Goal: Transaction & Acquisition: Purchase product/service

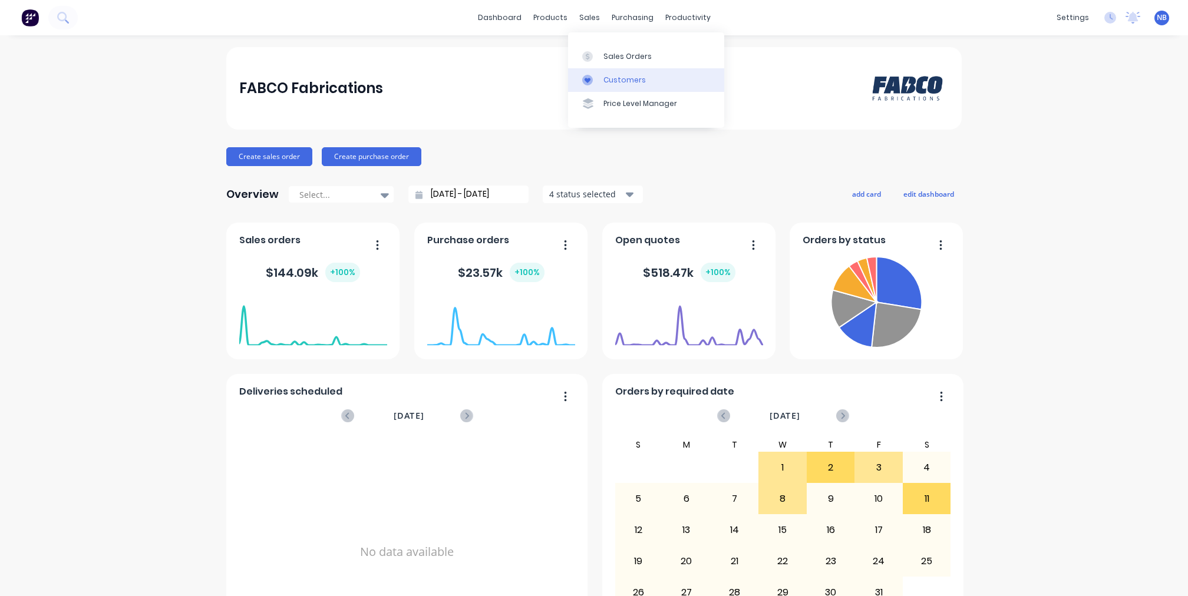
click at [605, 81] on div "Customers" at bounding box center [624, 80] width 42 height 11
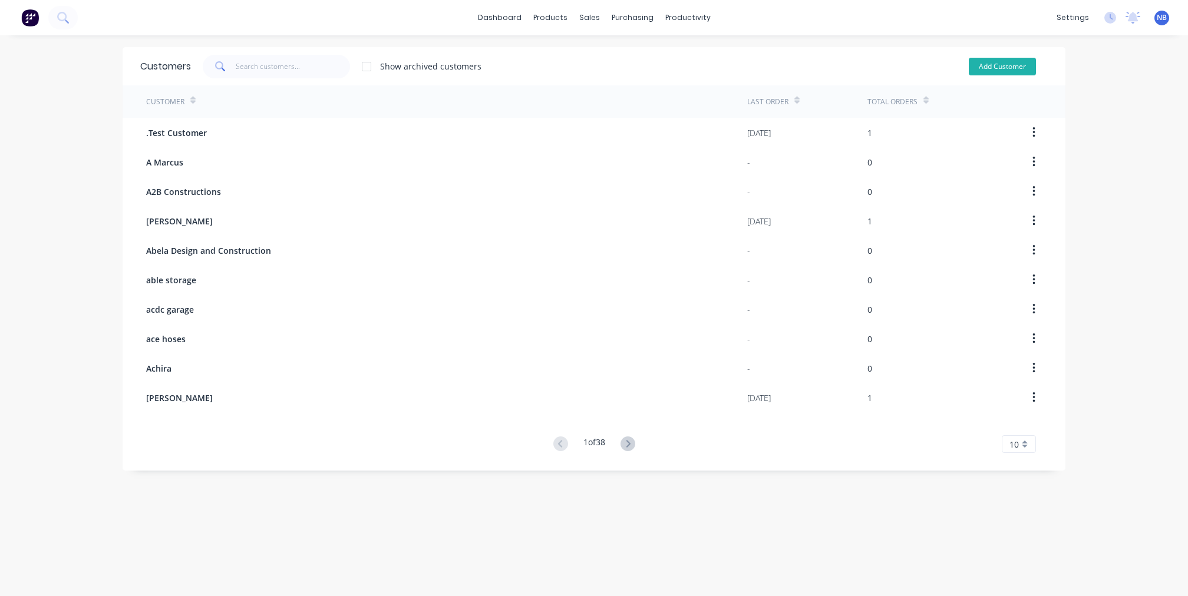
click at [985, 67] on button "Add Customer" at bounding box center [1002, 67] width 67 height 18
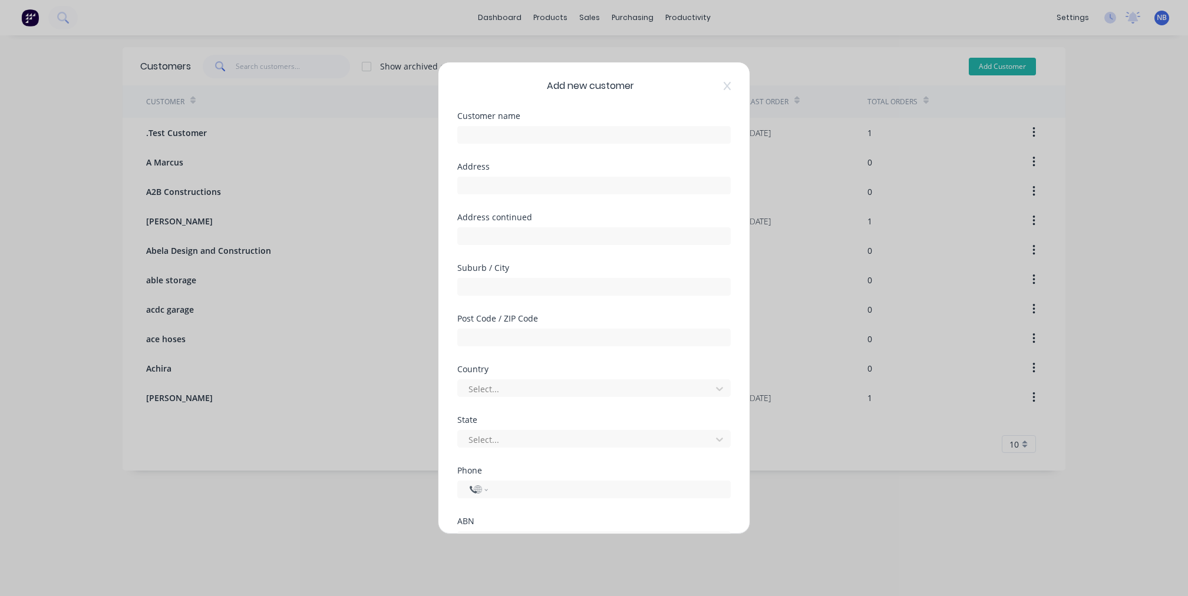
select select "AU"
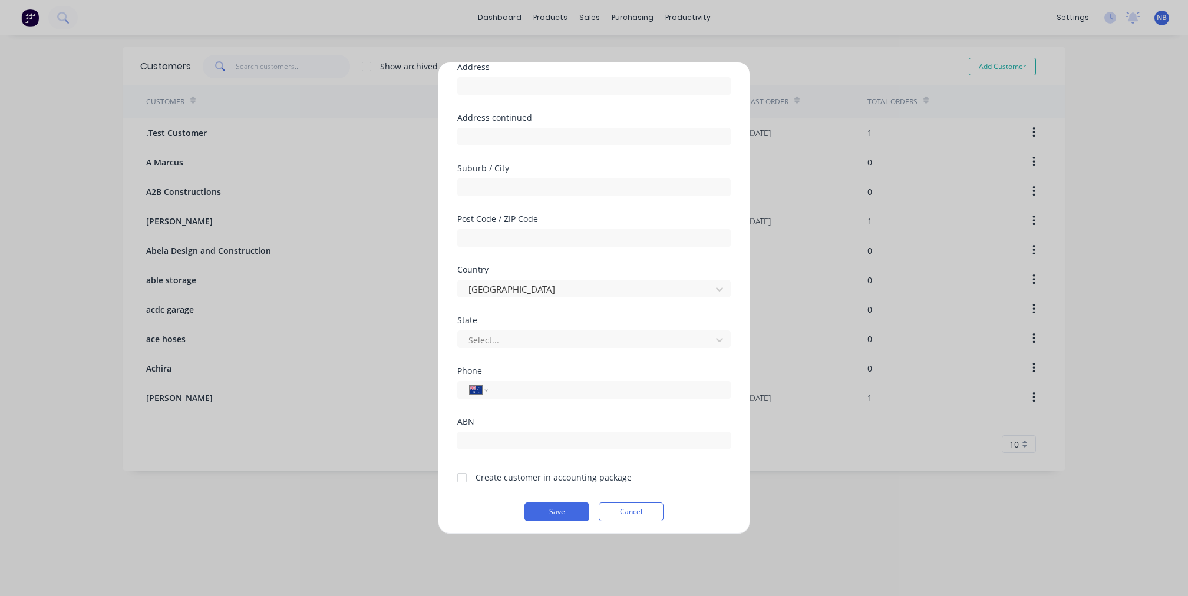
type input "Lornaville Constructions"
click at [467, 477] on div at bounding box center [462, 478] width 24 height 24
click at [541, 507] on button "Save" at bounding box center [556, 512] width 65 height 19
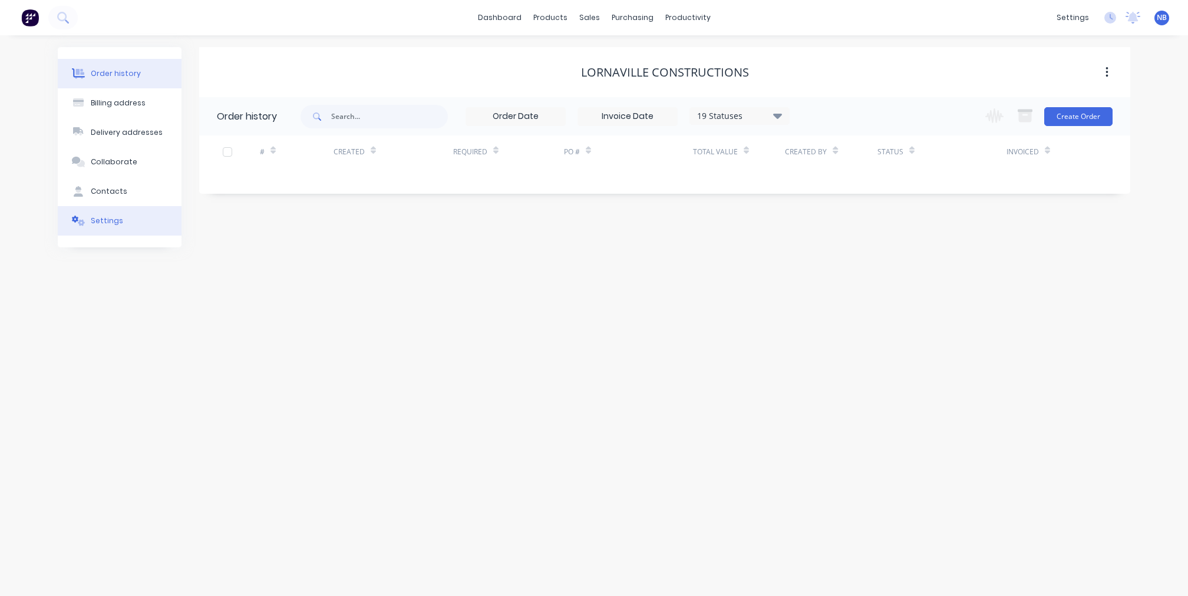
click at [144, 230] on button "Settings" at bounding box center [120, 220] width 124 height 29
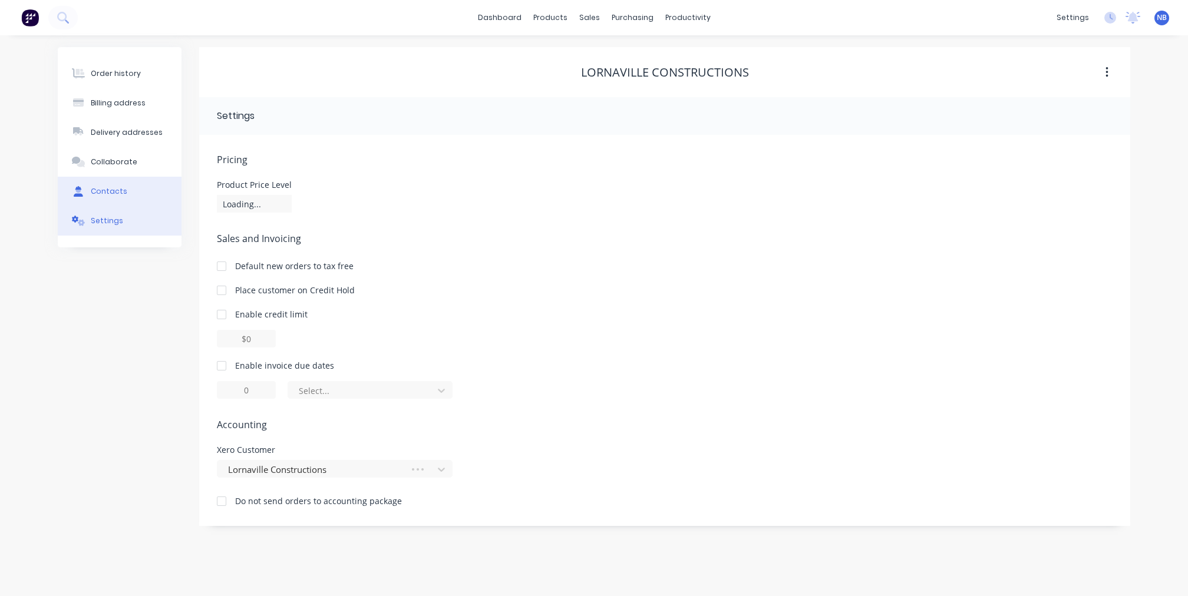
click at [169, 191] on button "Contacts" at bounding box center [120, 191] width 124 height 29
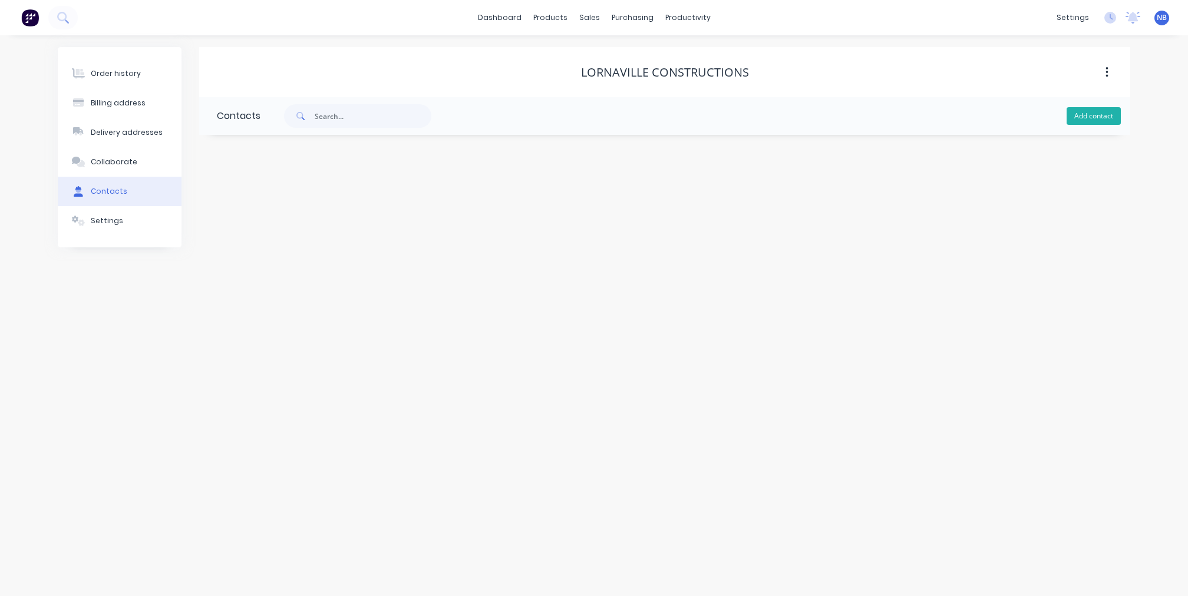
click at [1077, 116] on button "Add contact" at bounding box center [1093, 116] width 54 height 18
select select "AU"
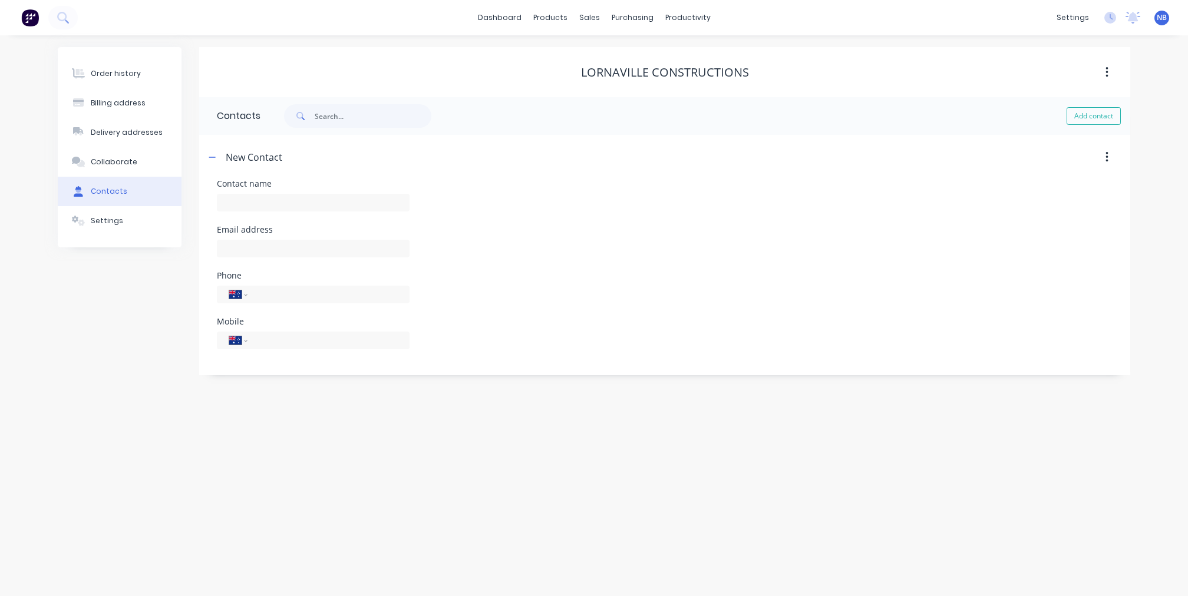
click at [349, 193] on div "Contact name" at bounding box center [313, 203] width 193 height 46
type input "[PERSON_NAME]"
select select "AU"
type input "[EMAIL_ADDRESS][DOMAIN_NAME]"
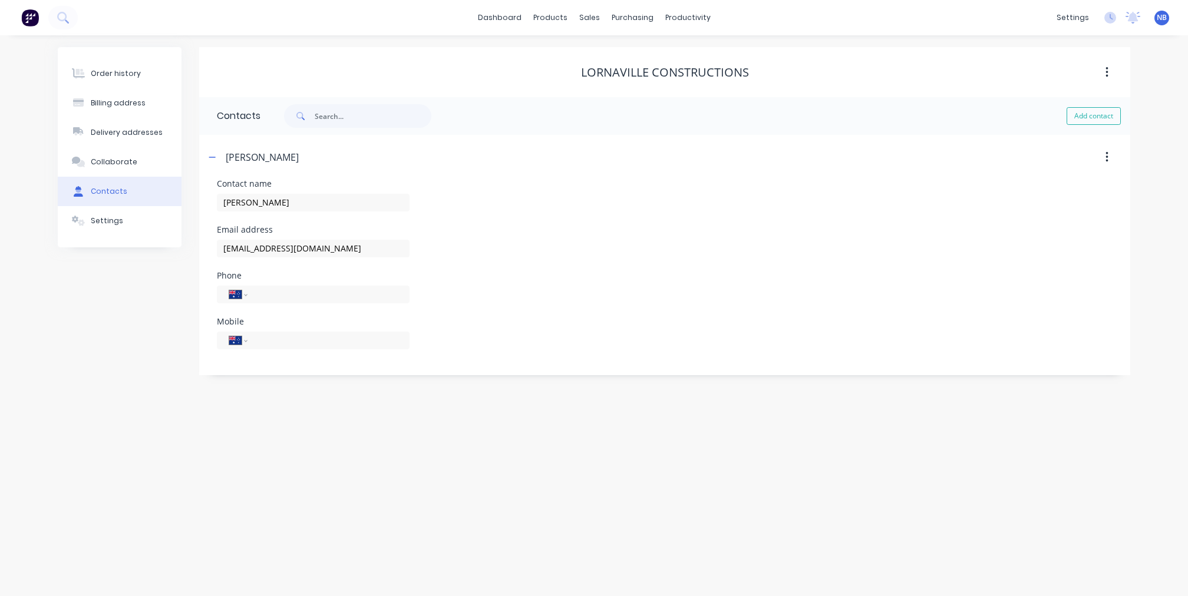
click at [535, 258] on div "Email address [EMAIL_ADDRESS][DOMAIN_NAME]" at bounding box center [665, 249] width 896 height 46
click at [141, 73] on button "Order history" at bounding box center [120, 73] width 124 height 29
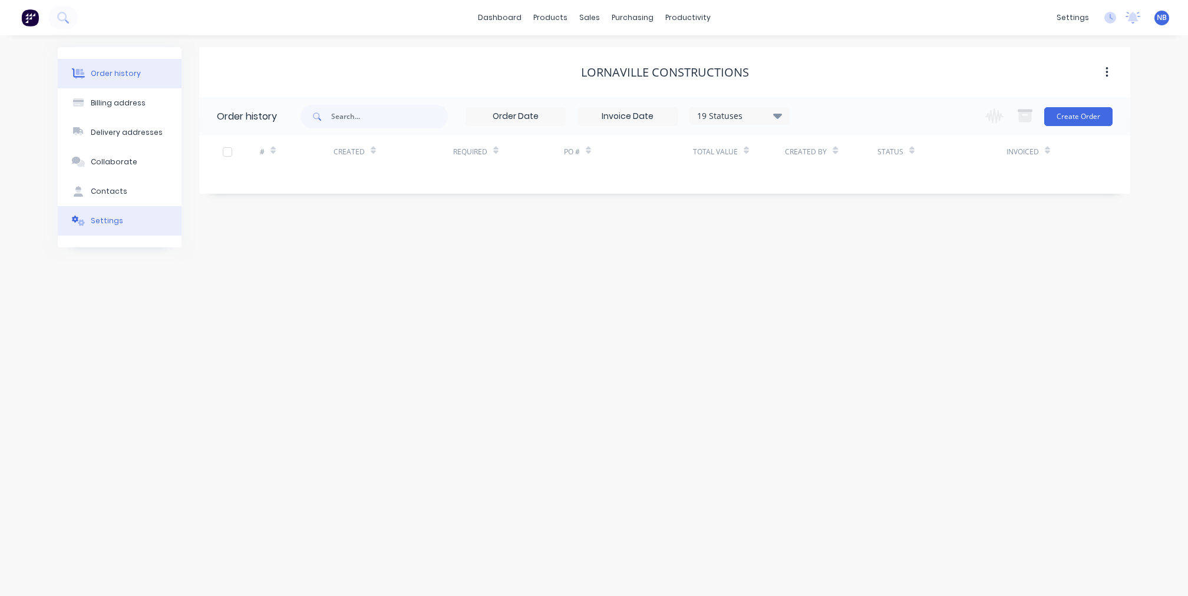
click at [118, 226] on div "Settings" at bounding box center [107, 221] width 32 height 11
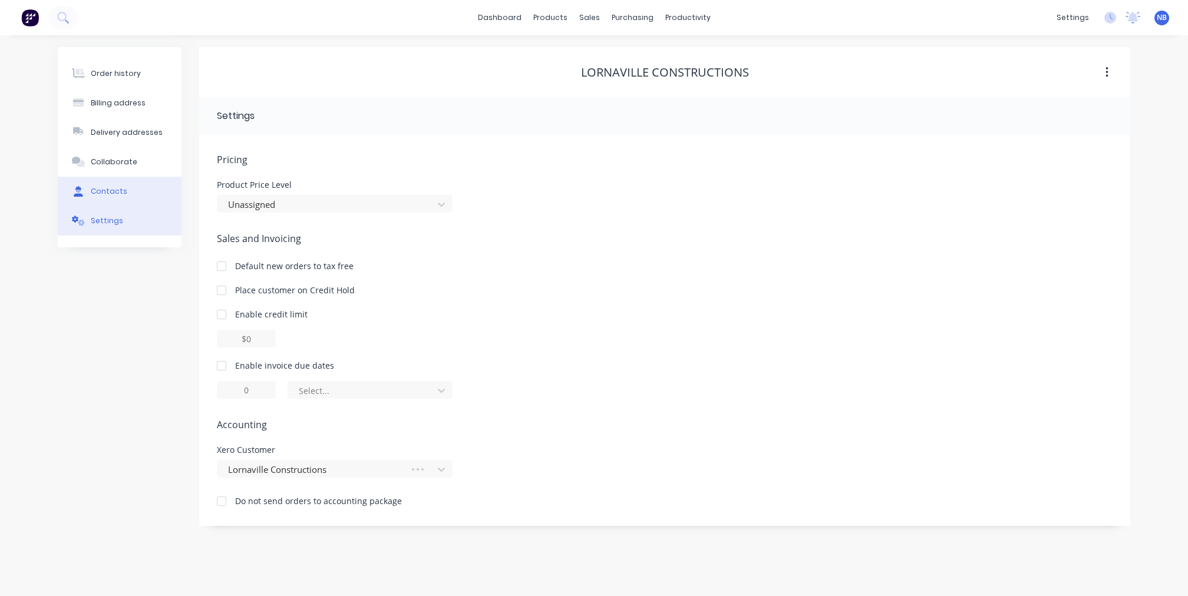
click at [121, 197] on div "Contacts" at bounding box center [109, 191] width 37 height 11
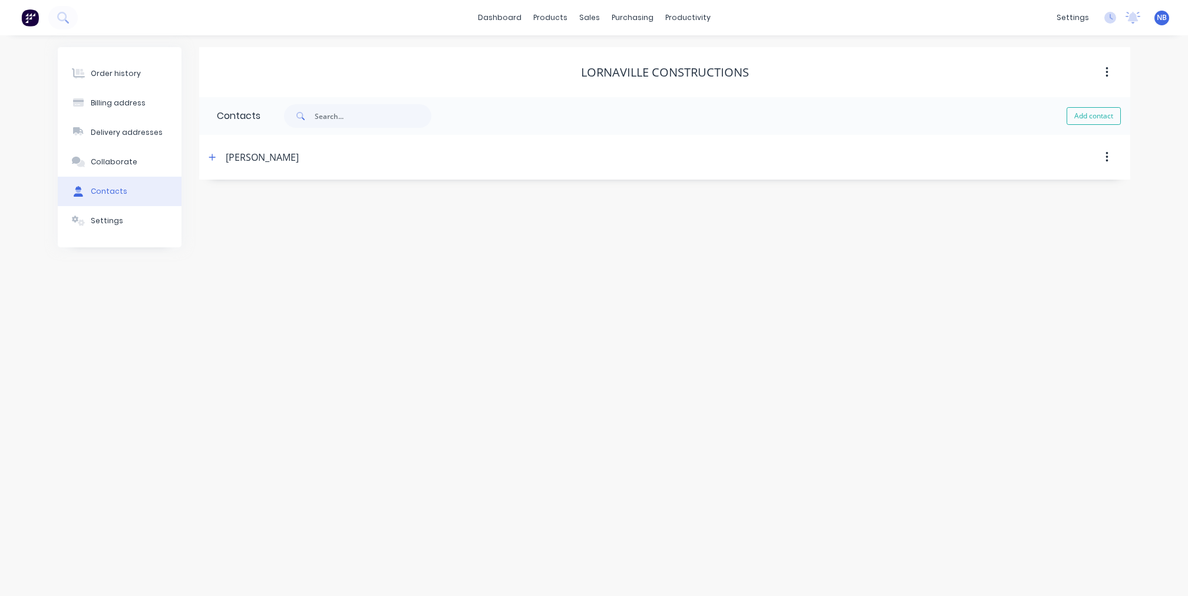
click at [224, 167] on div "[PERSON_NAME]" at bounding box center [552, 157] width 694 height 21
click at [207, 164] on button "button" at bounding box center [212, 157] width 15 height 15
click at [137, 62] on button "Order history" at bounding box center [120, 73] width 124 height 29
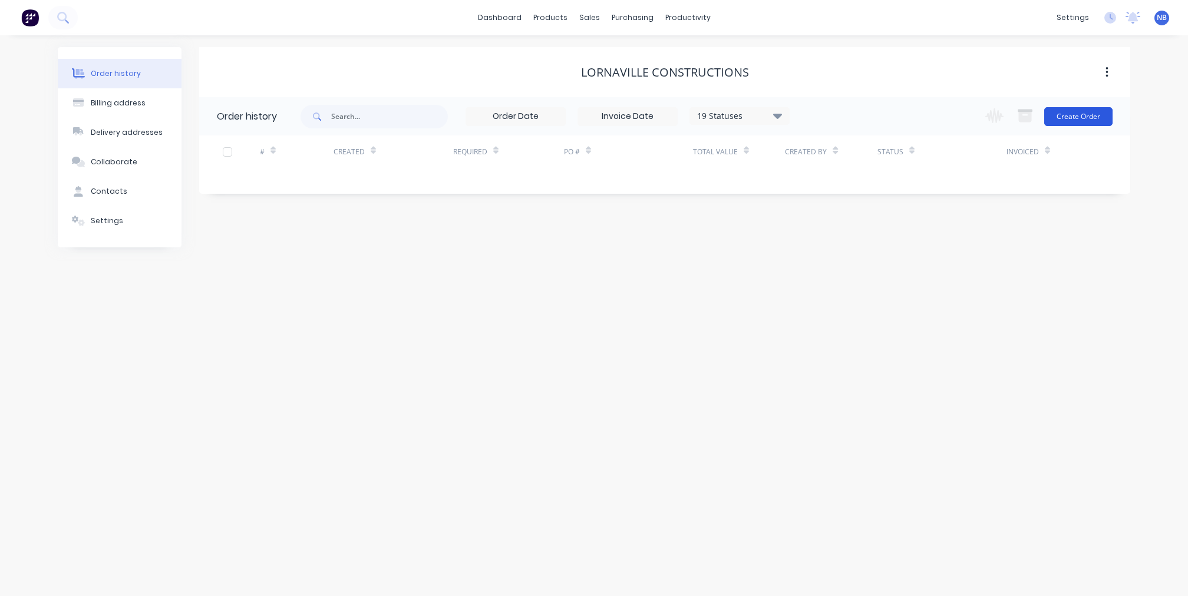
click at [1046, 116] on button "Create Order" at bounding box center [1078, 116] width 68 height 19
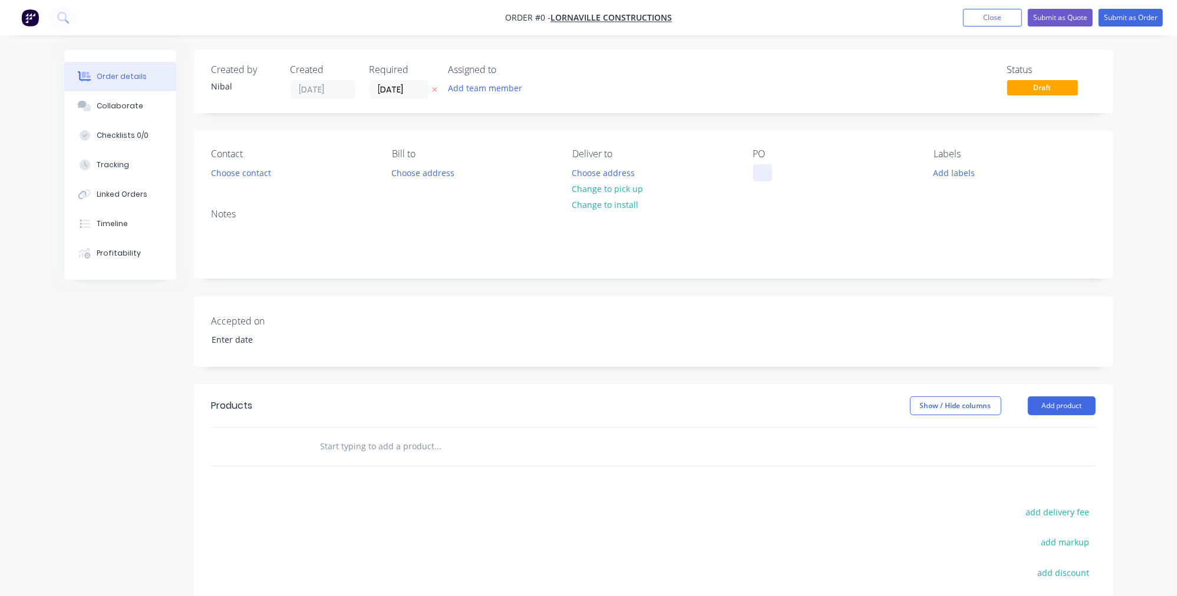
click at [762, 170] on div at bounding box center [762, 172] width 19 height 17
click at [638, 207] on div "Order details Collaborate Checklists 0/0 Tracking Linked Orders Timeline Profit…" at bounding box center [588, 408] width 1072 height 717
click at [634, 207] on button "Change to install" at bounding box center [605, 205] width 79 height 16
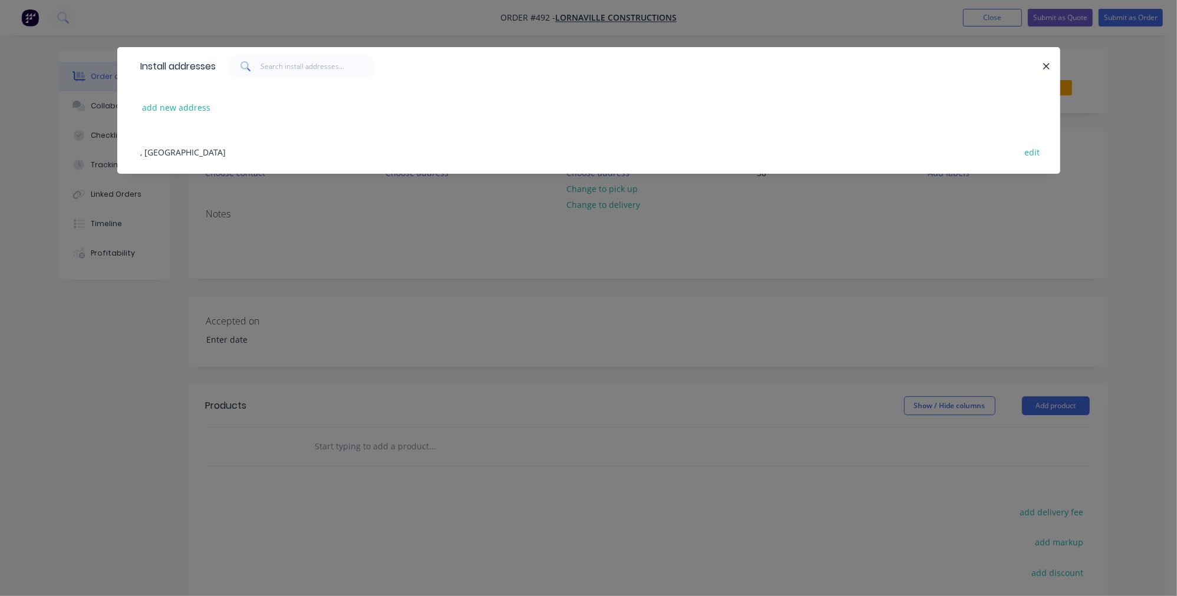
click at [206, 120] on div "add new address" at bounding box center [588, 107] width 907 height 44
click at [206, 100] on button "add new address" at bounding box center [176, 108] width 81 height 16
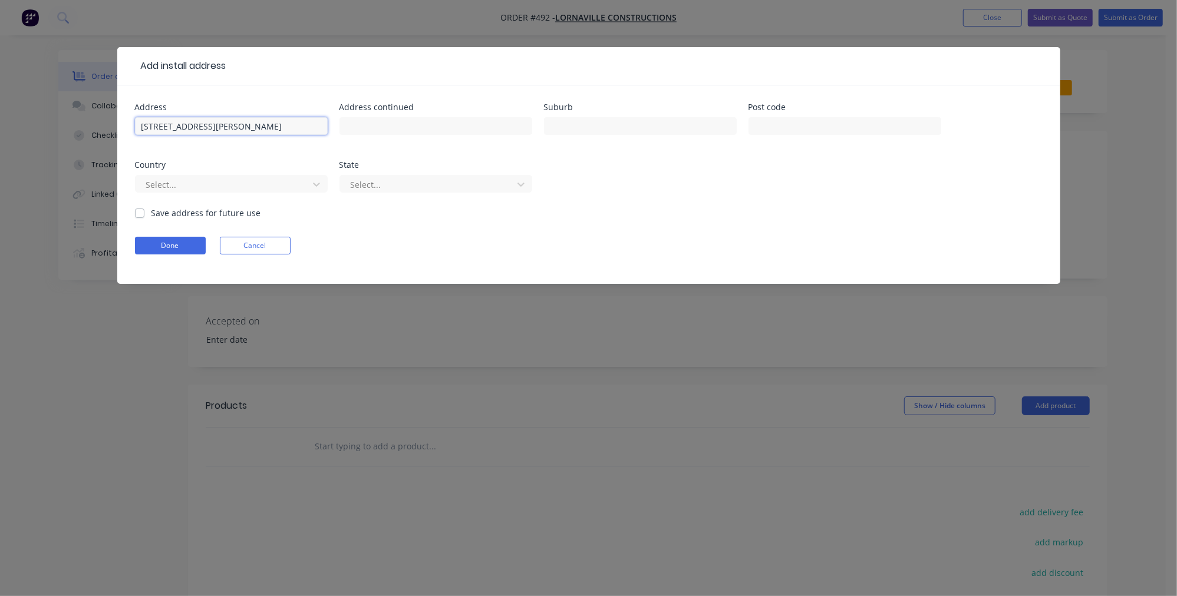
type input "[STREET_ADDRESS][PERSON_NAME]"
type input "Epping"
click at [161, 207] on label "Save address for future use" at bounding box center [206, 213] width 110 height 12
click at [144, 207] on input "Save address for future use" at bounding box center [139, 212] width 9 height 11
checkbox input "true"
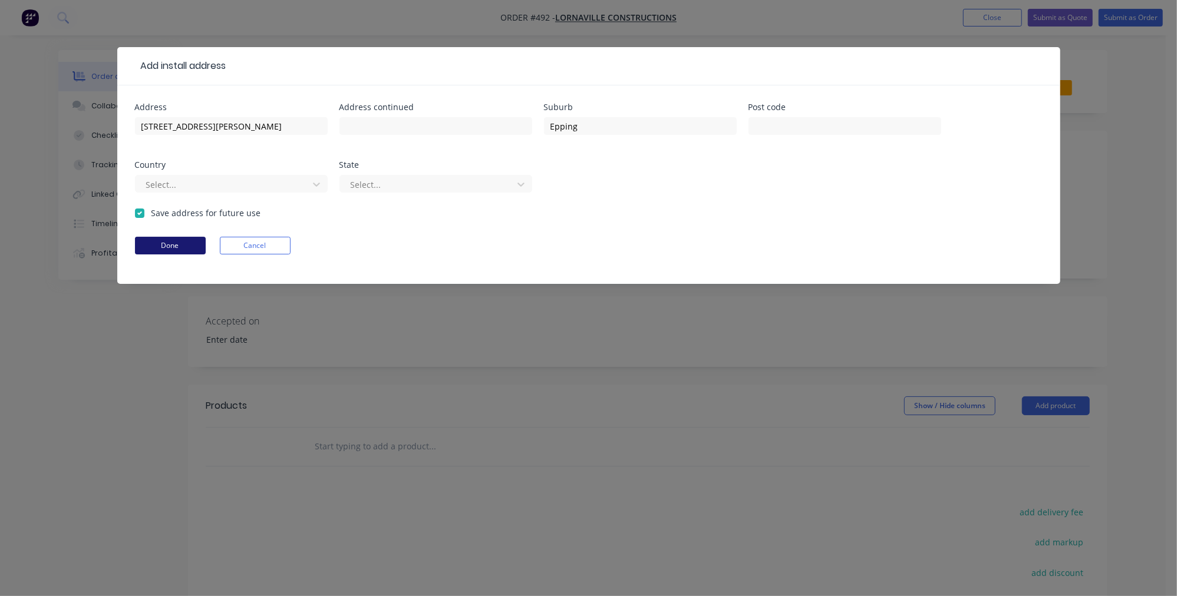
click at [168, 248] on button "Done" at bounding box center [170, 246] width 71 height 18
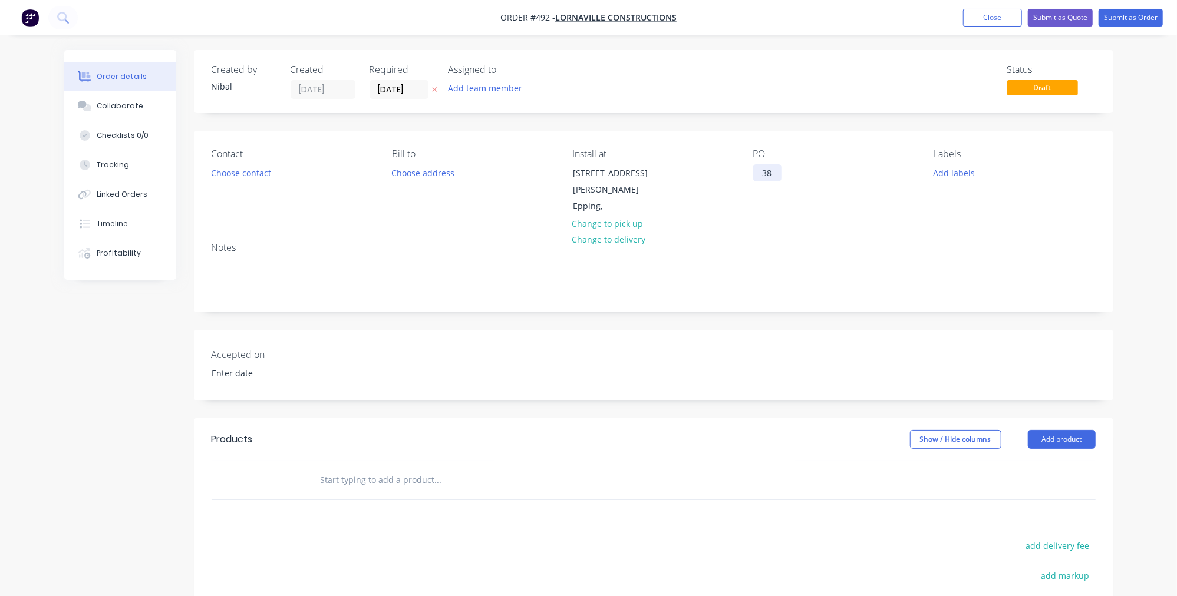
click at [775, 168] on div "38" at bounding box center [767, 172] width 28 height 17
click at [679, 356] on div "Accepted on" at bounding box center [653, 365] width 919 height 71
click at [872, 173] on div "[STREET_ADDRESS][PERSON_NAME]" at bounding box center [826, 178] width 147 height 29
click at [1035, 242] on div "Notes" at bounding box center [654, 247] width 884 height 11
click at [995, 27] on nav "Order #492 - Lornaville Constructions Add product Close Submit as Quote Submit …" at bounding box center [588, 17] width 1177 height 35
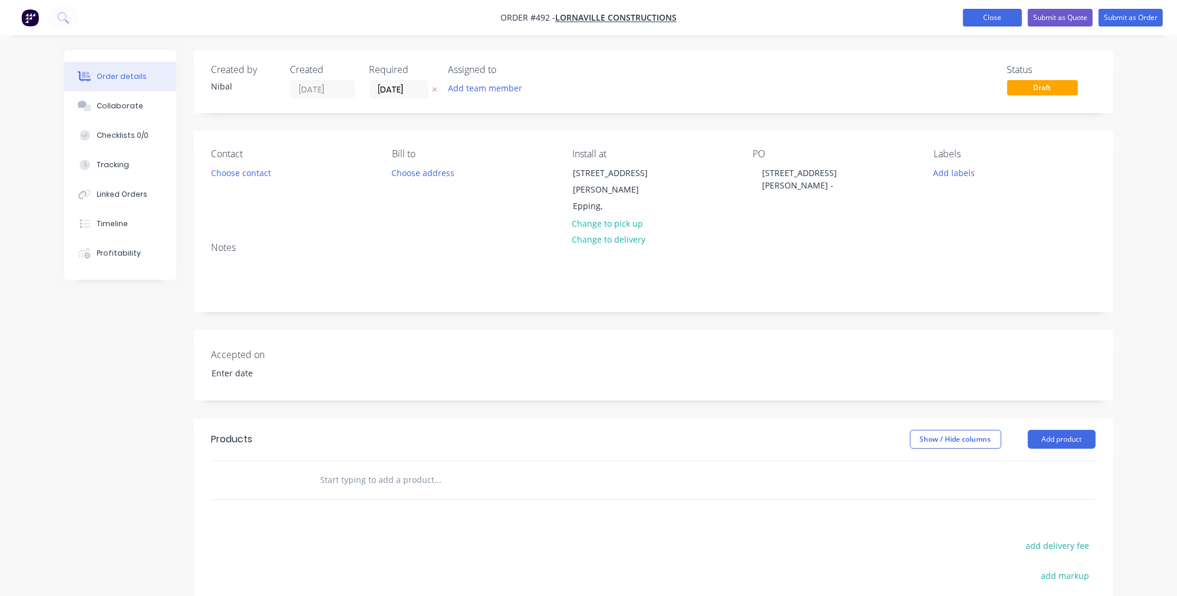
click at [993, 24] on button "Close" at bounding box center [992, 18] width 59 height 18
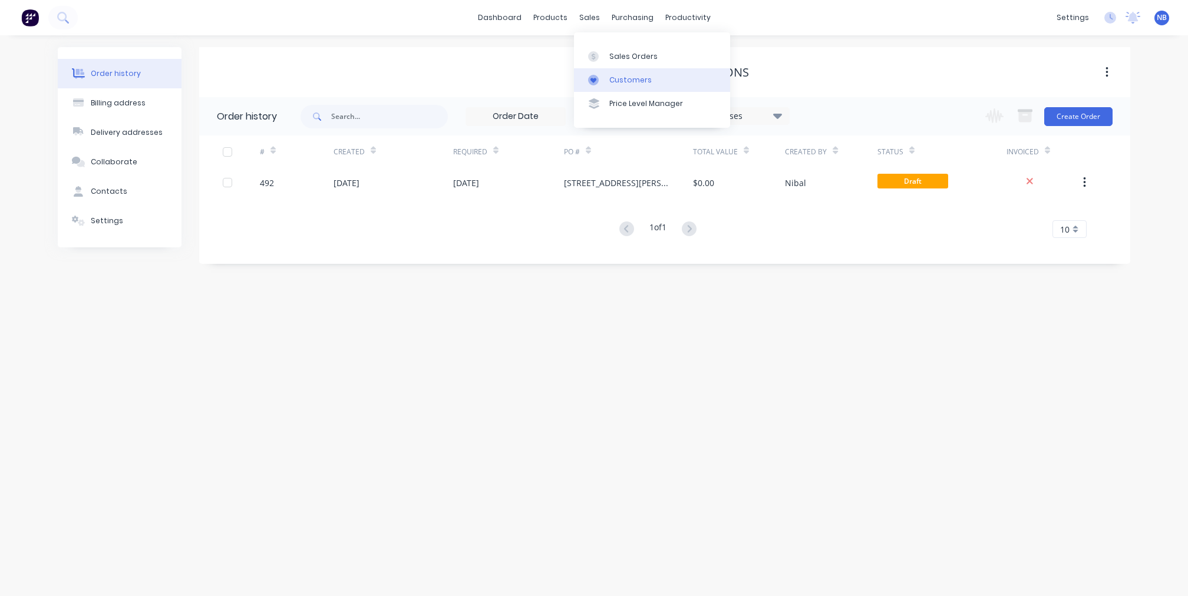
click at [615, 82] on div "Customers" at bounding box center [630, 80] width 42 height 11
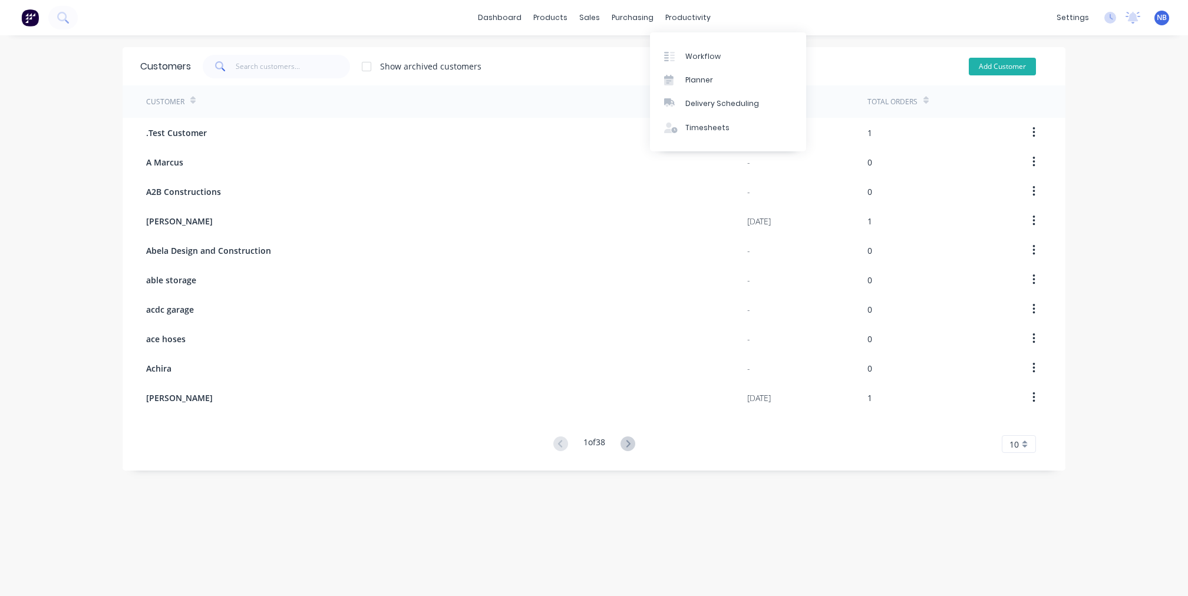
drag, startPoint x: 1005, startPoint y: 74, endPoint x: 998, endPoint y: 64, distance: 11.9
click at [1004, 74] on div "Add Customer" at bounding box center [993, 67] width 107 height 24
click at [984, 68] on button "Add Customer" at bounding box center [1002, 67] width 67 height 18
select select "AU"
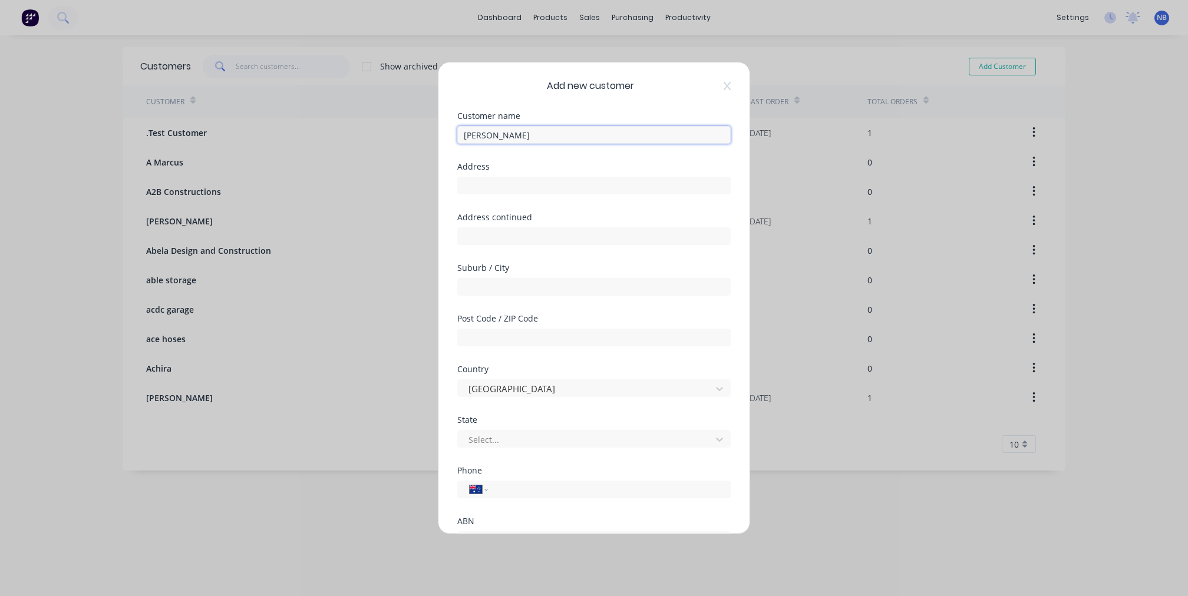
scroll to position [100, 0]
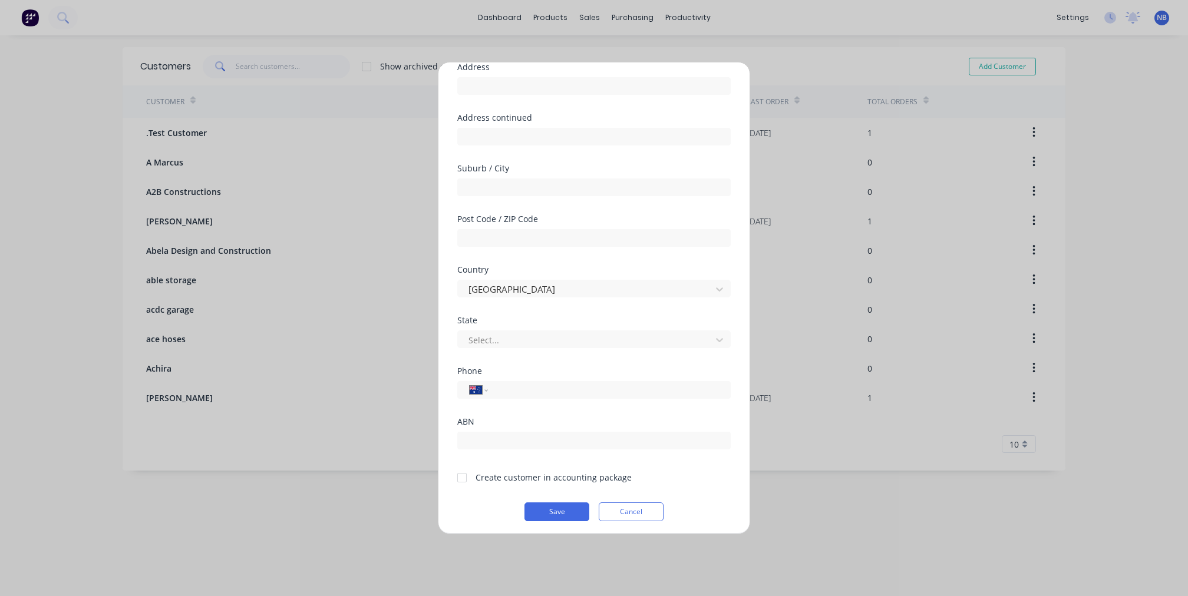
type input "[PERSON_NAME]"
click at [481, 477] on div "Create customer in accounting package" at bounding box center [553, 477] width 156 height 12
click at [470, 476] on div at bounding box center [462, 478] width 24 height 24
click at [538, 504] on button "Save" at bounding box center [556, 512] width 65 height 19
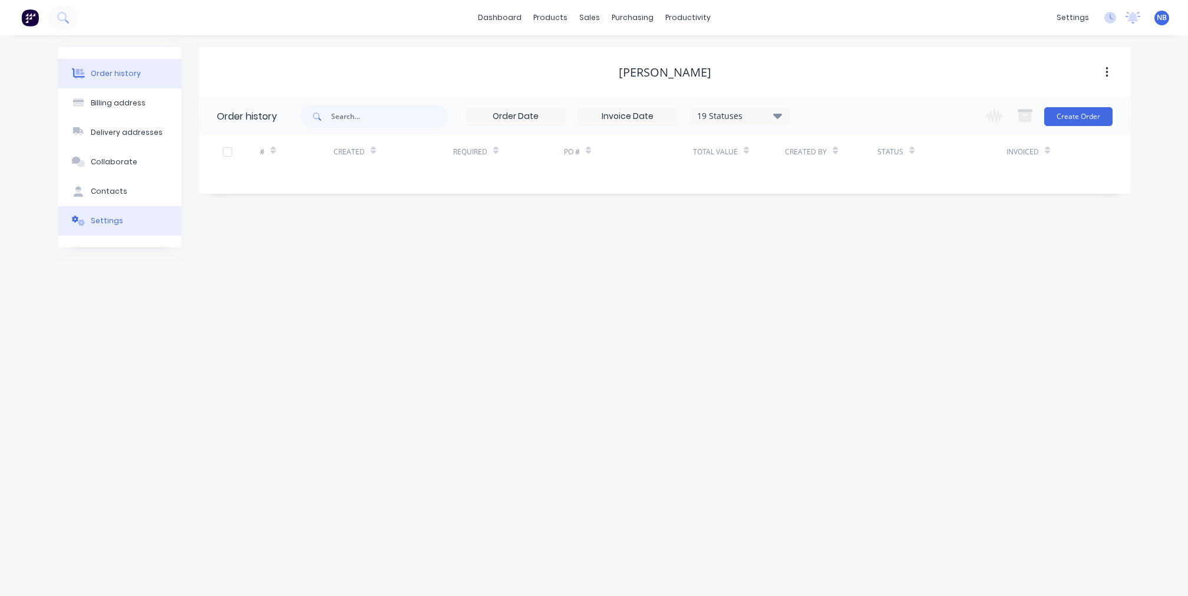
click at [106, 226] on div "Settings" at bounding box center [107, 221] width 32 height 11
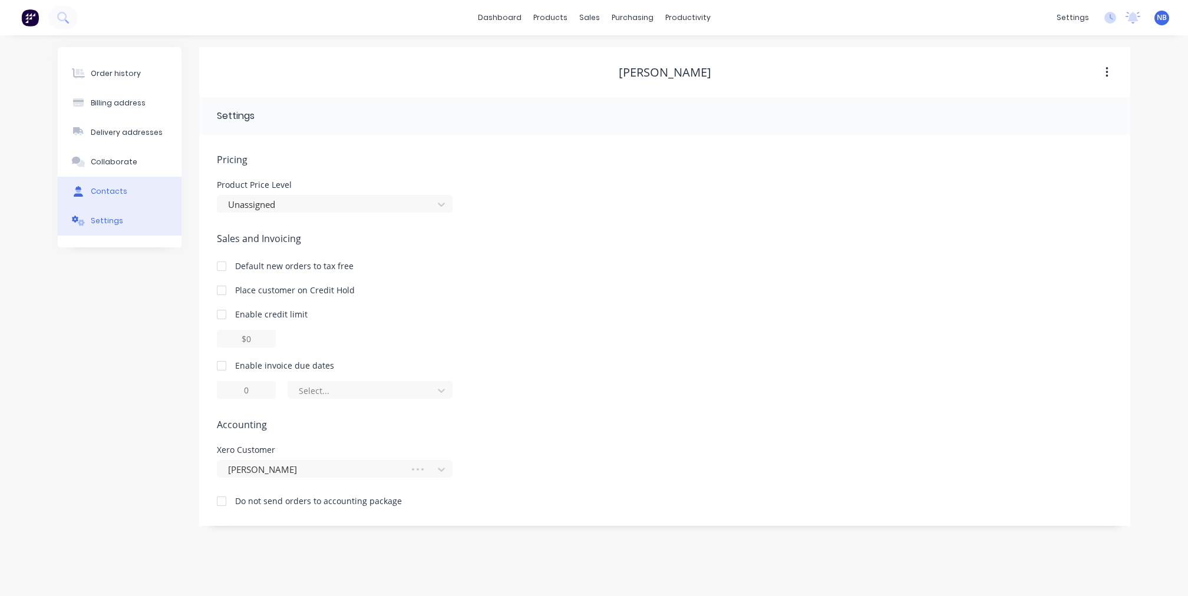
click at [115, 197] on div "Contacts" at bounding box center [109, 191] width 37 height 11
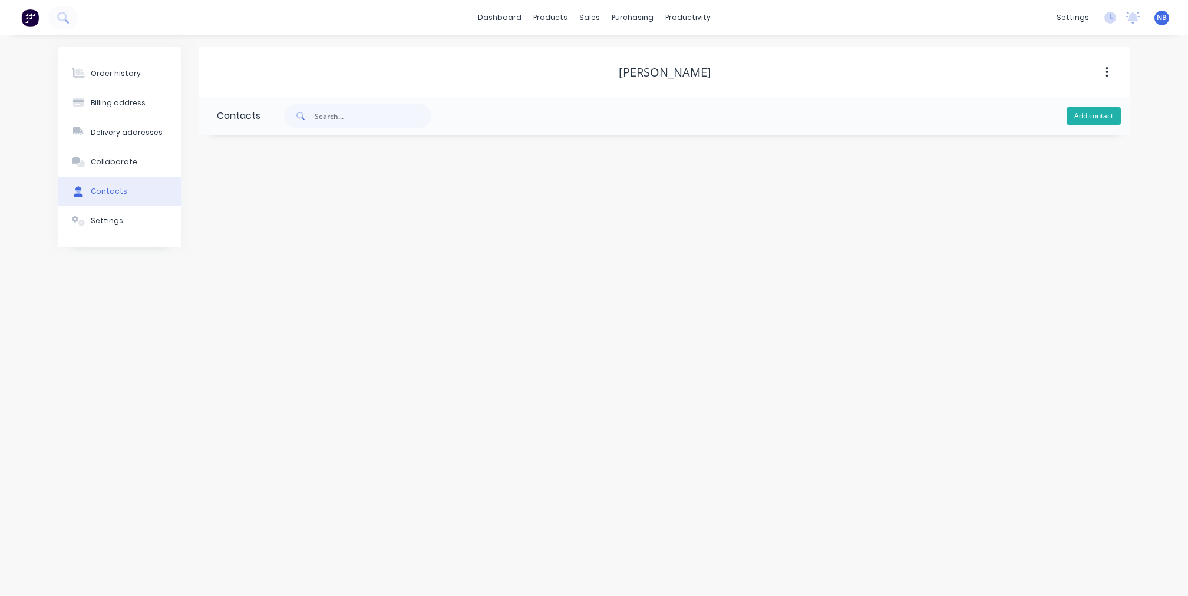
drag, startPoint x: 1078, startPoint y: 118, endPoint x: 1090, endPoint y: 117, distance: 12.5
click at [1078, 118] on button "Add contact" at bounding box center [1093, 116] width 54 height 18
select select "AU"
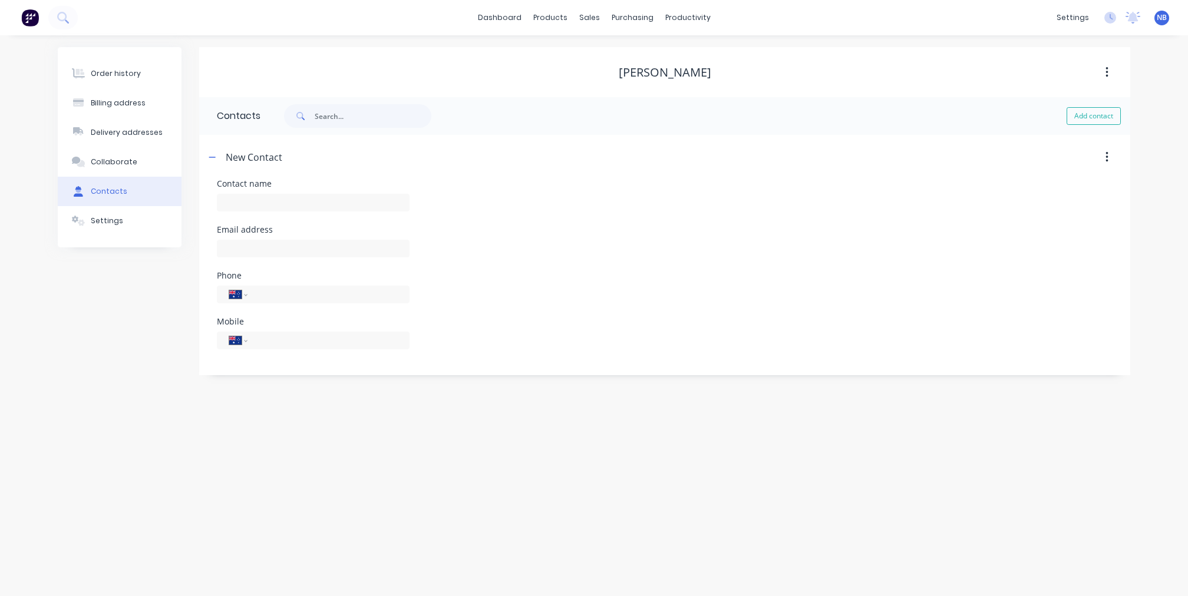
click at [232, 196] on div at bounding box center [313, 208] width 193 height 35
type input "[PERSON_NAME]"
select select "AU"
paste input "[EMAIL_ADDRESS][DOMAIN_NAME]"
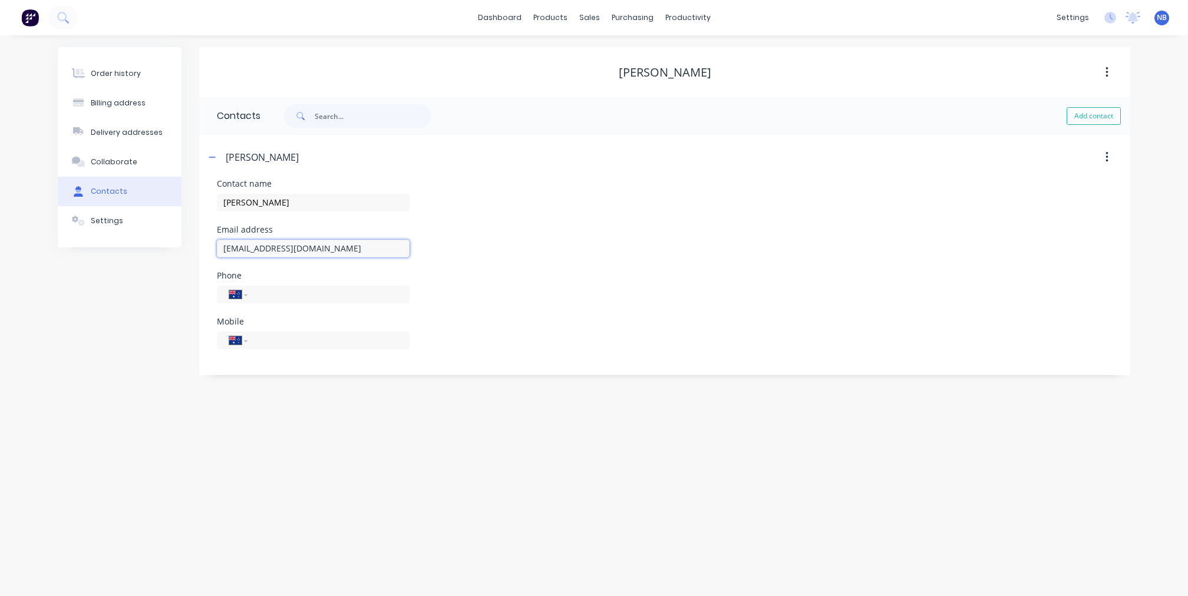
type input "[EMAIL_ADDRESS][DOMAIN_NAME]"
drag, startPoint x: 504, startPoint y: 232, endPoint x: 498, endPoint y: 233, distance: 6.6
click at [505, 232] on div "Email address [EMAIL_ADDRESS][DOMAIN_NAME]" at bounding box center [665, 249] width 896 height 46
click at [102, 147] on button "Delivery addresses" at bounding box center [120, 132] width 124 height 29
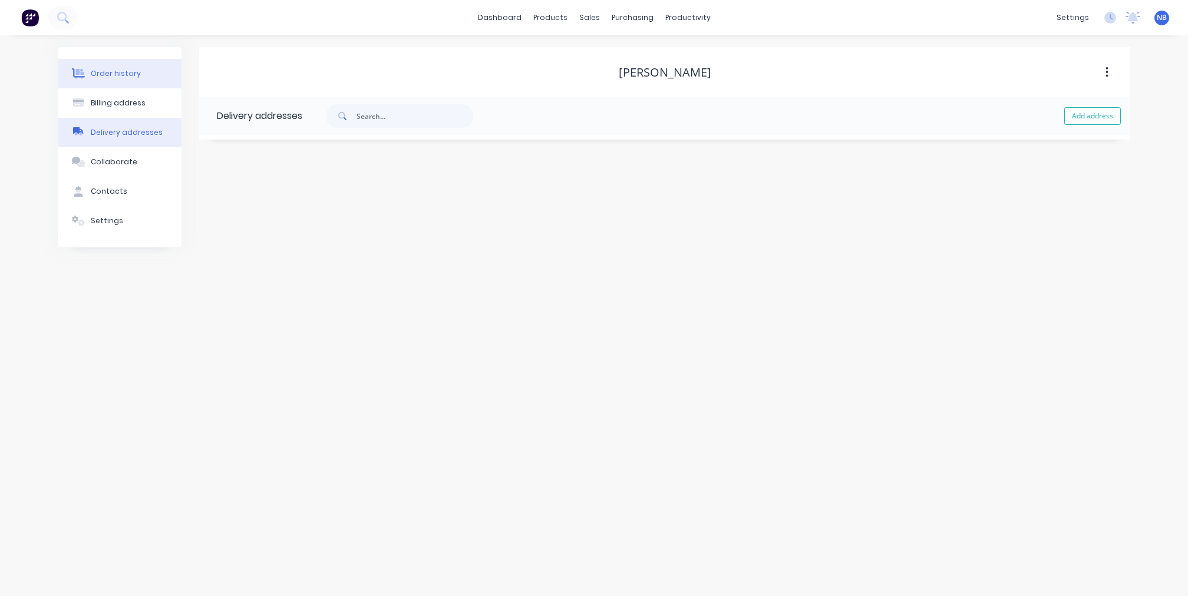
click at [132, 76] on div "Order history" at bounding box center [116, 73] width 50 height 11
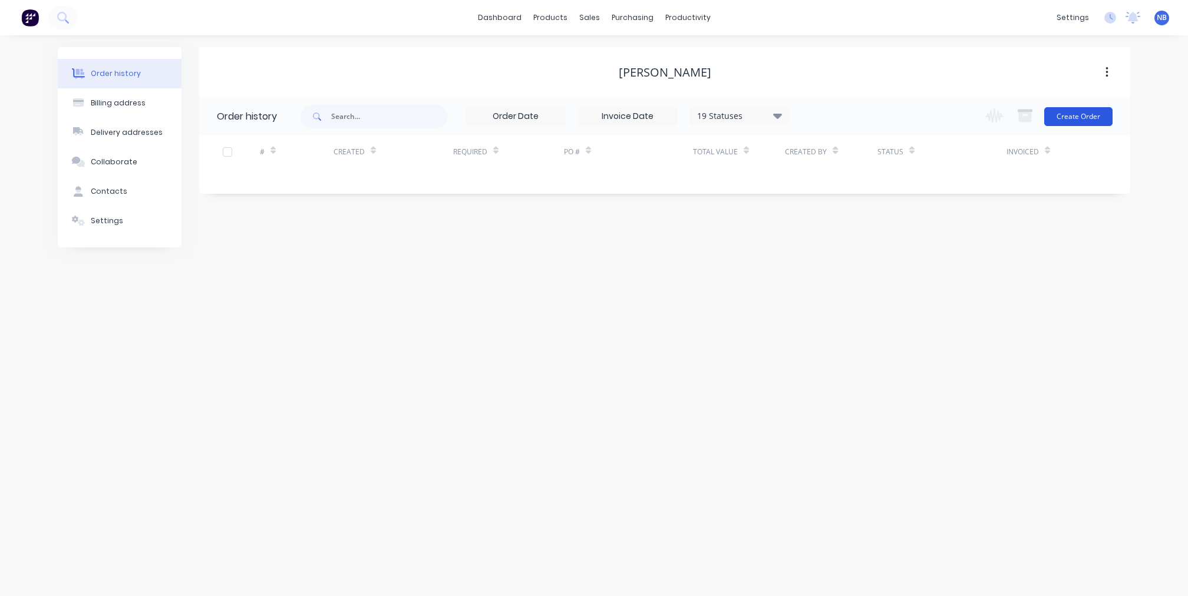
click at [1094, 119] on button "Create Order" at bounding box center [1078, 116] width 68 height 19
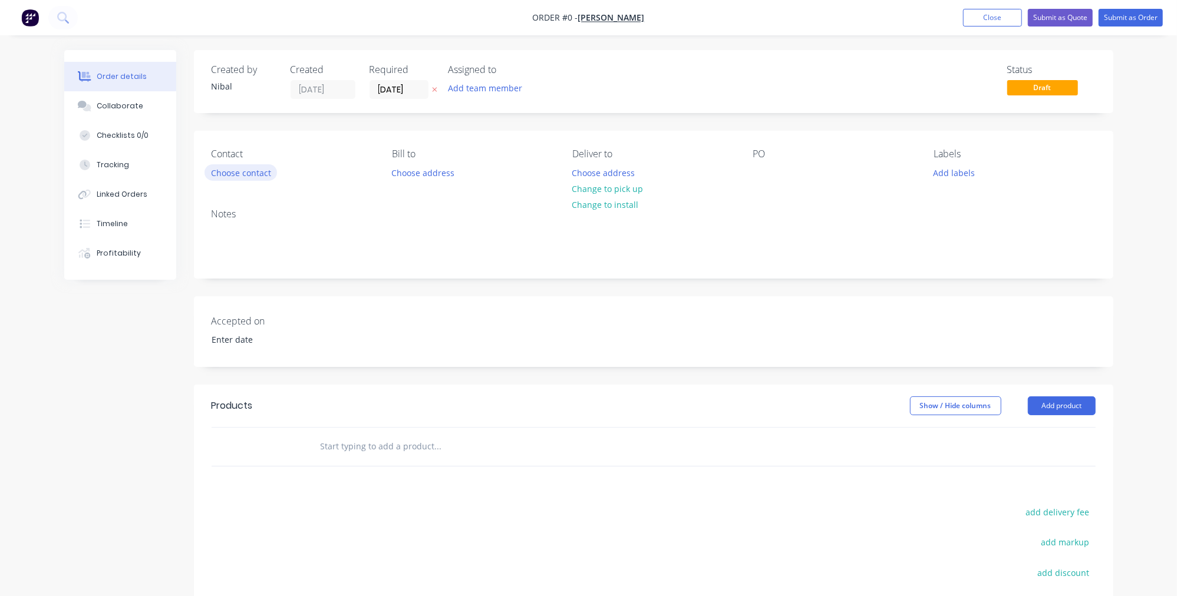
click at [253, 173] on button "Choose contact" at bounding box center [240, 172] width 72 height 16
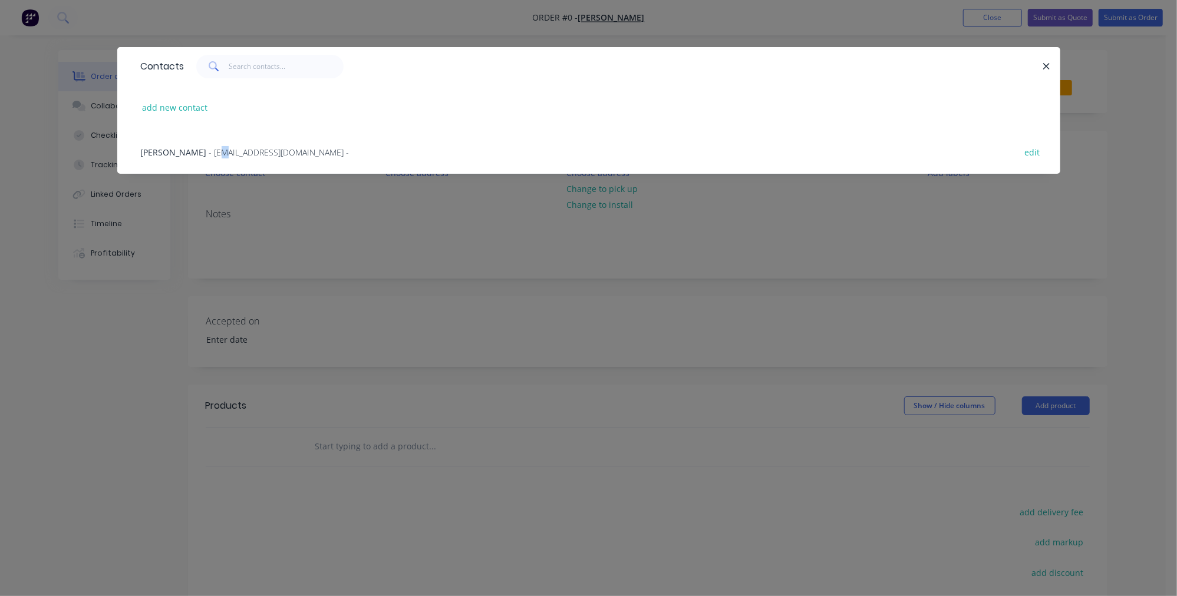
click at [210, 153] on span "- [EMAIL_ADDRESS][DOMAIN_NAME] -" at bounding box center [279, 152] width 140 height 11
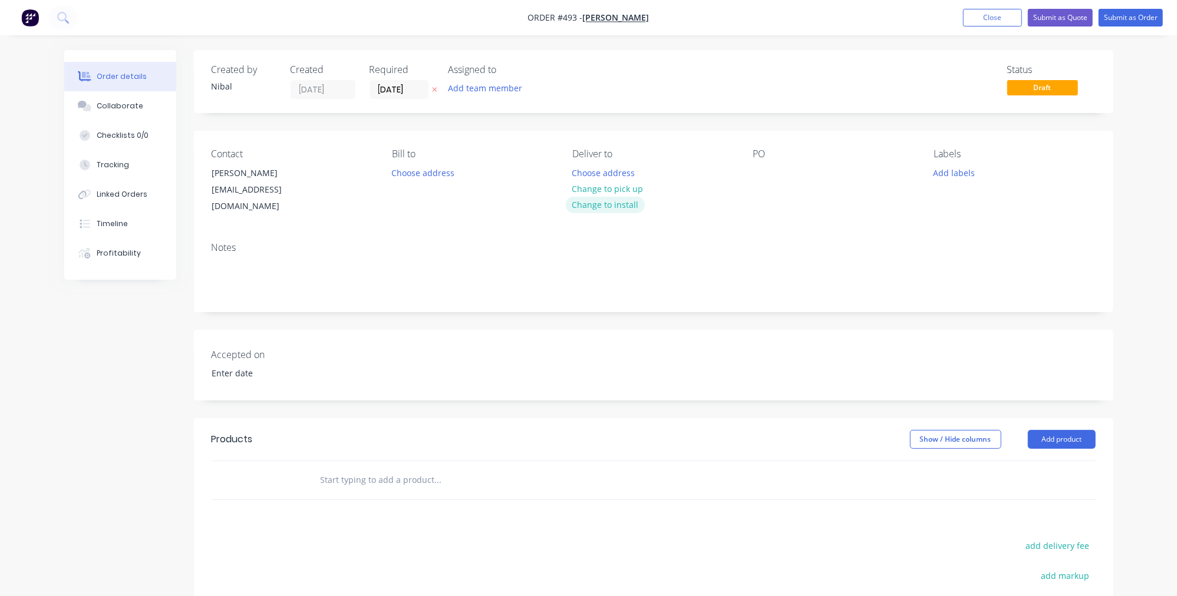
click at [600, 202] on button "Change to install" at bounding box center [605, 205] width 79 height 16
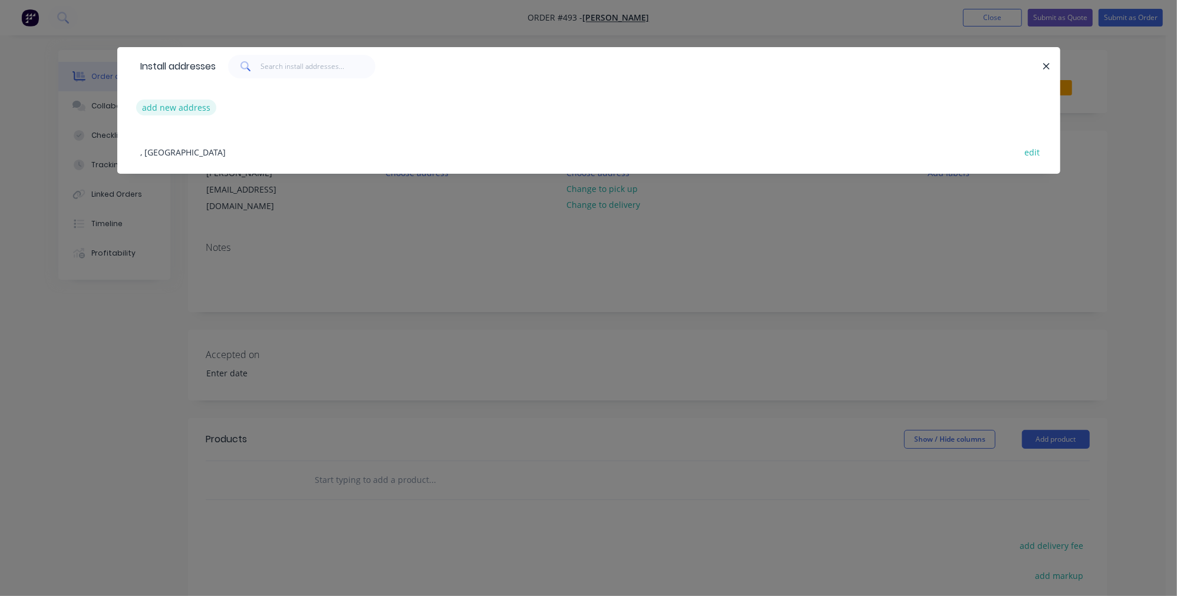
click at [186, 112] on button "add new address" at bounding box center [176, 108] width 81 height 16
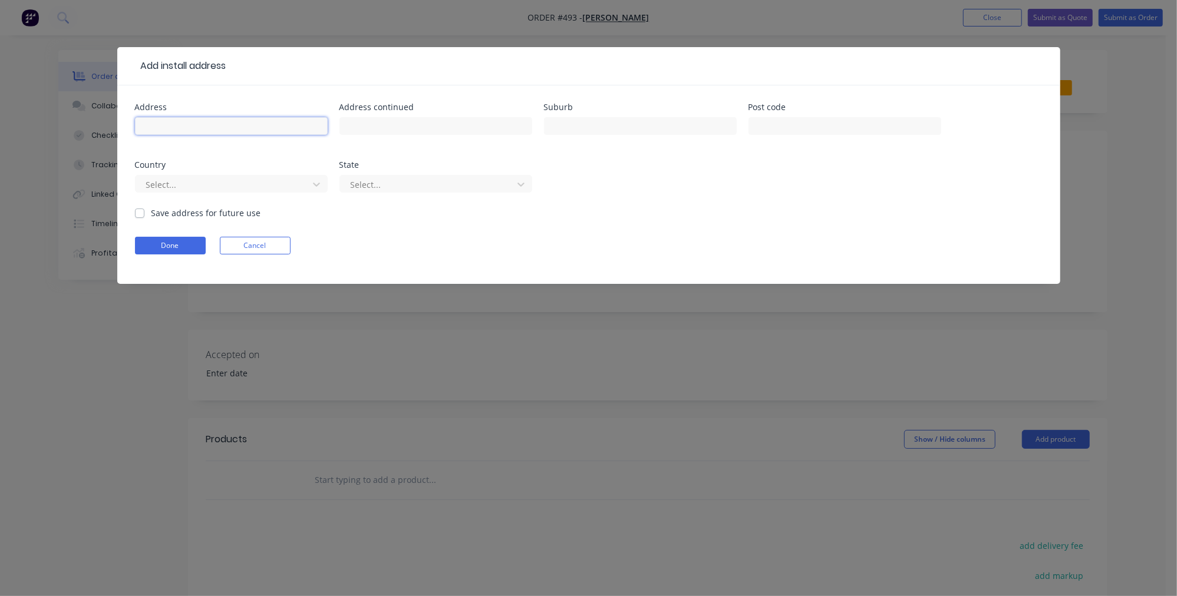
paste input "[STREET_ADDRESS]"
type input "[STREET_ADDRESS]"
click at [594, 116] on div at bounding box center [640, 131] width 193 height 35
type input "St Kilda"
click at [218, 212] on label "Save address for future use" at bounding box center [206, 213] width 110 height 12
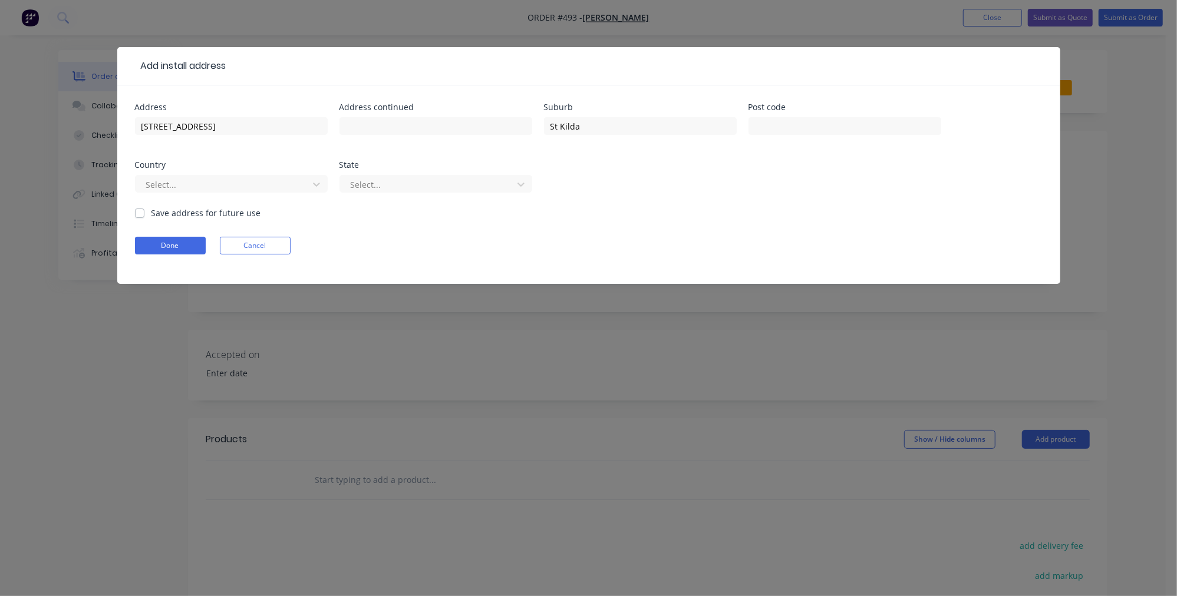
click at [144, 212] on input "Save address for future use" at bounding box center [139, 212] width 9 height 11
click at [218, 212] on label "Save address for future use" at bounding box center [206, 213] width 110 height 12
click at [144, 212] on input "Save address for future use" at bounding box center [139, 212] width 9 height 11
click at [223, 209] on label "Save address for future use" at bounding box center [206, 213] width 110 height 12
click at [144, 209] on input "Save address for future use" at bounding box center [139, 212] width 9 height 11
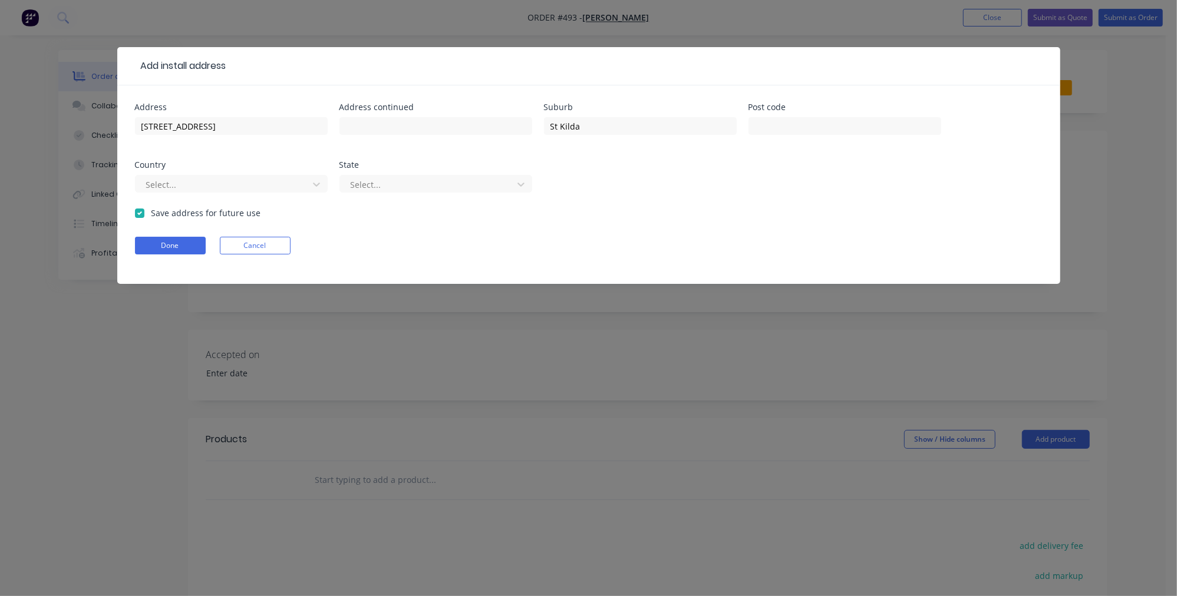
checkbox input "true"
click at [201, 239] on button "Done" at bounding box center [170, 246] width 71 height 18
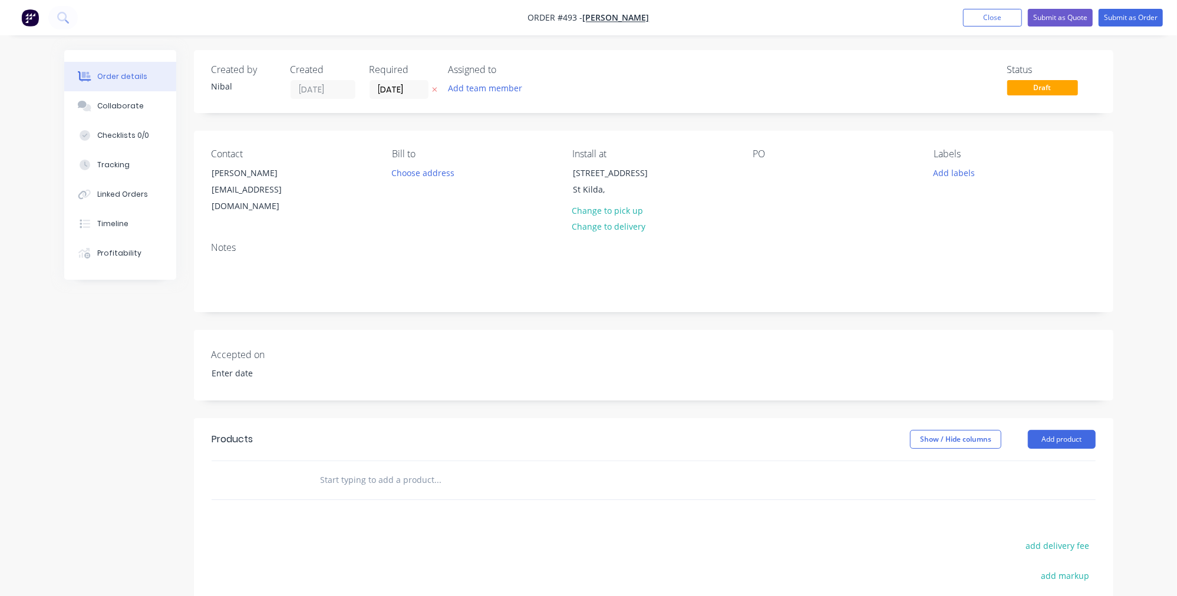
drag, startPoint x: 814, startPoint y: 174, endPoint x: 812, endPoint y: 168, distance: 6.7
click at [814, 174] on div "PO" at bounding box center [833, 181] width 161 height 67
drag, startPoint x: 775, startPoint y: 170, endPoint x: 759, endPoint y: 173, distance: 16.9
click at [774, 170] on div "PO" at bounding box center [833, 181] width 161 height 67
click at [759, 173] on div at bounding box center [762, 172] width 19 height 17
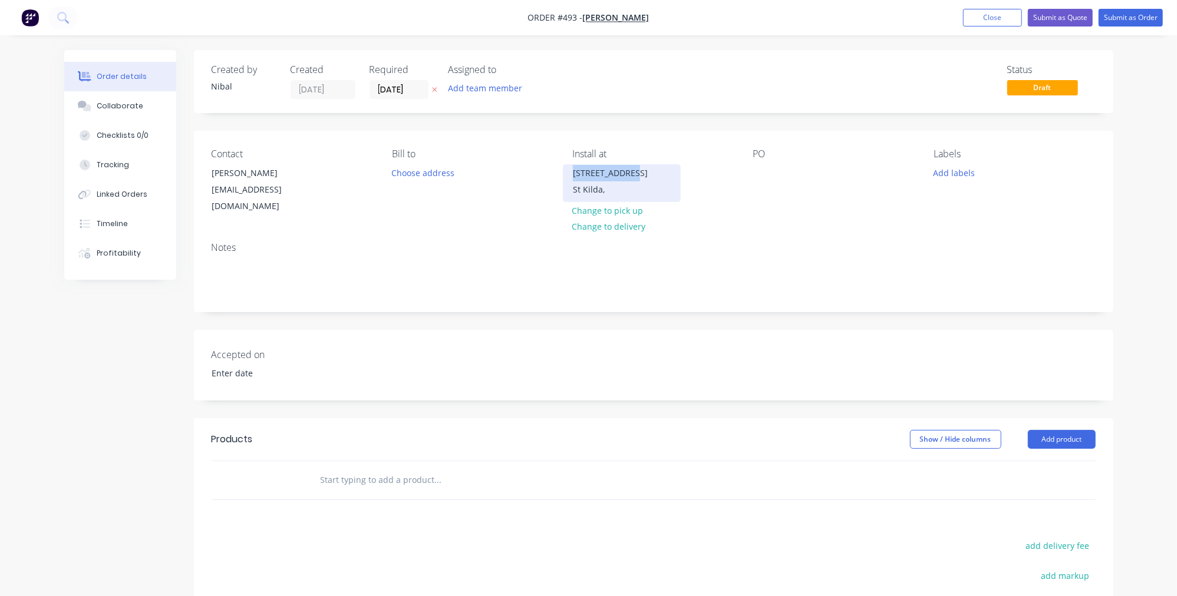
copy div "[STREET_ADDRESS]"
click at [745, 170] on div "Contact [PERSON_NAME] [EMAIL_ADDRESS][DOMAIN_NAME] [PERSON_NAME] to Choose addr…" at bounding box center [653, 182] width 919 height 102
click at [768, 168] on div at bounding box center [762, 172] width 19 height 17
paste div
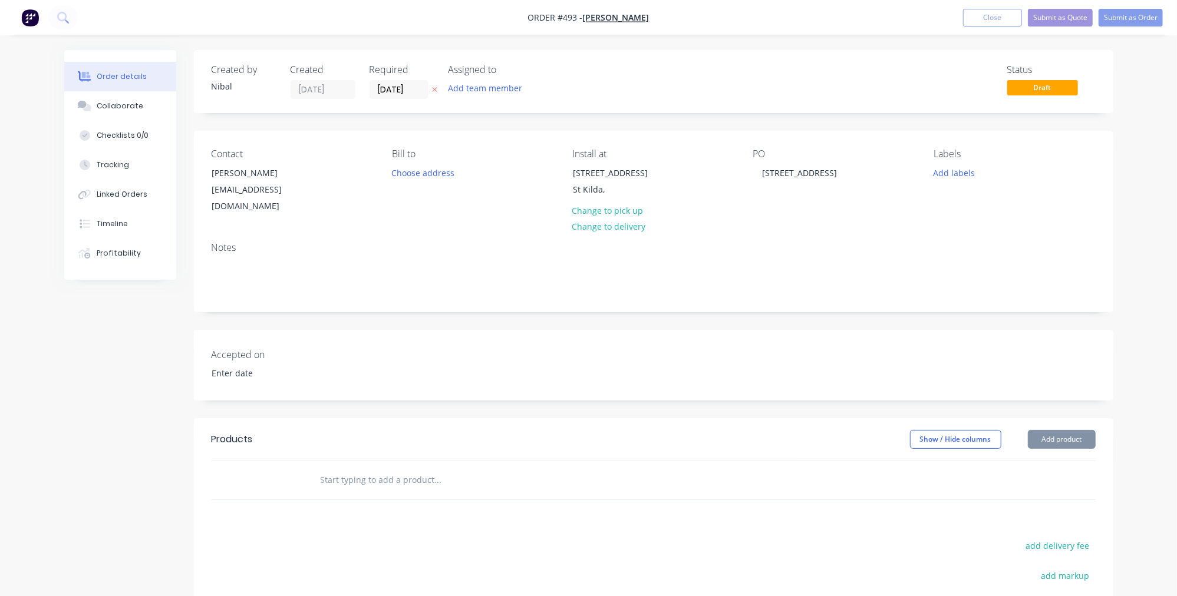
click at [820, 286] on div "Notes" at bounding box center [653, 272] width 919 height 79
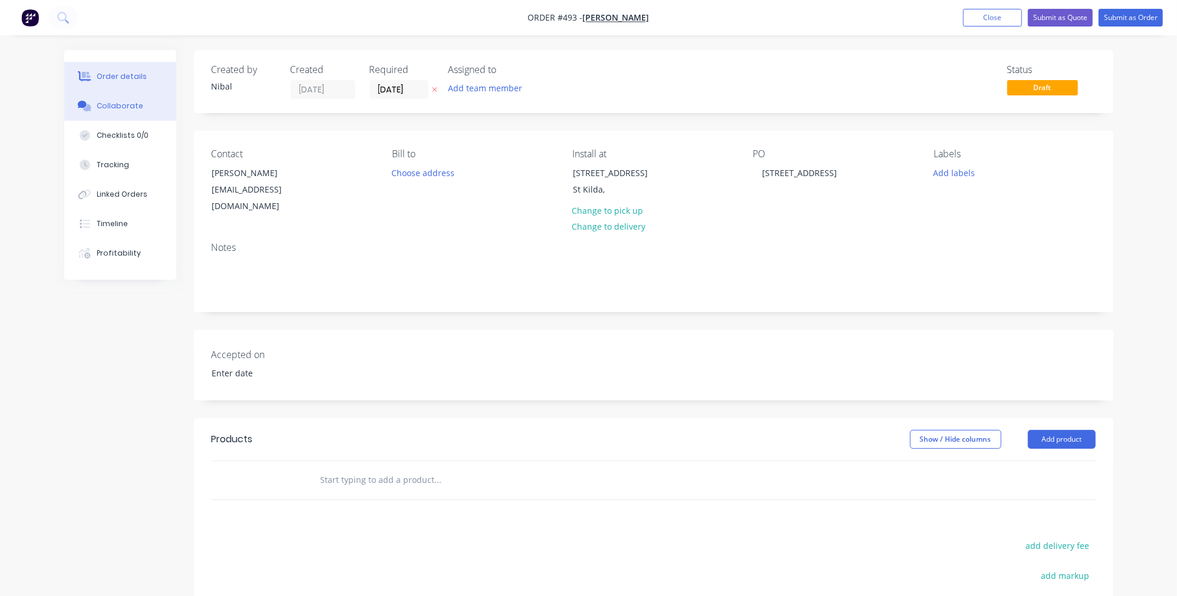
click at [97, 100] on button "Collaborate" at bounding box center [120, 105] width 112 height 29
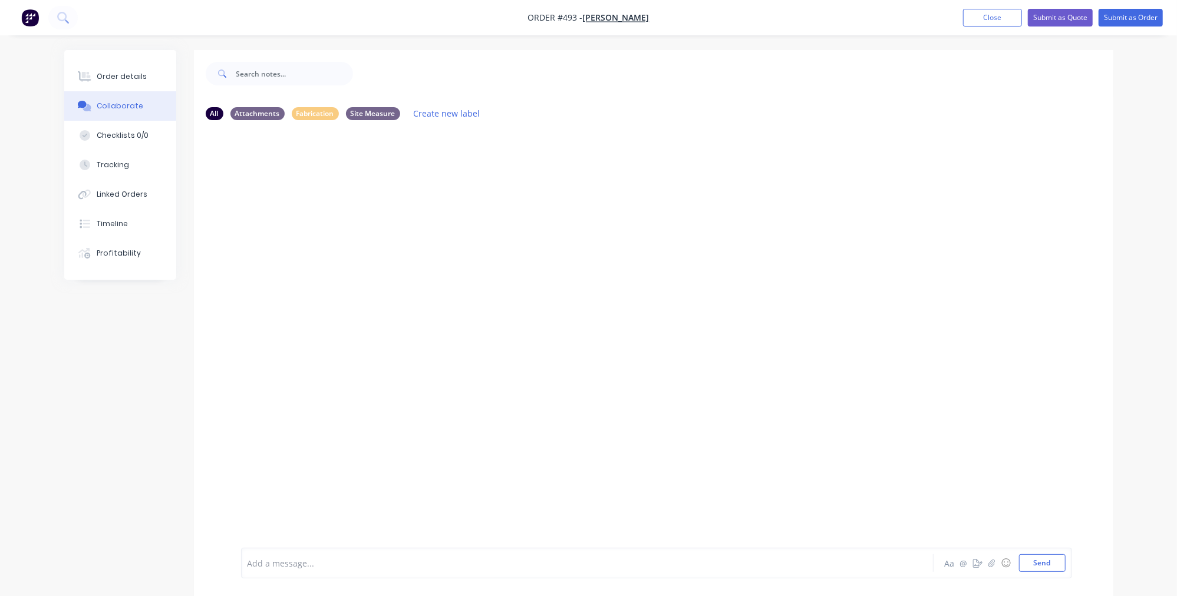
click at [310, 562] on div at bounding box center [554, 563] width 613 height 12
drag, startPoint x: 1030, startPoint y: 563, endPoint x: 1028, endPoint y: 556, distance: 7.3
click at [1031, 563] on button "Send" at bounding box center [1042, 563] width 47 height 18
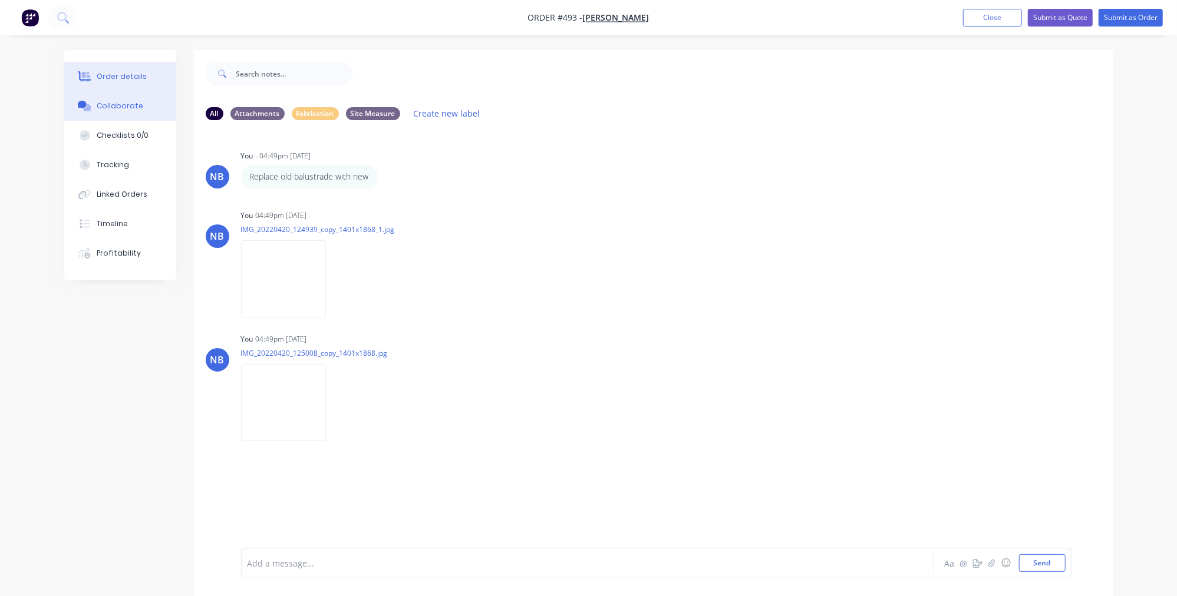
click at [107, 90] on button "Order details" at bounding box center [120, 76] width 112 height 29
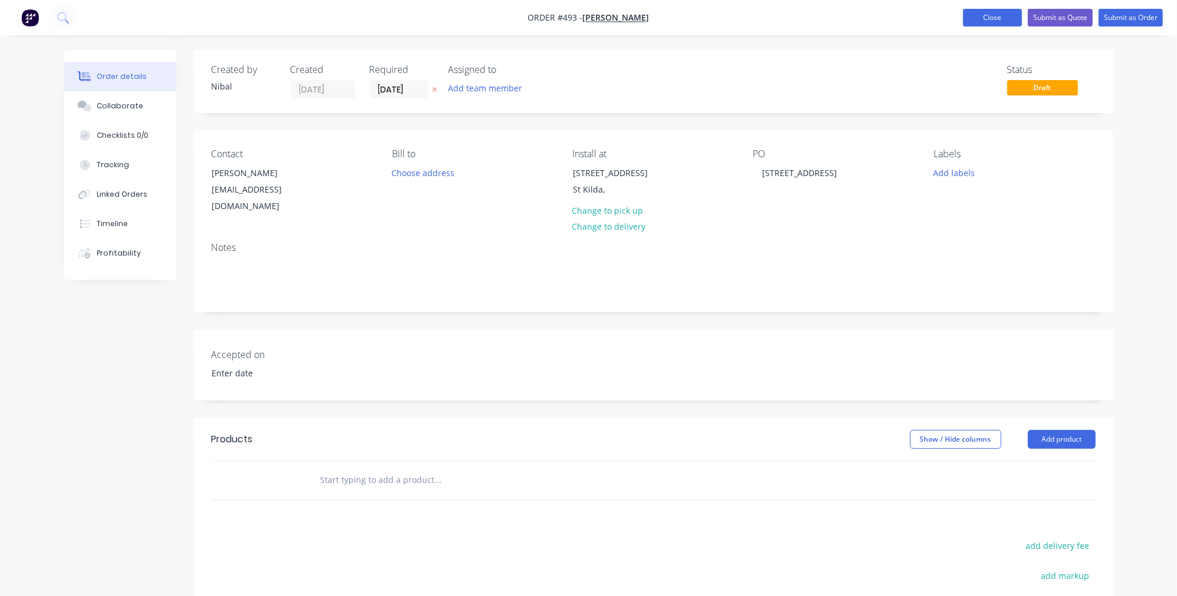
click at [981, 15] on button "Close" at bounding box center [992, 18] width 59 height 18
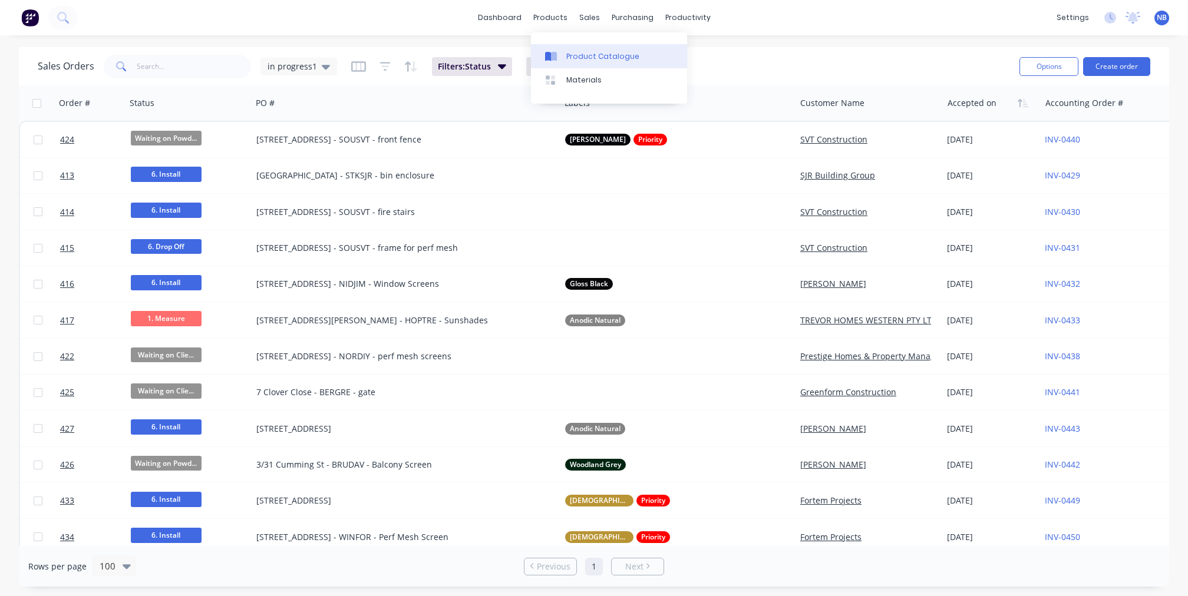
click at [562, 48] on link "Product Catalogue" at bounding box center [609, 56] width 156 height 24
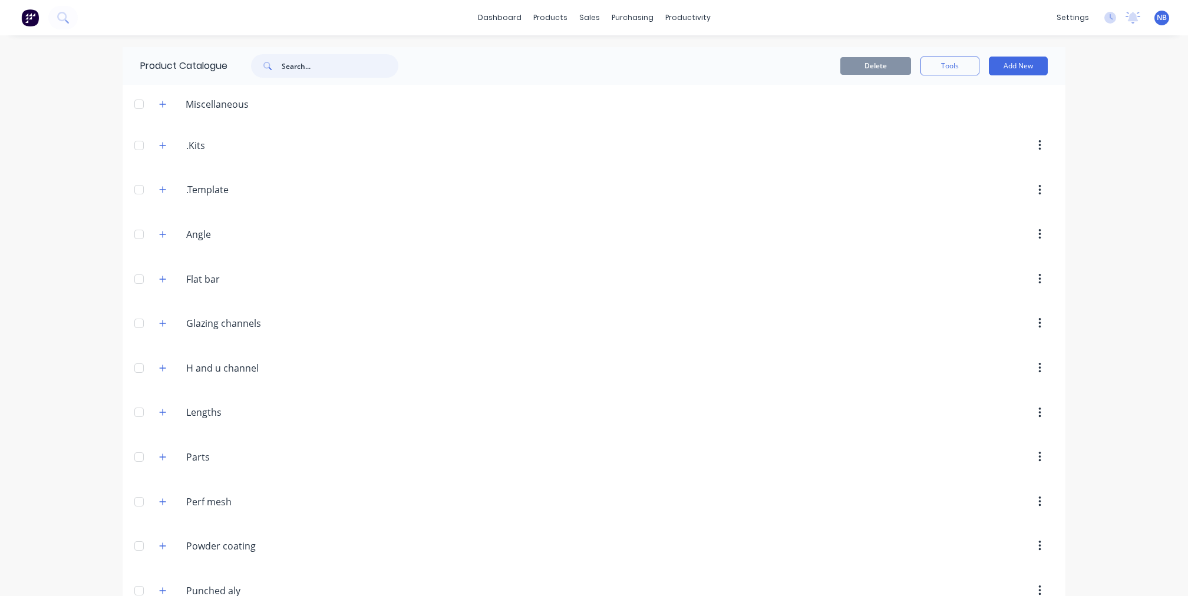
click at [299, 71] on input "text" at bounding box center [340, 66] width 117 height 24
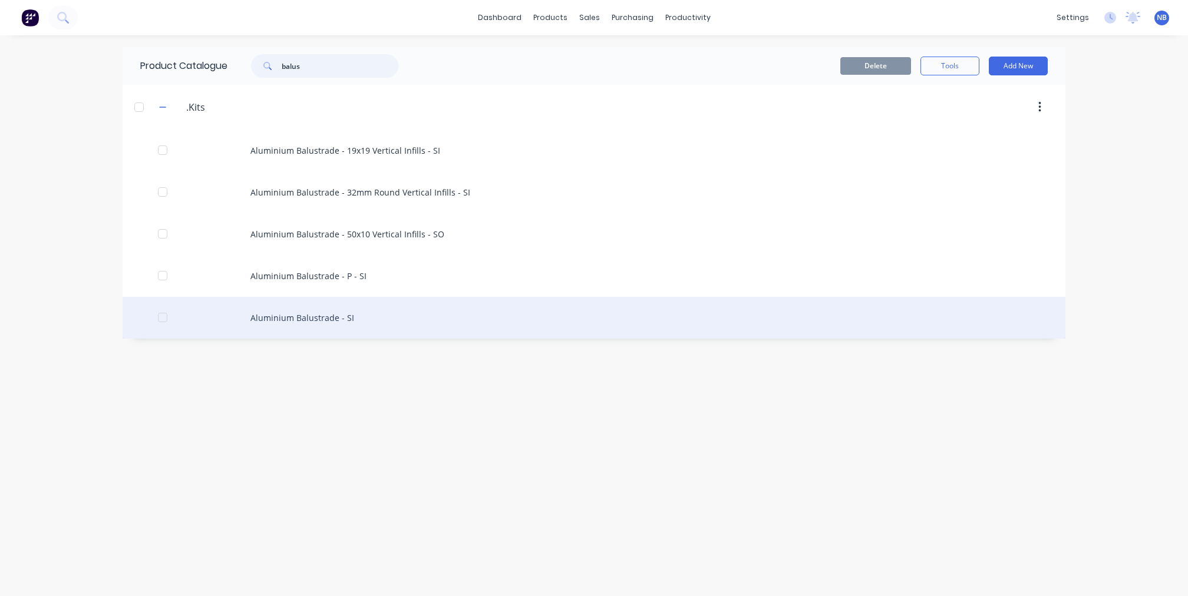
type input "balus"
click at [404, 325] on div "Aluminium Balustrade - SI" at bounding box center [594, 318] width 943 height 42
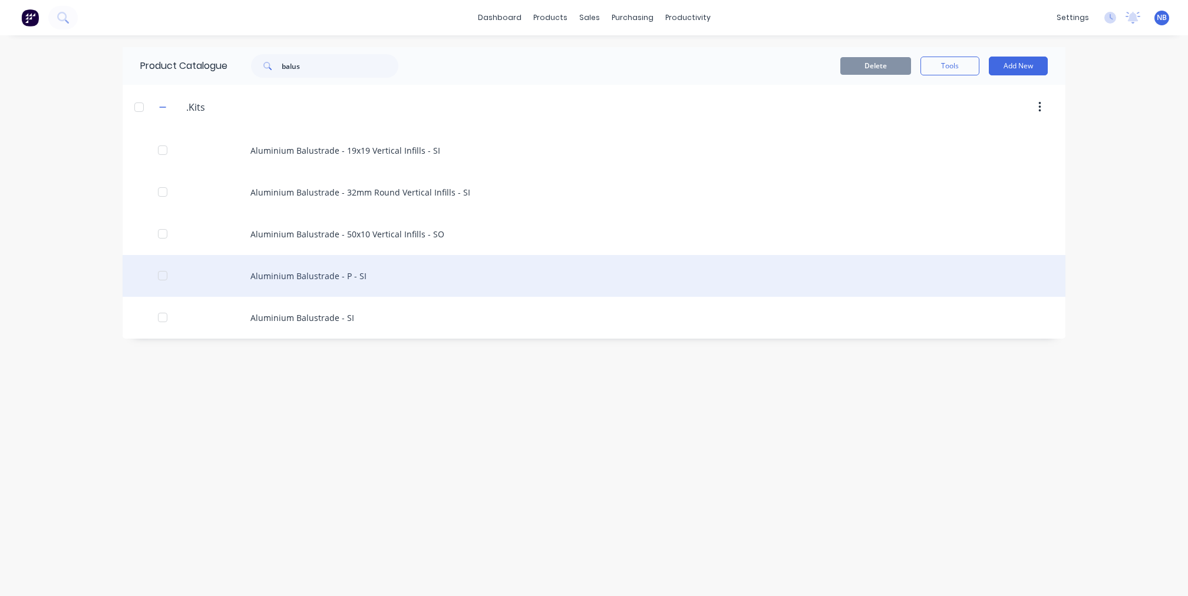
click at [341, 279] on div "Aluminium Balustrade - P - SI" at bounding box center [594, 276] width 943 height 42
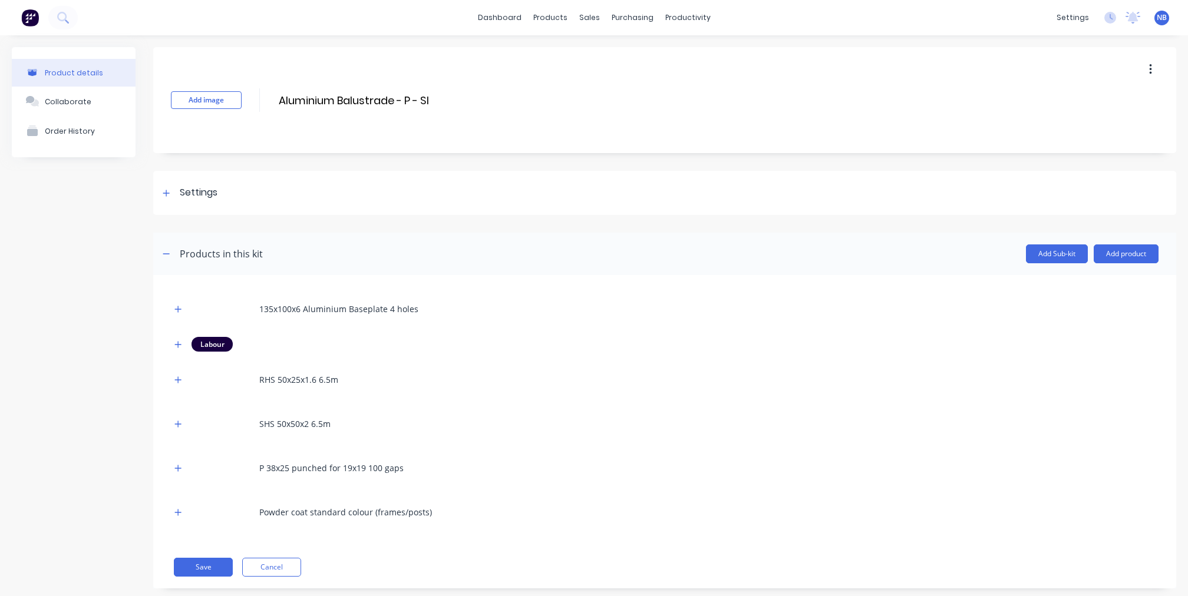
scroll to position [22, 0]
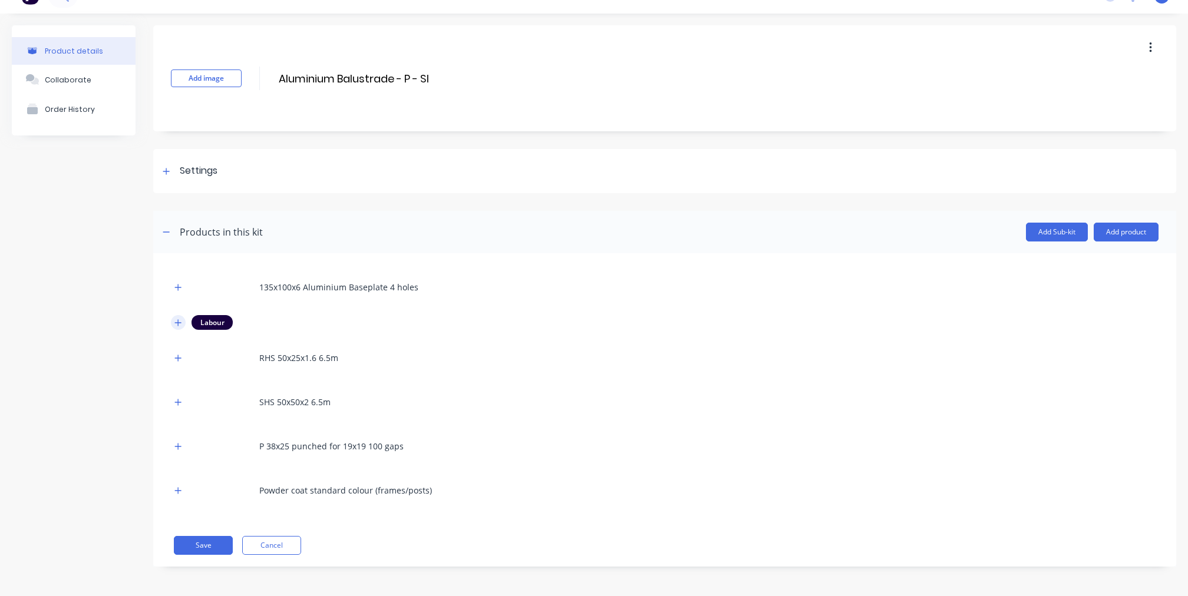
click at [172, 323] on button "button" at bounding box center [178, 322] width 15 height 15
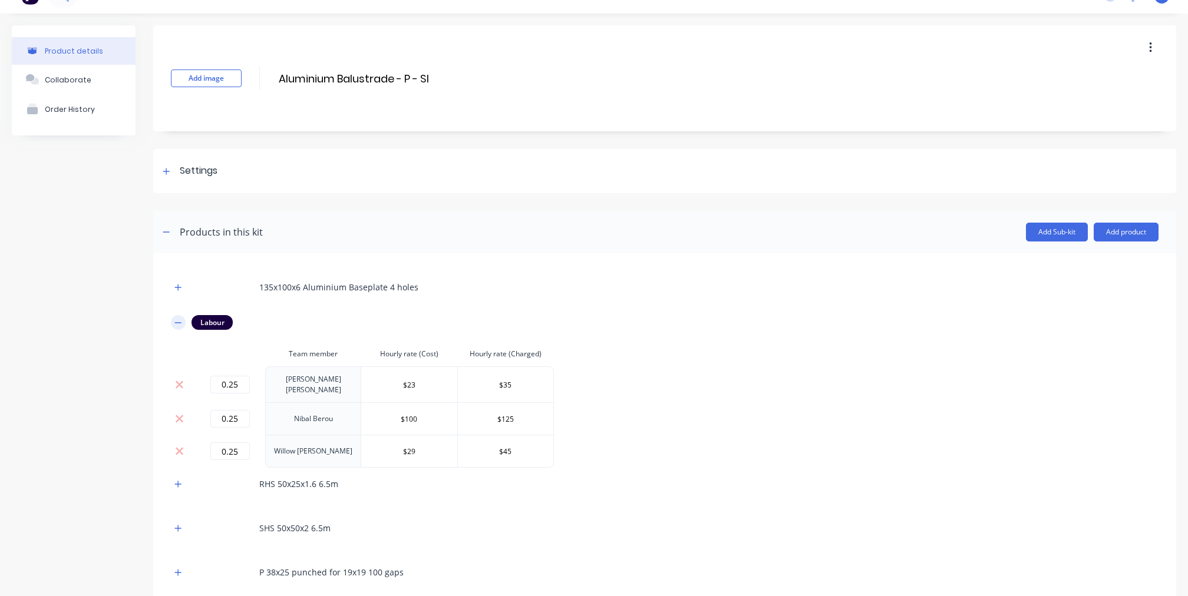
click at [179, 323] on icon "button" at bounding box center [177, 323] width 7 height 8
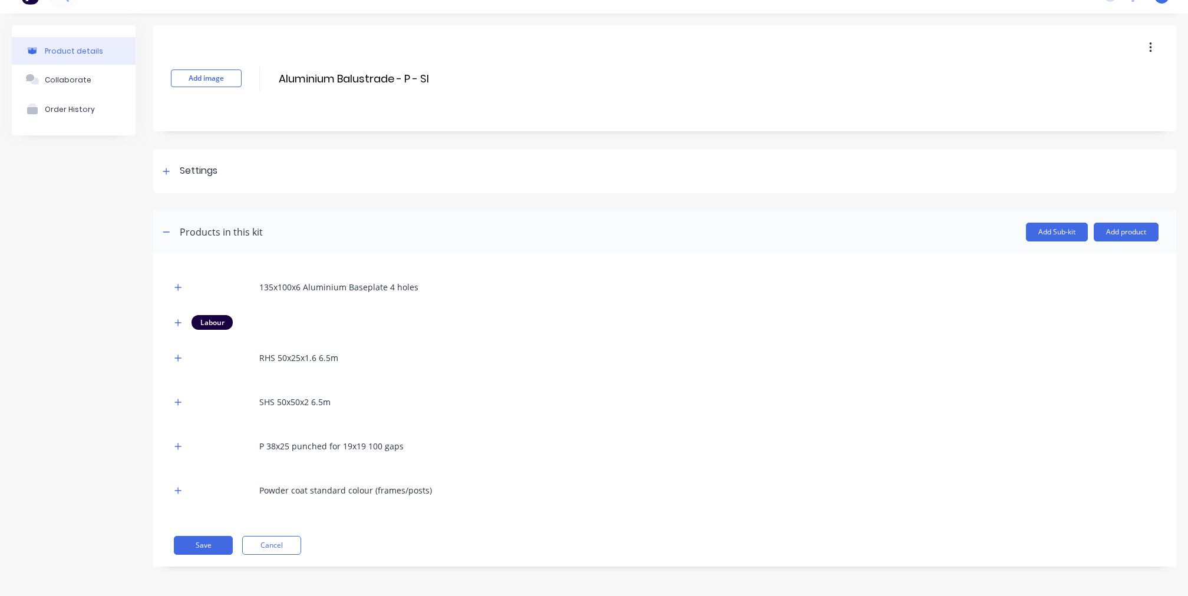
click at [187, 321] on div "Labour" at bounding box center [664, 322] width 987 height 15
click at [180, 321] on icon "button" at bounding box center [177, 323] width 7 height 8
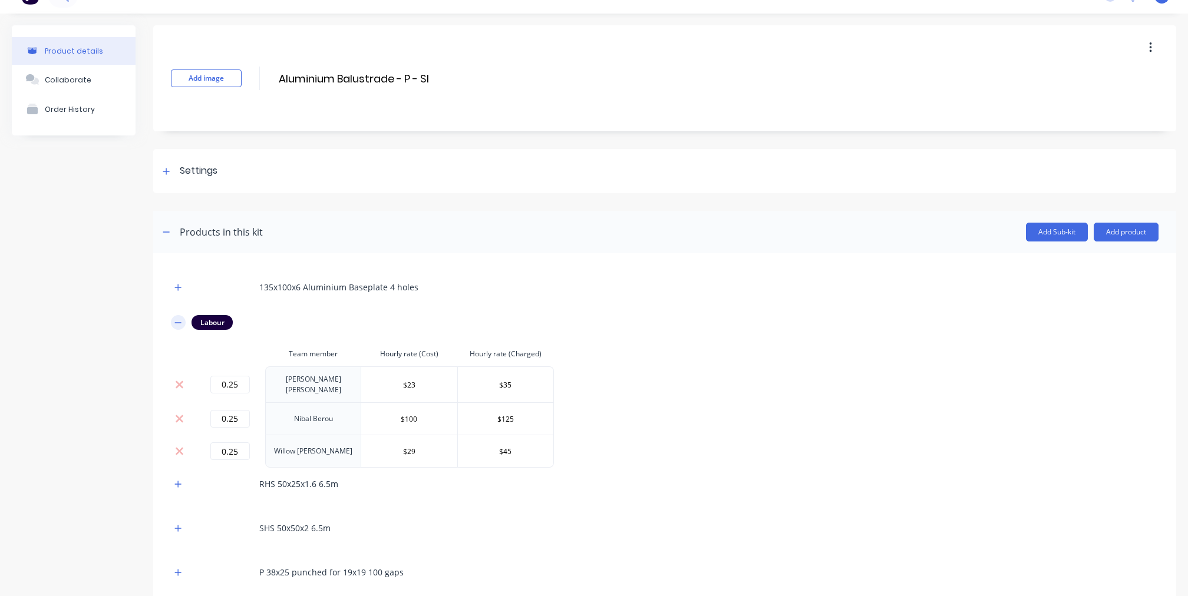
click at [180, 321] on icon "button" at bounding box center [177, 323] width 7 height 8
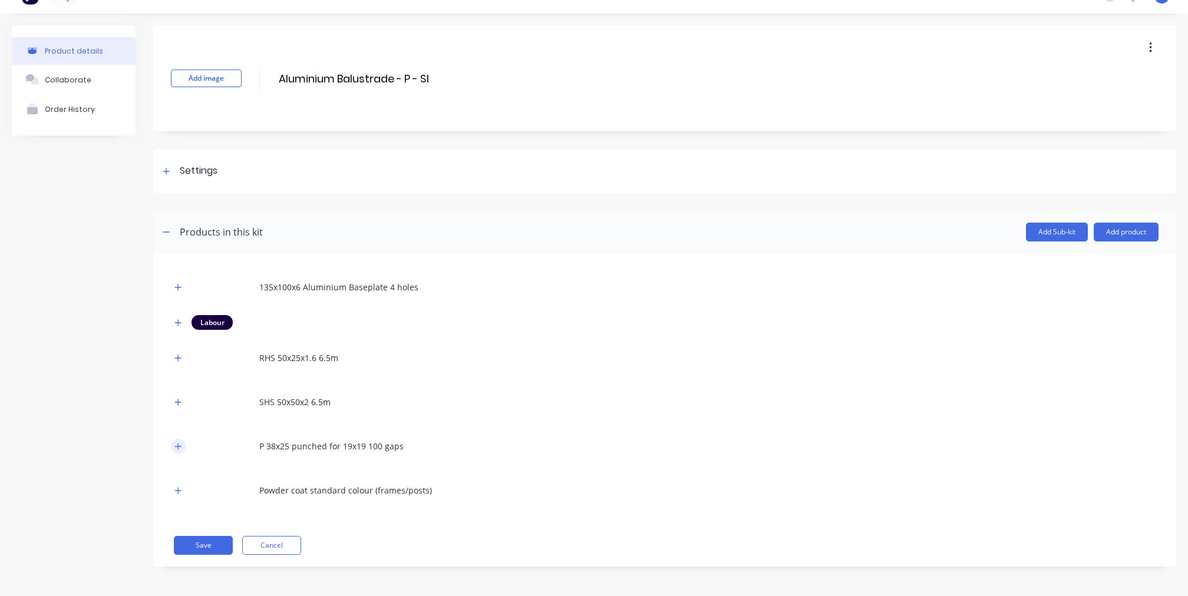
click at [185, 447] on button "button" at bounding box center [178, 446] width 15 height 15
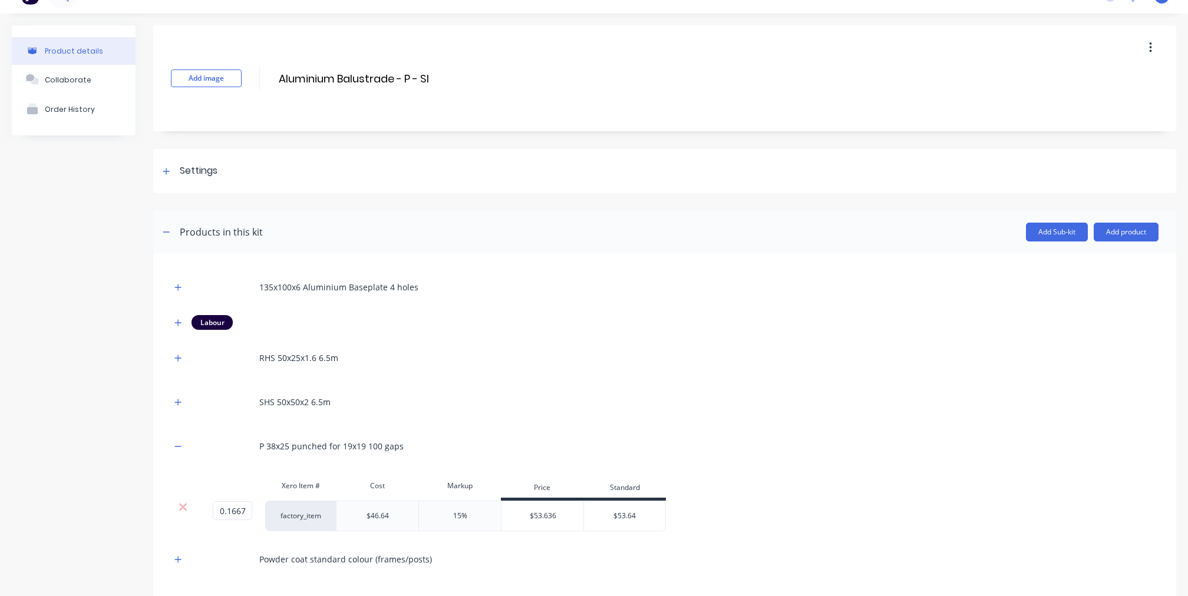
click at [458, 517] on div "15%" at bounding box center [460, 516] width 14 height 11
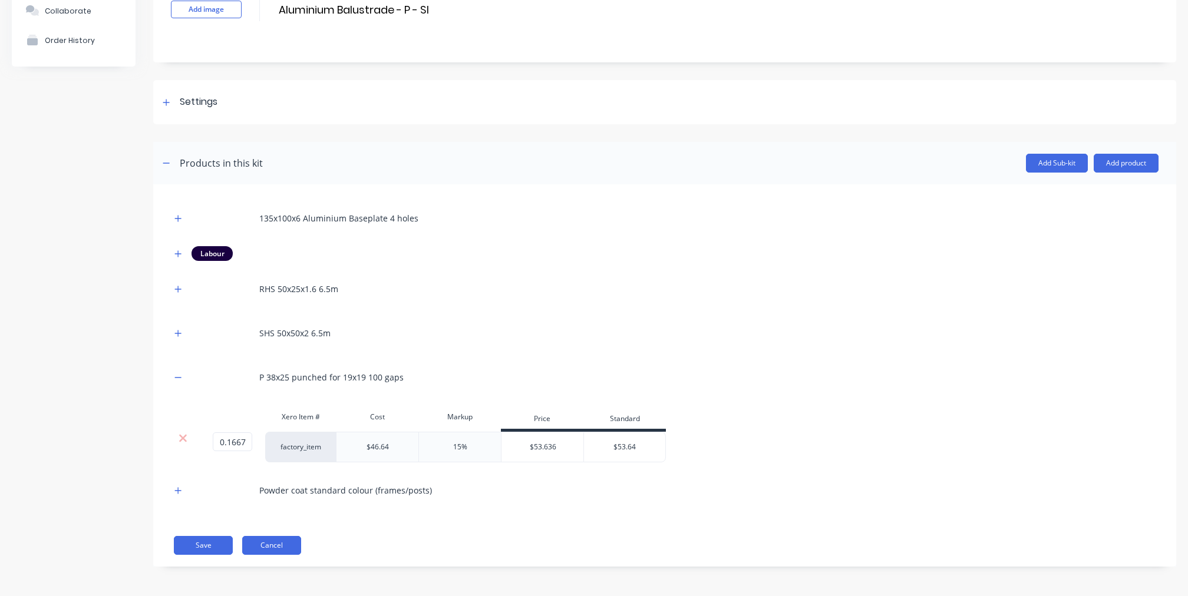
click at [262, 543] on button "Cancel" at bounding box center [271, 545] width 59 height 19
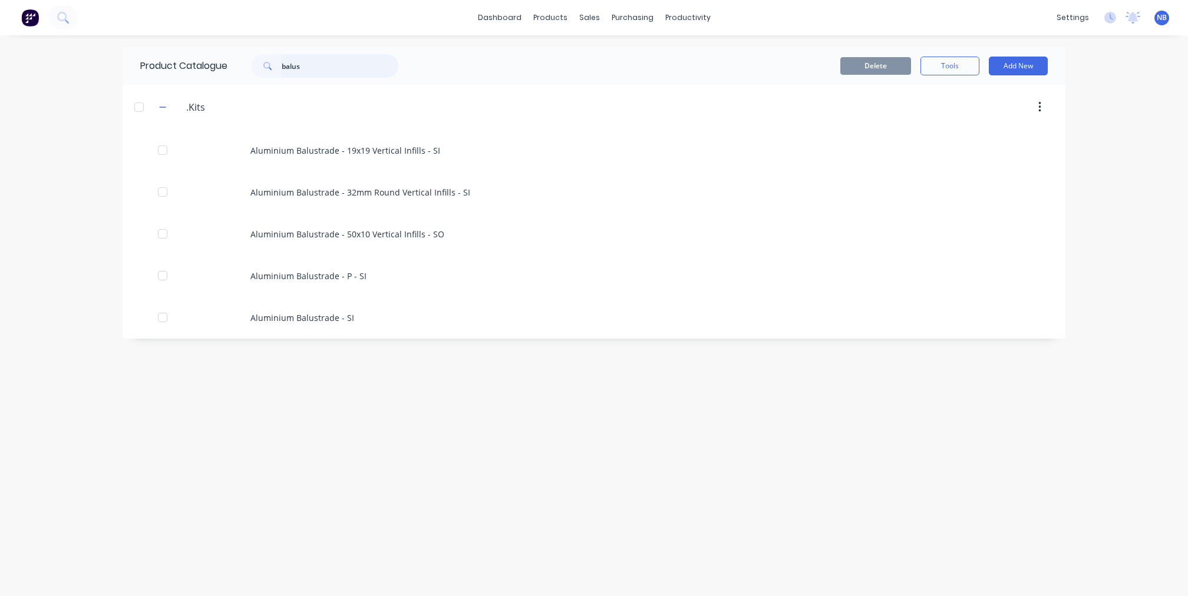
drag, startPoint x: 328, startPoint y: 71, endPoint x: 217, endPoint y: 36, distance: 116.1
click at [217, 36] on div "dashboard products sales purchasing productivity dashboard products Product Cat…" at bounding box center [594, 298] width 1188 height 596
click at [139, 500] on div "Product Catalogue Delete Tools Add New .Kits .Kits Aluminium Balustrade - 19x19…" at bounding box center [594, 315] width 943 height 537
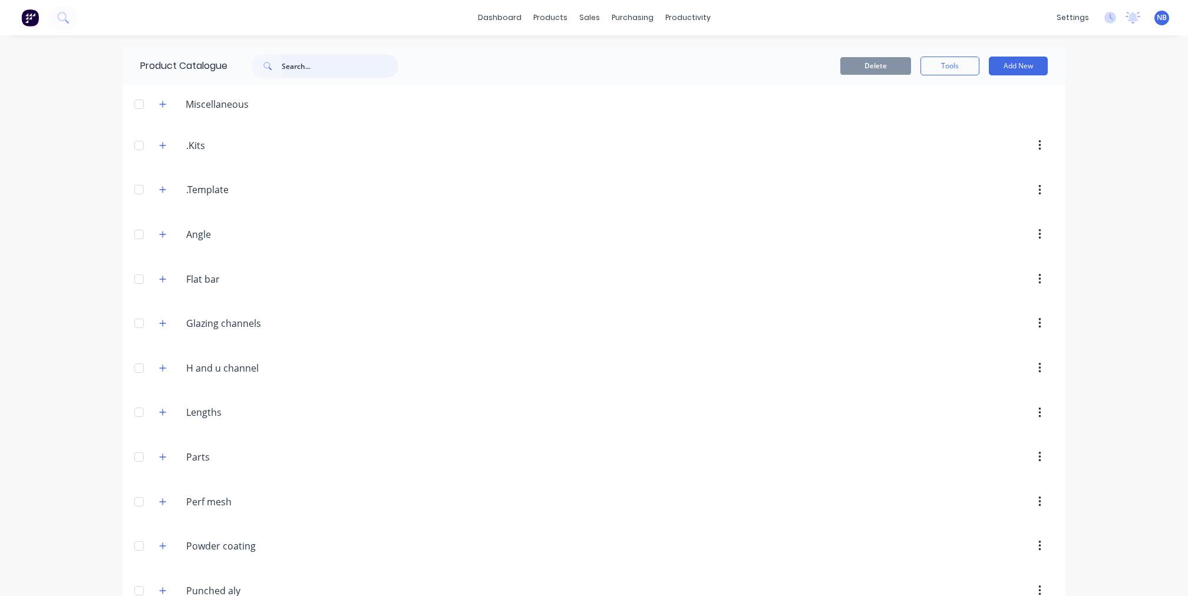
click at [323, 62] on input "text" at bounding box center [340, 66] width 117 height 24
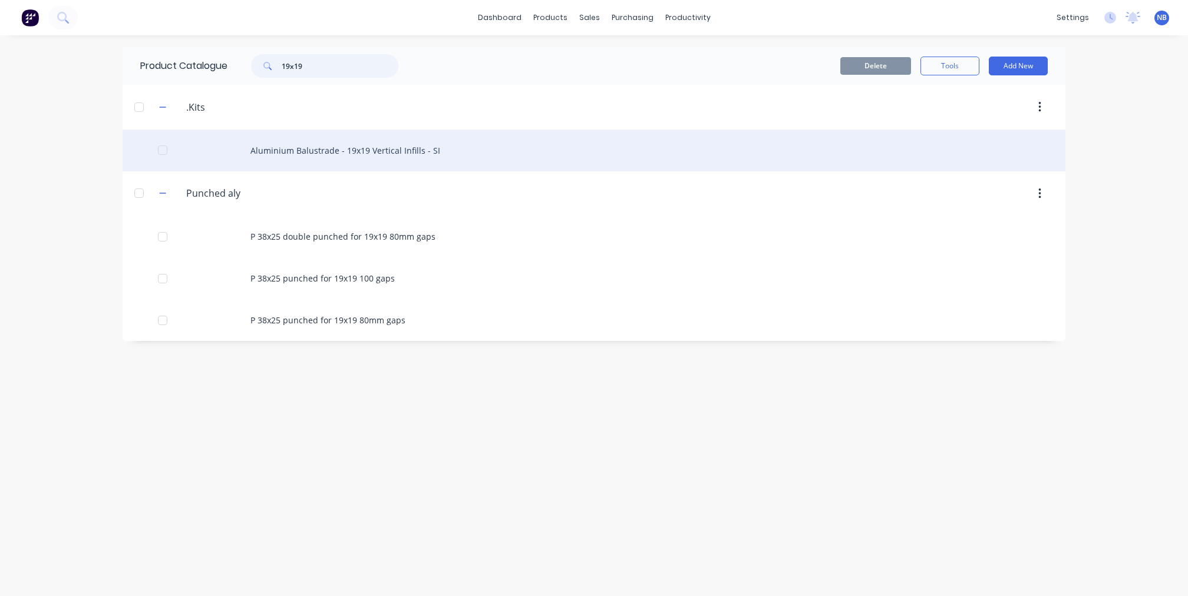
type input "19x19"
click at [379, 161] on div "Aluminium Balustrade - 19x19 Vertical Infills - SI" at bounding box center [594, 151] width 943 height 42
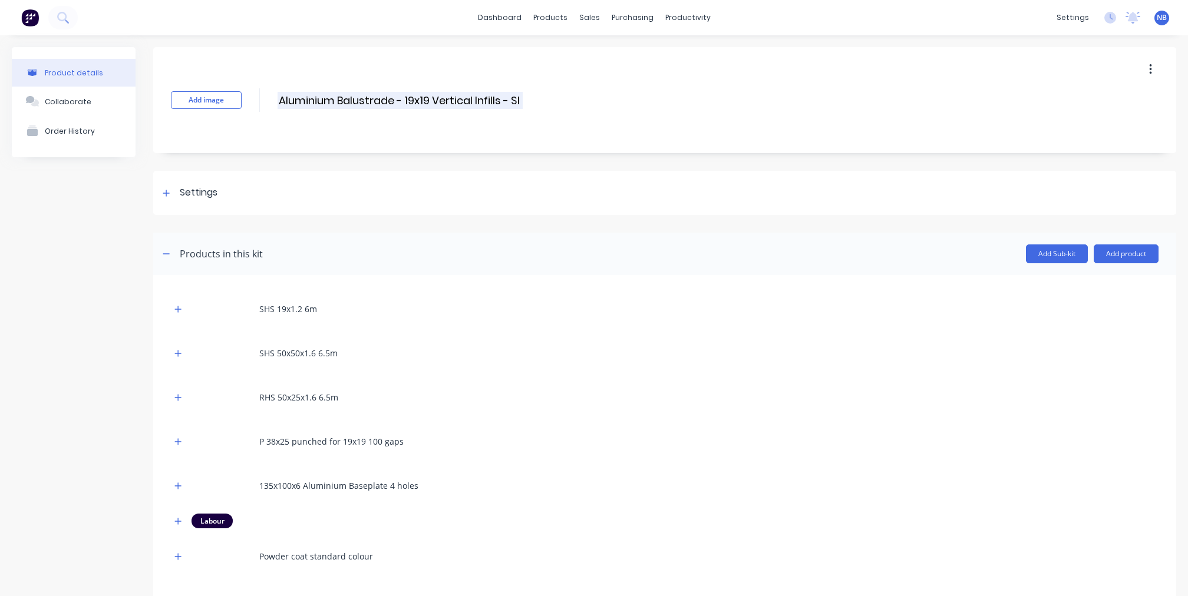
drag, startPoint x: 404, startPoint y: 101, endPoint x: 340, endPoint y: 102, distance: 64.2
click at [340, 102] on input "Aluminium Balustrade - 19x19 Vertical Infills - SI" at bounding box center [400, 100] width 245 height 17
click at [82, 260] on div "Product details Collaborate Order History" at bounding box center [74, 348] width 124 height 603
drag, startPoint x: 432, startPoint y: 99, endPoint x: 438, endPoint y: 106, distance: 9.6
click at [432, 99] on input "Aluminium 19x19 Vertical Infills - SI" at bounding box center [382, 100] width 209 height 17
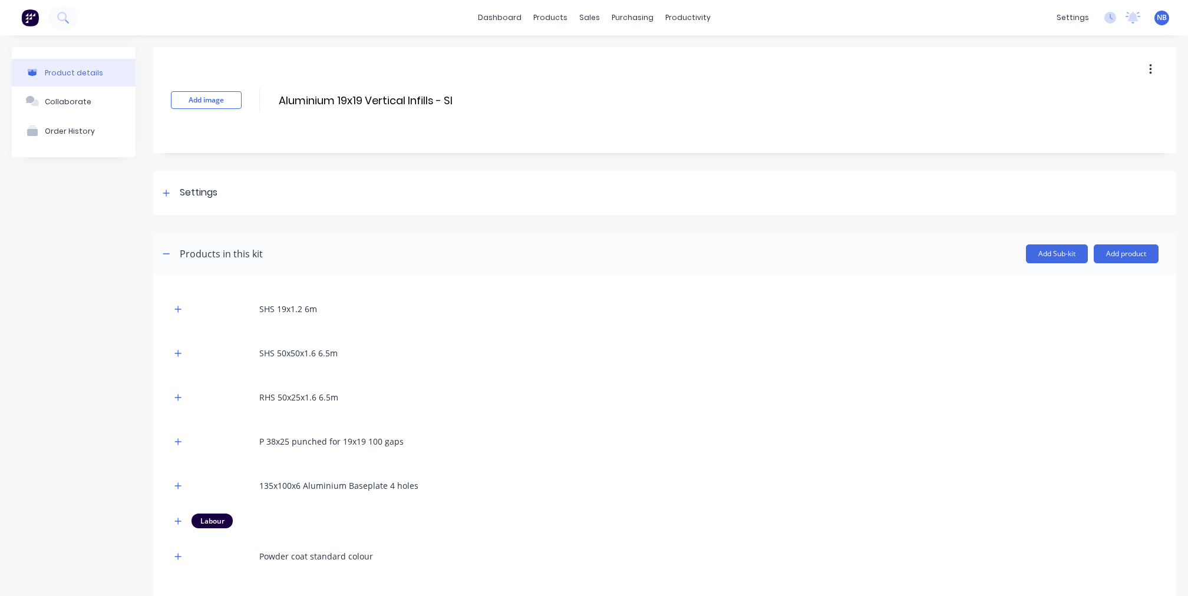
type input "Aluminium 19x19 Vertical Infills, 100mm Gaps - SI"
click at [55, 323] on div "Product details Collaborate Order History" at bounding box center [74, 348] width 124 height 603
click at [160, 191] on div at bounding box center [166, 193] width 15 height 15
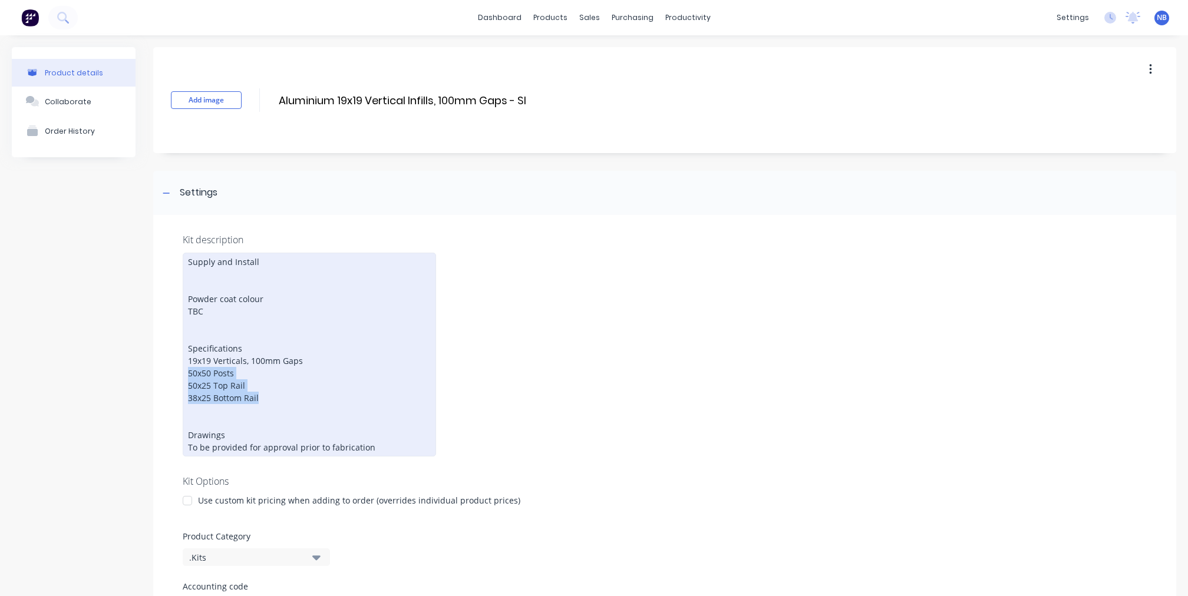
drag, startPoint x: 255, startPoint y: 388, endPoint x: 194, endPoint y: 368, distance: 63.7
click at [189, 368] on div "Supply and Install Powder coat colour TBC Specifications 19x19 Verticals, 100mm…" at bounding box center [309, 355] width 253 height 204
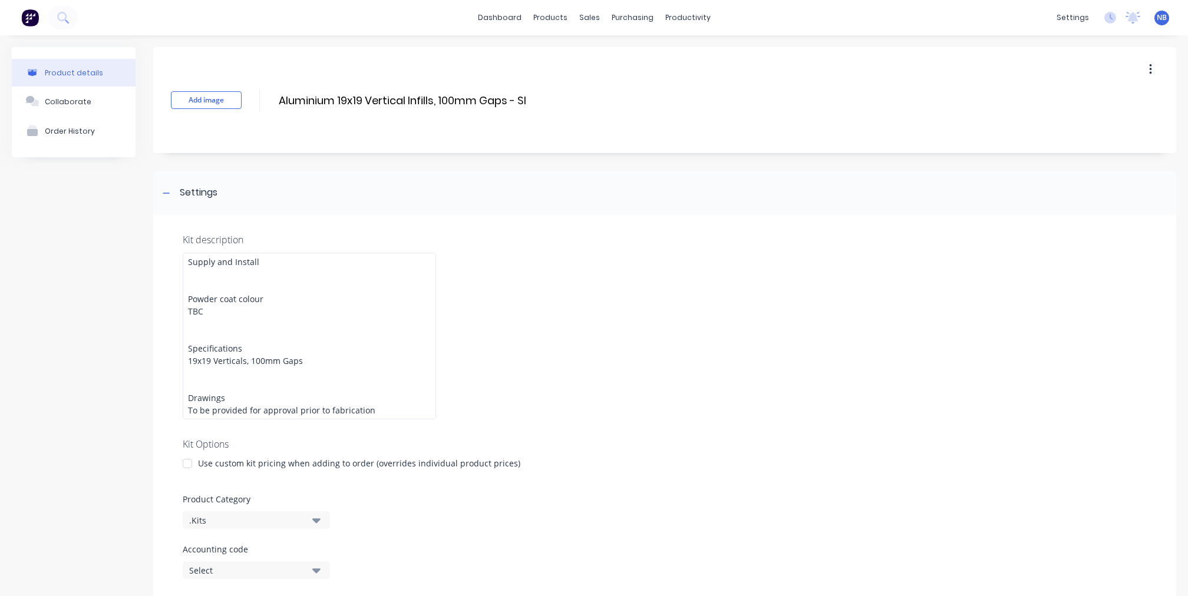
click at [133, 319] on div "Product details Collaborate Order History" at bounding box center [74, 602] width 124 height 1111
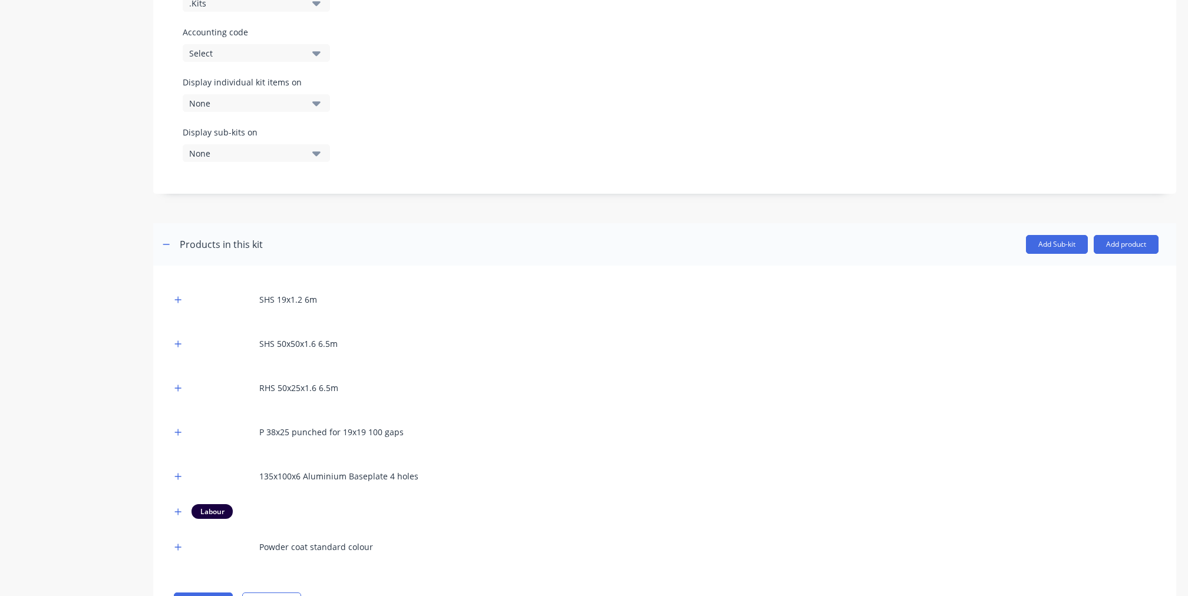
scroll to position [564, 0]
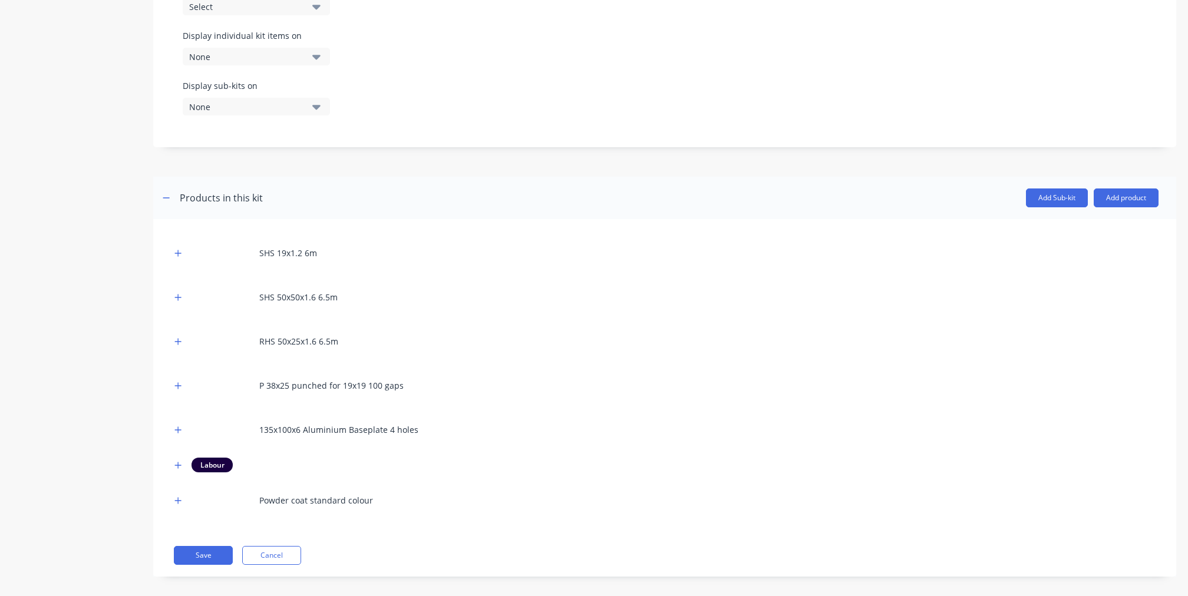
click at [178, 281] on div "SHS 50x50x1.6 6.5m" at bounding box center [664, 297] width 987 height 32
click at [180, 293] on icon "button" at bounding box center [177, 297] width 7 height 8
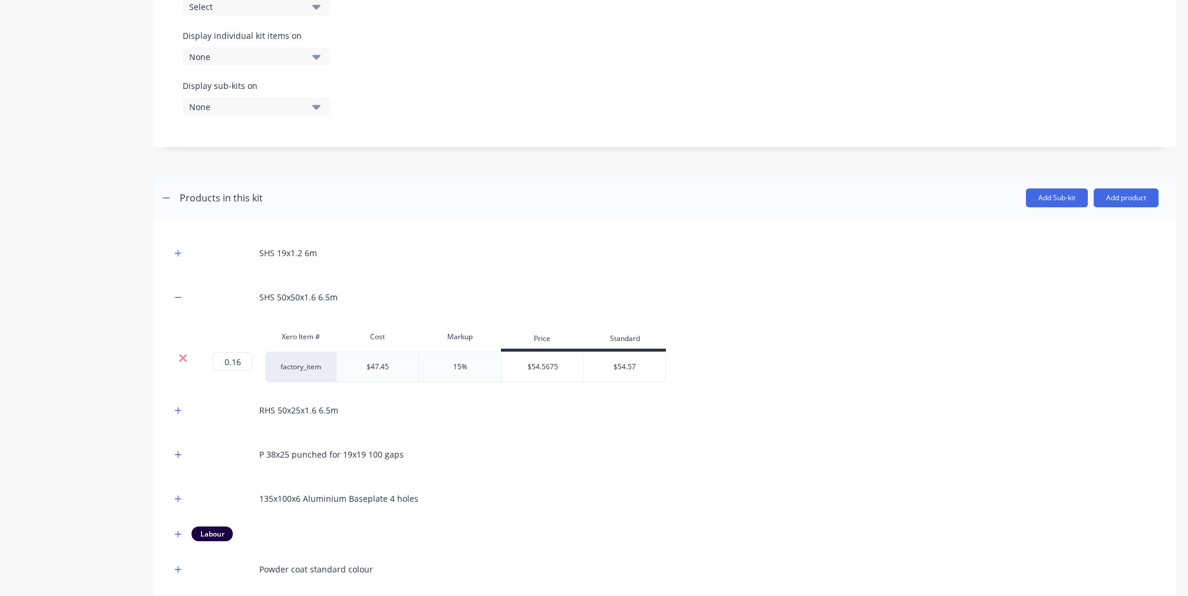
click at [185, 355] on icon at bounding box center [183, 359] width 8 height 8
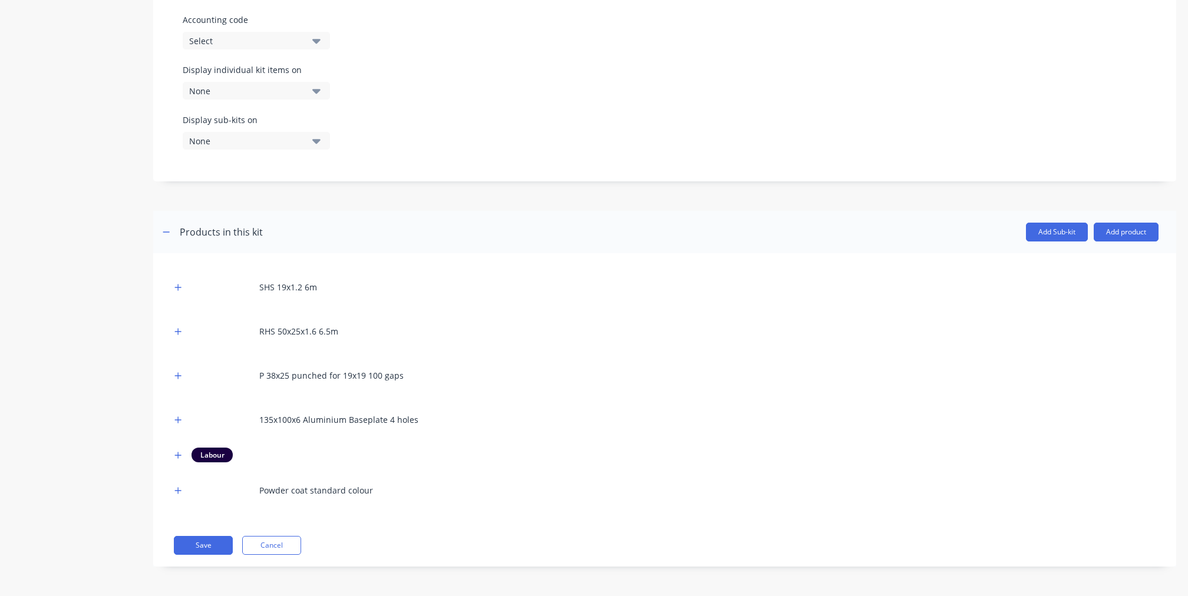
scroll to position [519, 0]
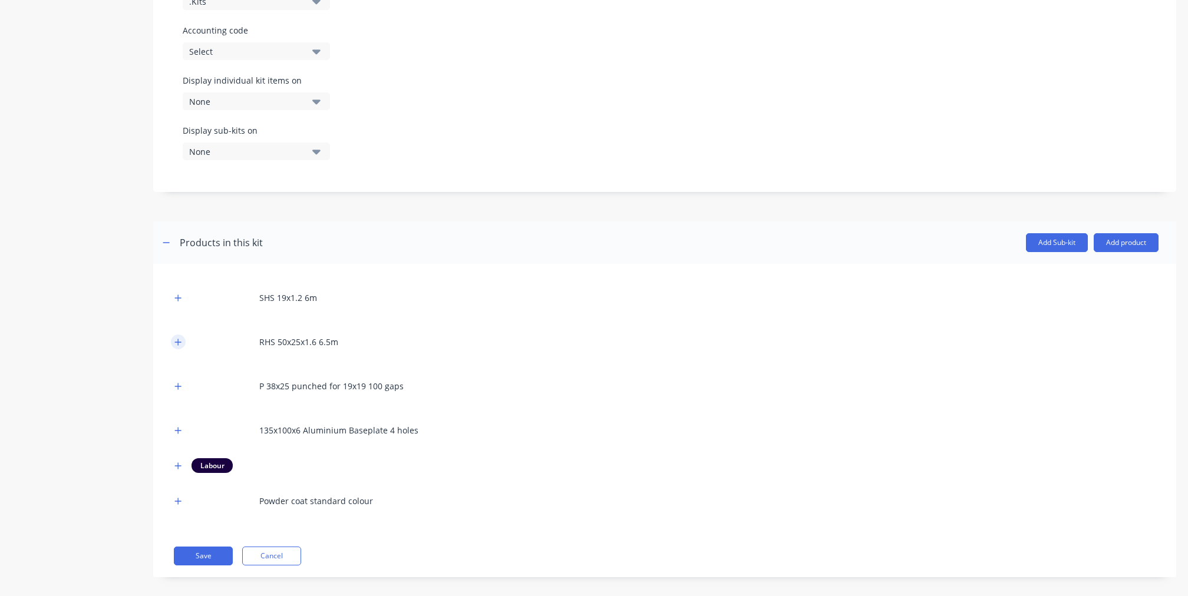
click at [178, 339] on icon "button" at bounding box center [178, 342] width 6 height 6
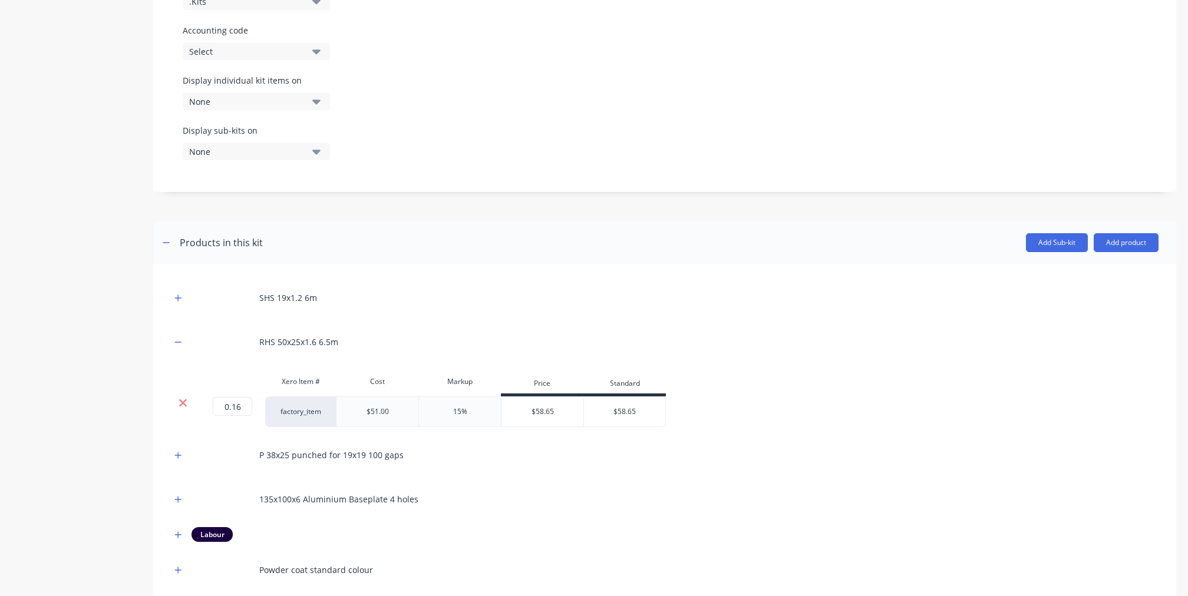
click at [180, 399] on icon at bounding box center [183, 403] width 8 height 8
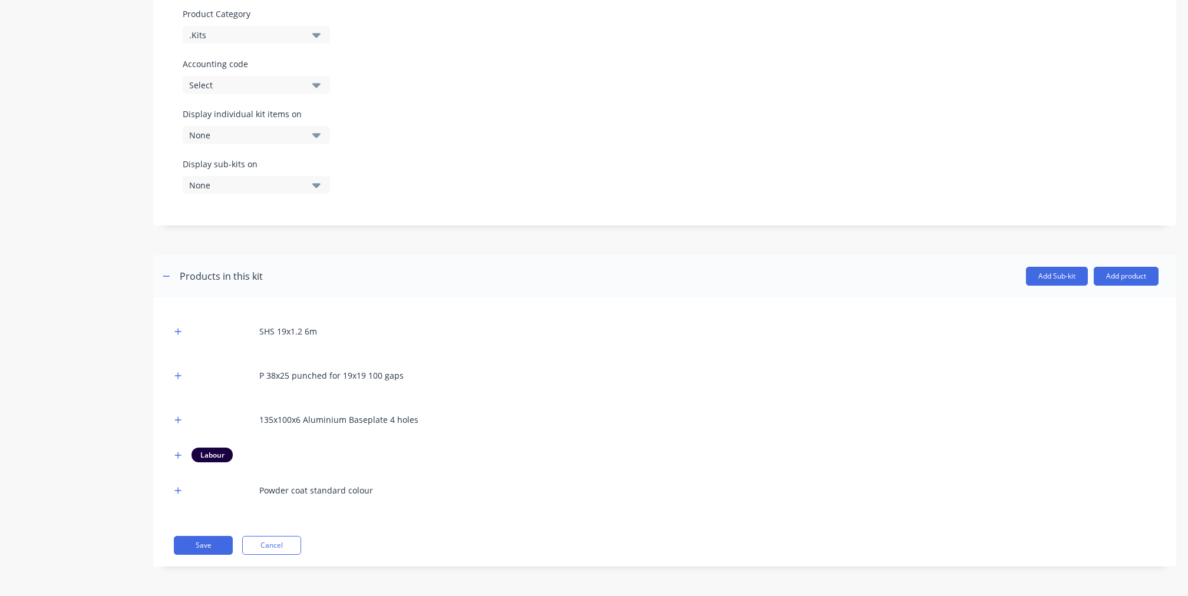
scroll to position [475, 0]
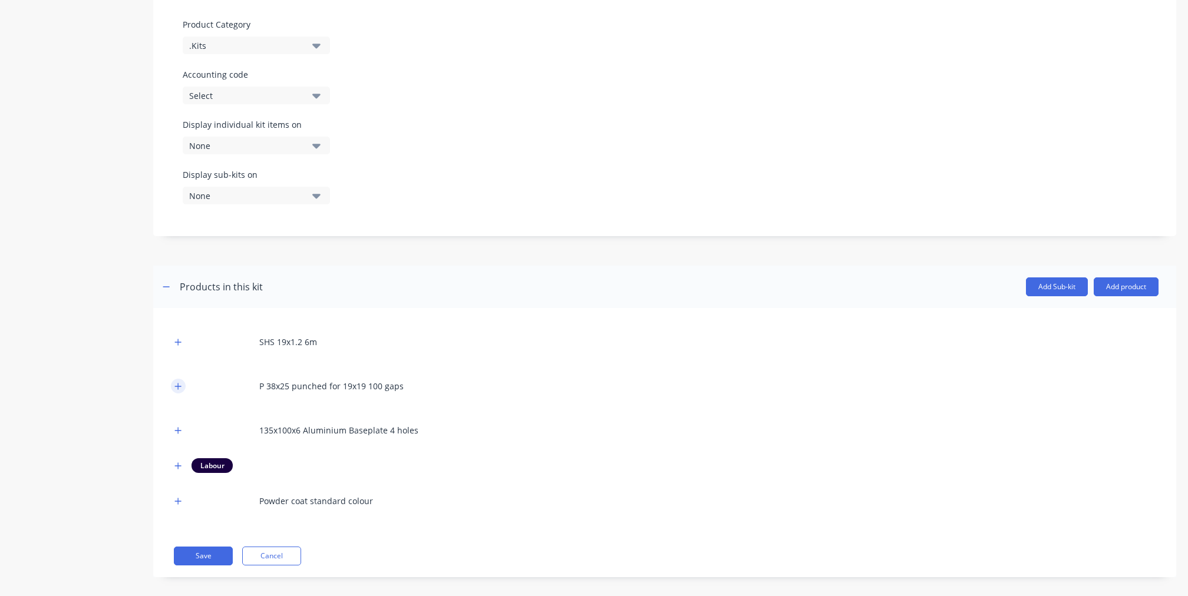
click at [177, 382] on icon "button" at bounding box center [177, 386] width 7 height 8
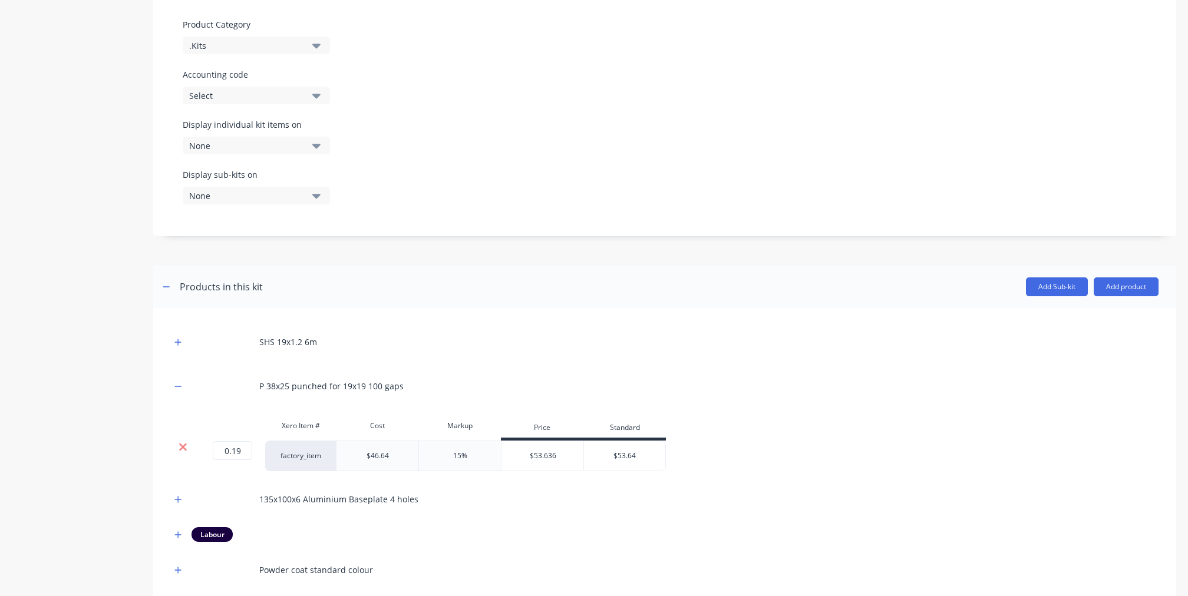
click at [184, 444] on icon at bounding box center [183, 448] width 8 height 8
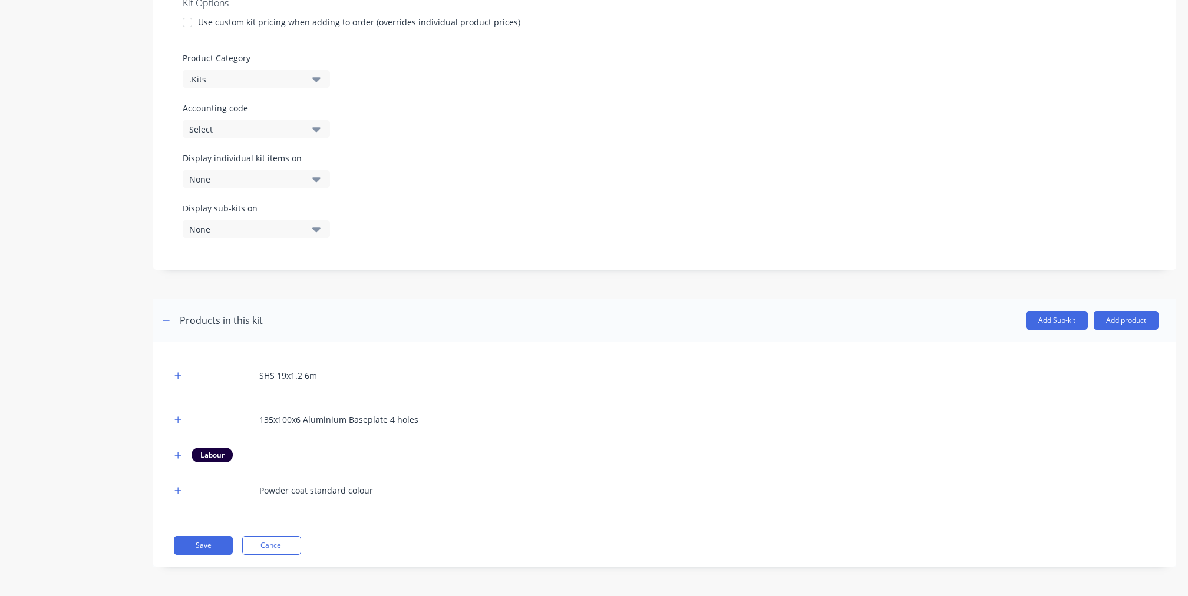
scroll to position [431, 0]
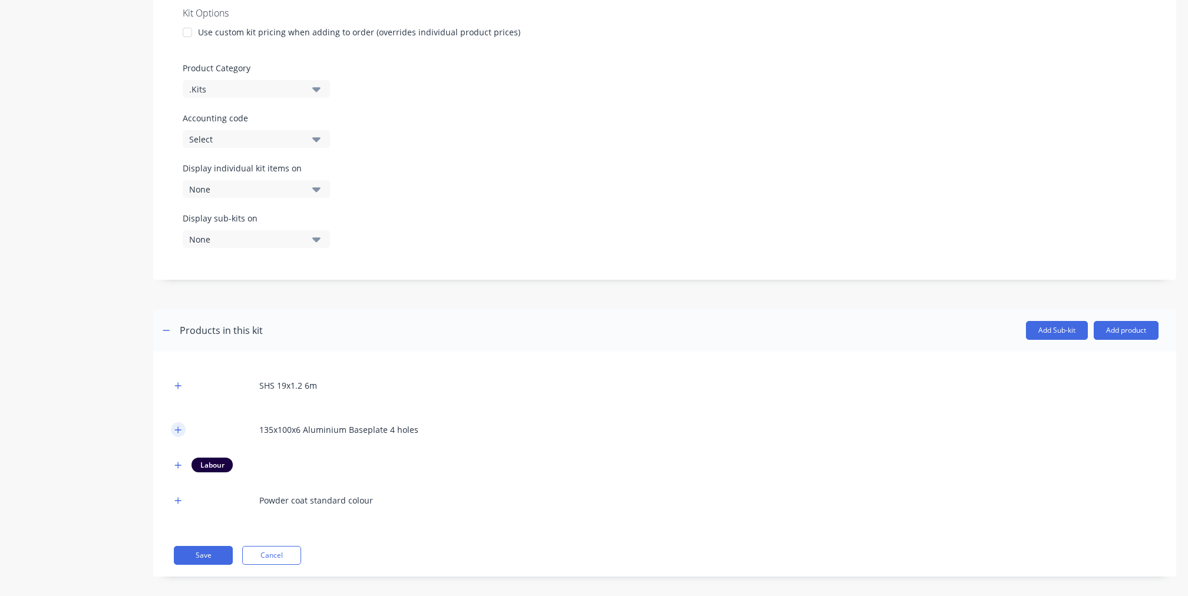
click at [176, 426] on icon "button" at bounding box center [177, 430] width 7 height 8
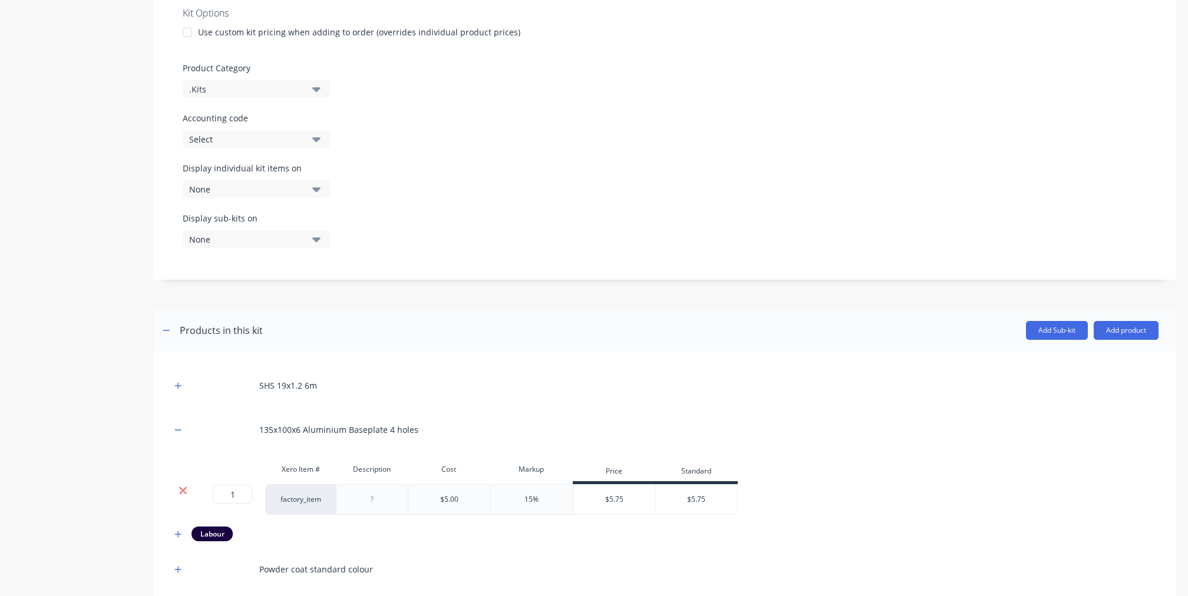
click at [179, 487] on icon at bounding box center [183, 491] width 8 height 8
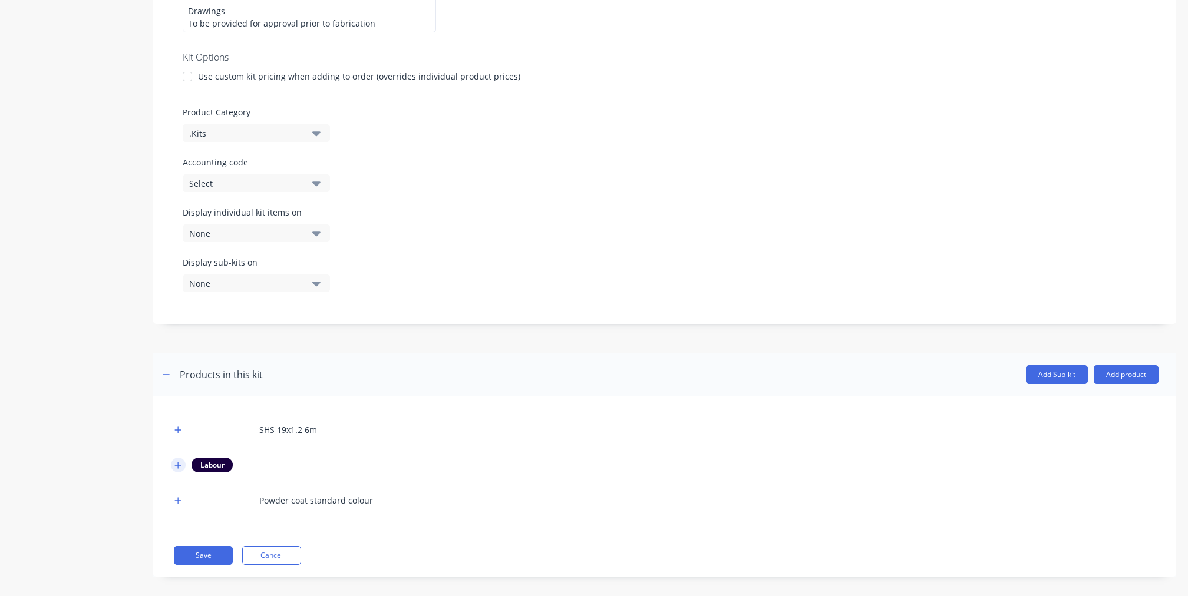
click at [173, 458] on button "button" at bounding box center [178, 465] width 15 height 15
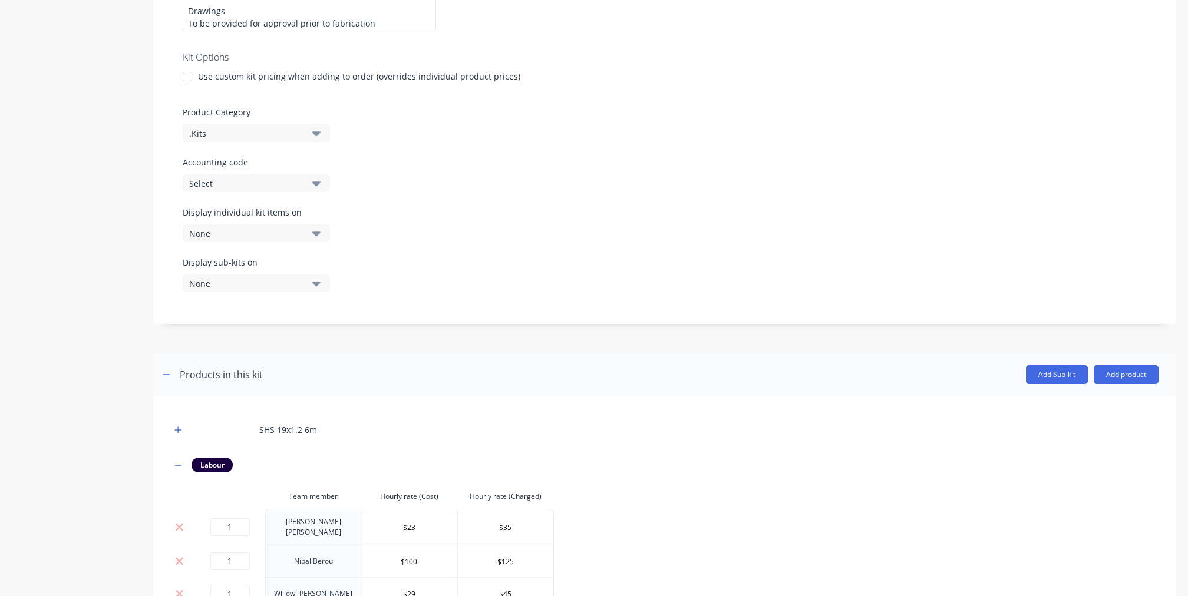
scroll to position [471, 0]
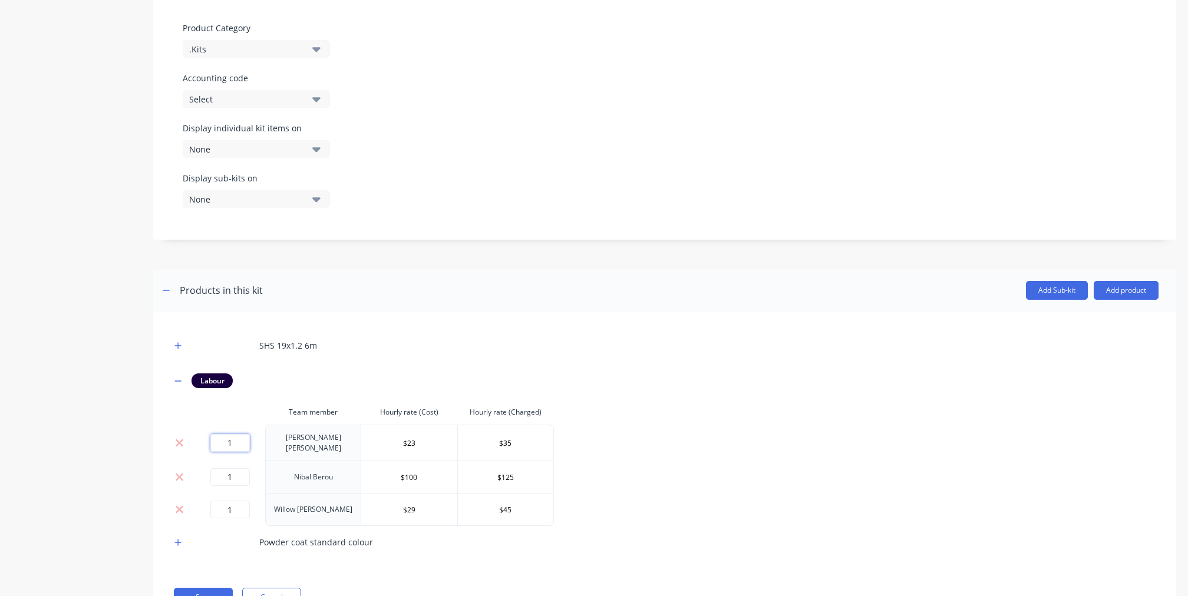
drag, startPoint x: 241, startPoint y: 432, endPoint x: 214, endPoint y: 427, distance: 27.0
click at [214, 434] on input "1" at bounding box center [229, 443] width 39 height 18
type input "0.75"
drag, startPoint x: 237, startPoint y: 468, endPoint x: 193, endPoint y: 454, distance: 45.8
click at [193, 461] on tr "1 [PERSON_NAME] $100 $125" at bounding box center [362, 477] width 383 height 32
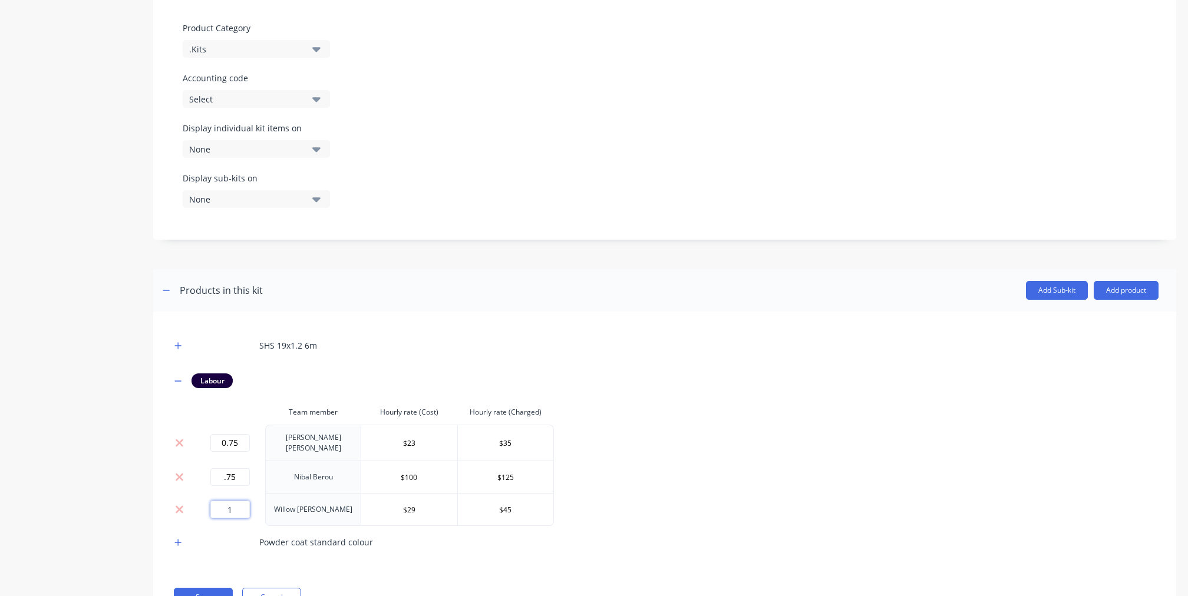
type input "0.75"
drag, startPoint x: 240, startPoint y: 496, endPoint x: 202, endPoint y: 486, distance: 40.2
click at [203, 493] on td "1" at bounding box center [229, 509] width 71 height 33
type input "0.75"
click at [102, 549] on div "Product details Collaborate Order History" at bounding box center [74, 106] width 124 height 1061
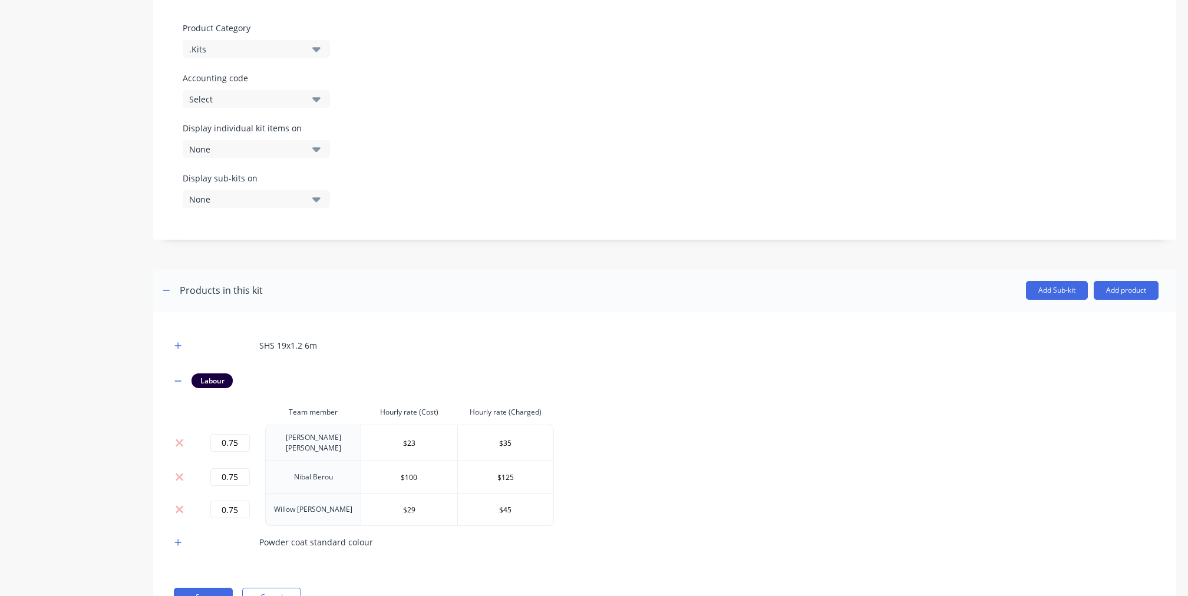
scroll to position [510, 0]
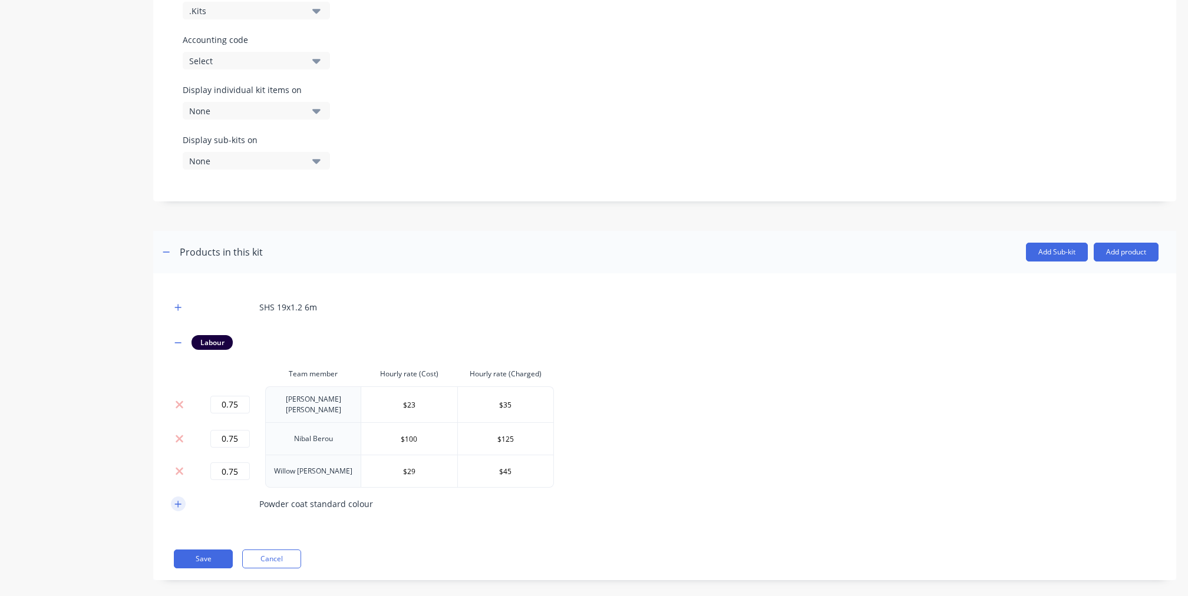
click at [173, 497] on button "button" at bounding box center [178, 504] width 15 height 15
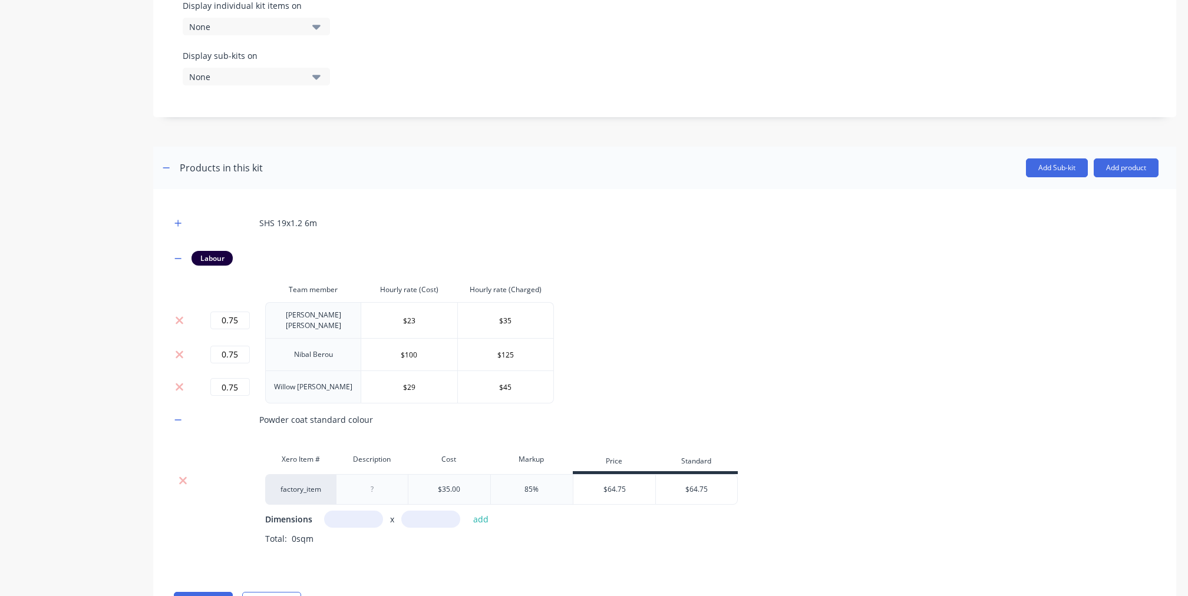
scroll to position [636, 0]
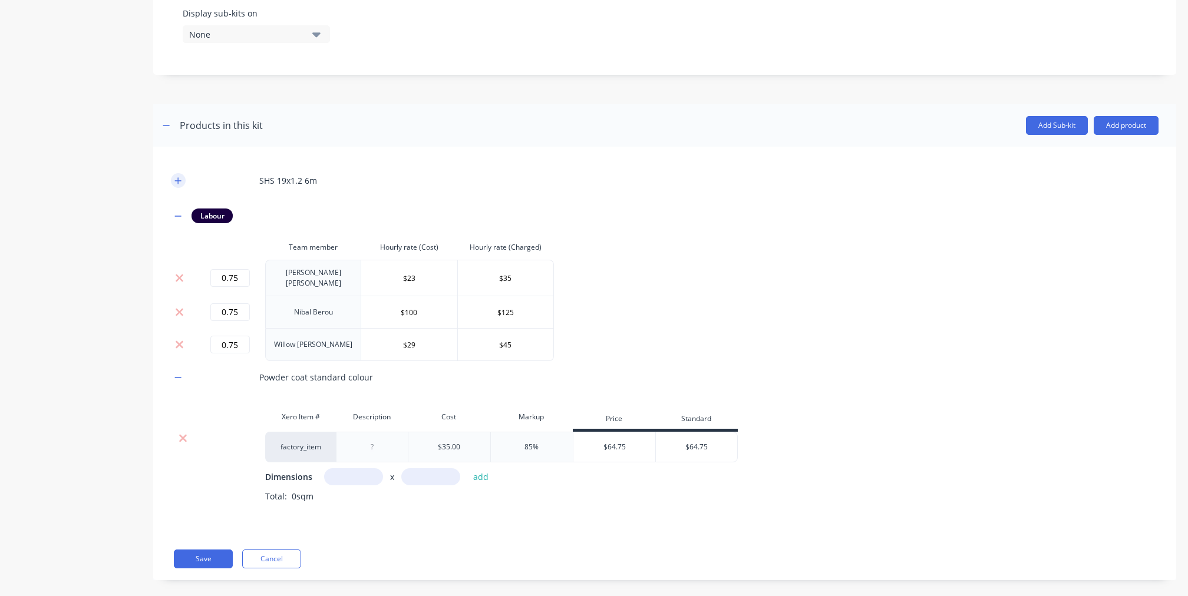
click at [183, 173] on button "button" at bounding box center [178, 180] width 15 height 15
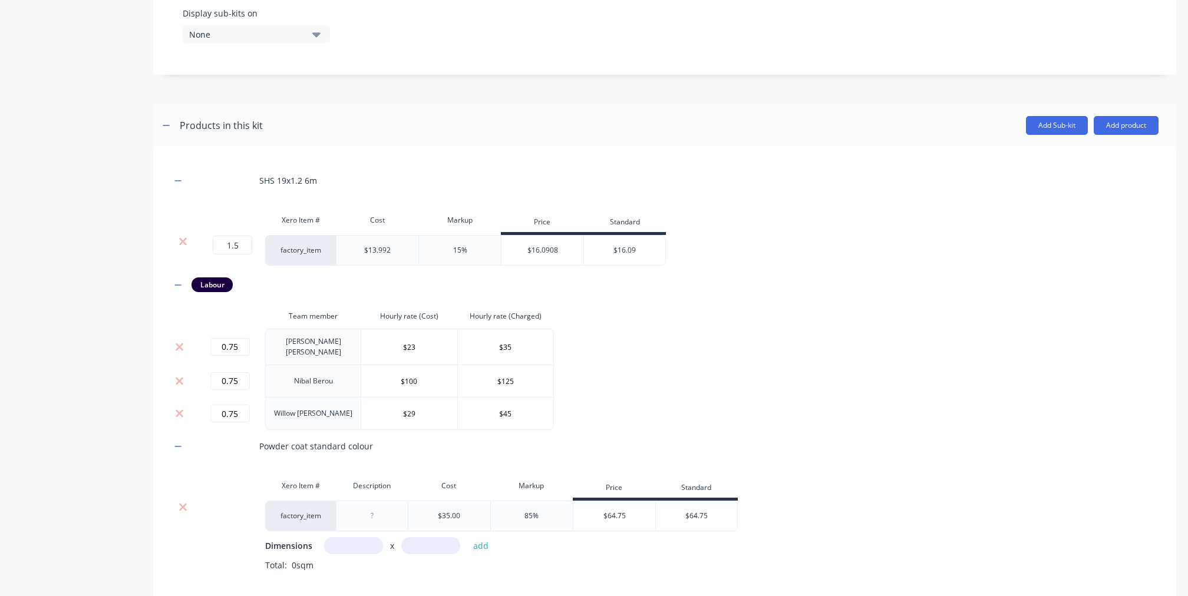
scroll to position [705, 0]
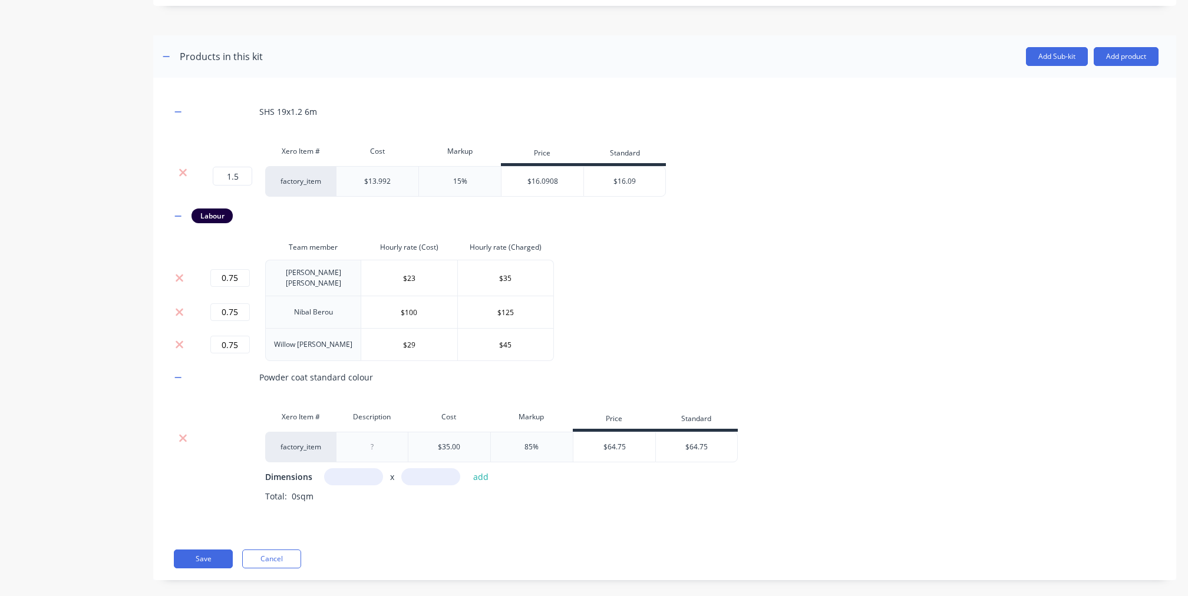
click at [191, 557] on div "SHS 19x1.2 6m Xero Item # Cost Markup Price Standard 1.5 1.5 ? factory_item $13…" at bounding box center [664, 329] width 1023 height 503
click at [194, 552] on button "Save" at bounding box center [203, 559] width 59 height 19
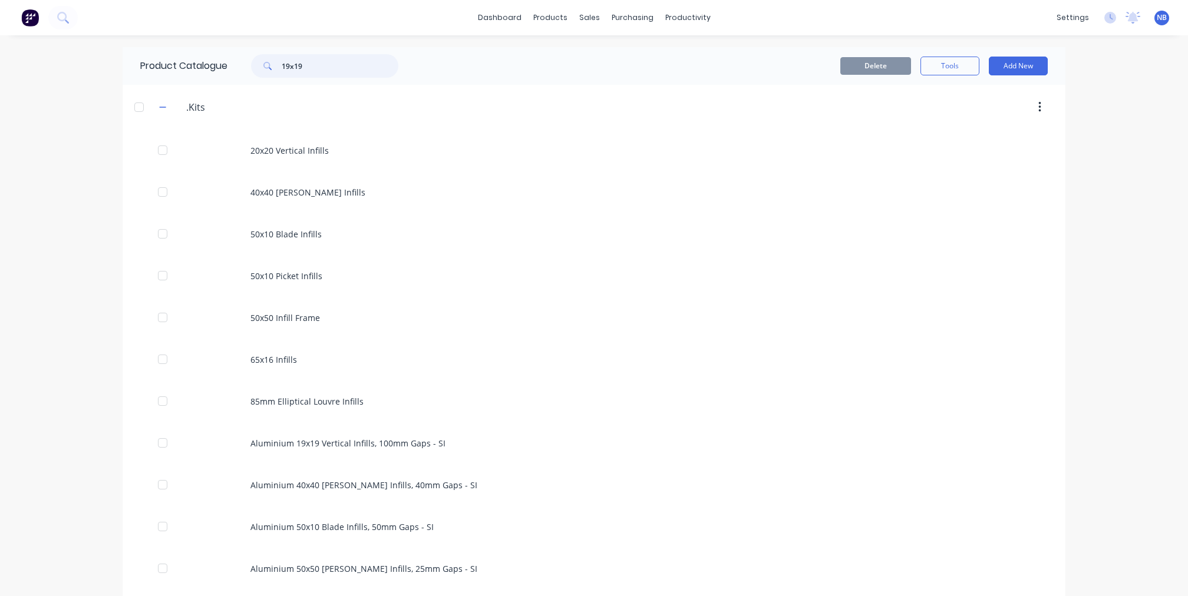
drag, startPoint x: 316, startPoint y: 64, endPoint x: 151, endPoint y: 67, distance: 165.6
click at [152, 64] on div "Product Catalogue 19x19" at bounding box center [275, 66] width 305 height 38
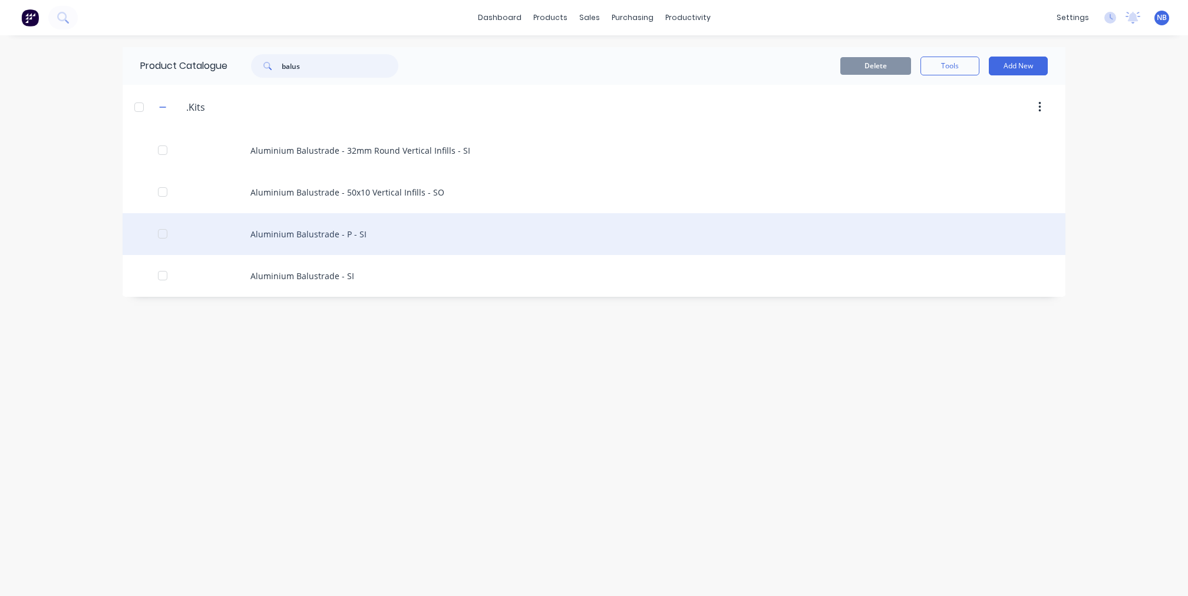
type input "balus"
click at [352, 225] on div "Aluminium Balustrade - P - SI" at bounding box center [594, 234] width 943 height 42
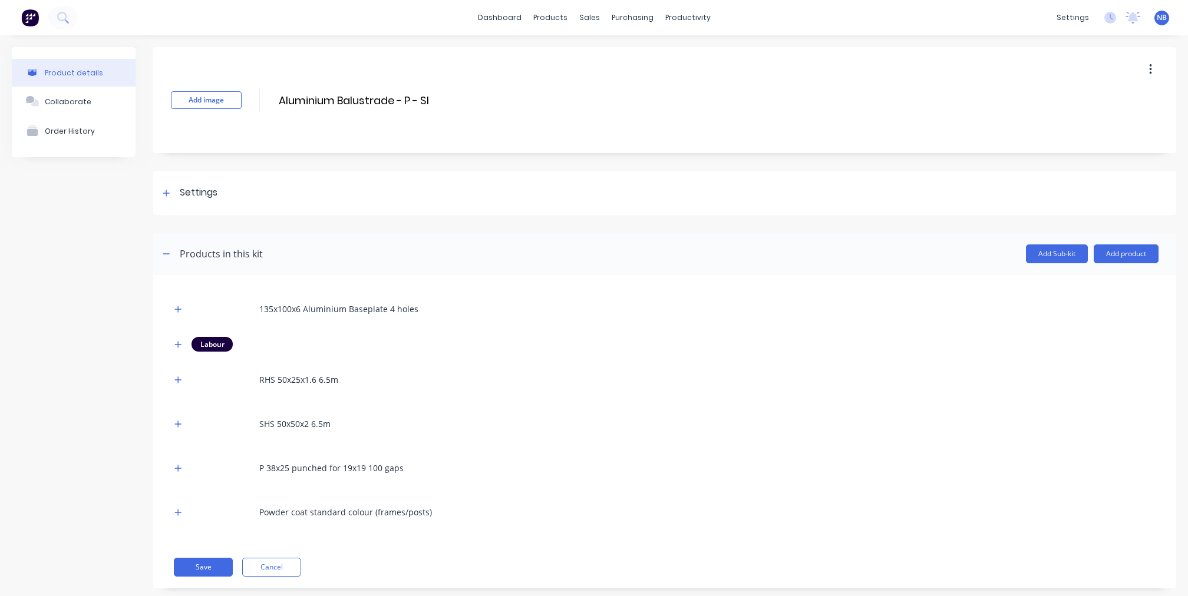
click at [179, 335] on div "135x100x6 Aluminium Baseplate 4 holes Labour RHS 50x25x1.6 6.5m SHS 50x50x2 6.5…" at bounding box center [664, 411] width 987 height 236
click at [178, 339] on button "button" at bounding box center [178, 344] width 15 height 15
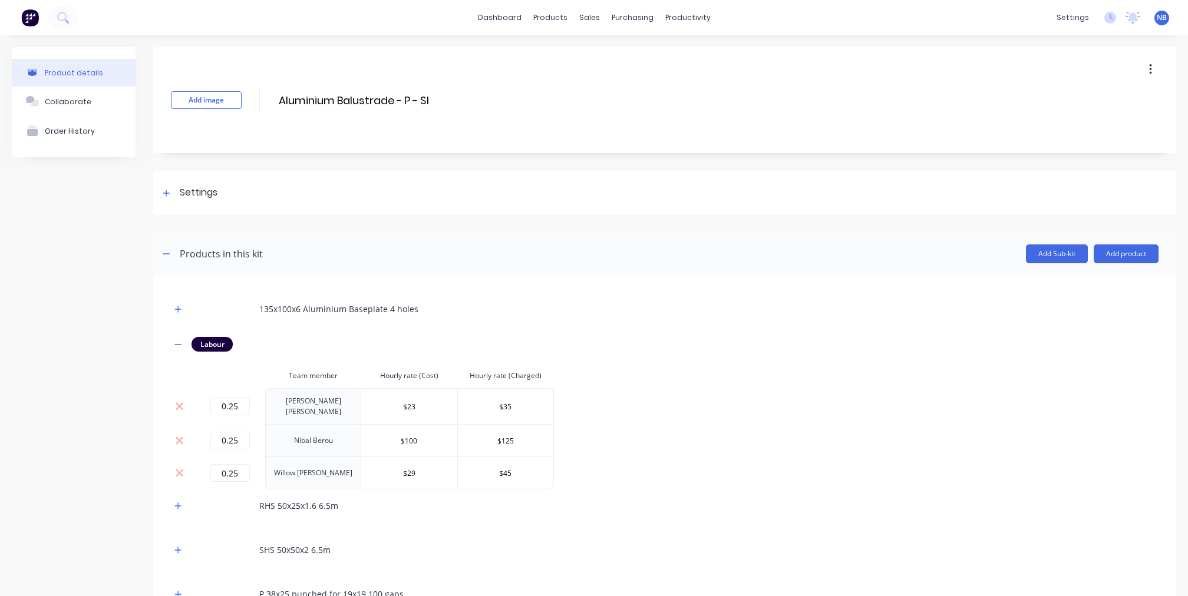
scroll to position [144, 0]
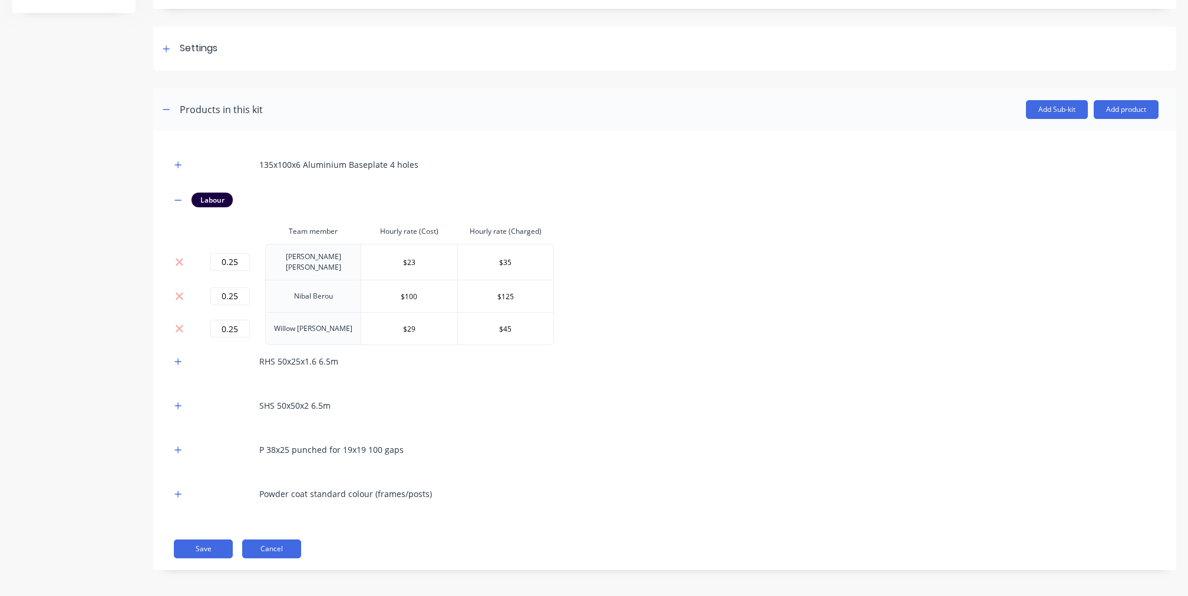
click at [285, 550] on button "Cancel" at bounding box center [271, 549] width 59 height 19
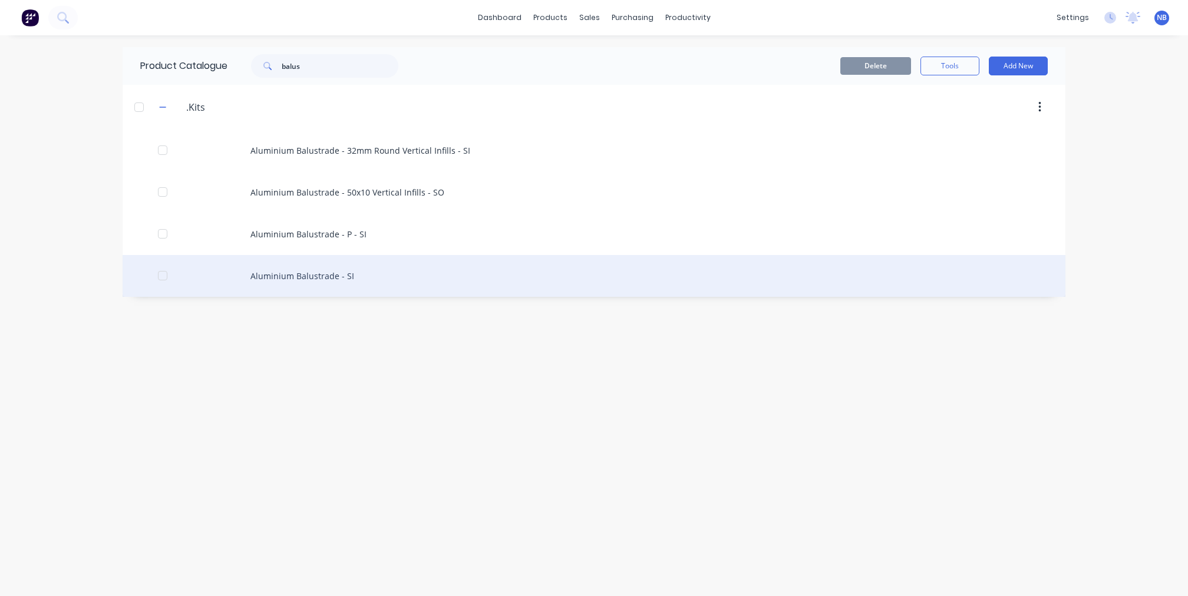
click at [249, 284] on div "Aluminium Balustrade - SI" at bounding box center [594, 276] width 943 height 42
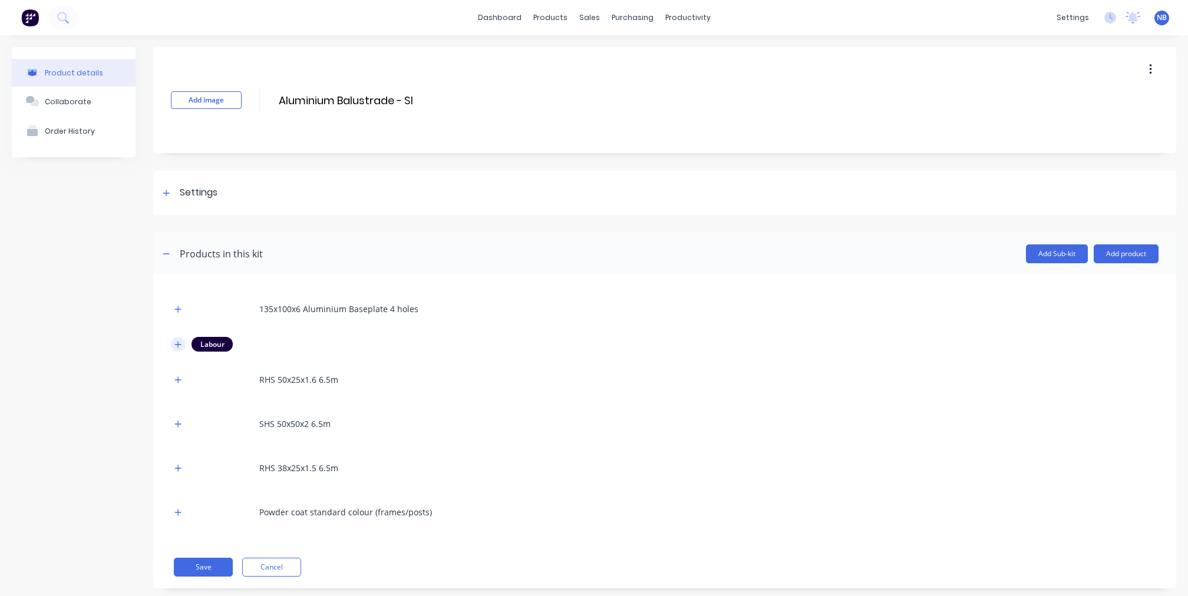
click at [183, 345] on button "button" at bounding box center [178, 344] width 15 height 15
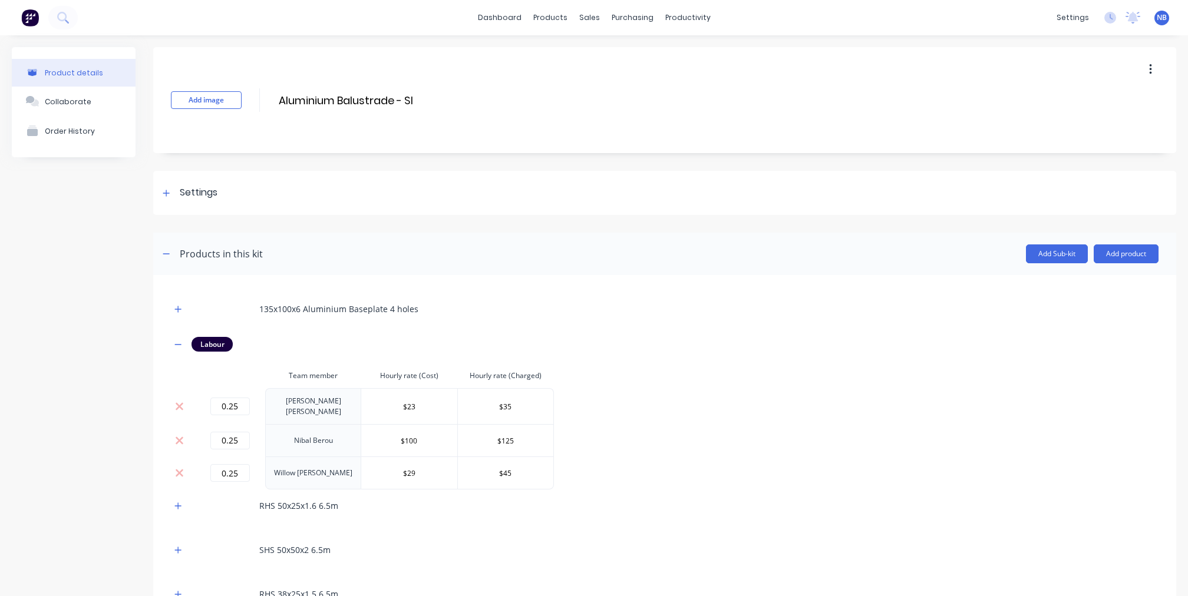
scroll to position [144, 0]
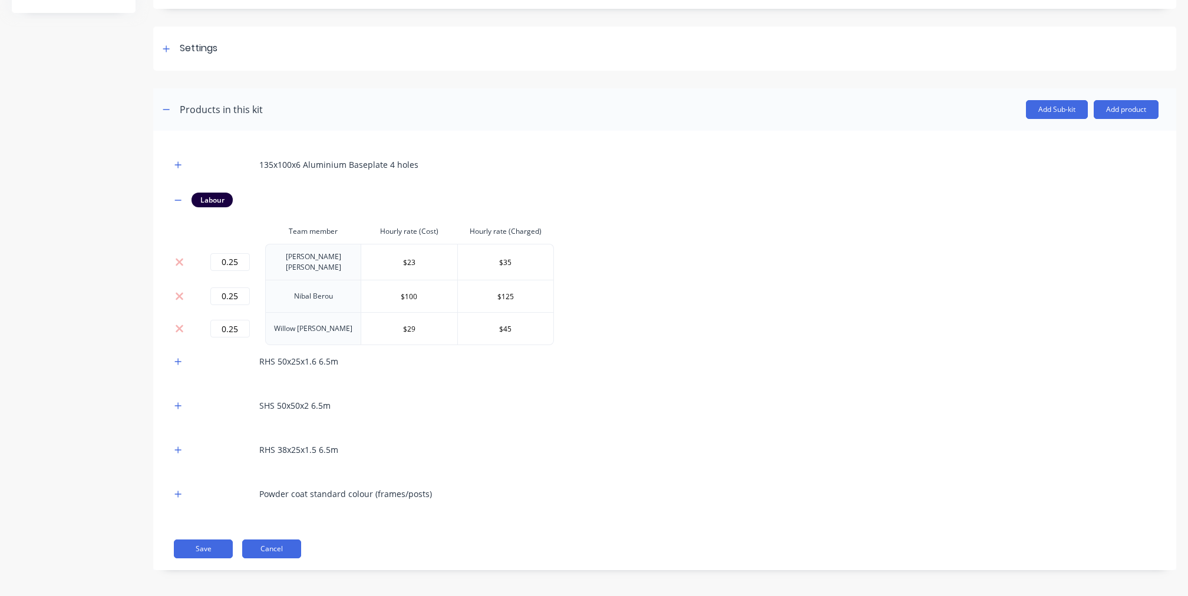
click at [286, 548] on button "Cancel" at bounding box center [271, 549] width 59 height 19
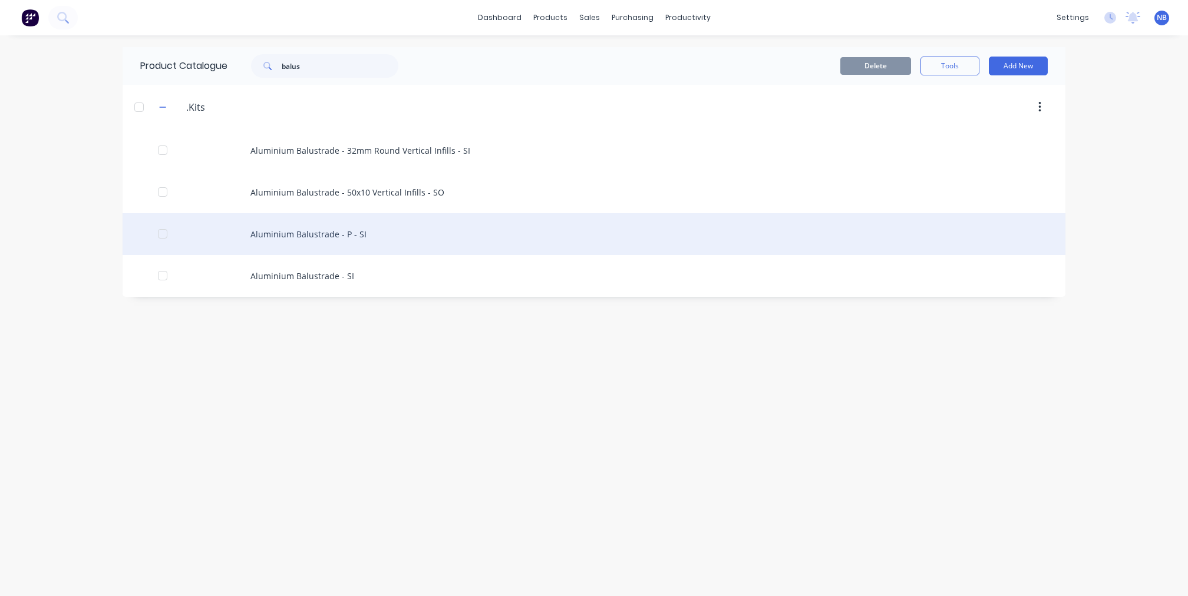
click at [336, 232] on div "Aluminium Balustrade - P - SI" at bounding box center [594, 234] width 943 height 42
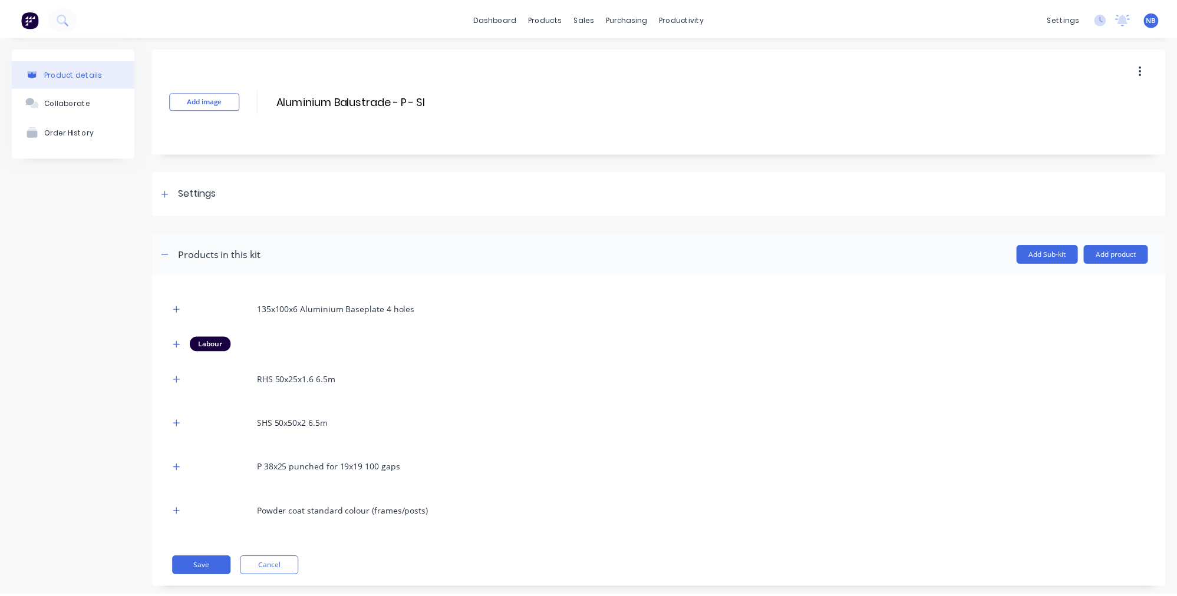
scroll to position [22, 0]
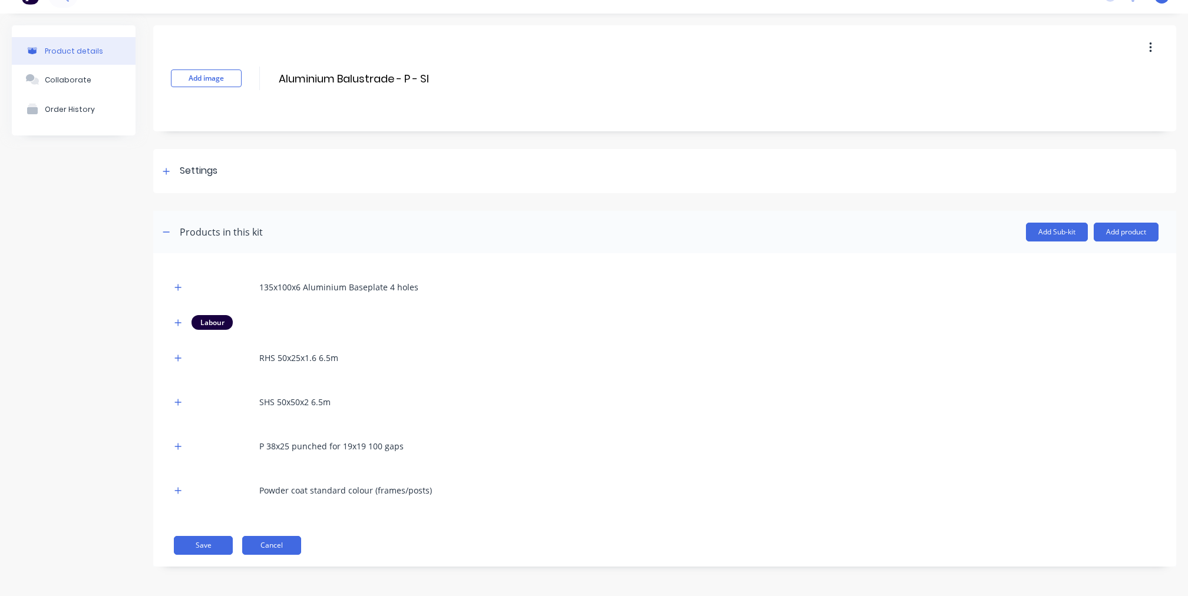
click at [283, 544] on button "Cancel" at bounding box center [271, 545] width 59 height 19
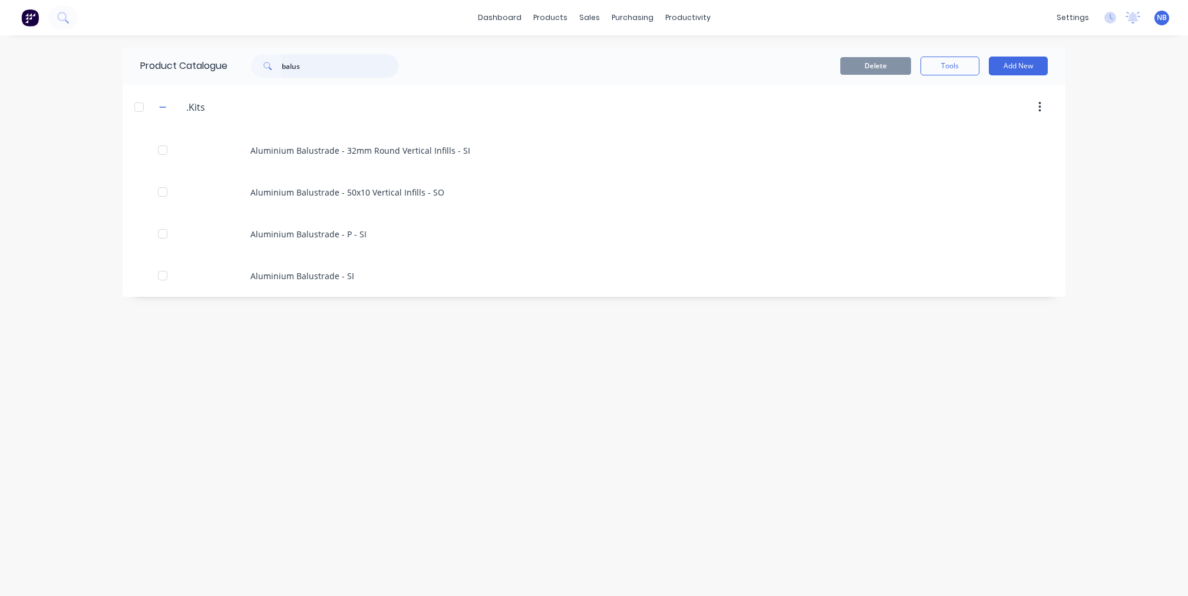
drag, startPoint x: 243, startPoint y: 55, endPoint x: 179, endPoint y: 40, distance: 66.0
click at [189, 43] on div "dashboard products sales purchasing productivity dashboard products Product Cat…" at bounding box center [594, 298] width 1188 height 596
click at [610, 67] on link "Sales Orders" at bounding box center [652, 56] width 156 height 24
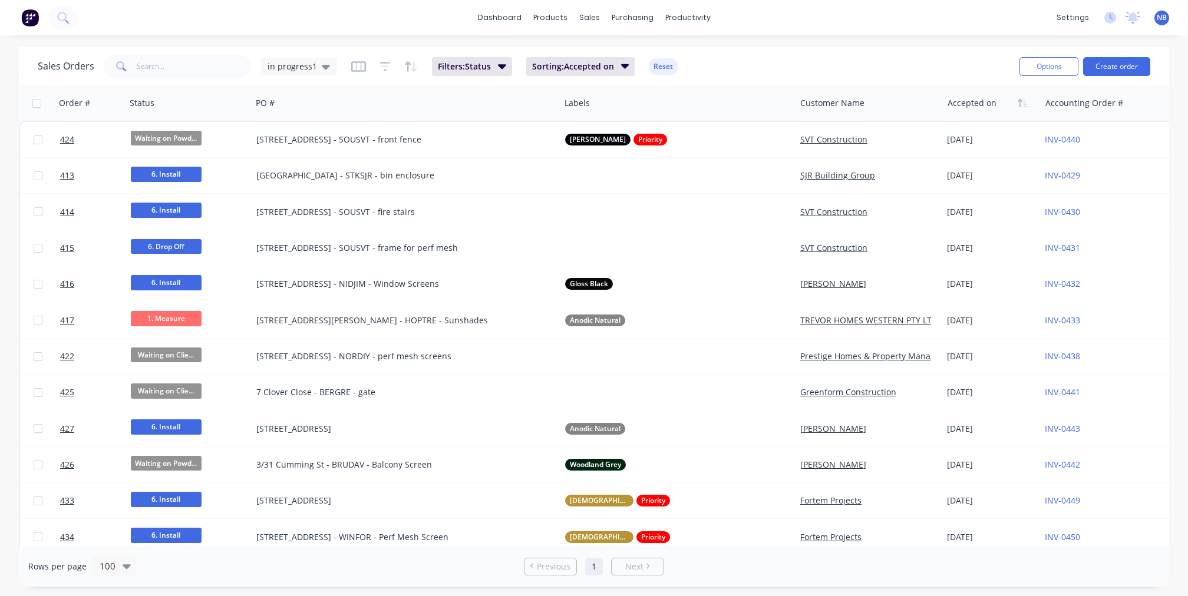
drag, startPoint x: 306, startPoint y: 72, endPoint x: 306, endPoint y: 80, distance: 8.2
click at [306, 72] on div "in progress1" at bounding box center [298, 67] width 77 height 18
click at [309, 179] on div "in progress1 (Default) edit" at bounding box center [343, 191] width 158 height 24
click at [308, 171] on button "None" at bounding box center [331, 167] width 134 height 14
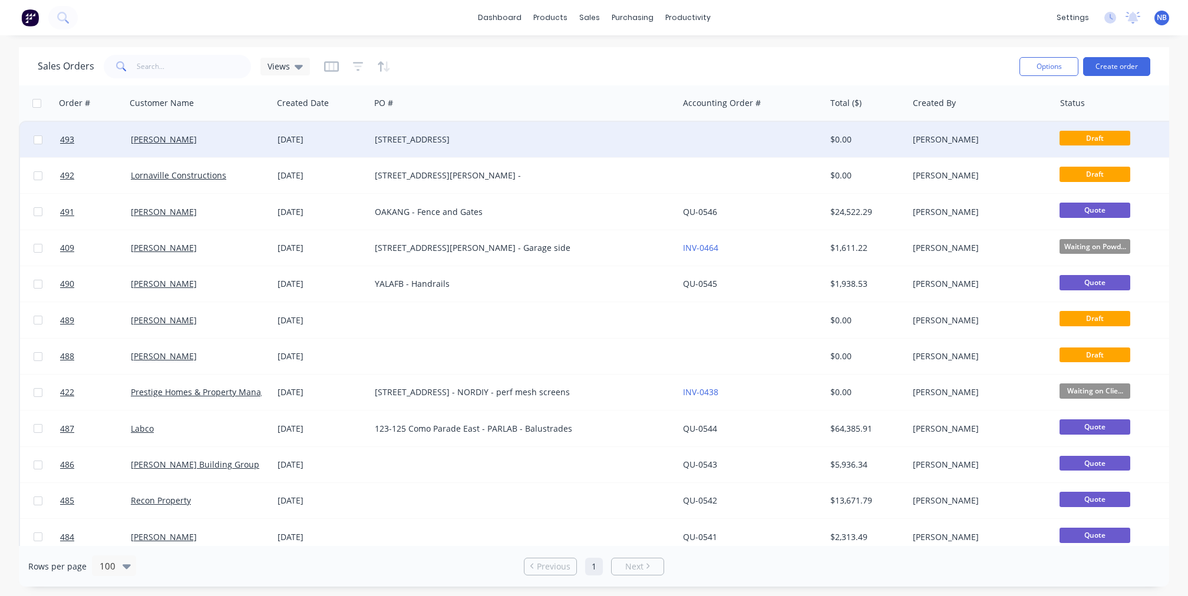
click at [290, 139] on div "[DATE]" at bounding box center [322, 140] width 88 height 12
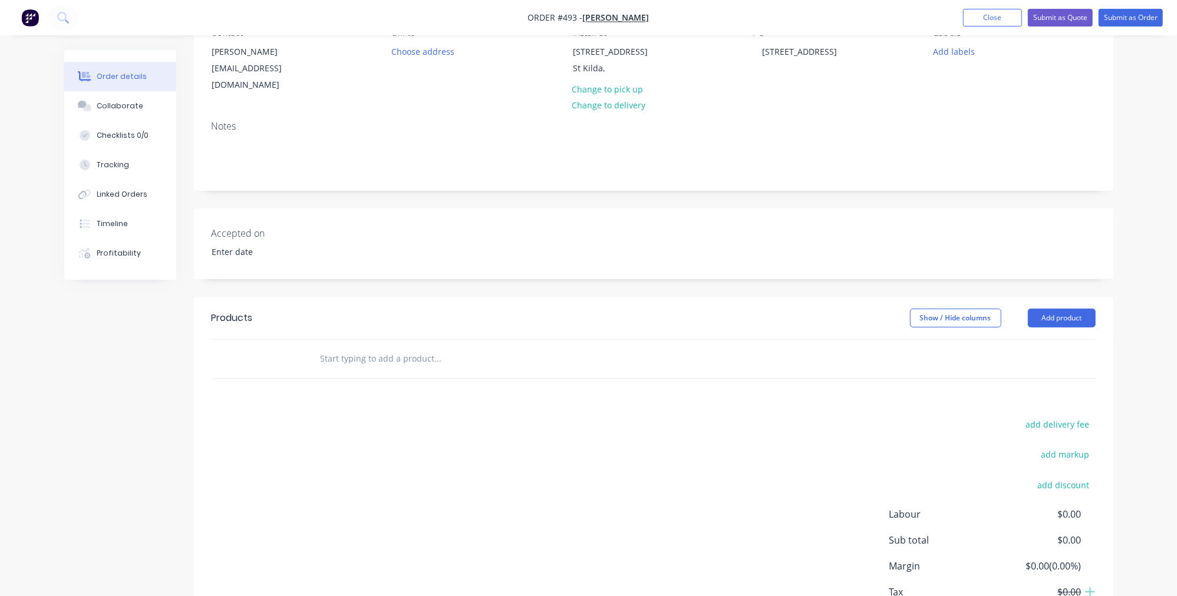
scroll to position [38, 0]
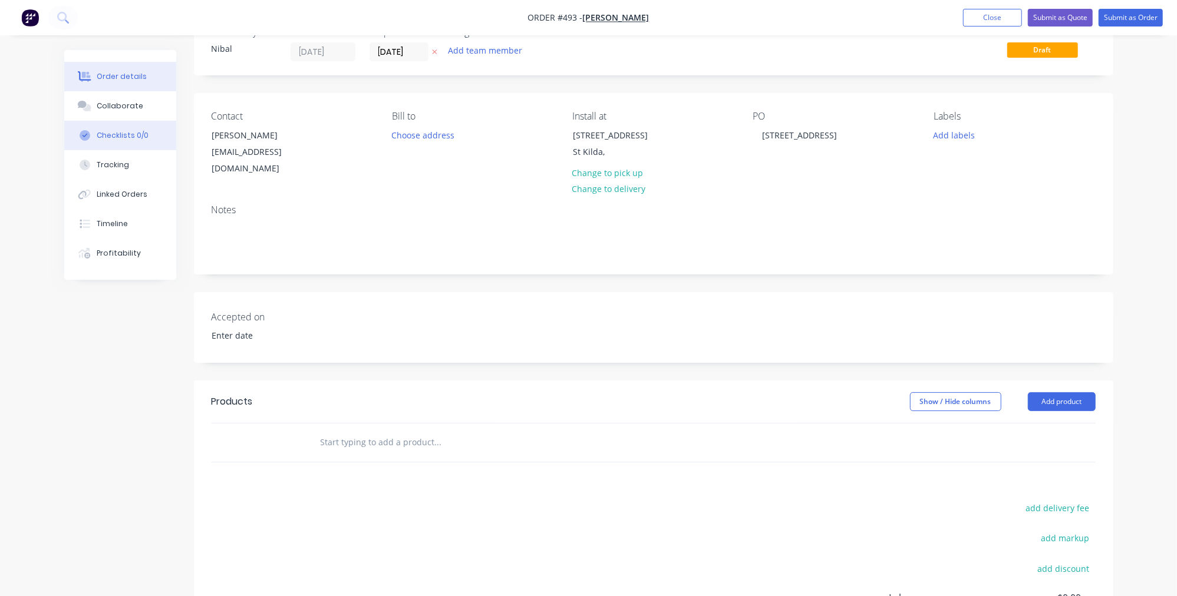
drag, startPoint x: 142, startPoint y: 123, endPoint x: 149, endPoint y: 130, distance: 10.4
click at [142, 121] on button "Collaborate" at bounding box center [120, 105] width 112 height 29
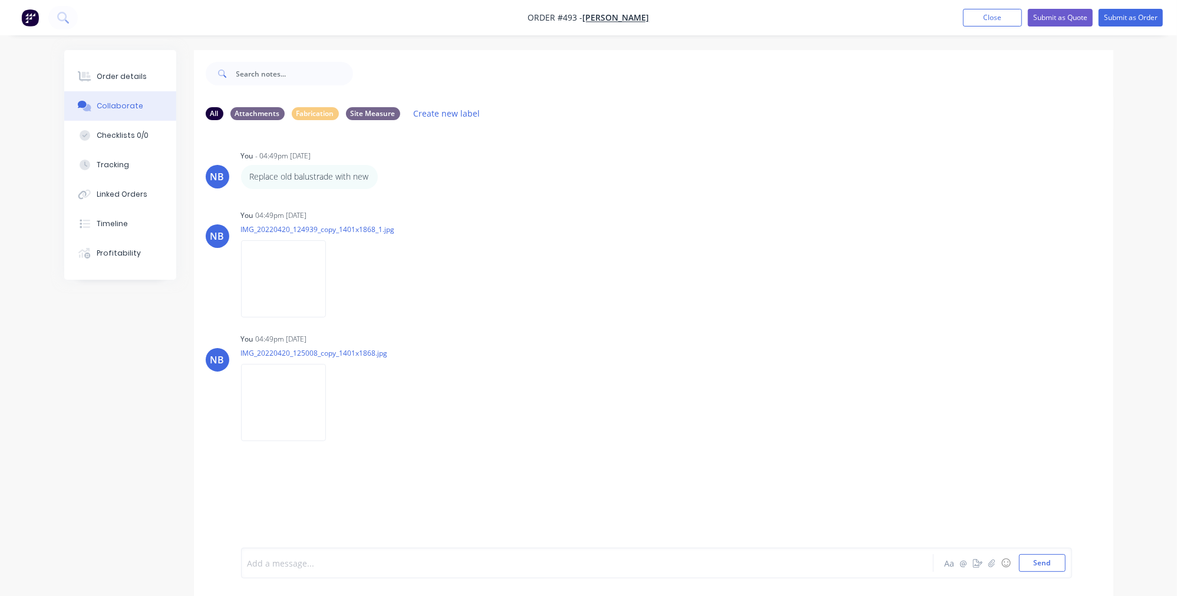
click at [326, 559] on div at bounding box center [554, 563] width 613 height 12
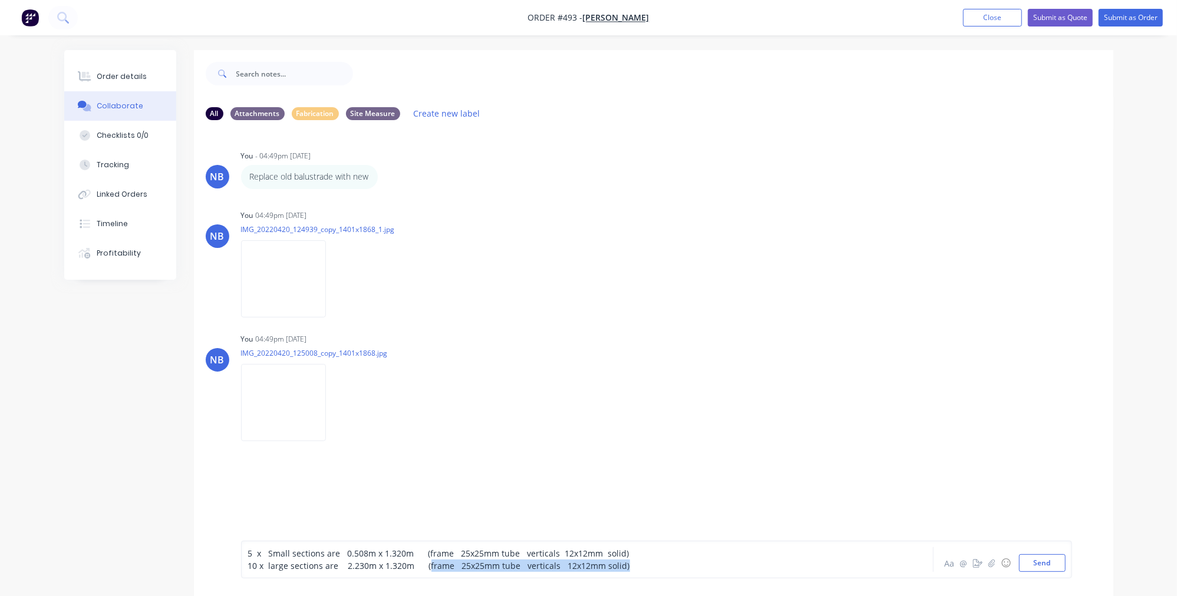
drag, startPoint x: 639, startPoint y: 566, endPoint x: 427, endPoint y: 563, distance: 212.1
click at [427, 563] on div "10 x large sections are 2.230m x 1.320m (frame 25x25mm tube verticals 12x12mm s…" at bounding box center [554, 566] width 613 height 12
drag, startPoint x: 612, startPoint y: 568, endPoint x: 601, endPoint y: 559, distance: 14.2
click at [601, 557] on div "5 x Small sections are 0.508m x 1.320m (frame 25x25mm tube verticals 12x12mm so…" at bounding box center [554, 559] width 613 height 25
click at [622, 550] on div "5 x Small sections are 0.508m x 1.320m (frame 25x25mm tube verticals 12x12mm so…" at bounding box center [554, 553] width 613 height 12
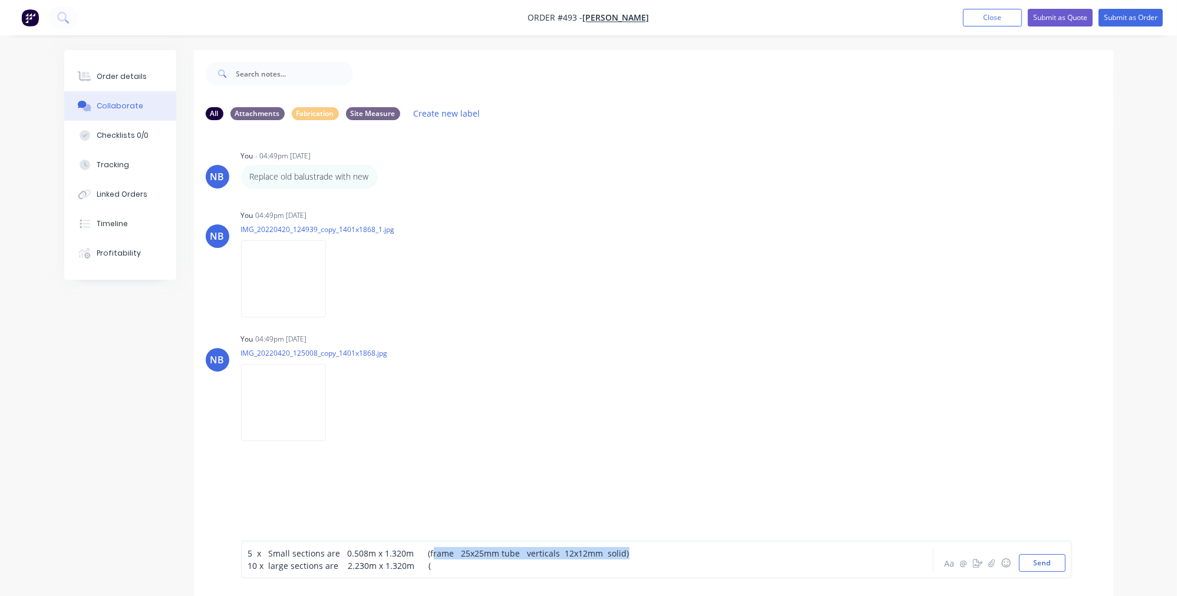
drag, startPoint x: 593, startPoint y: 550, endPoint x: 427, endPoint y: 550, distance: 166.2
click at [427, 550] on div "5 x Small sections are 0.508m x 1.320m (frame 25x25mm tube verticals 12x12mm so…" at bounding box center [554, 553] width 613 height 12
click at [431, 567] on div "10 x large sections are 2.230m x 1.320m (" at bounding box center [554, 566] width 613 height 12
click at [446, 549] on div "5 x Small sections are 0.508m x 1.320m" at bounding box center [554, 553] width 613 height 12
click at [270, 553] on span "5 x Small sections are 0.508m x 1.320m" at bounding box center [331, 553] width 166 height 11
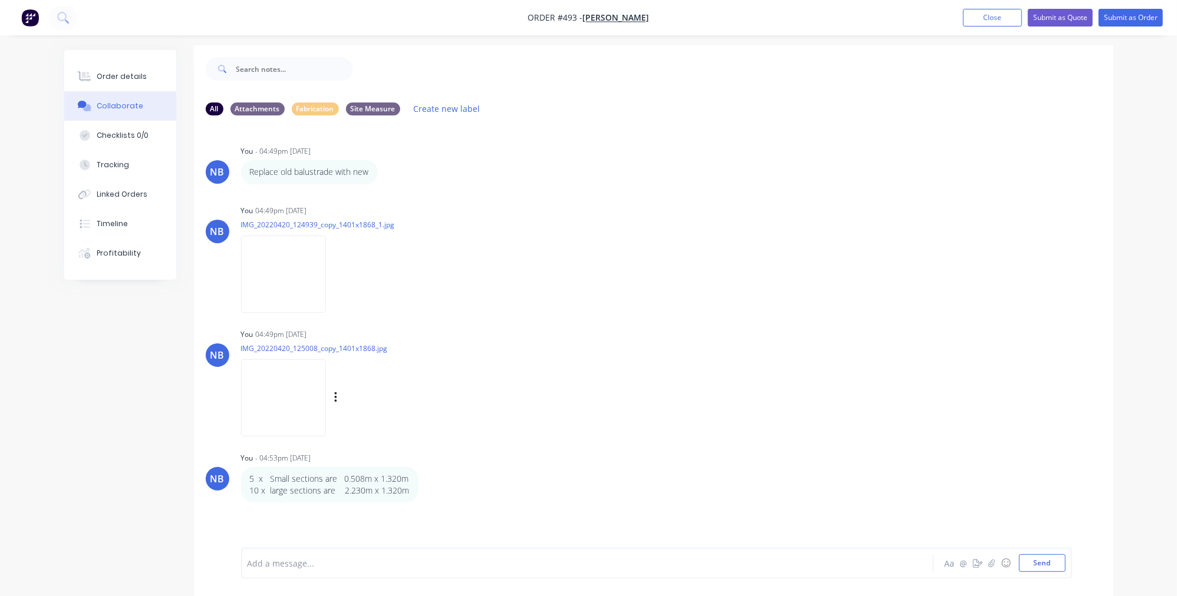
scroll to position [18, 0]
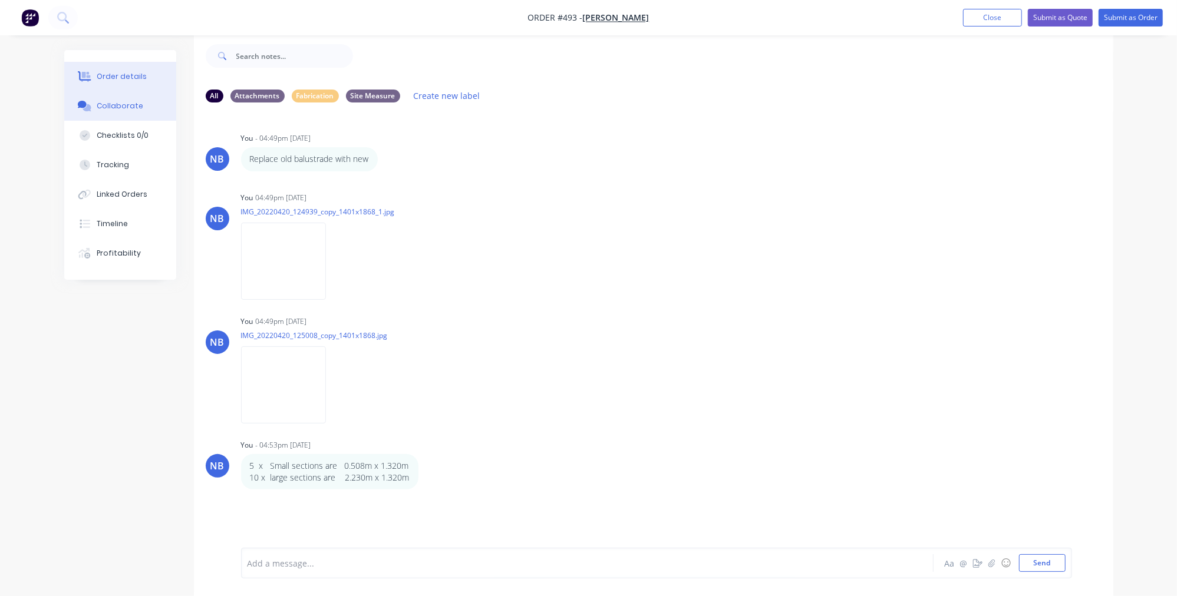
click at [119, 82] on div "Order details" at bounding box center [122, 76] width 50 height 11
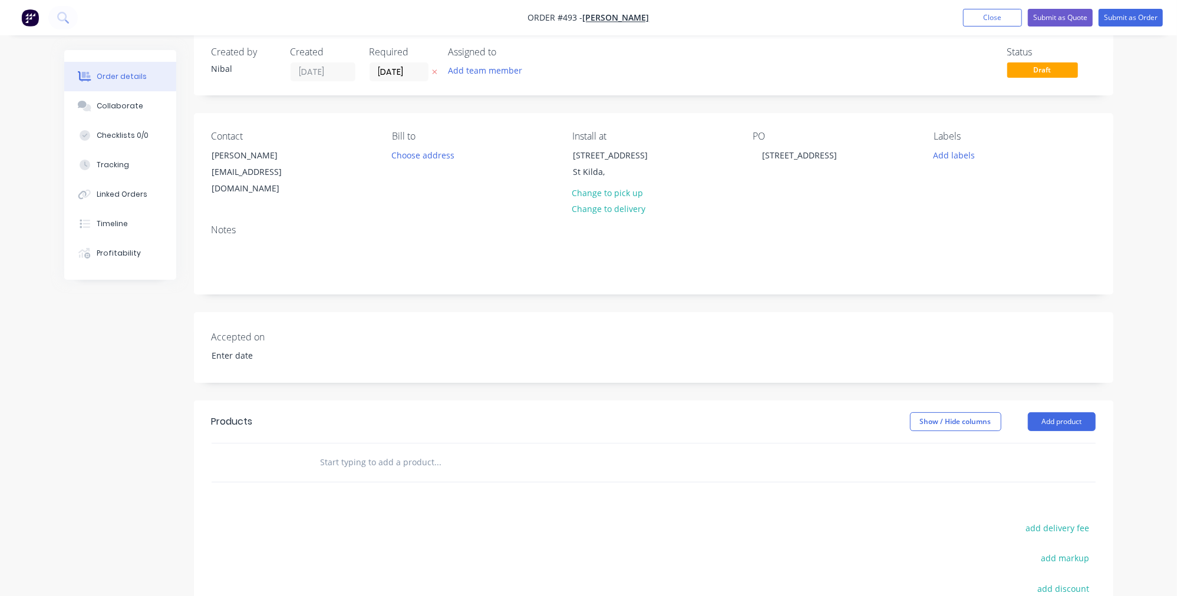
click at [374, 451] on input "text" at bounding box center [438, 463] width 236 height 24
type input "b"
click at [1068, 412] on button "Add product" at bounding box center [1062, 421] width 68 height 19
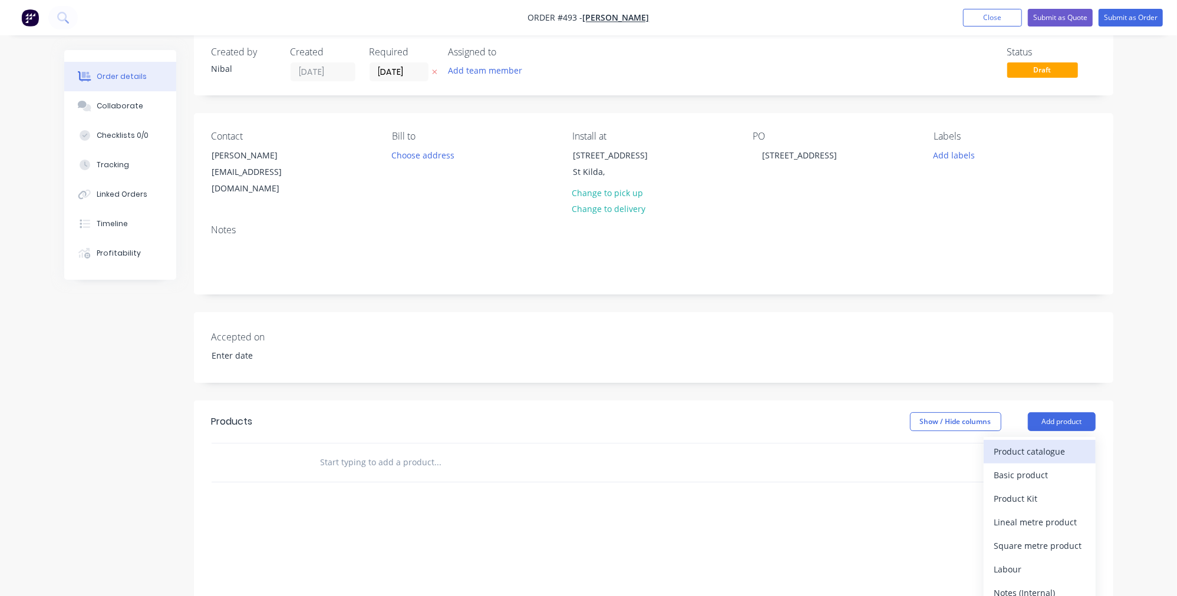
click at [1046, 443] on div "Product catalogue" at bounding box center [1039, 451] width 91 height 17
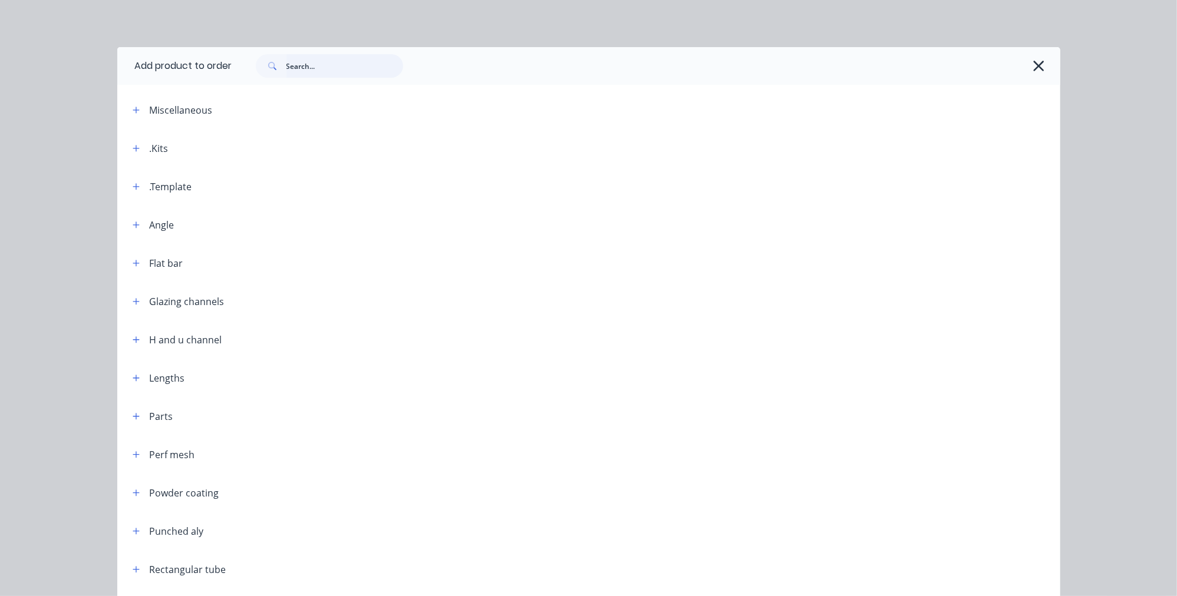
click at [383, 68] on input "text" at bounding box center [344, 66] width 117 height 24
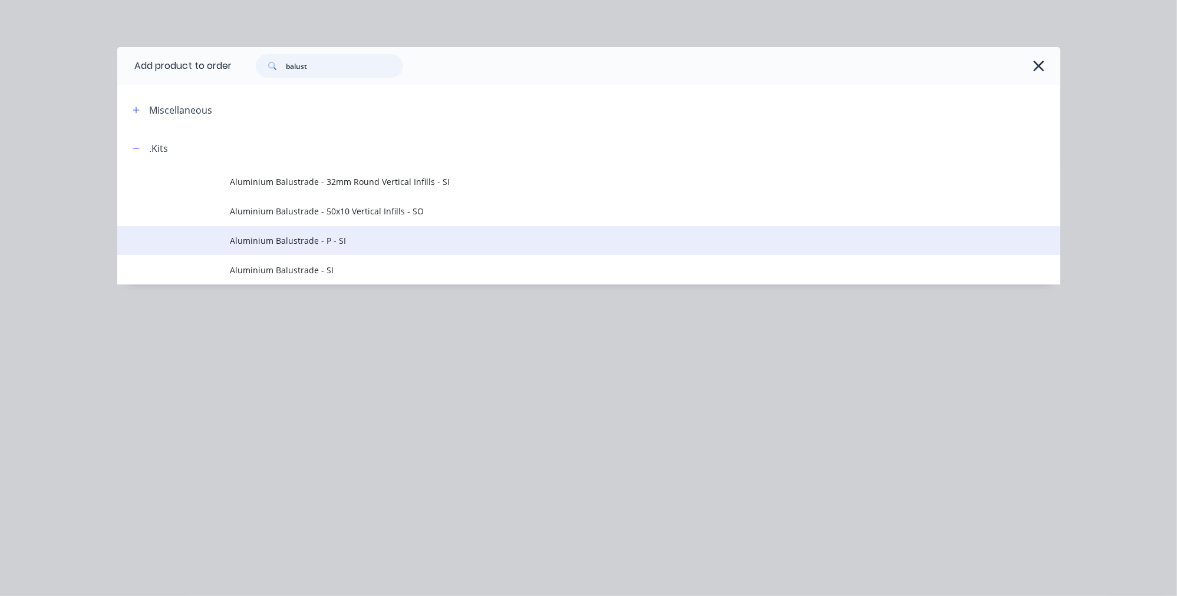
type input "balust"
click at [319, 235] on span "Aluminium Balustrade - P - SI" at bounding box center [561, 240] width 663 height 12
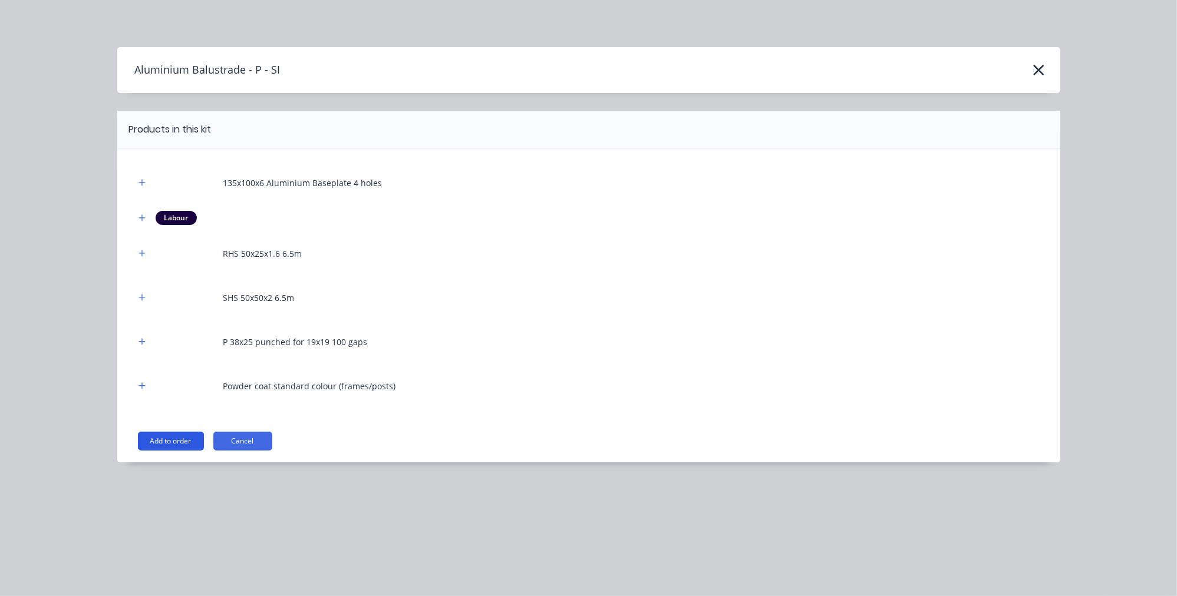
click at [161, 439] on button "Add to order" at bounding box center [171, 441] width 66 height 19
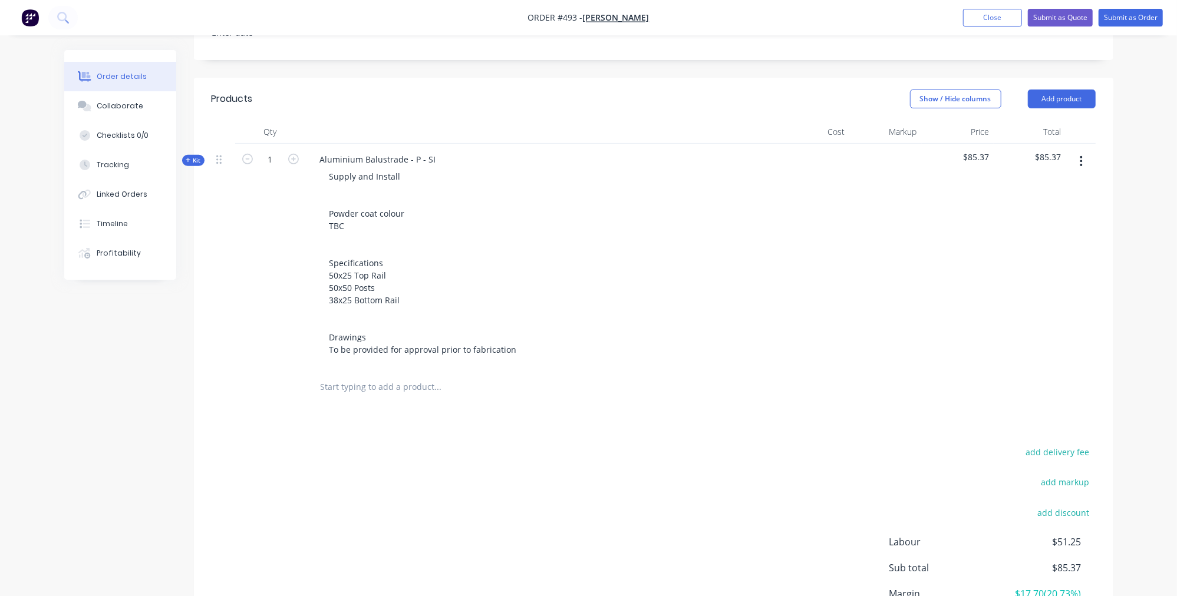
scroll to position [374, 0]
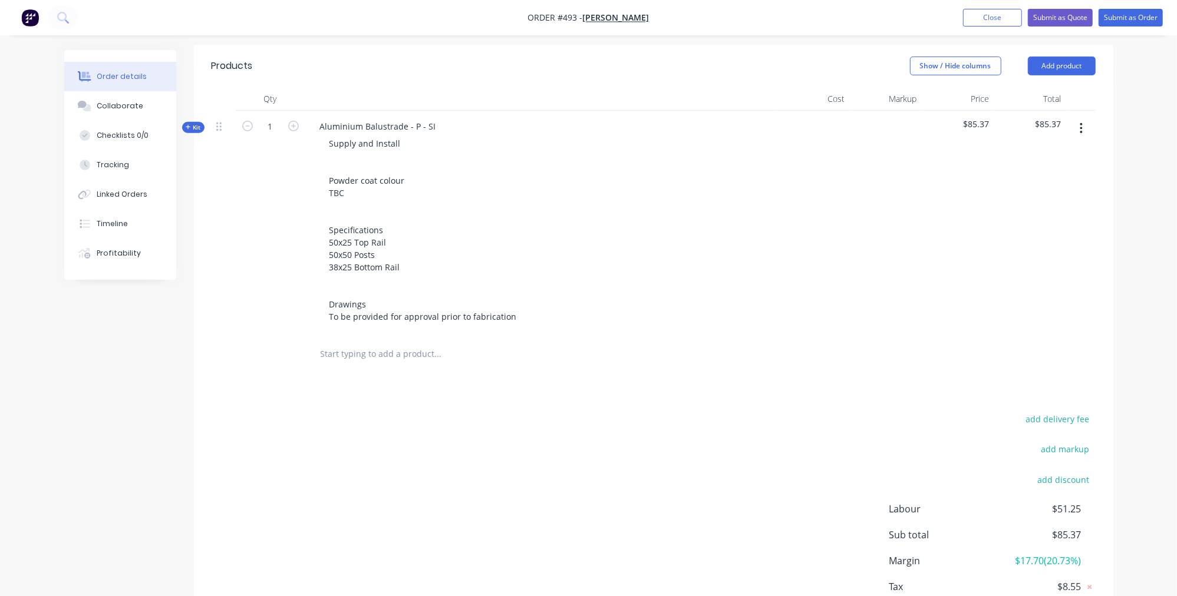
click at [362, 342] on input "text" at bounding box center [438, 354] width 236 height 24
type input "1"
click at [1066, 57] on button "Add product" at bounding box center [1062, 66] width 68 height 19
click at [1045, 87] on div "Product catalogue" at bounding box center [1039, 95] width 91 height 17
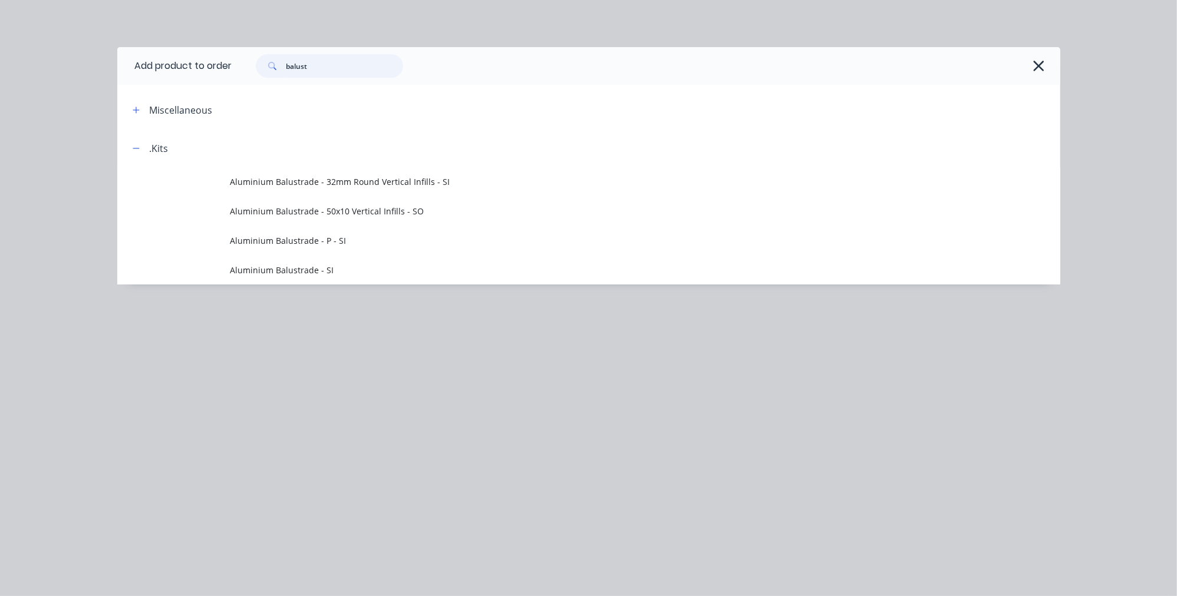
drag, startPoint x: 319, startPoint y: 72, endPoint x: 189, endPoint y: 55, distance: 130.7
click at [189, 55] on header "Add product to order balust" at bounding box center [588, 66] width 943 height 38
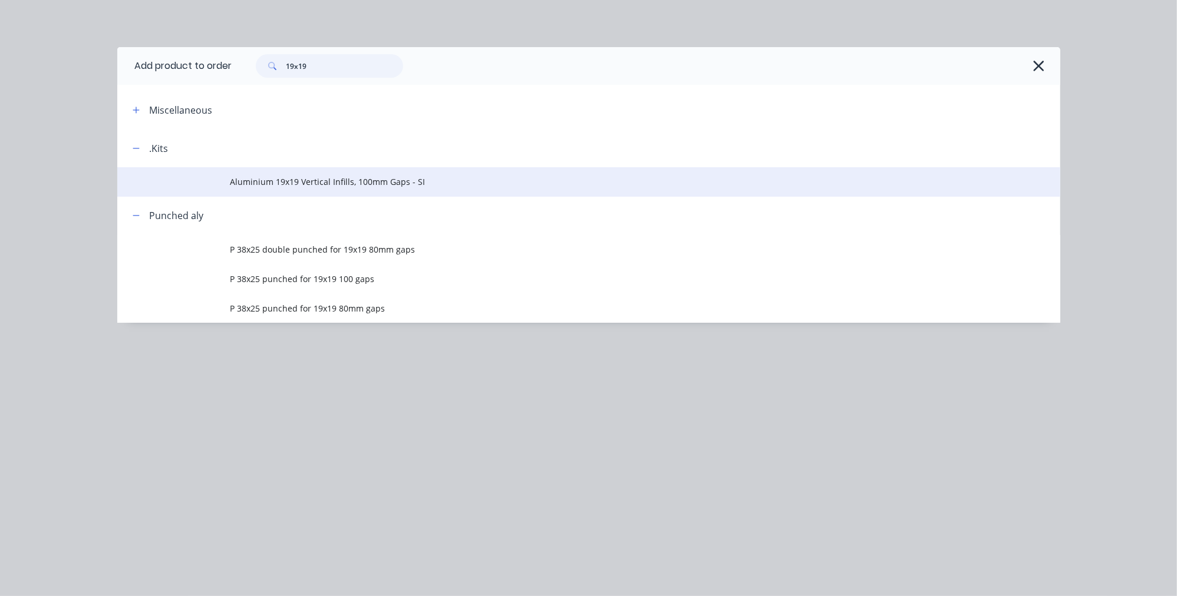
type input "19x19"
click at [285, 188] on td "Aluminium 19x19 Vertical Infills, 100mm Gaps - SI" at bounding box center [645, 181] width 830 height 29
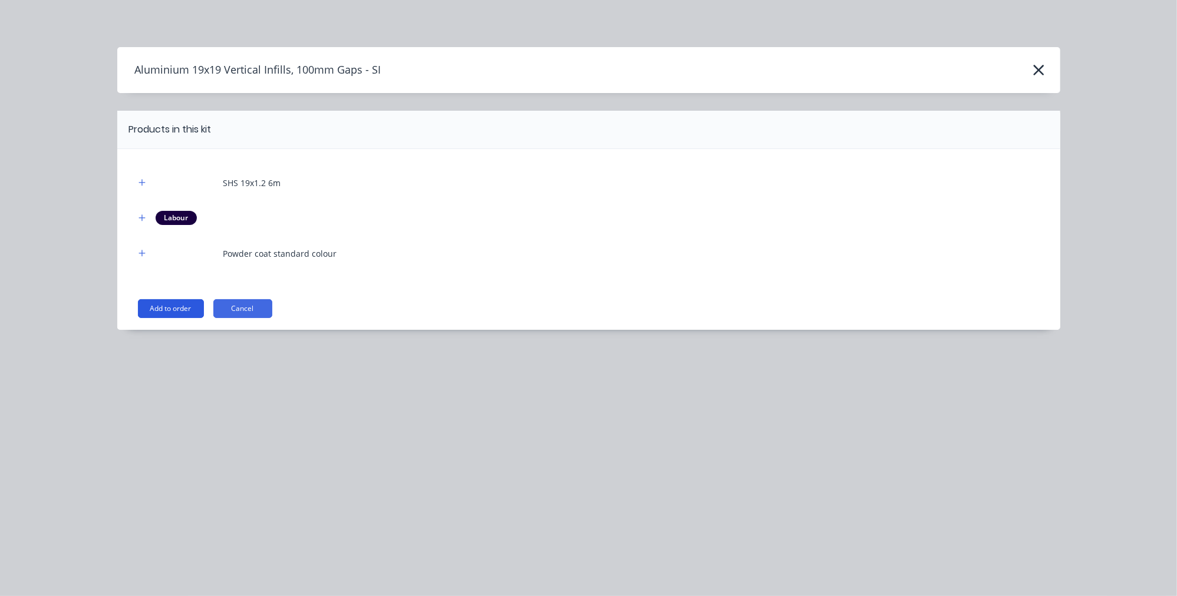
click at [177, 308] on button "Add to order" at bounding box center [171, 308] width 66 height 19
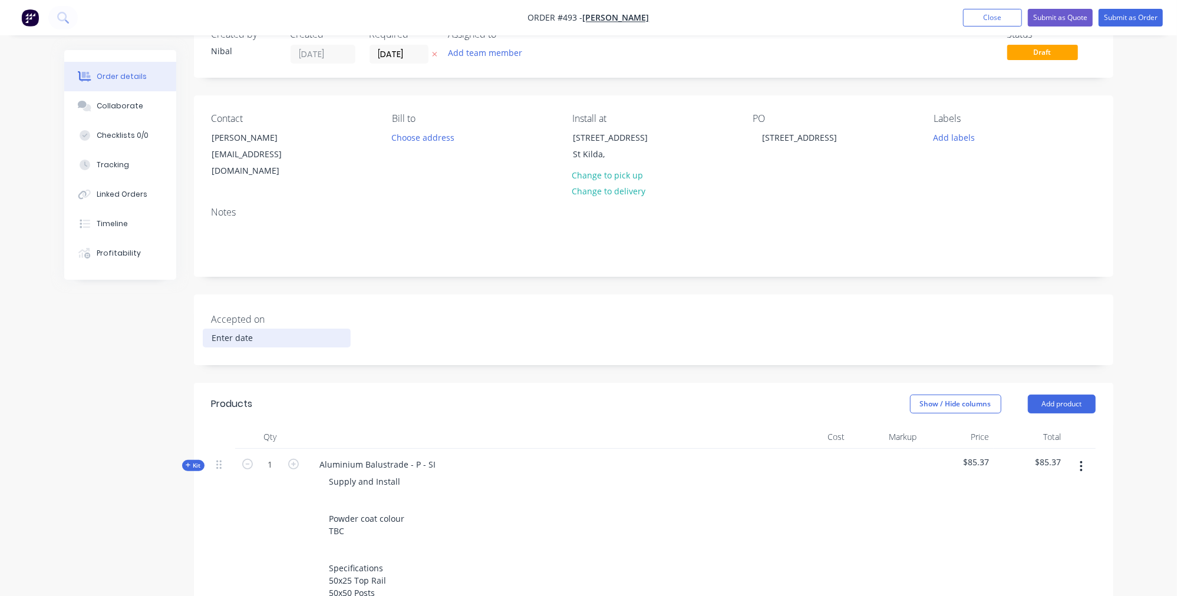
scroll to position [113, 0]
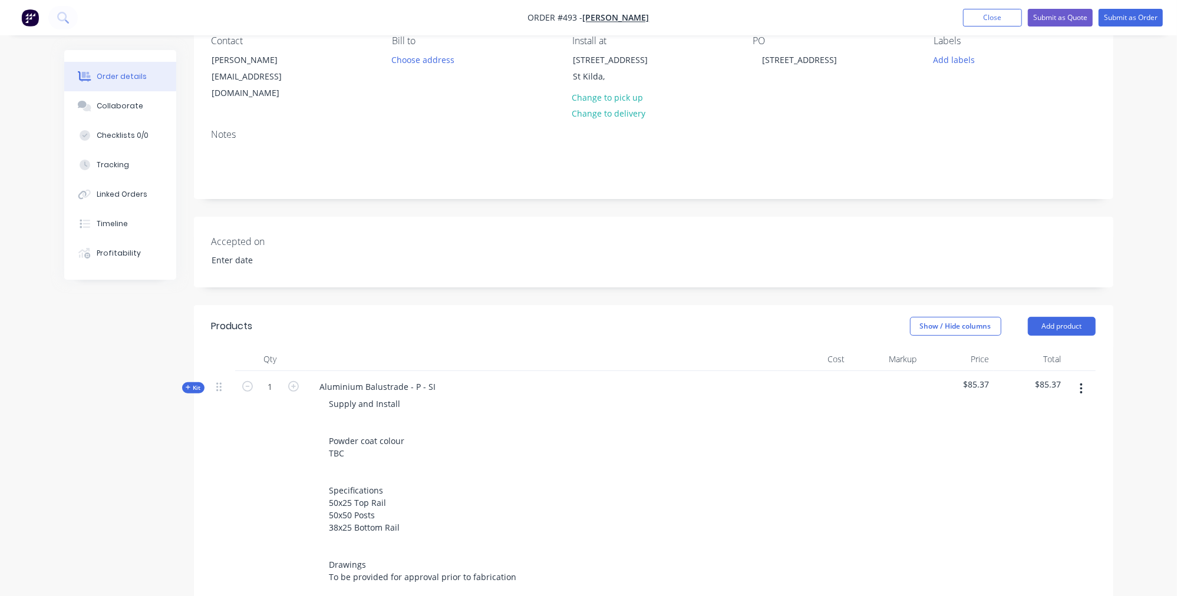
click at [198, 384] on span "Kit" at bounding box center [193, 388] width 15 height 9
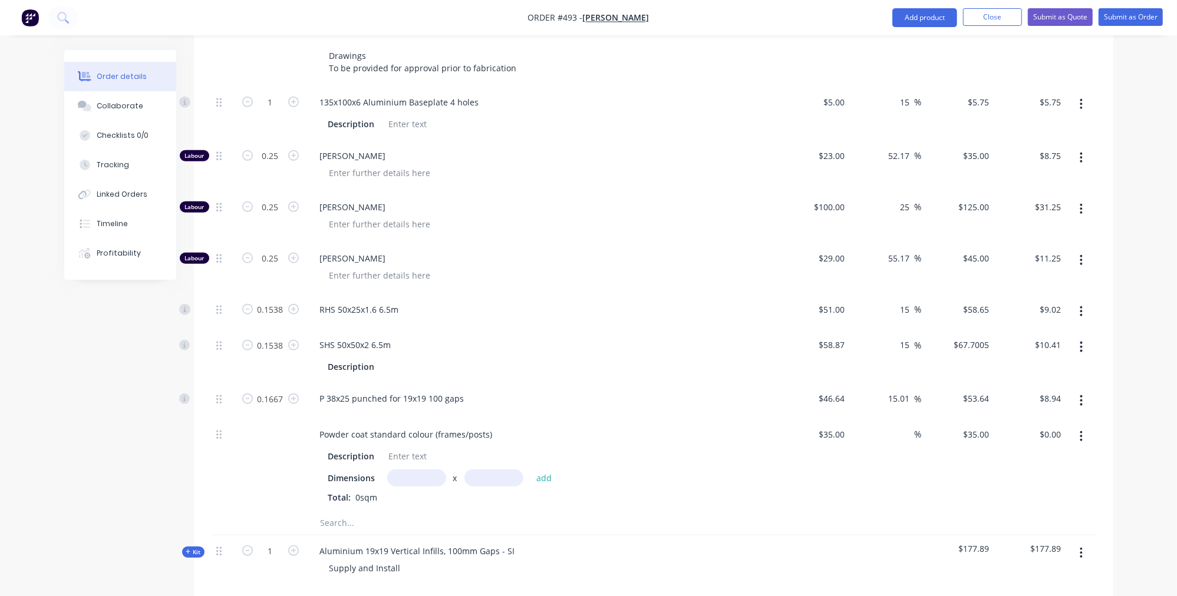
scroll to position [625, 0]
click at [194, 546] on span "Kit" at bounding box center [193, 550] width 15 height 9
type input "$13.992"
type input "14.99"
type input "$16.09"
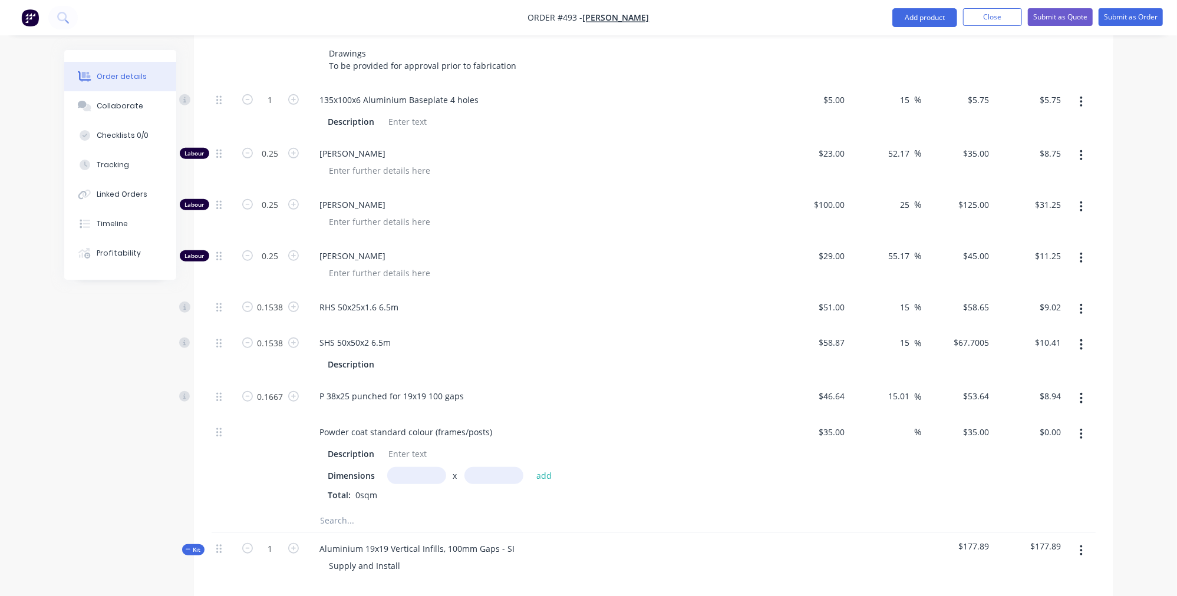
type input "$24.14"
type input "$23.00"
type input "52.17"
type input "$35.00"
type input "$26.25"
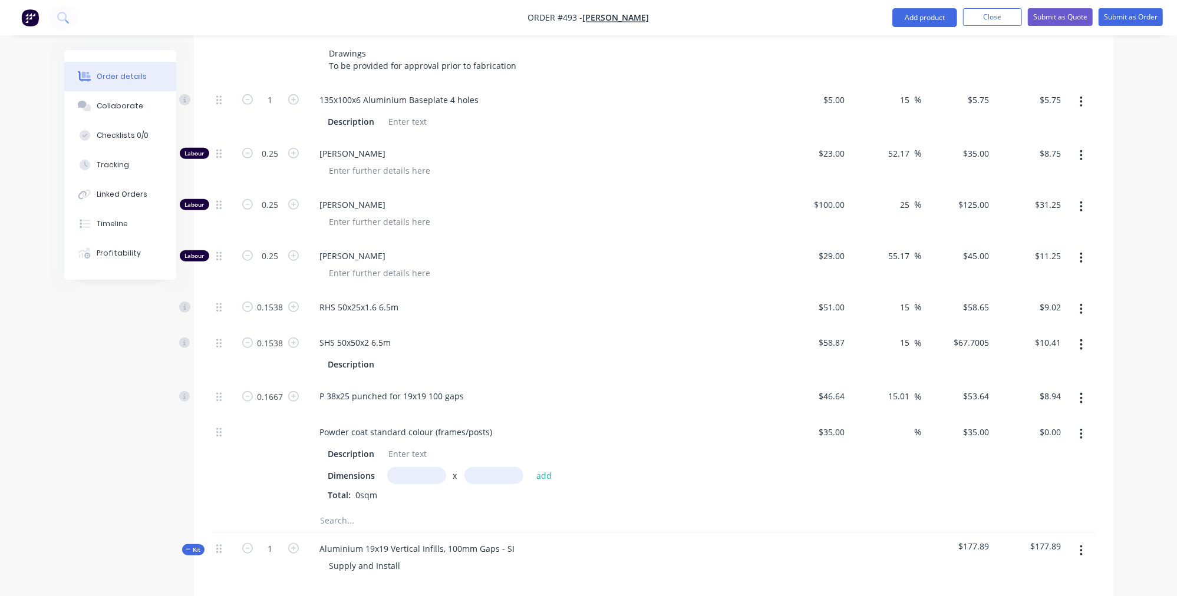
type input "$100.00"
type input "25"
type input "$125.00"
type input "$93.75"
type input "$29.00"
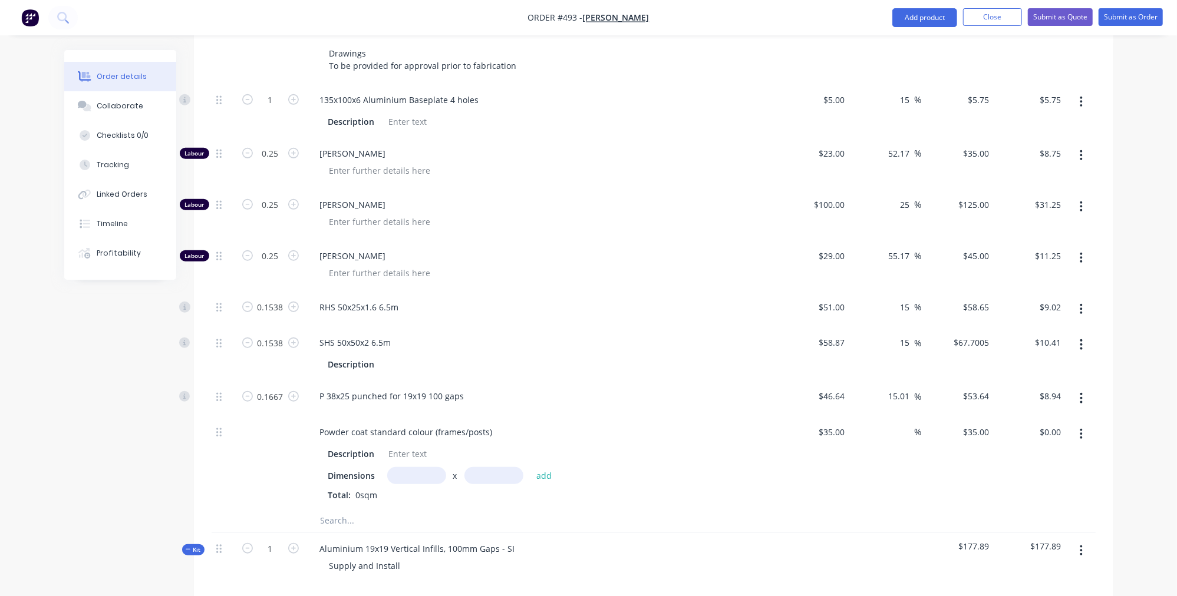
type input "55.17"
type input "$45.00"
type input "$33.75"
type input "$35.00"
type input "85"
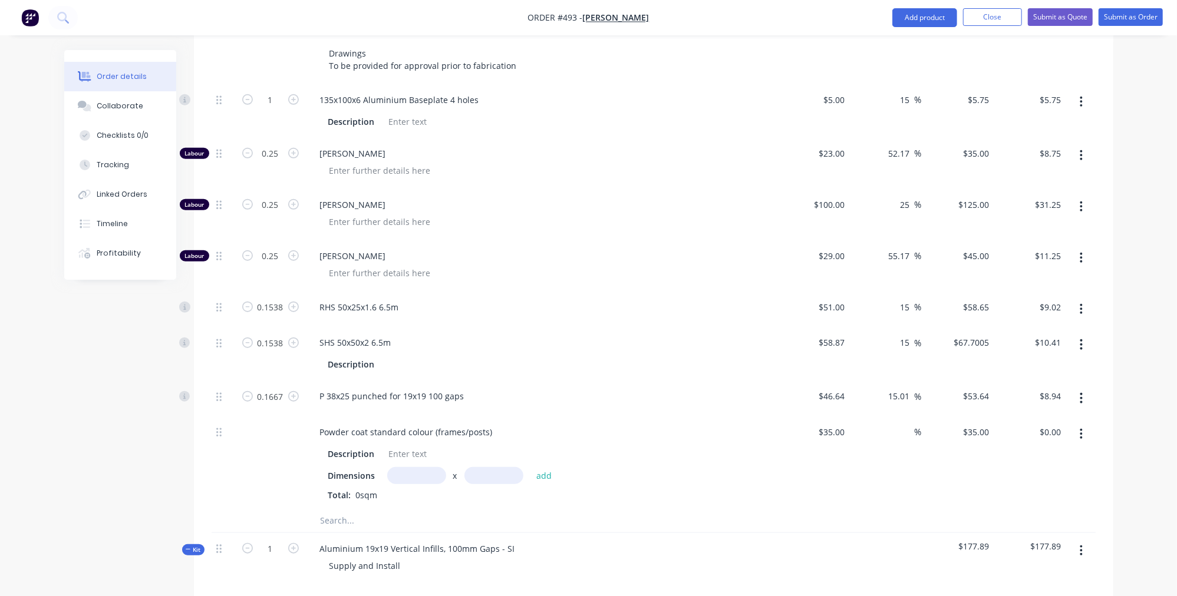
type input "$64.75"
click at [118, 121] on button "Collaborate" at bounding box center [120, 105] width 112 height 29
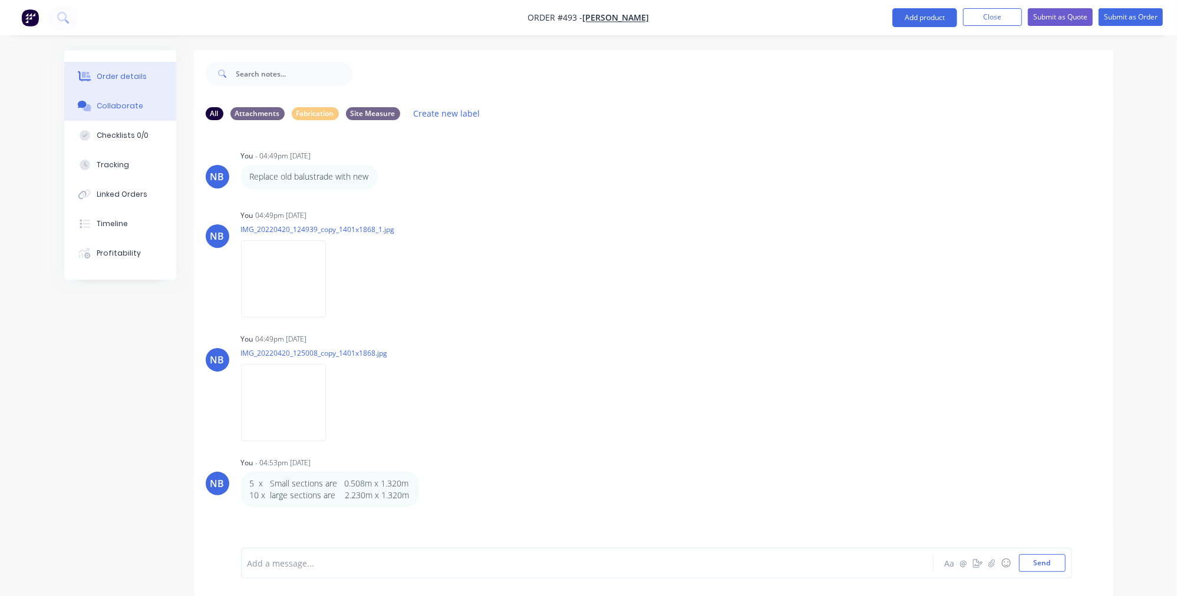
click at [128, 86] on button "Order details" at bounding box center [120, 76] width 112 height 29
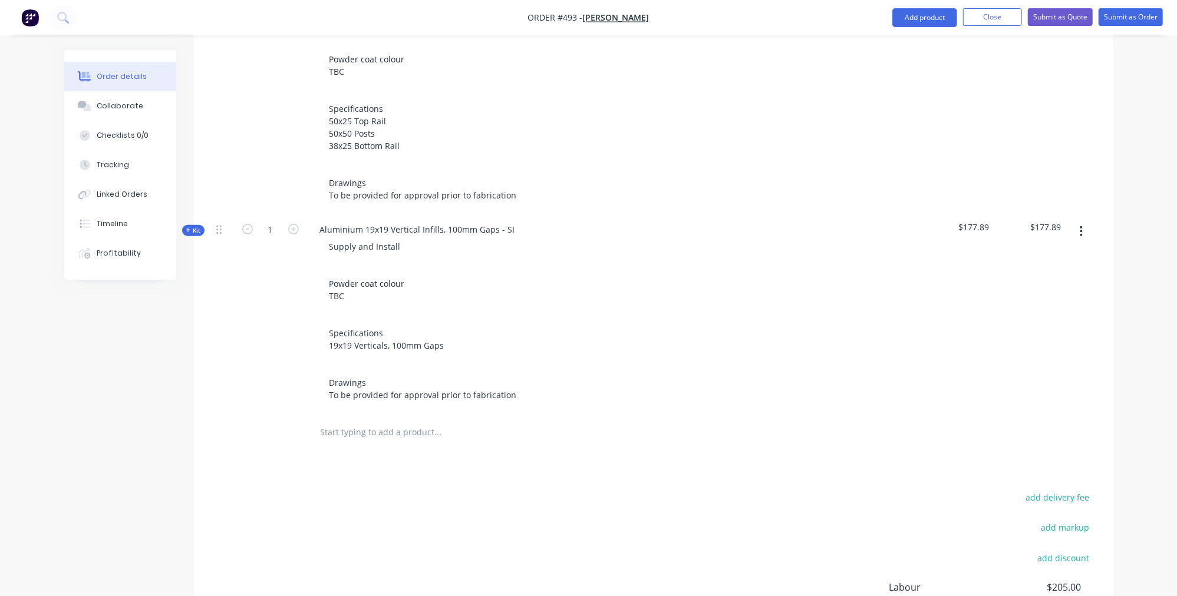
scroll to position [319, 0]
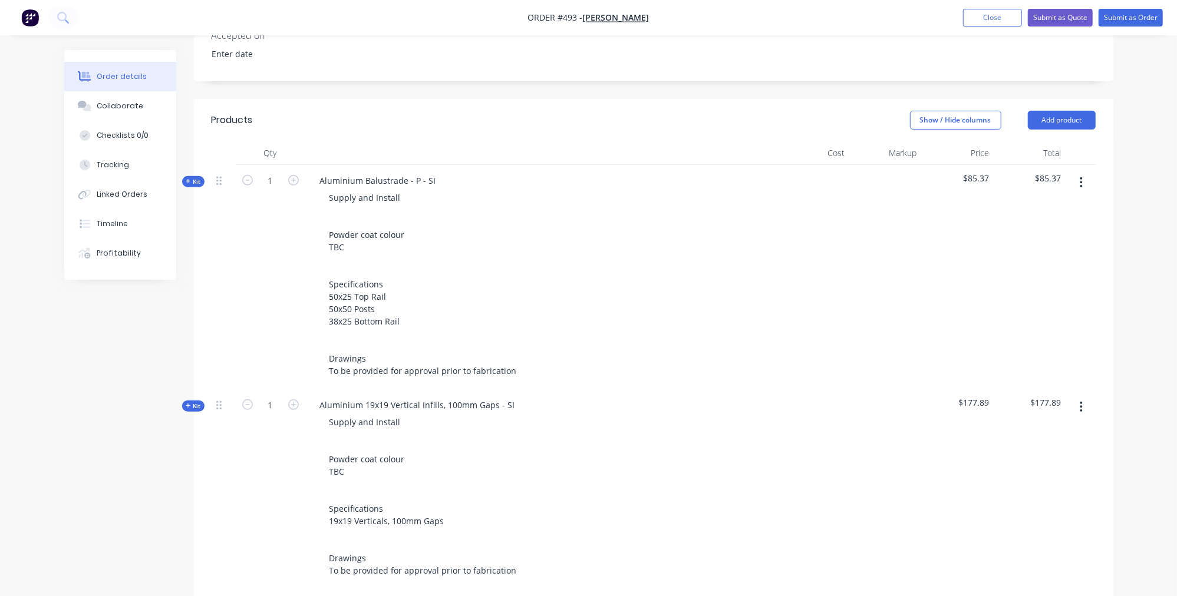
click at [189, 157] on div "Order details Collaborate Checklists 0/0 Tracking Linked Orders Timeline Profit…" at bounding box center [129, 165] width 130 height 230
click at [189, 179] on icon "button" at bounding box center [188, 182] width 5 height 6
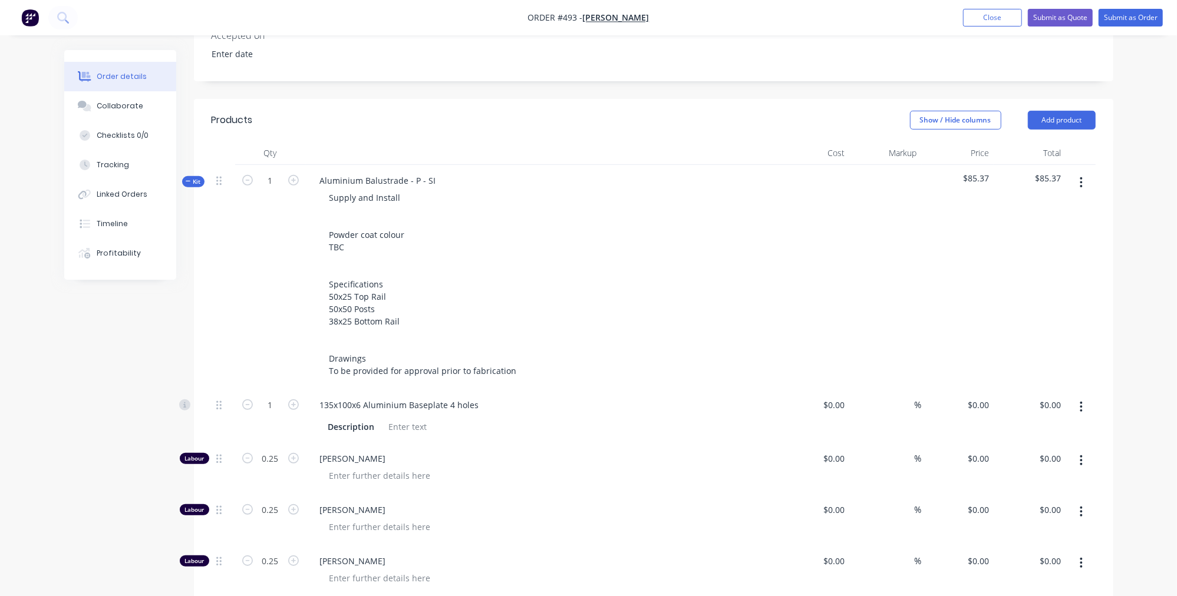
type input "$5.00"
type input "15"
type input "$5.75"
type input "$23.00"
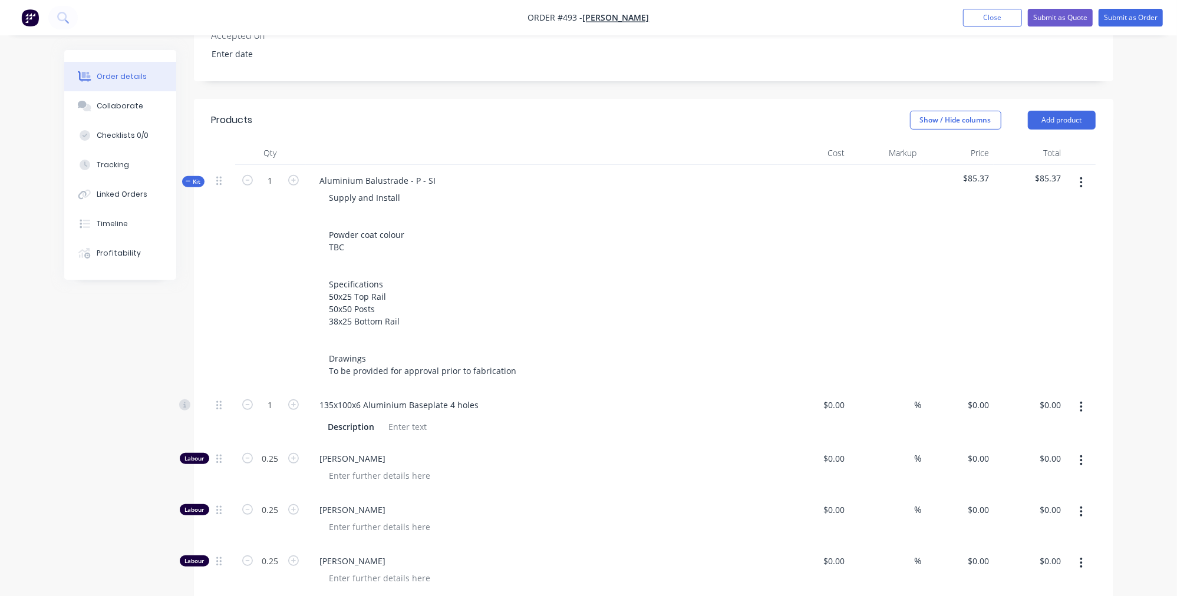
type input "52.17"
type input "$35.00"
type input "$8.75"
type input "$100.00"
type input "25"
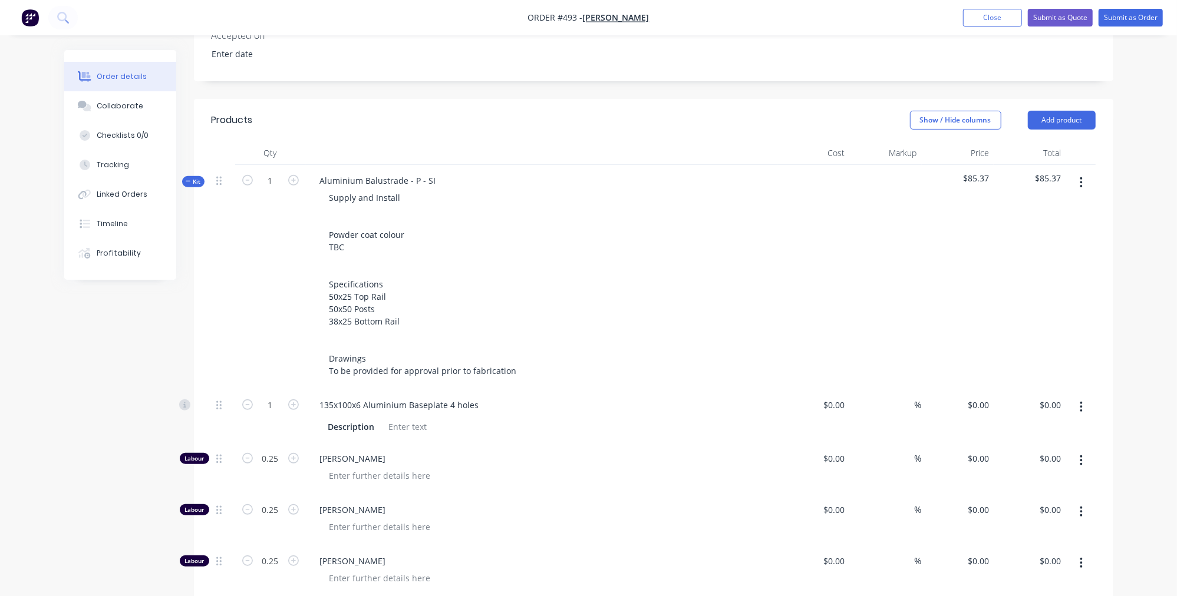
type input "$125.00"
type input "$31.25"
type input "$29.00"
type input "55.17"
type input "$45.00"
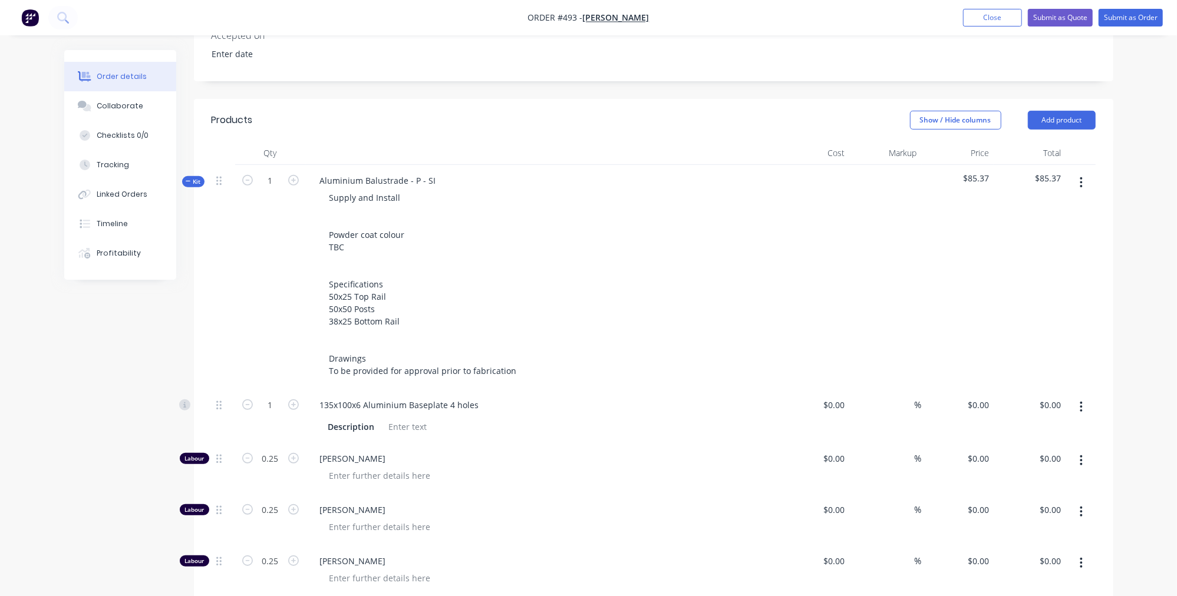
type input "$11.25"
type input "$51.00"
type input "15"
type input "$58.65"
type input "$9.02"
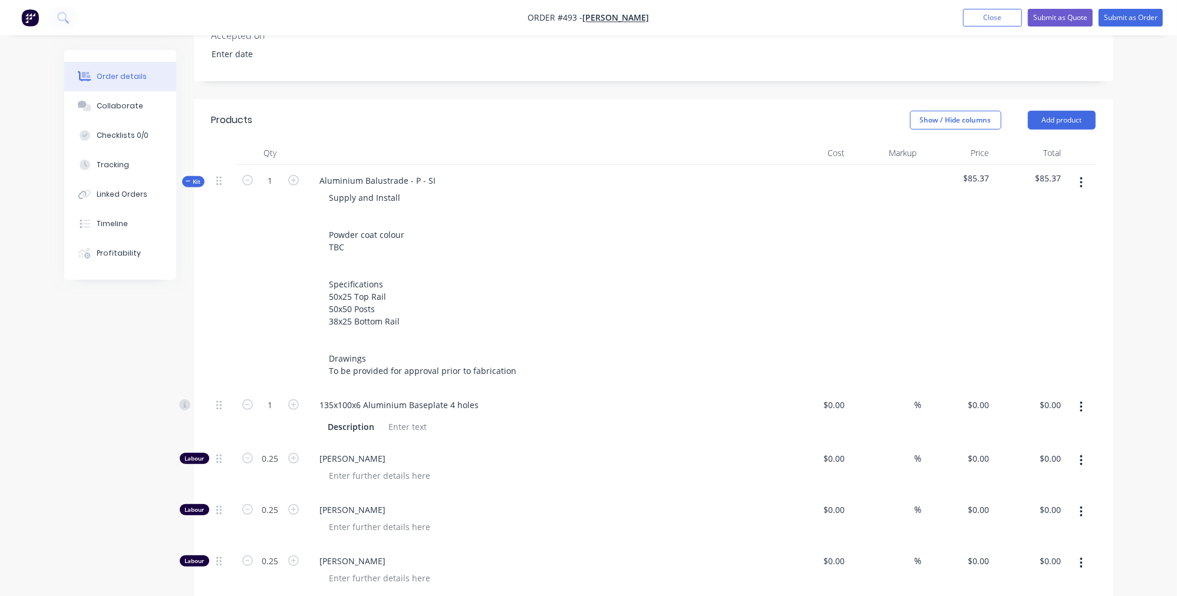
type input "$58.87"
type input "15"
type input "$67.7005"
type input "$10.41"
type input "$46.64"
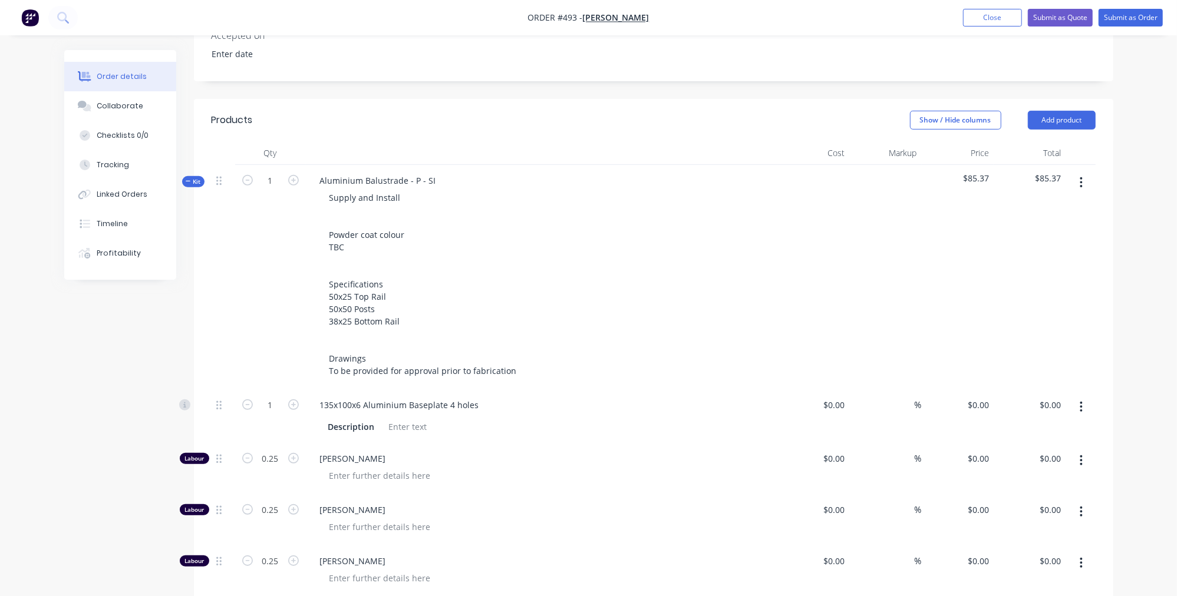
type input "15.01"
type input "$53.64"
type input "$8.94"
type input "$35.00"
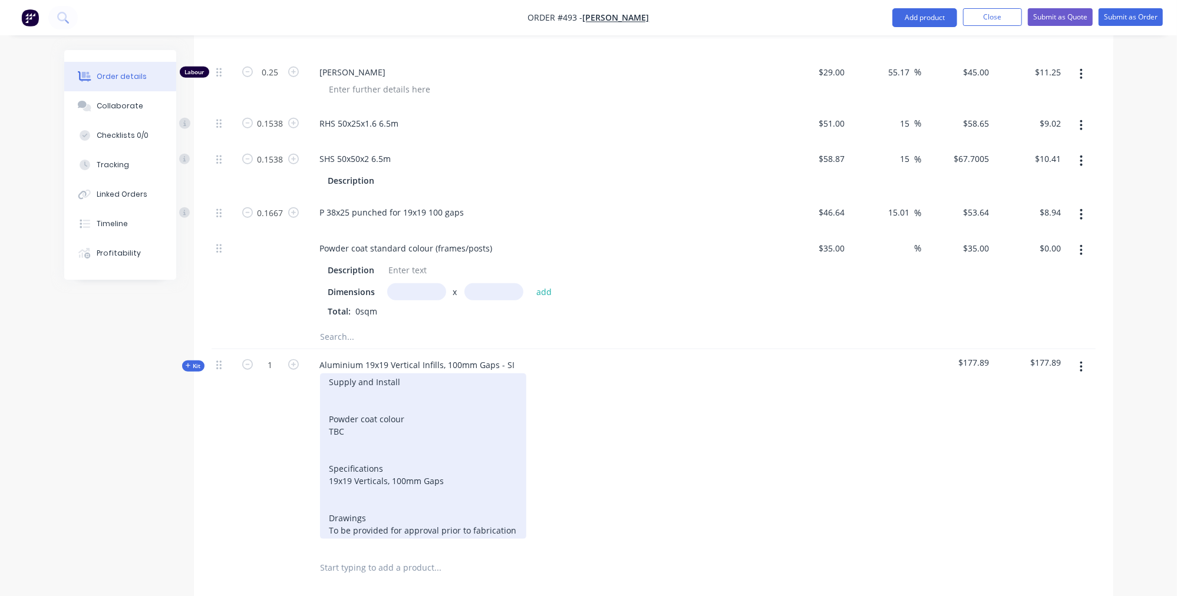
scroll to position [828, 0]
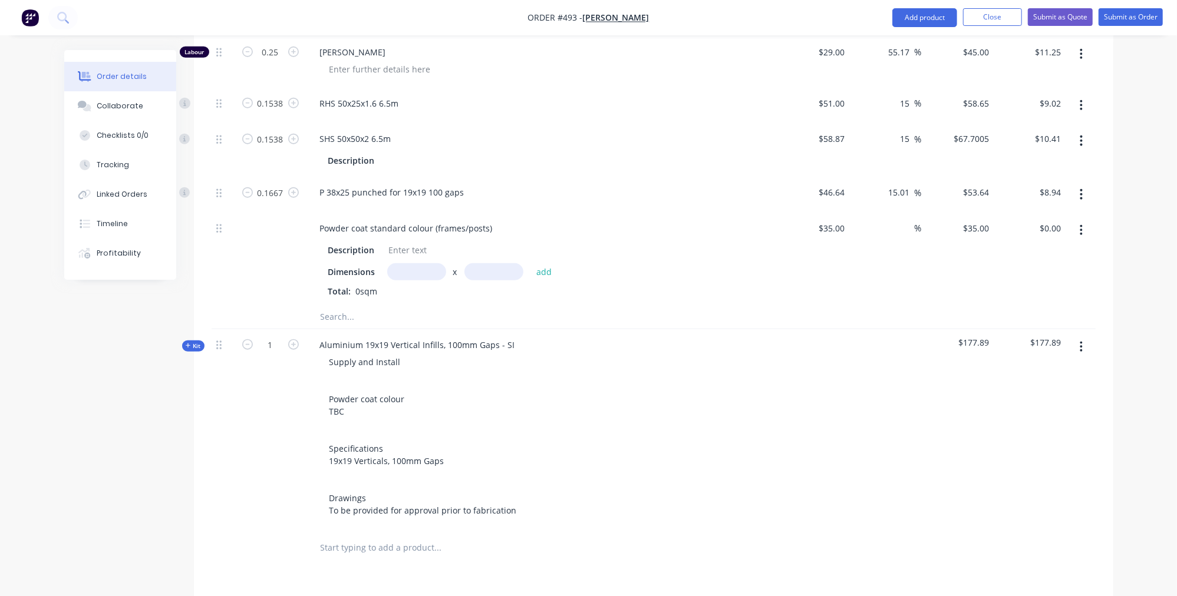
click at [423, 263] on input "text" at bounding box center [416, 271] width 59 height 17
type input "3.3528m"
click at [480, 263] on input "text" at bounding box center [493, 271] width 59 height 17
type input "$35.00"
click at [507, 263] on input "text" at bounding box center [493, 271] width 59 height 17
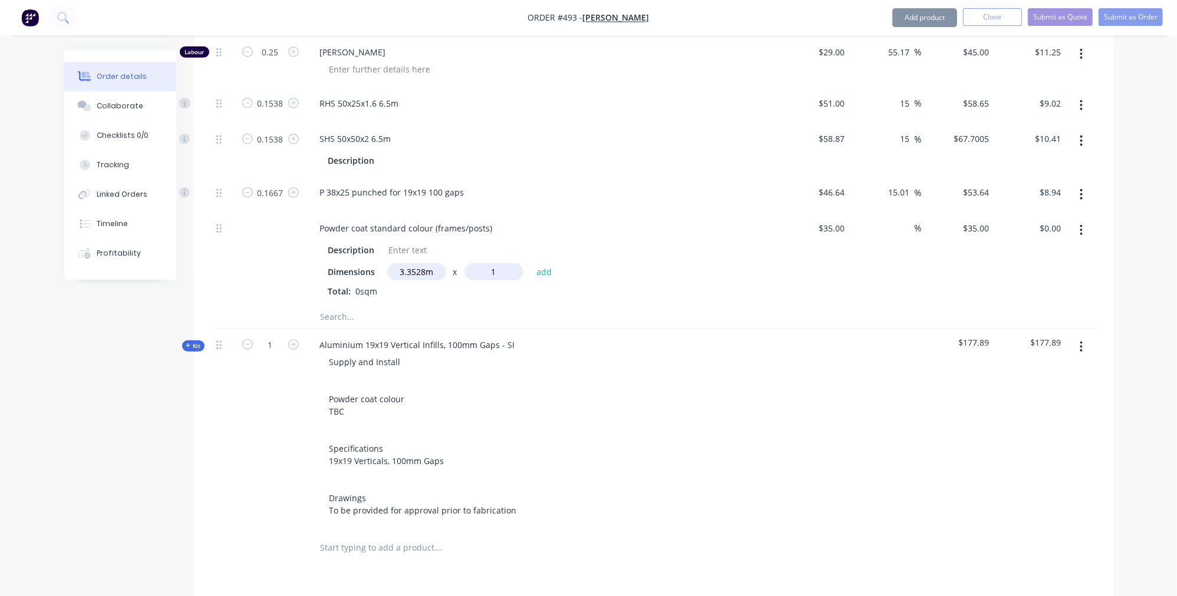
type input "1"
click at [543, 264] on button "add" at bounding box center [544, 272] width 28 height 16
type input "$117.35"
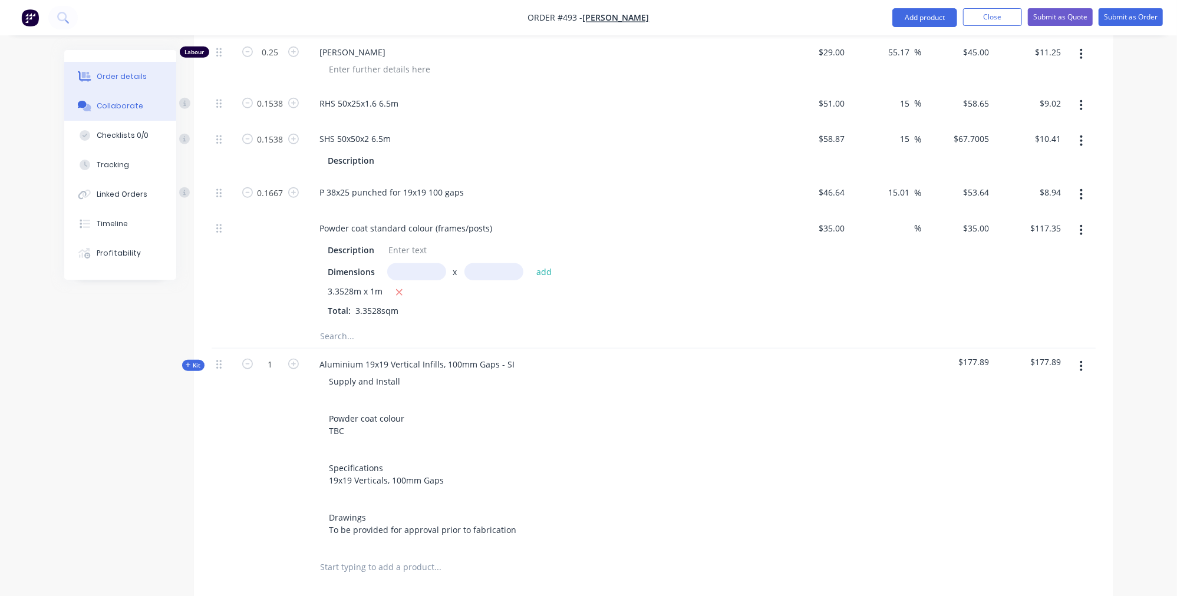
click at [132, 118] on button "Collaborate" at bounding box center [120, 105] width 112 height 29
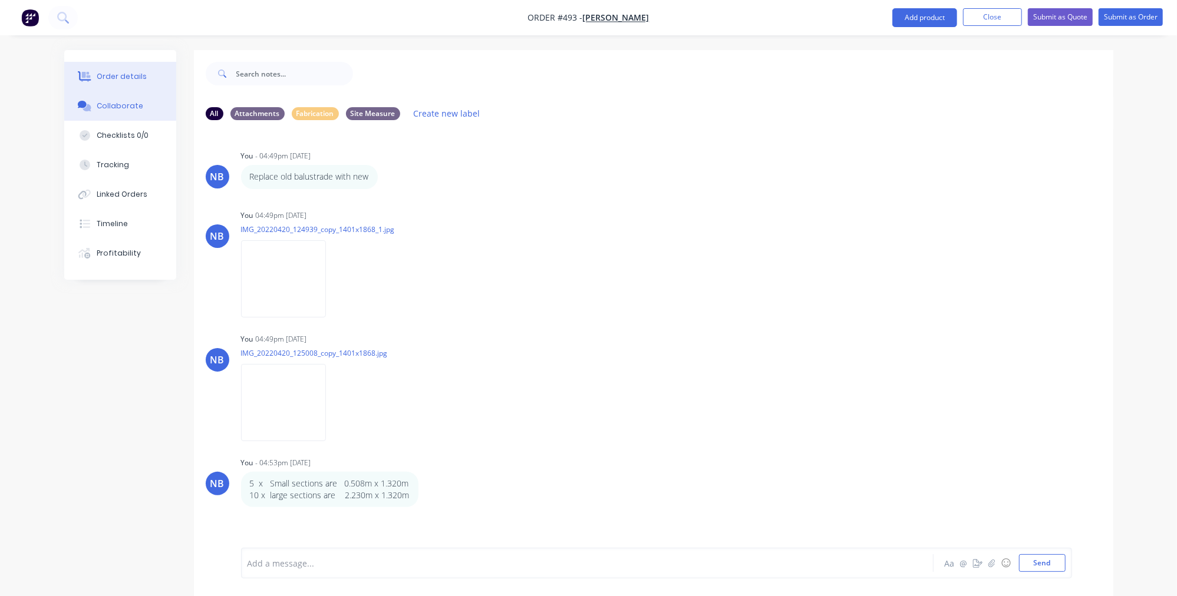
click at [142, 78] on div "Order details" at bounding box center [122, 76] width 50 height 11
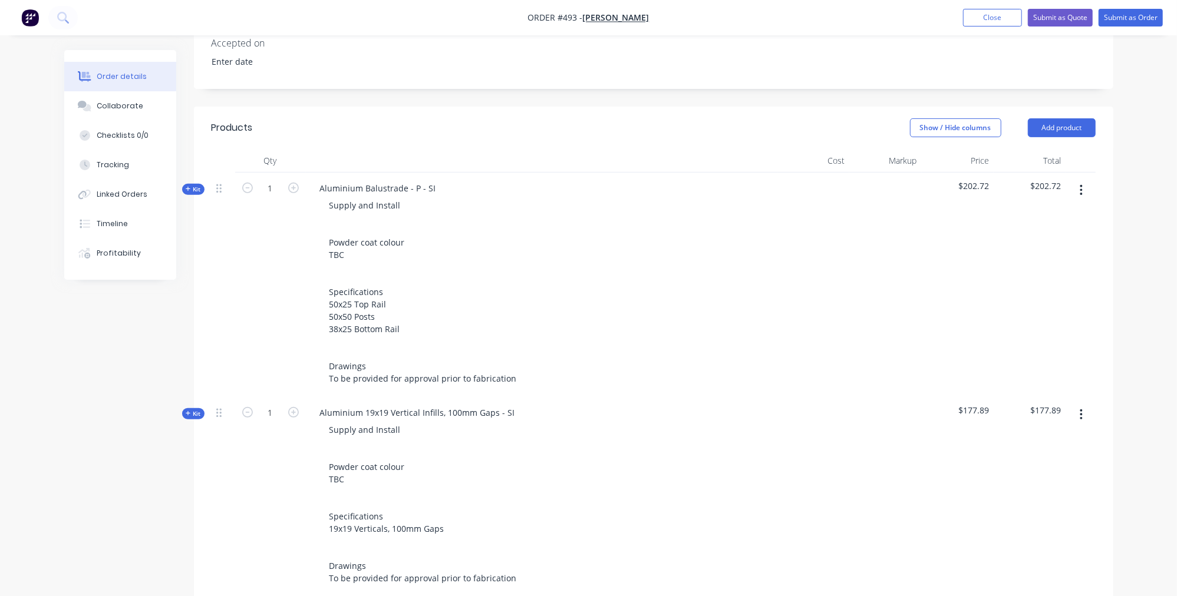
scroll to position [271, 0]
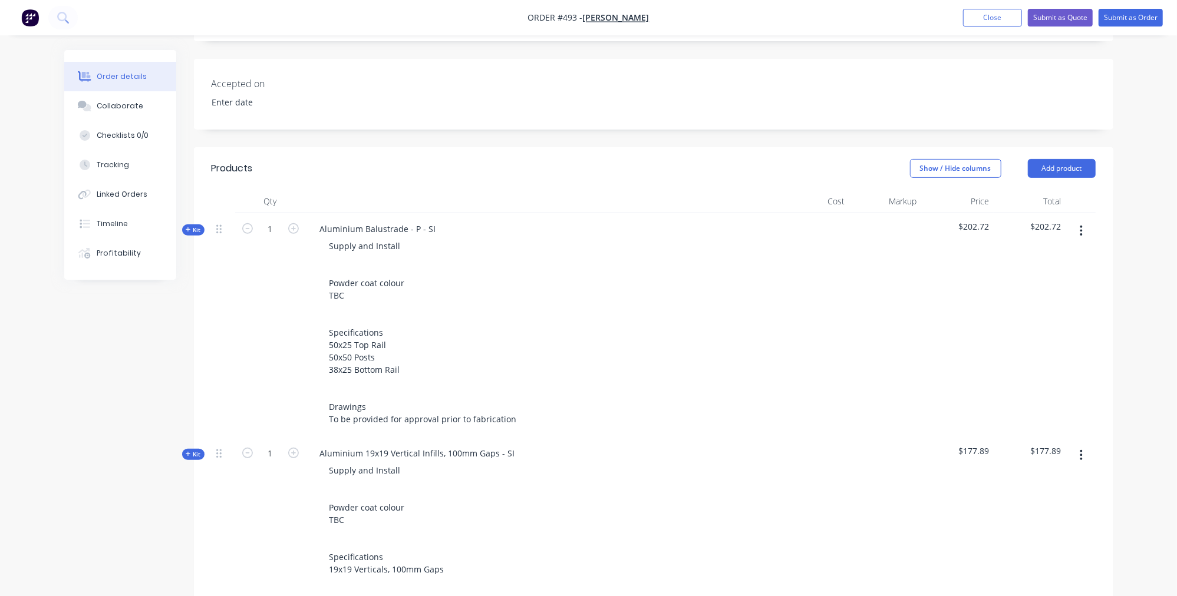
click at [201, 226] on span "Kit" at bounding box center [193, 230] width 15 height 9
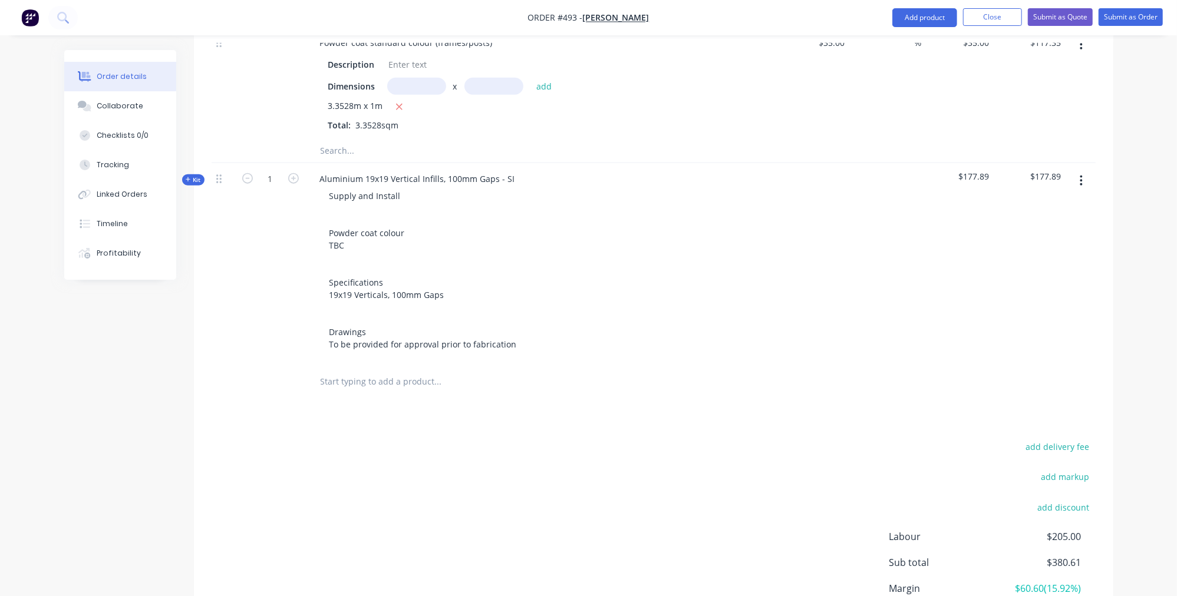
scroll to position [936, 0]
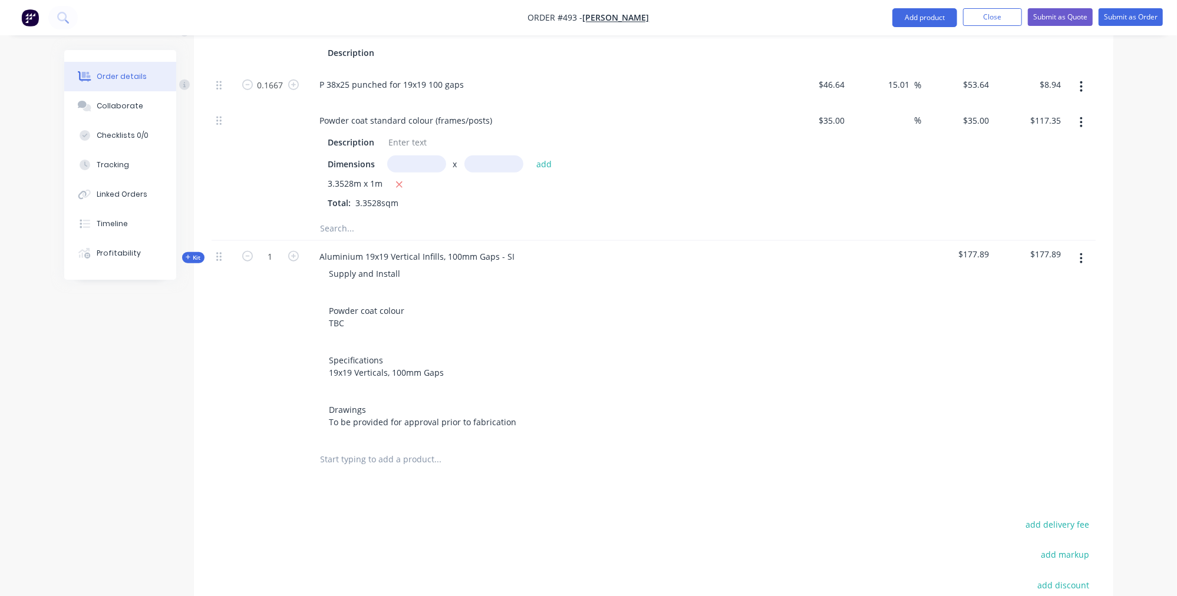
click at [401, 156] on input "text" at bounding box center [416, 164] width 59 height 17
paste input "29.436"
type input "29.436m"
click at [482, 156] on input "text" at bounding box center [493, 164] width 59 height 17
type input "1"
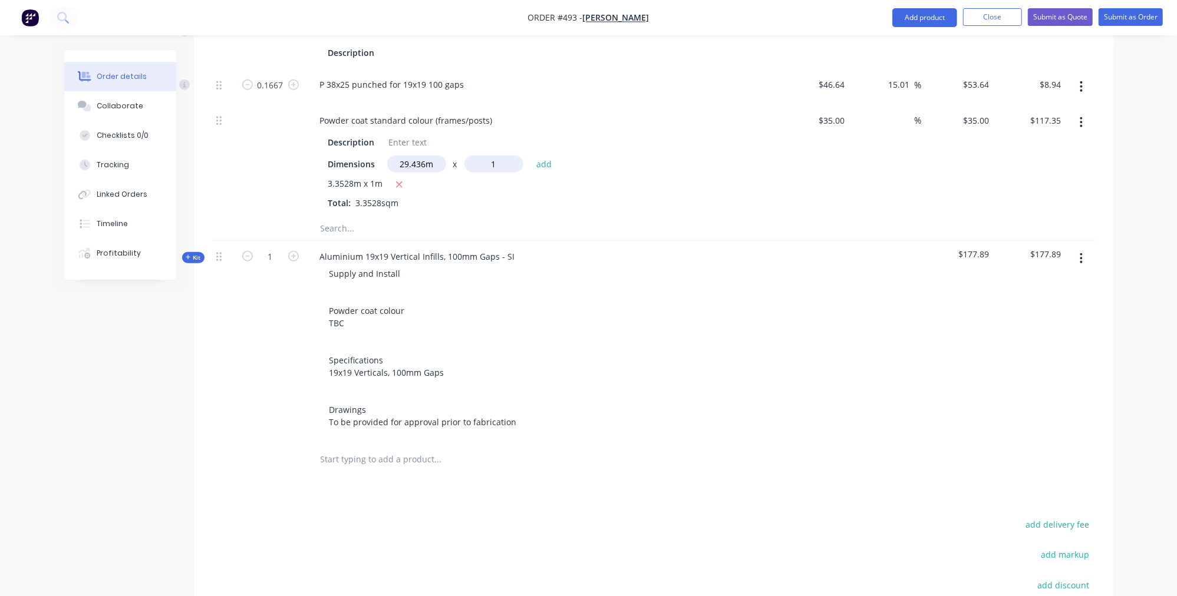
type input "1"
click at [543, 156] on button "add" at bounding box center [544, 164] width 28 height 16
type input "$1,147.61"
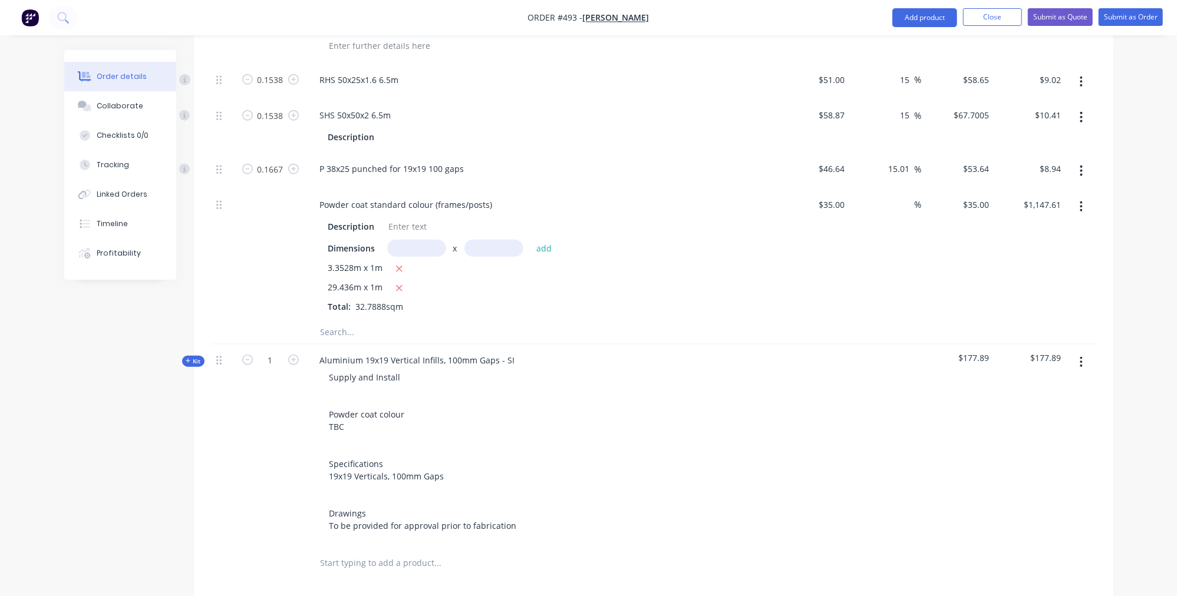
scroll to position [768, 0]
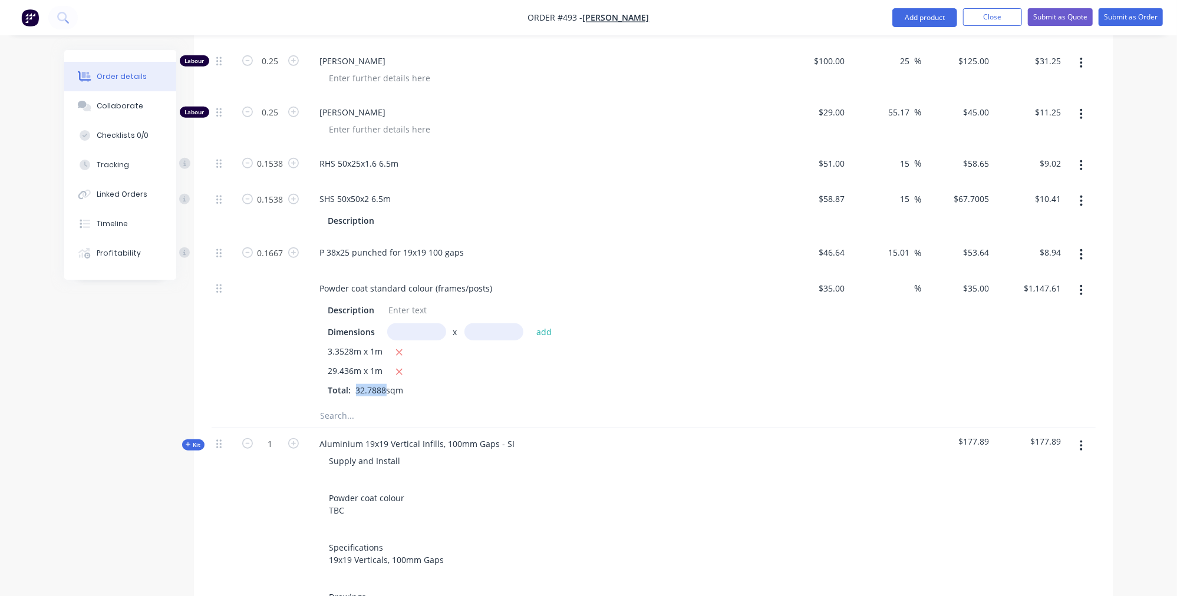
drag, startPoint x: 385, startPoint y: 372, endPoint x: 356, endPoint y: 371, distance: 29.5
click at [356, 385] on span "32.7888sqm" at bounding box center [379, 390] width 57 height 11
copy div "32.7888"
click at [183, 440] on button "Kit" at bounding box center [193, 445] width 22 height 11
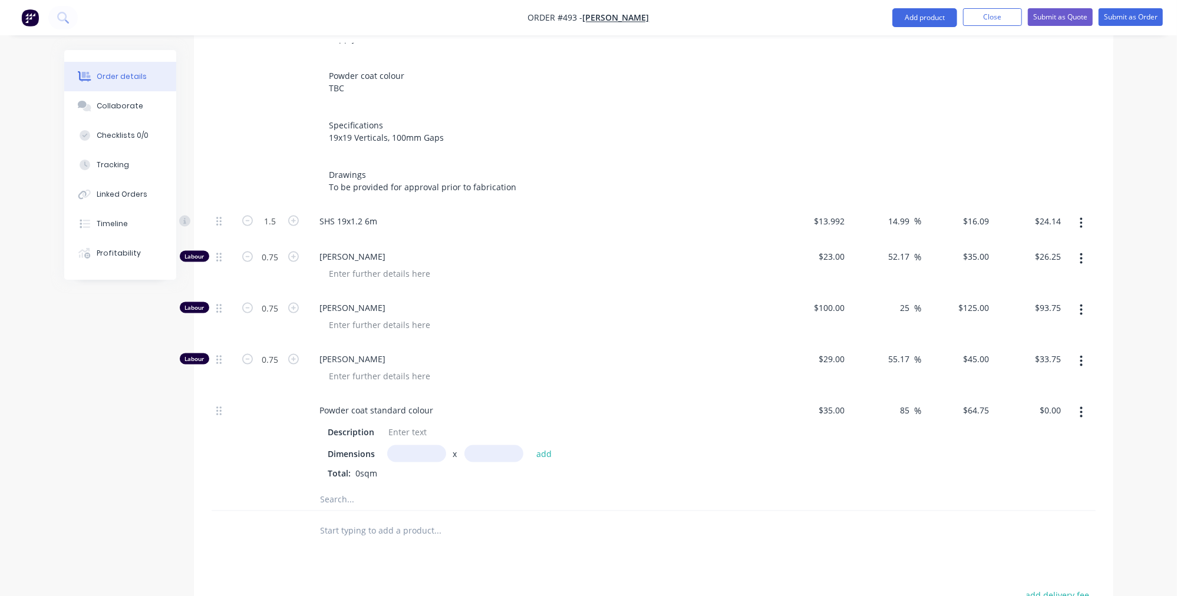
scroll to position [1196, 0]
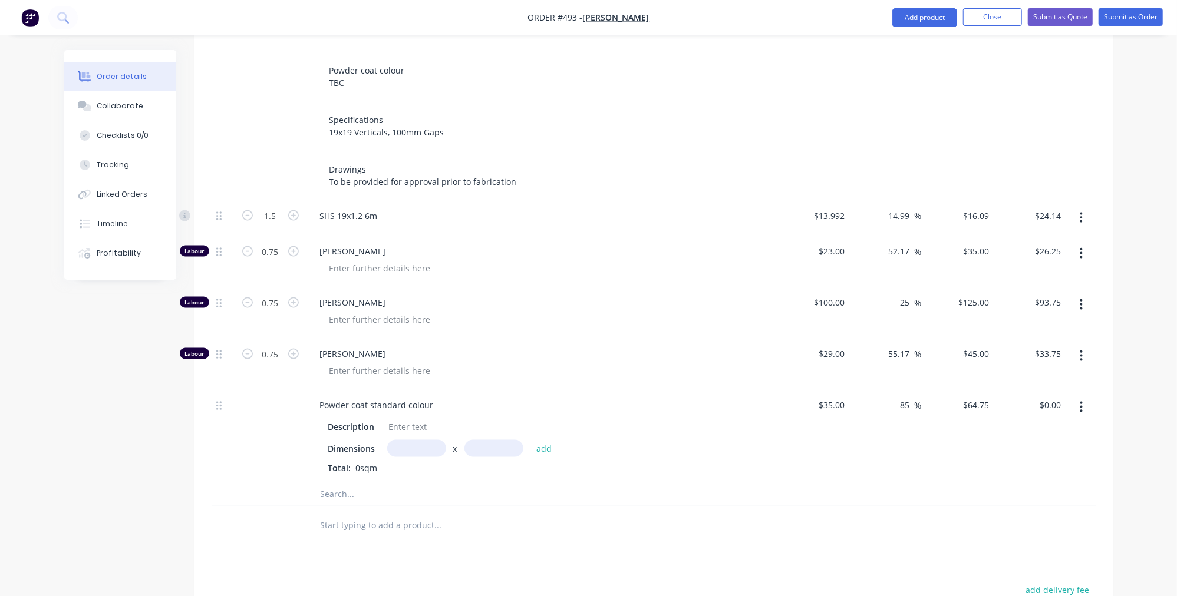
click at [404, 440] on input "text" at bounding box center [416, 448] width 59 height 17
paste input "32.7888"
type input "32.7888m"
click at [479, 440] on input "text" at bounding box center [493, 448] width 59 height 17
type input "1"
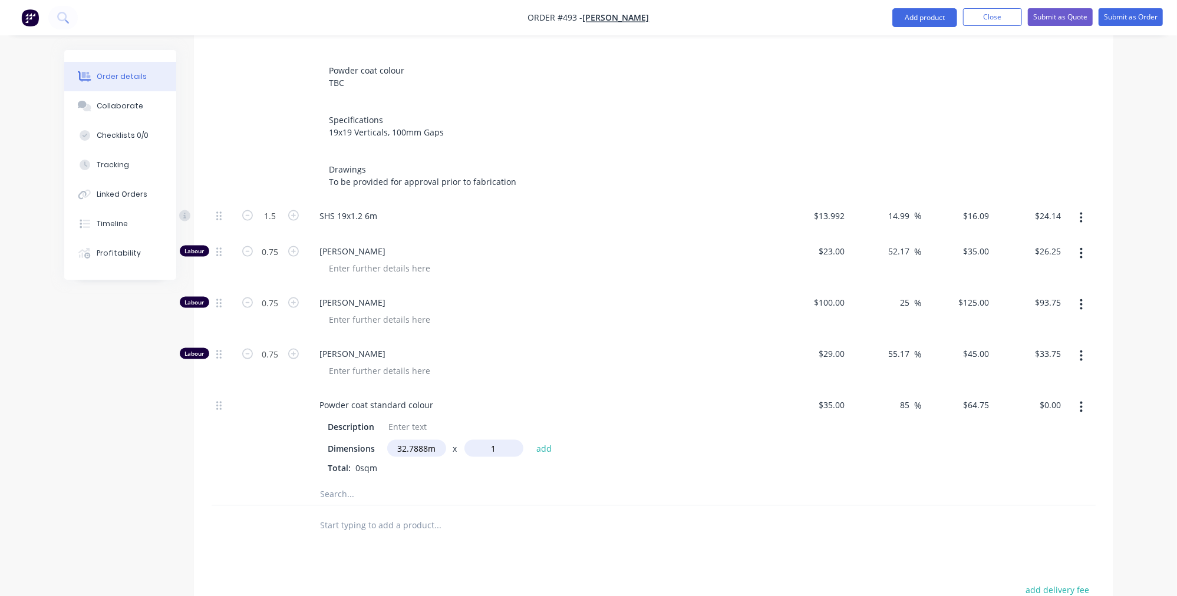
click at [543, 441] on button "add" at bounding box center [544, 449] width 28 height 16
type input "$2,123.07"
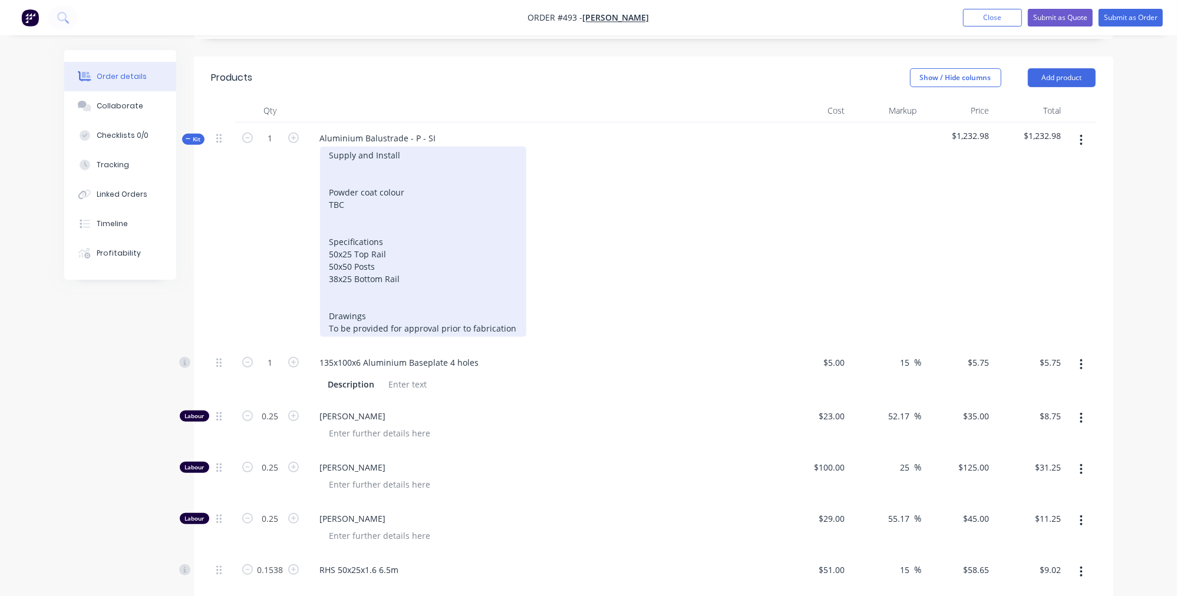
scroll to position [314, 0]
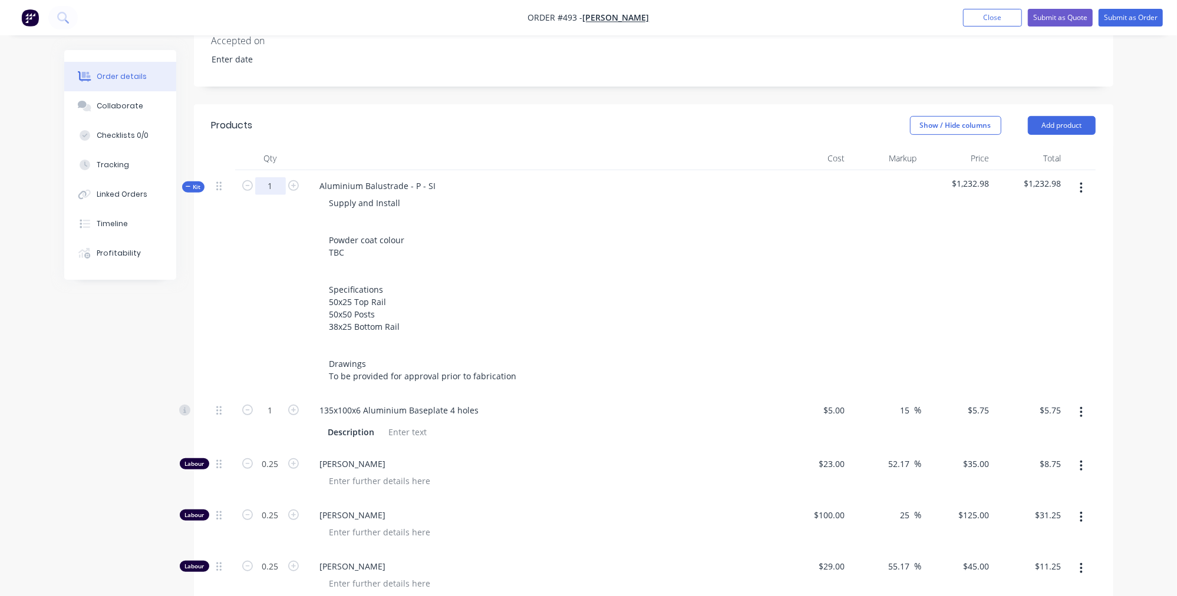
drag, startPoint x: 274, startPoint y: 176, endPoint x: 245, endPoint y: 161, distance: 32.4
click at [245, 170] on div "1" at bounding box center [270, 282] width 71 height 224
paste input "32.7888"
type input "32.7888"
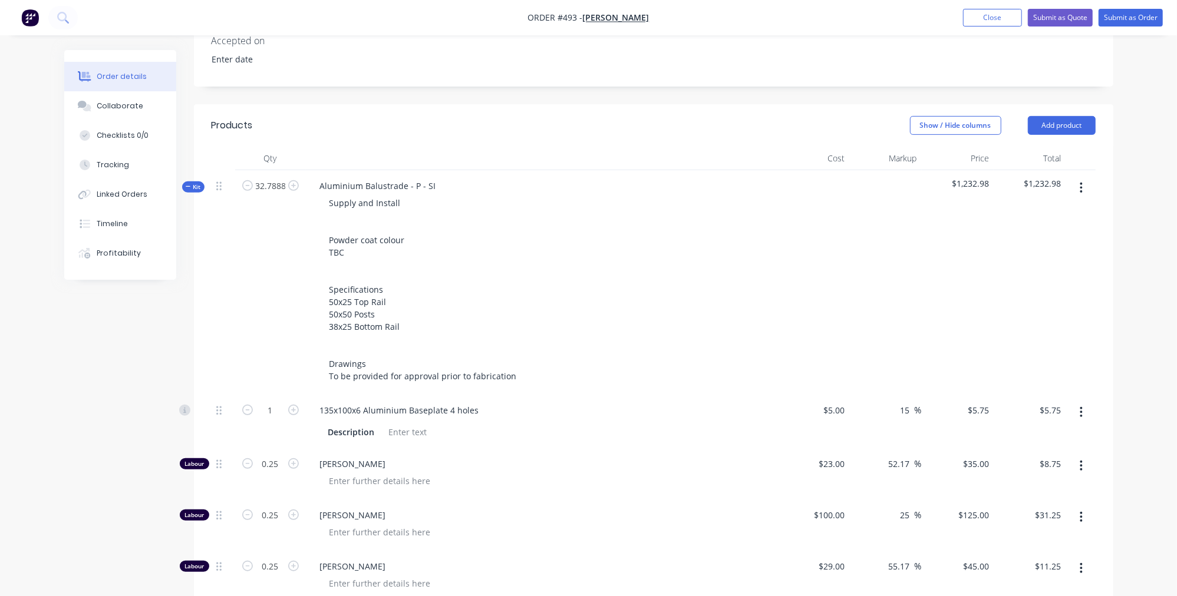
type input "$188.54"
type input "8.1972"
type input "$286.90"
type input "8.1972"
type input "$1,024.65"
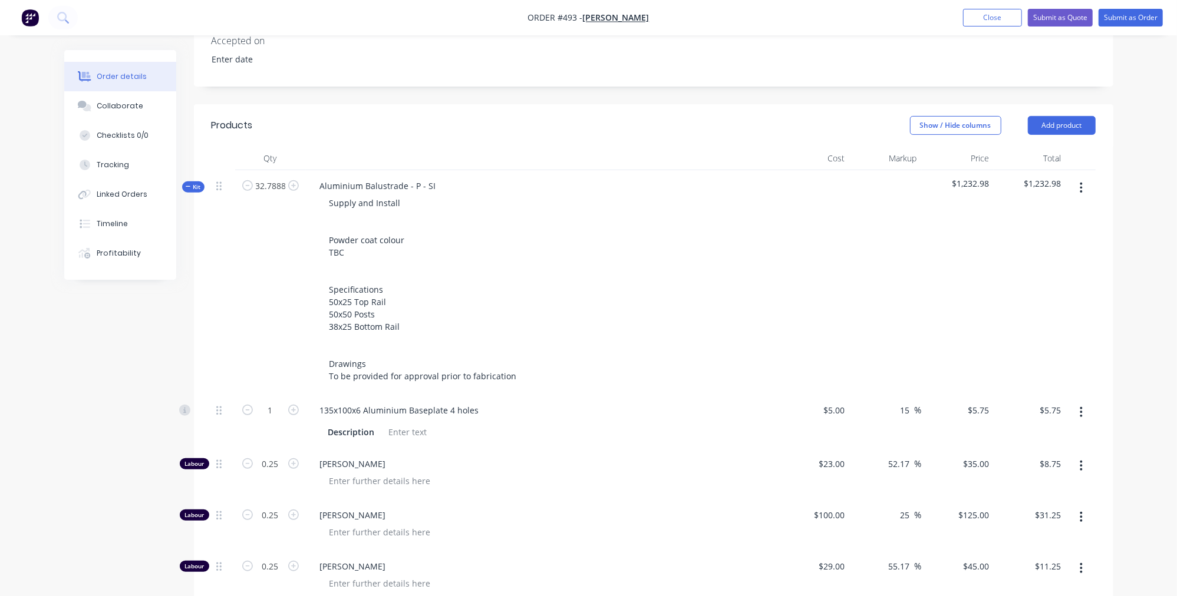
type input "8.1972"
type input "$368.87"
type input "5.0429"
type input "$295.77"
type input "5.0429"
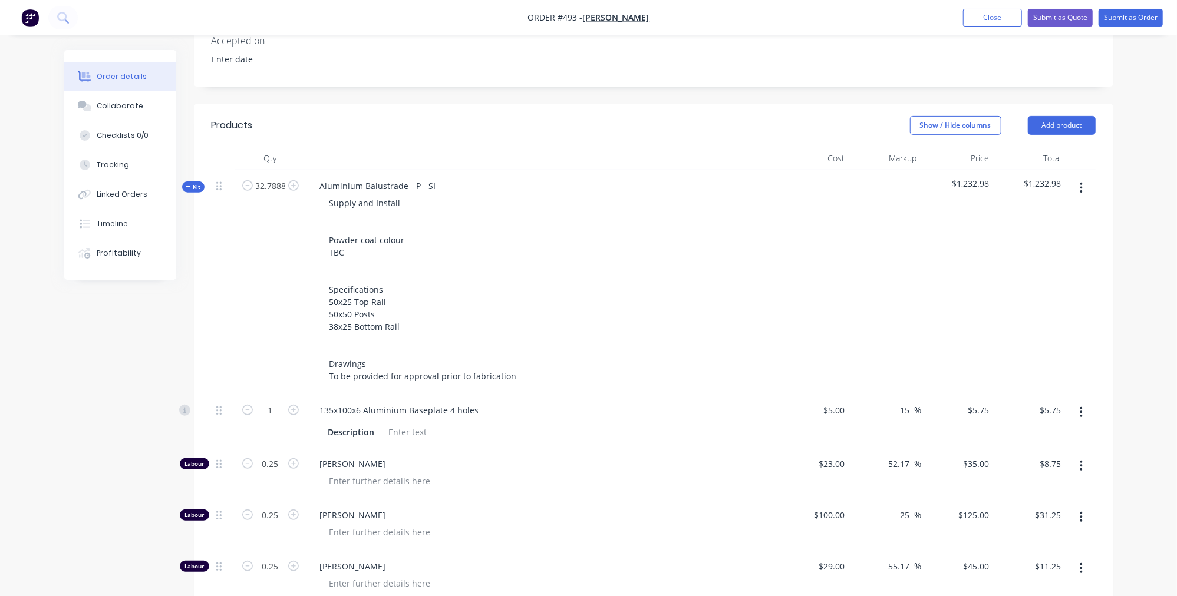
type input "$341.41"
type input "5.4659"
type input "$293.19"
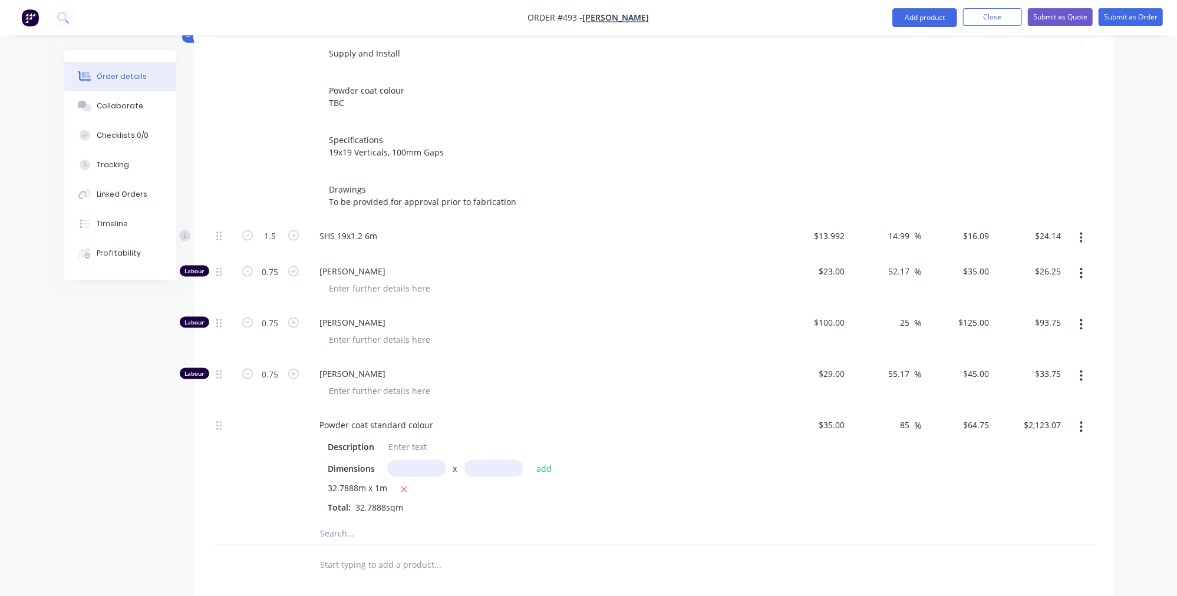
scroll to position [847, 0]
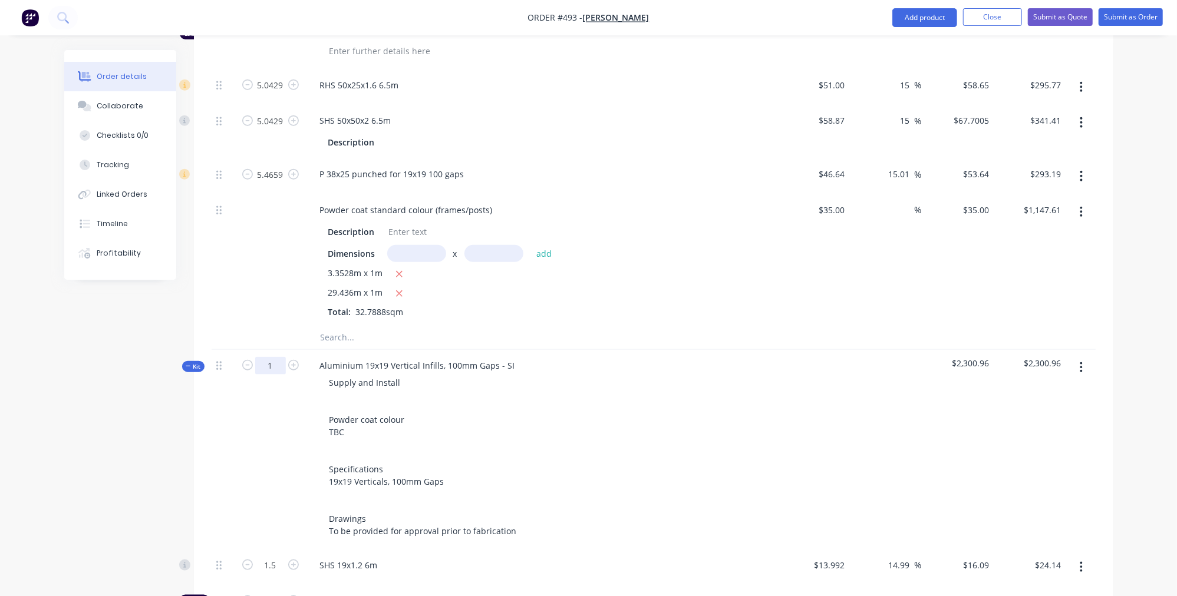
click at [267, 357] on input "1" at bounding box center [270, 366] width 31 height 18
drag, startPoint x: 259, startPoint y: 343, endPoint x: 250, endPoint y: 340, distance: 9.9
click at [250, 356] on form "1" at bounding box center [270, 365] width 61 height 18
paste input "32.7888"
type input "32.7888"
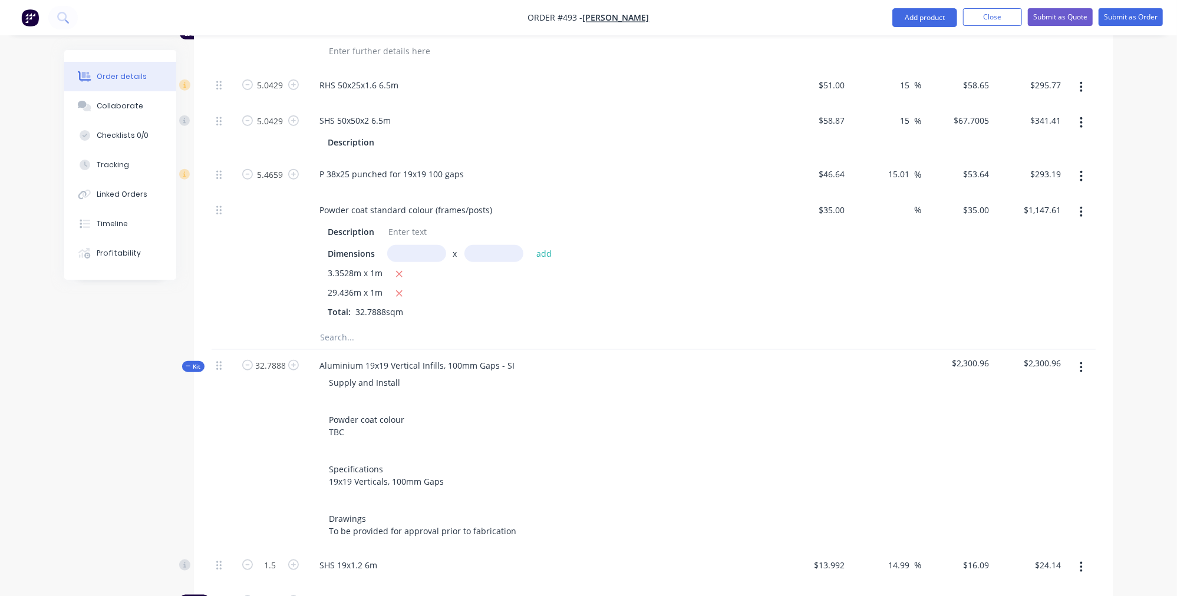
type input "49.1832"
type input "24.5916"
type input "$791.36"
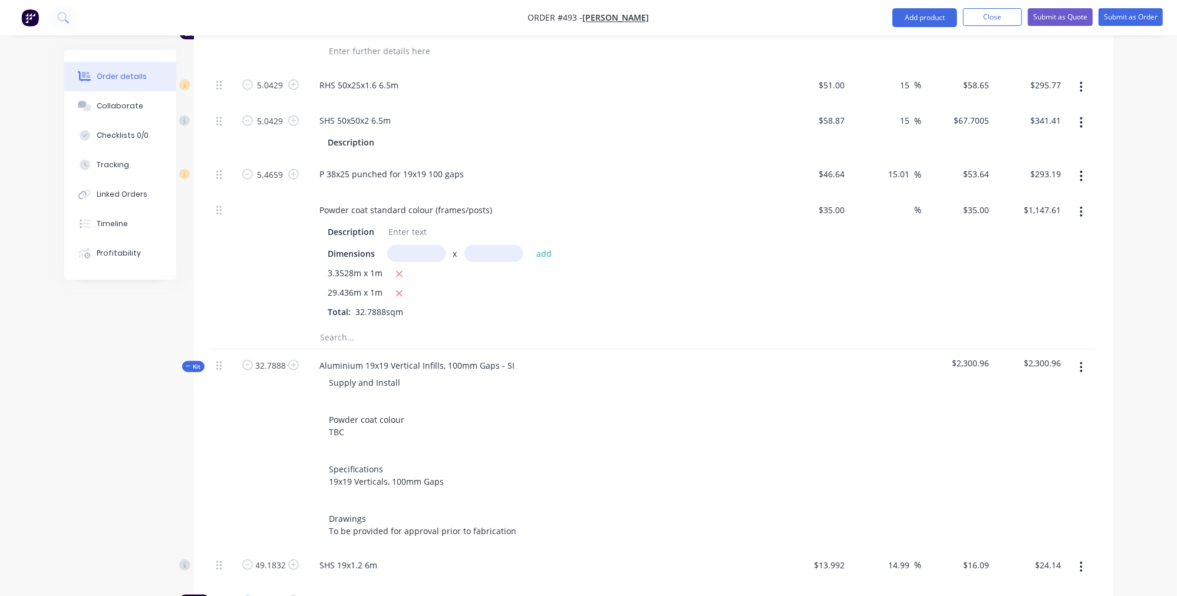
type input "$860.71"
type input "$3,073.95"
type input "$1,106.62"
click at [87, 417] on div "Created by Nibal Created [DATE] Required [DATE] Assigned to Add team member Sta…" at bounding box center [588, 208] width 1049 height 2010
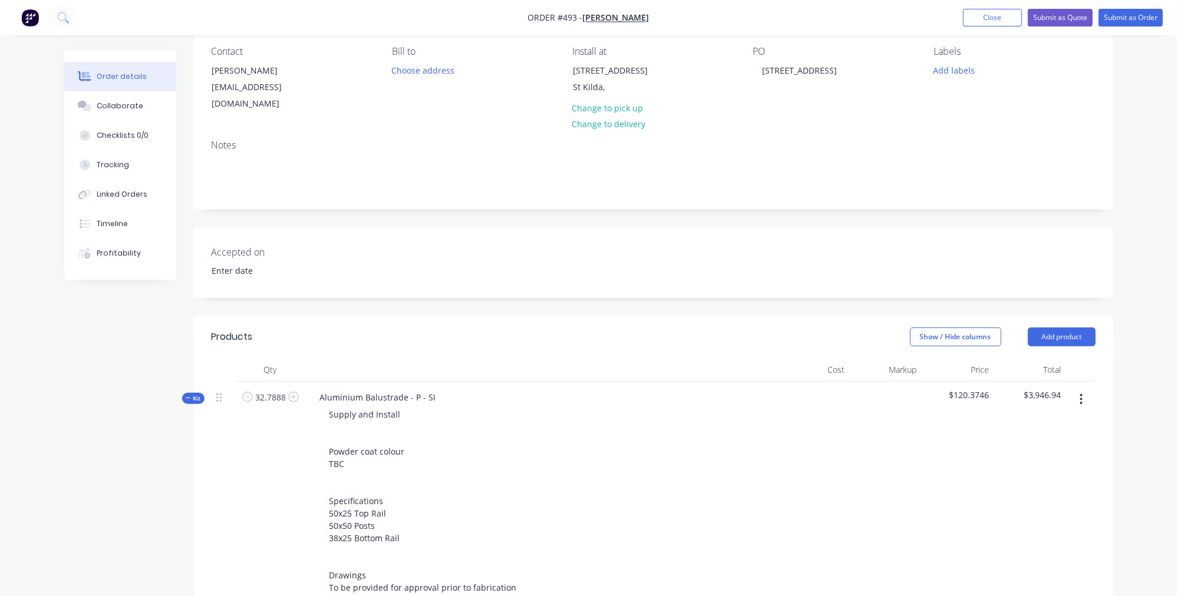
scroll to position [88, 0]
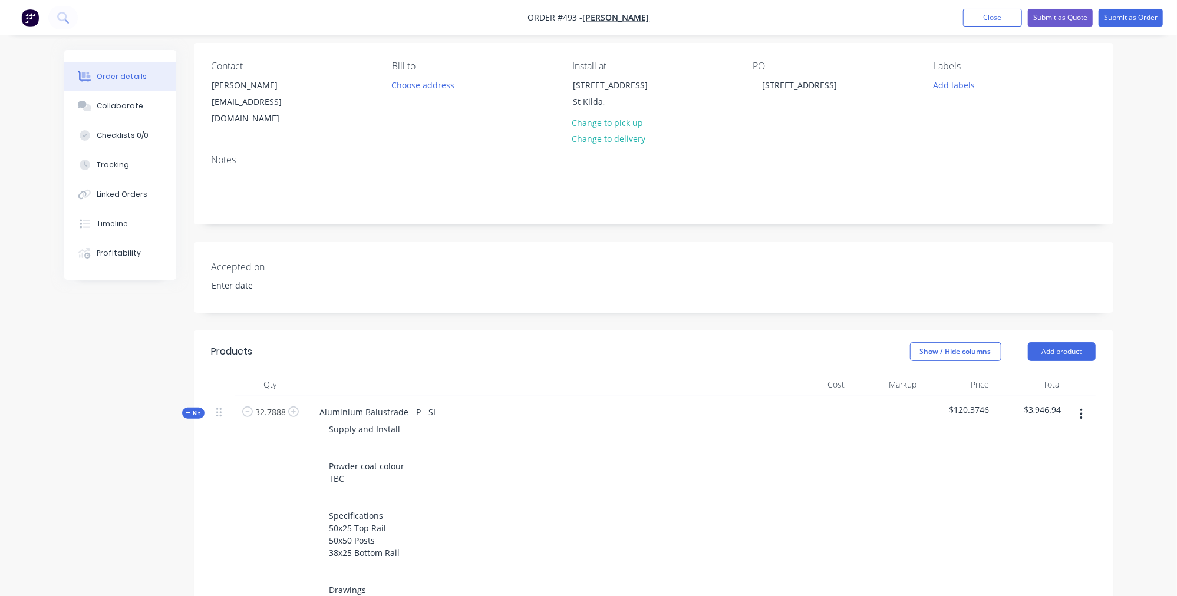
click at [201, 409] on span "Kit" at bounding box center [193, 413] width 15 height 9
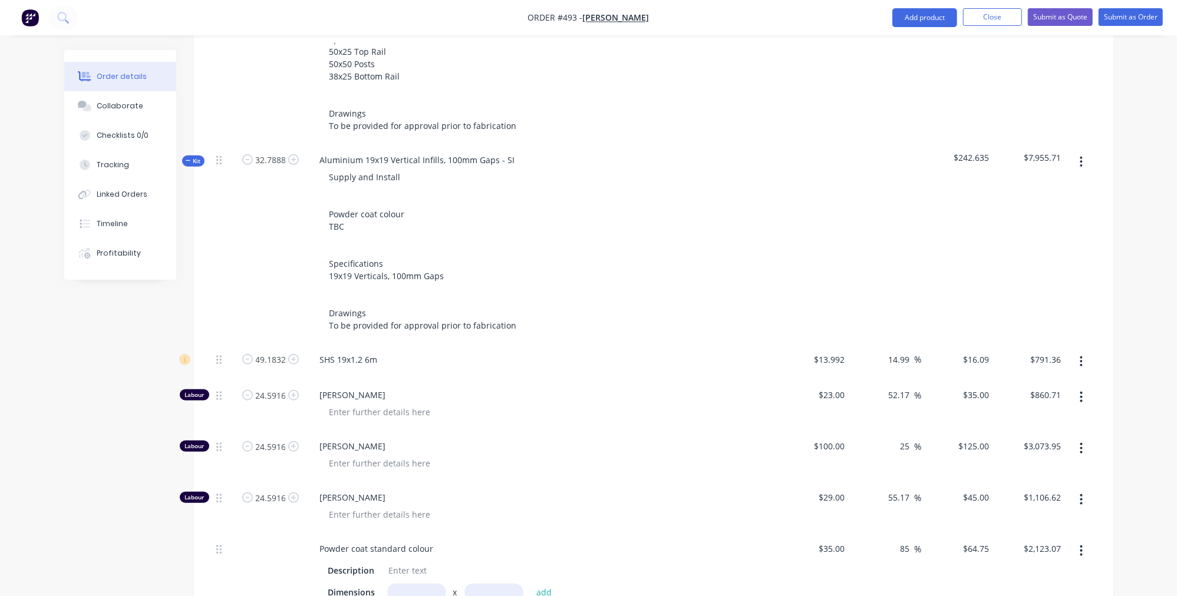
scroll to position [596, 0]
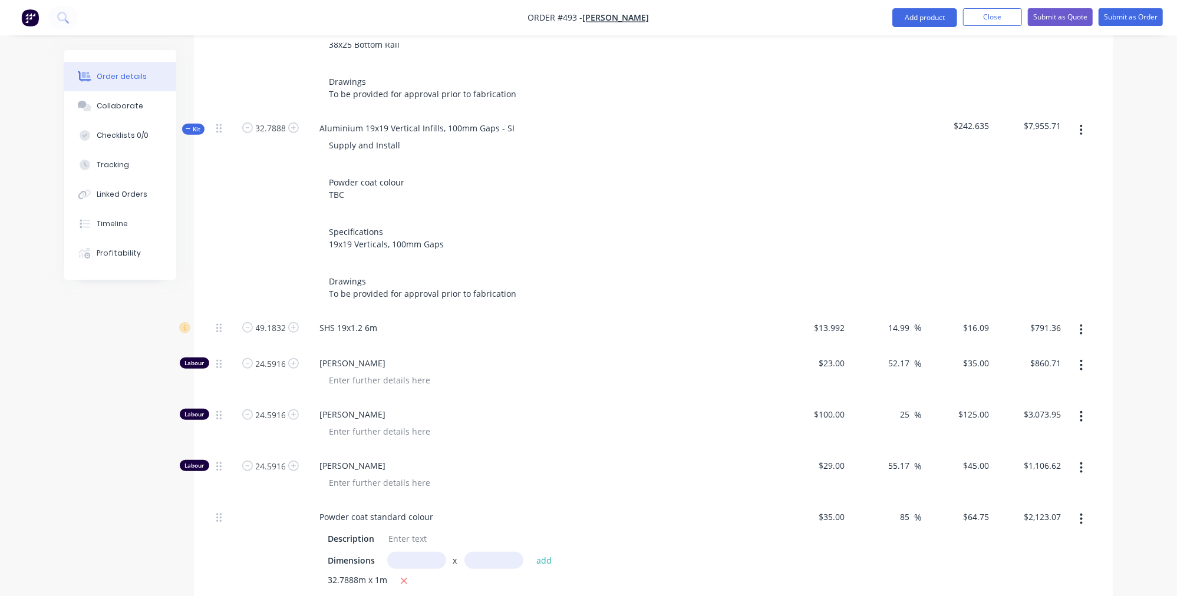
click at [193, 125] on span "Kit" at bounding box center [193, 129] width 15 height 9
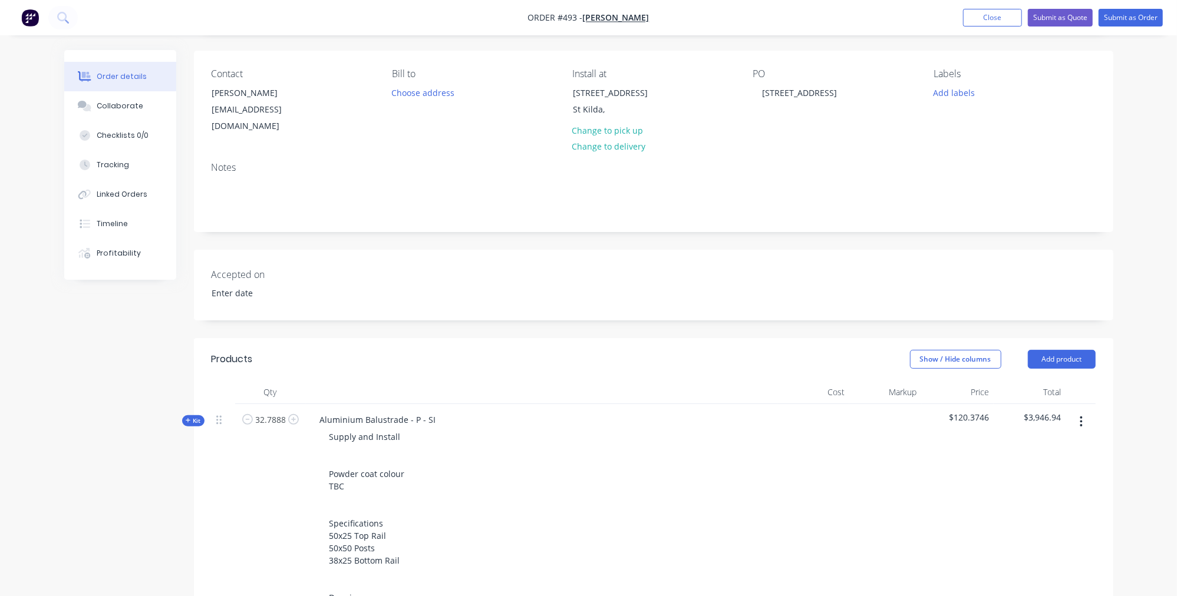
scroll to position [48, 0]
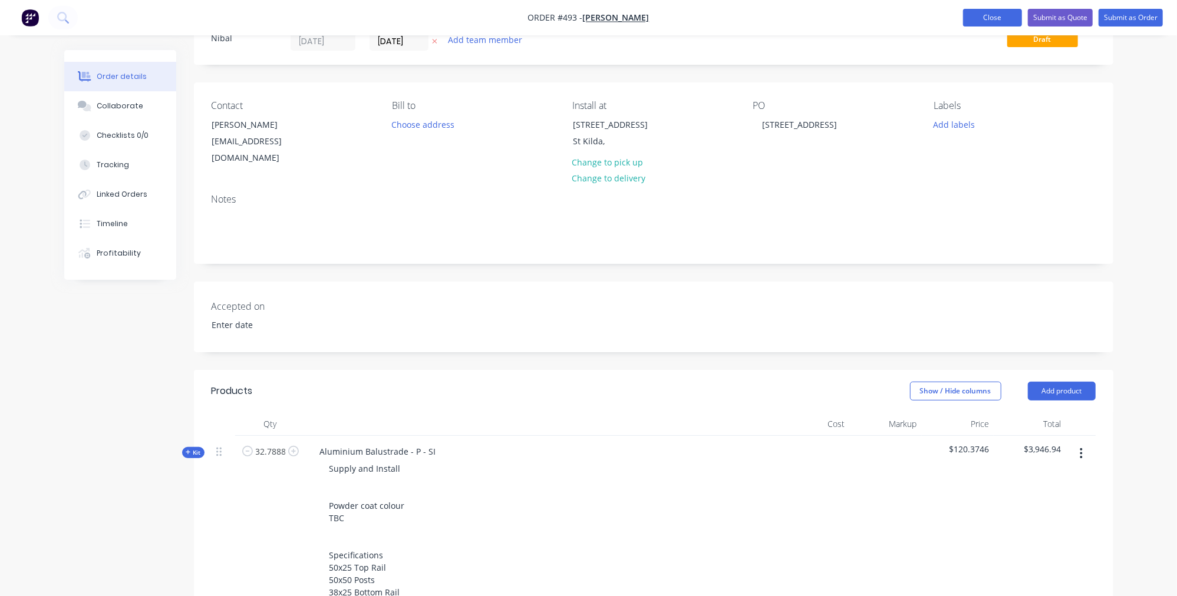
click at [999, 21] on button "Close" at bounding box center [992, 18] width 59 height 18
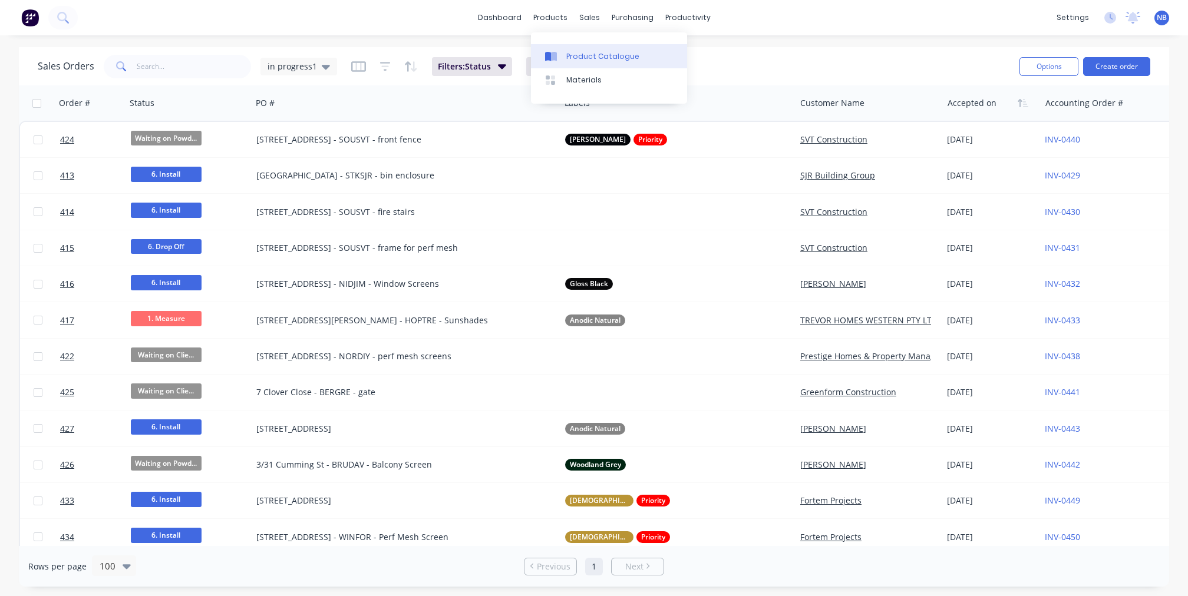
click at [593, 55] on div "Product Catalogue" at bounding box center [602, 56] width 73 height 11
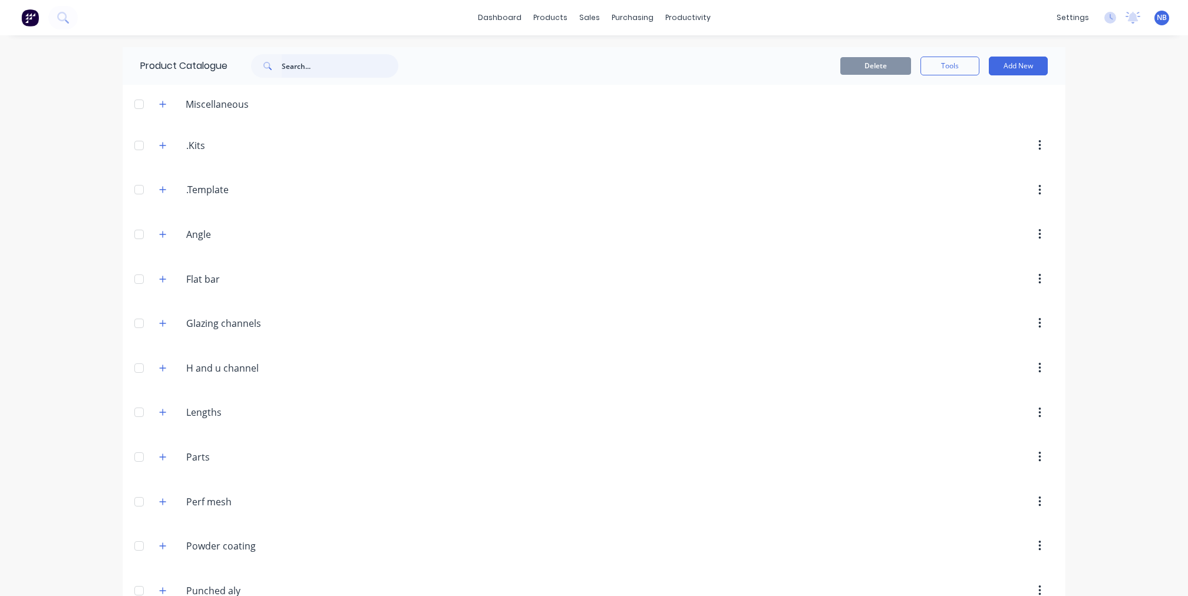
click at [358, 58] on input "text" at bounding box center [340, 66] width 117 height 24
type input "remov"
click at [1031, 65] on button "Add New" at bounding box center [1018, 66] width 59 height 19
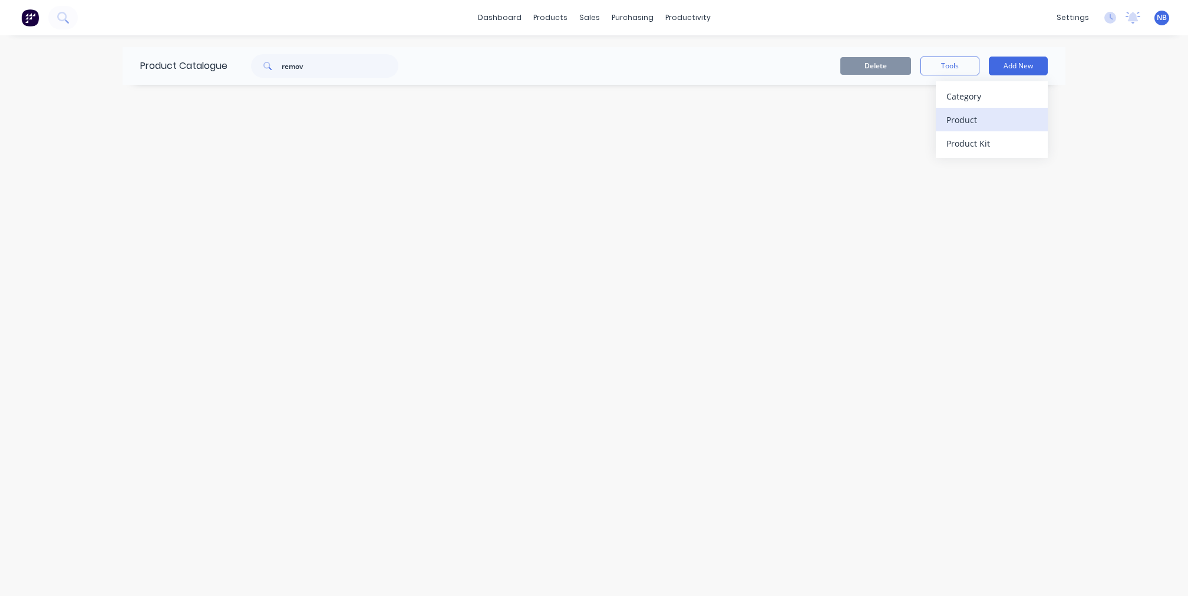
click at [981, 121] on div "Product" at bounding box center [991, 119] width 91 height 17
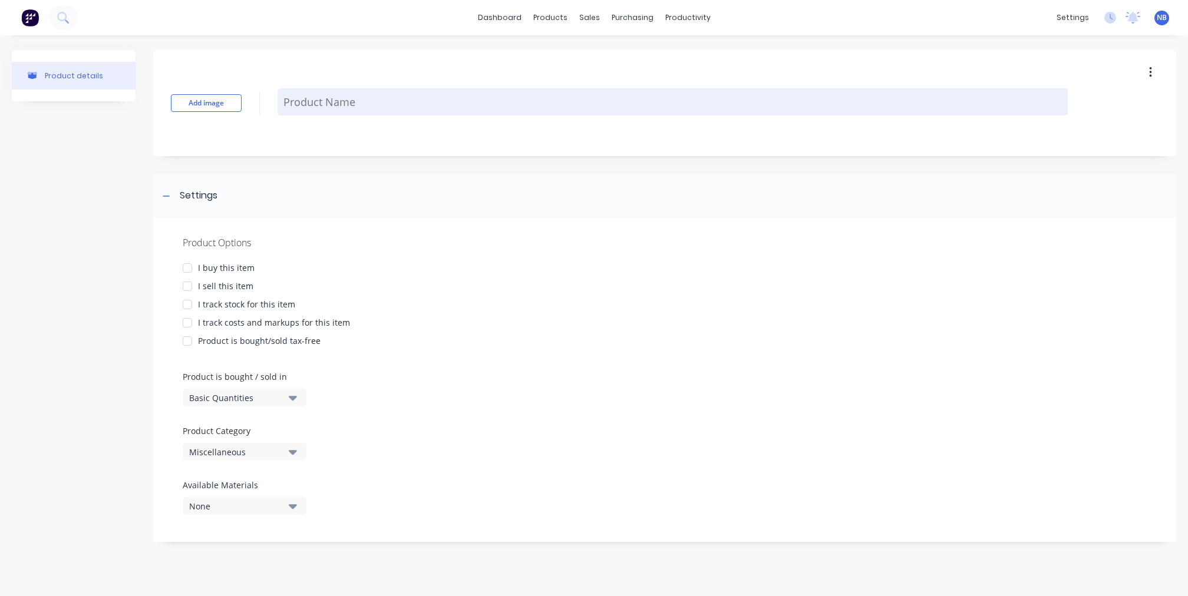
click at [366, 109] on textarea at bounding box center [673, 101] width 790 height 27
type textarea "x"
type textarea "R"
type textarea "x"
type textarea "Re"
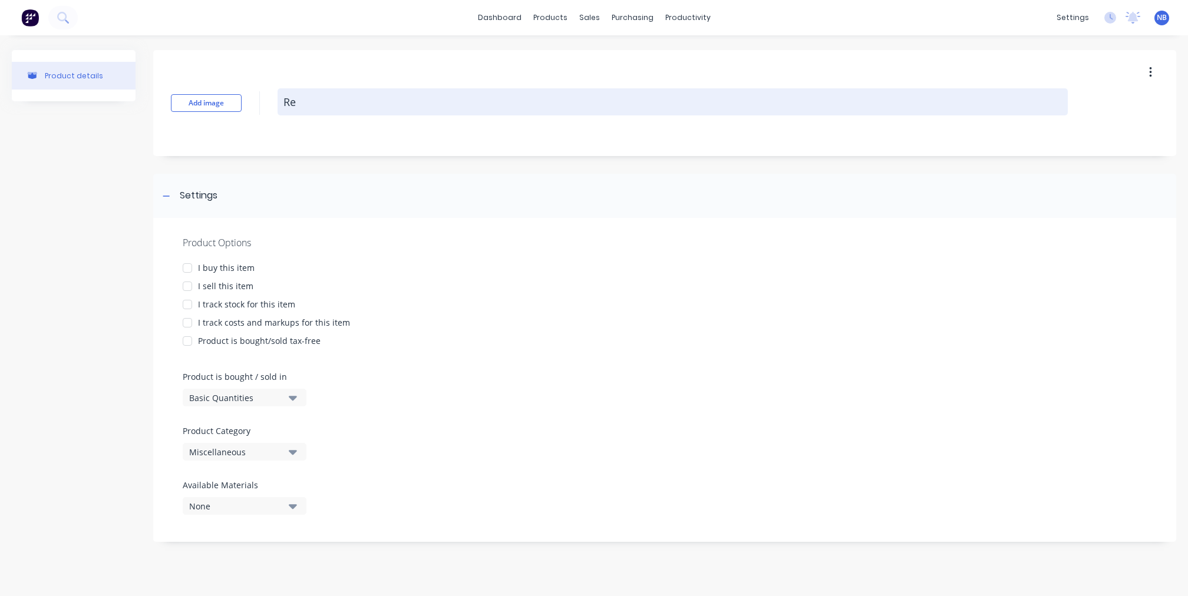
type textarea "x"
type textarea "Rem"
type textarea "x"
type textarea "Remo"
type textarea "x"
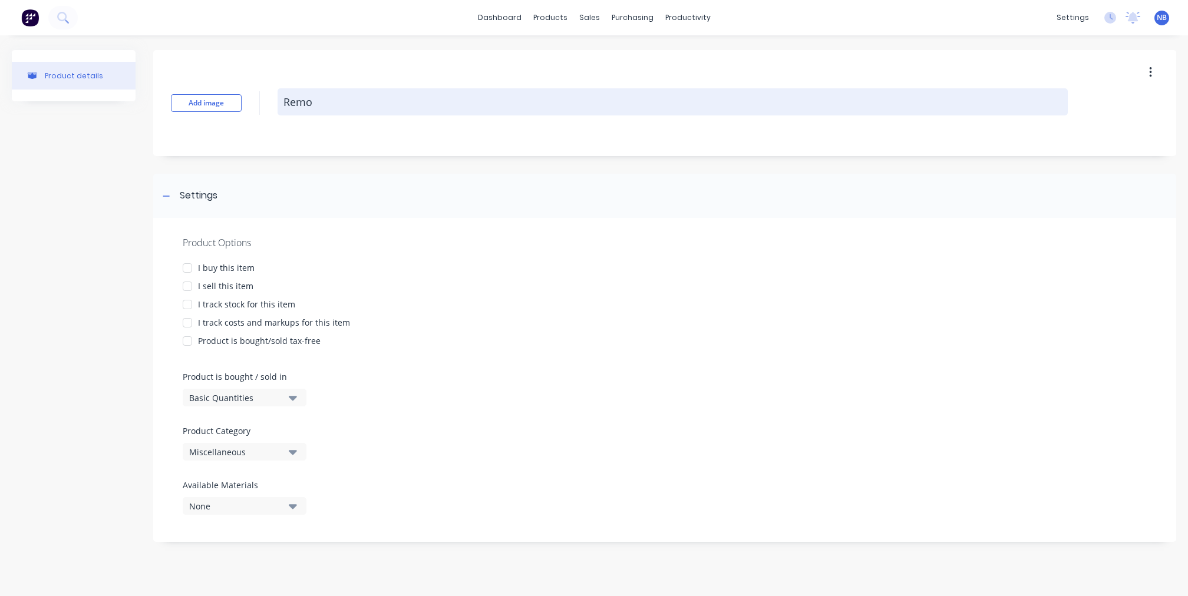
type textarea "Remov"
type textarea "x"
type textarea "Remova"
type textarea "x"
type textarea "Removal"
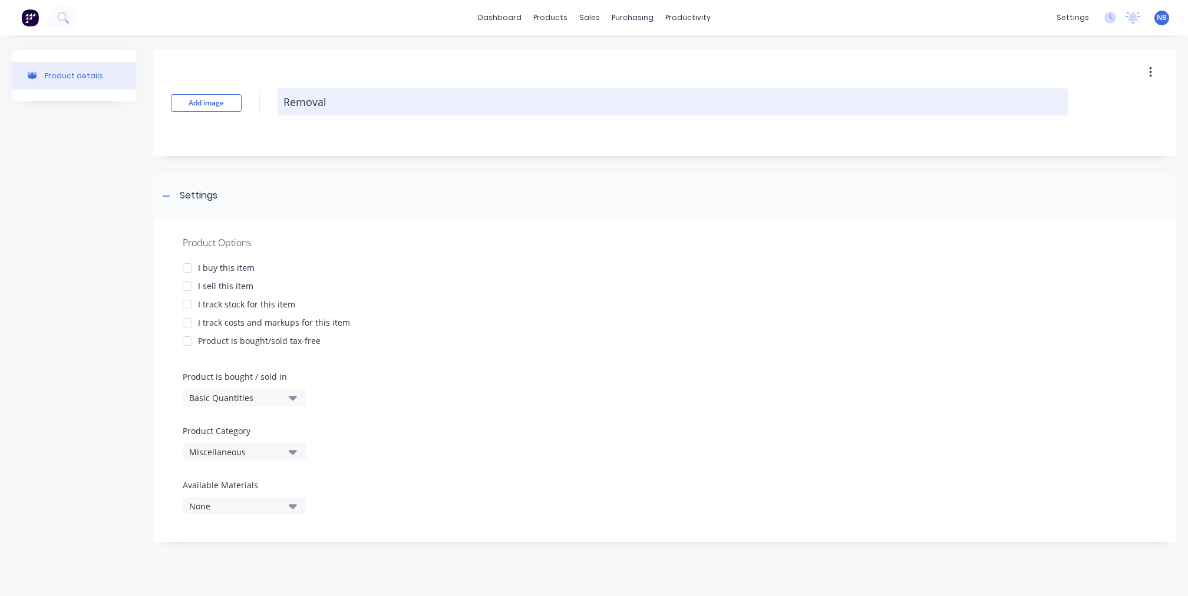
type textarea "x"
type textarea "Removal"
type textarea "x"
type textarea "Removal a"
type textarea "x"
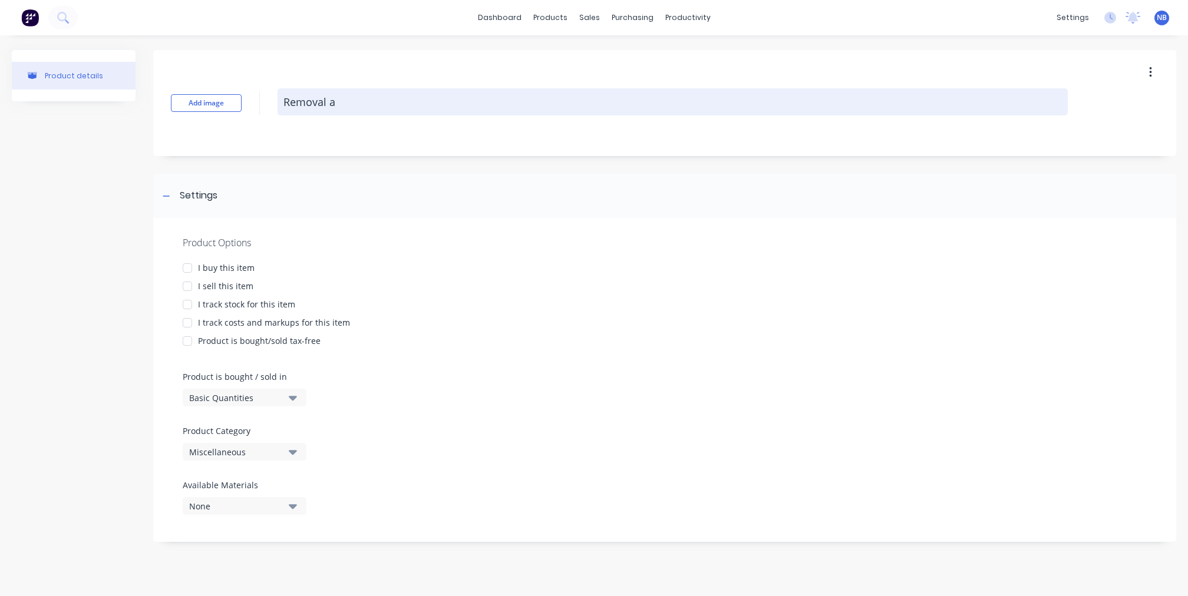
type textarea "Removal an"
type textarea "x"
type textarea "Removal and"
type textarea "x"
type textarea "Removal and"
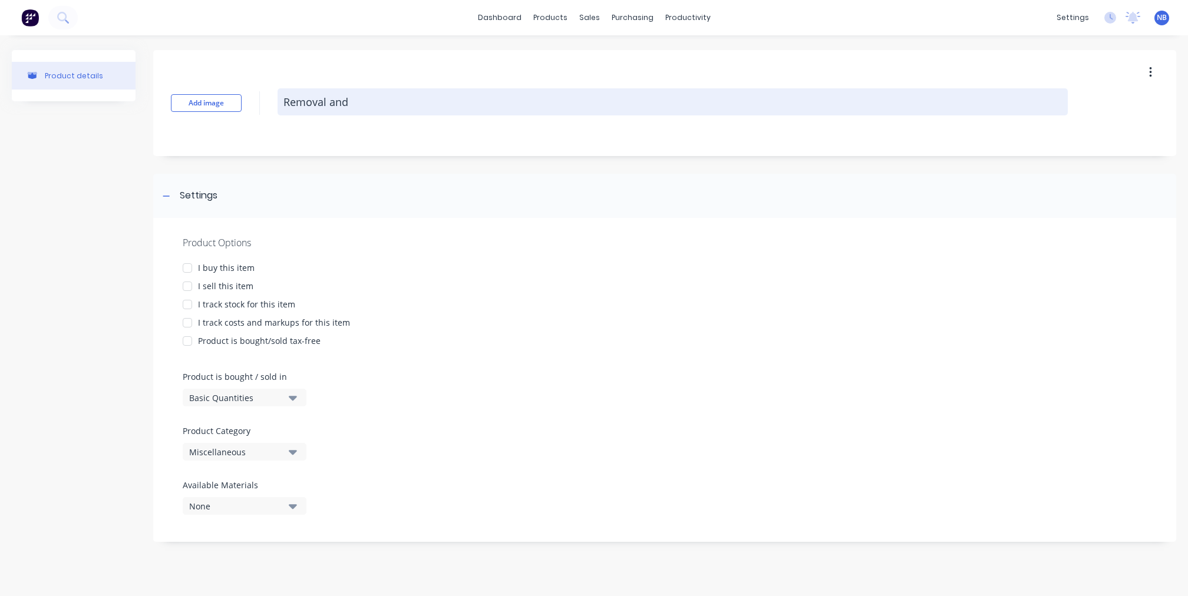
type textarea "x"
type textarea "Removal and D"
type textarea "x"
type textarea "Removal and Di"
type textarea "x"
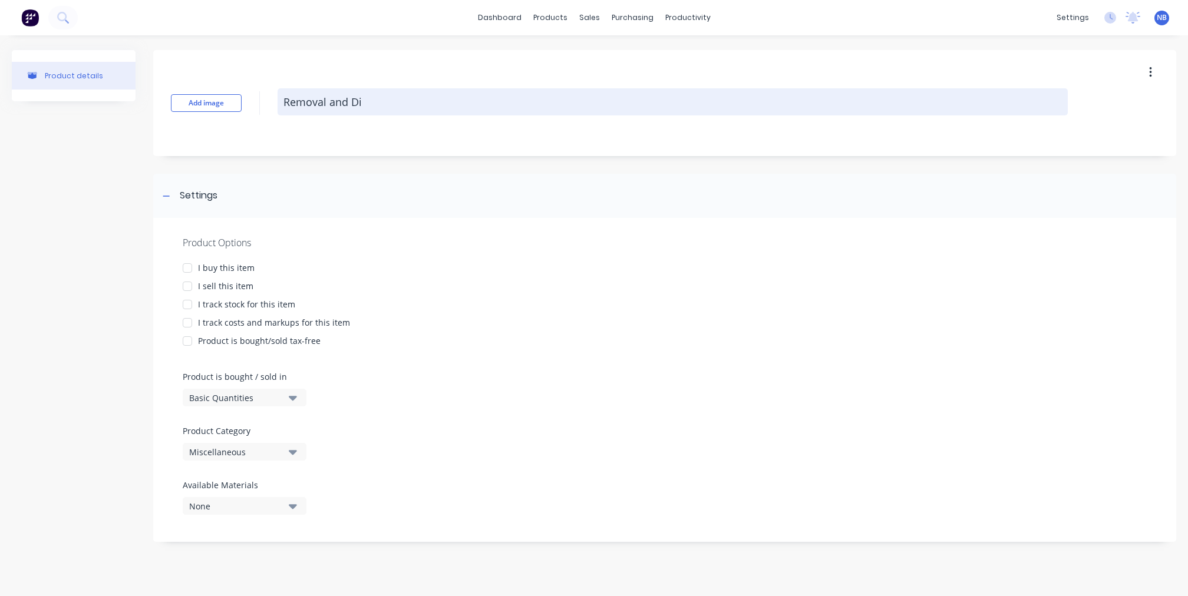
type textarea "Removal and Dis"
type textarea "x"
type textarea "Removal and Disp"
type textarea "x"
type textarea "Removal and Dispo"
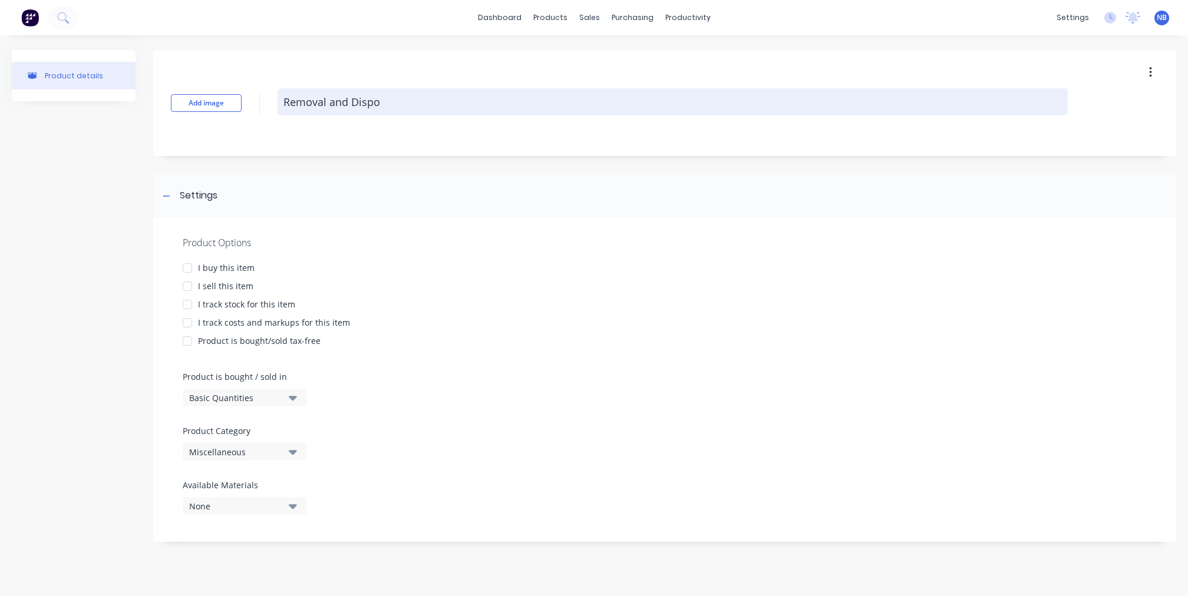
type textarea "x"
type textarea "Removal and Dispos"
type textarea "x"
type textarea "Removal and Disposa"
type textarea "x"
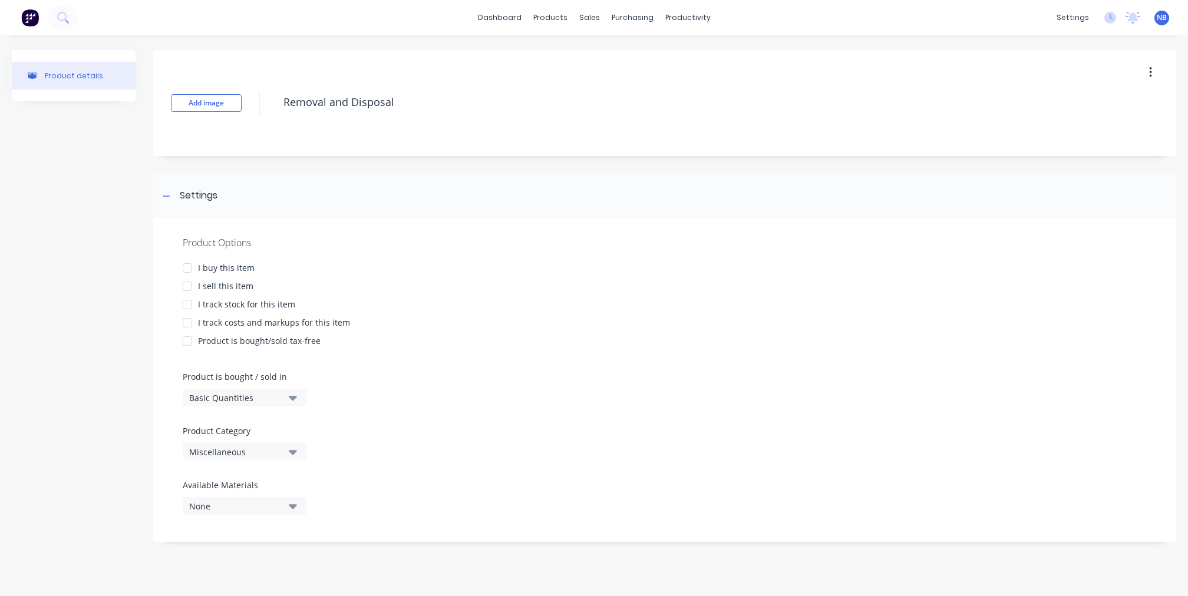
type textarea "Removal and Disposal"
type textarea "x"
type textarea "Removal and Disposal"
click at [246, 283] on div "I sell this item" at bounding box center [225, 286] width 55 height 12
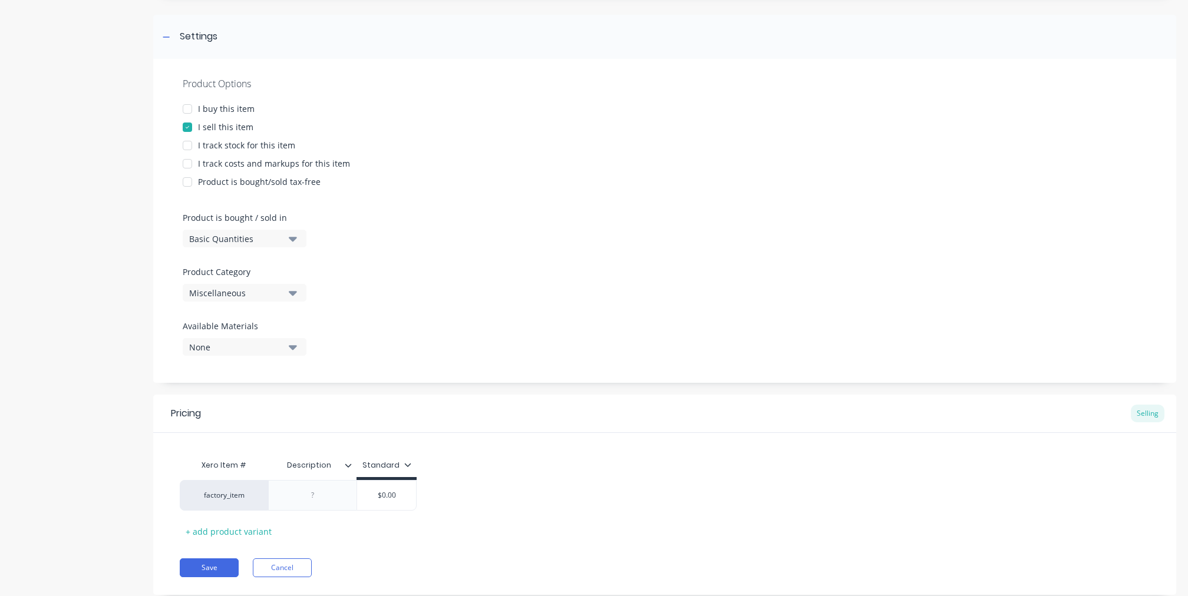
scroll to position [161, 0]
click at [276, 160] on div "I track costs and markups for this item" at bounding box center [274, 161] width 152 height 12
click at [259, 161] on div "I track costs and markups for this item" at bounding box center [274, 161] width 152 height 12
type textarea "x"
type input "$0.00"
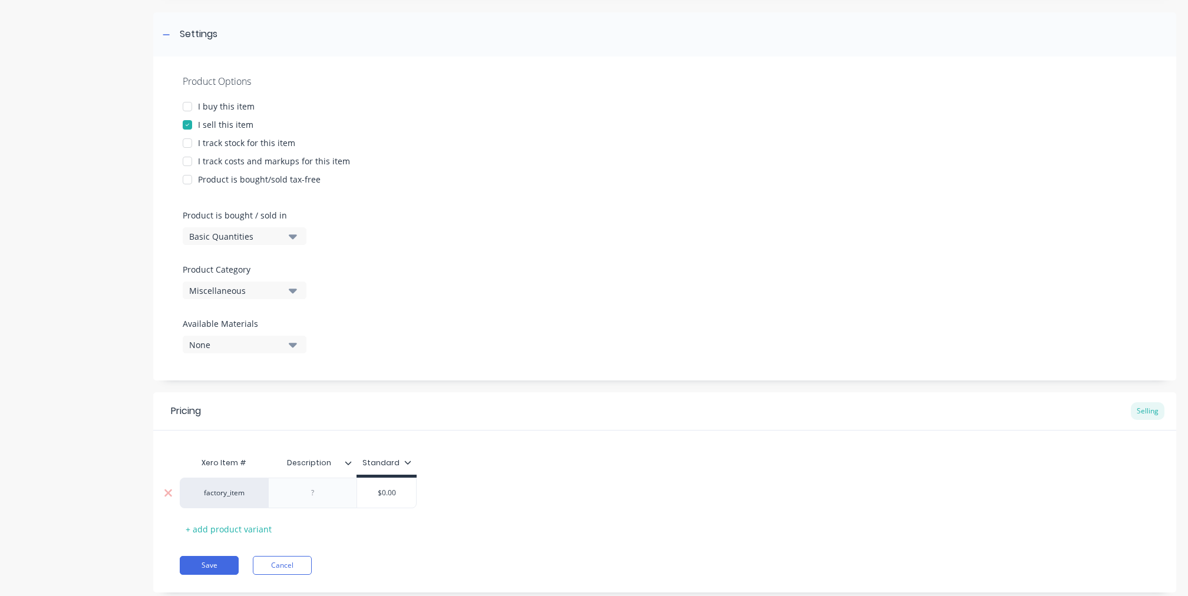
drag, startPoint x: 401, startPoint y: 484, endPoint x: 362, endPoint y: 479, distance: 39.8
click at [362, 479] on div "$0.00 $0.00" at bounding box center [386, 492] width 59 height 29
type textarea "x"
type input "1"
type textarea "x"
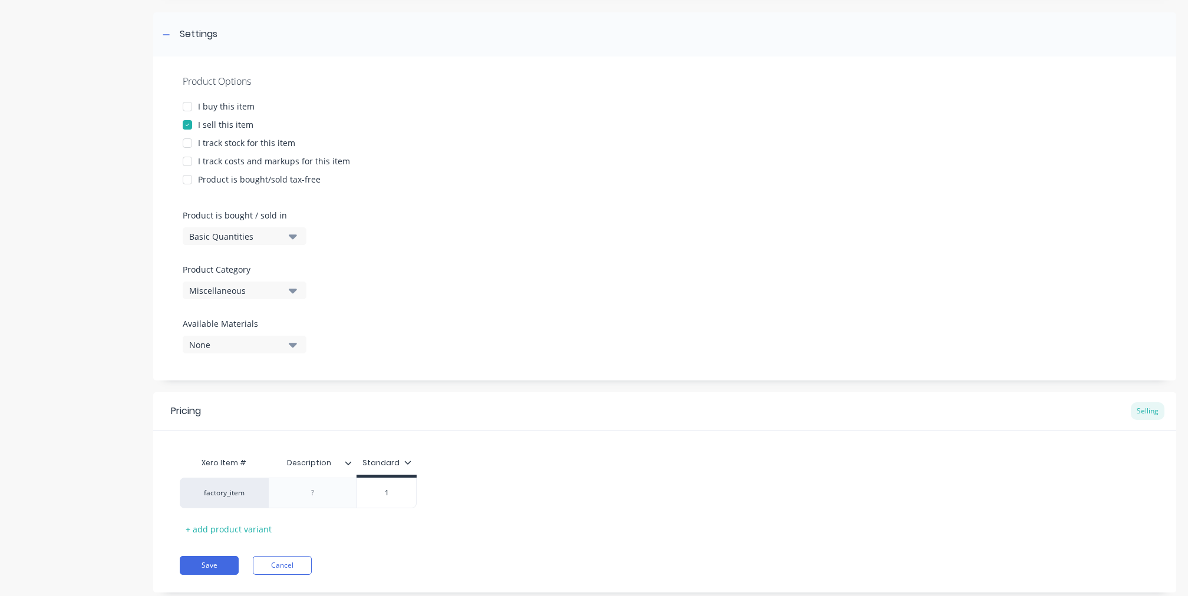
type input "15"
type textarea "x"
type input "150"
type textarea "x"
type input "1500"
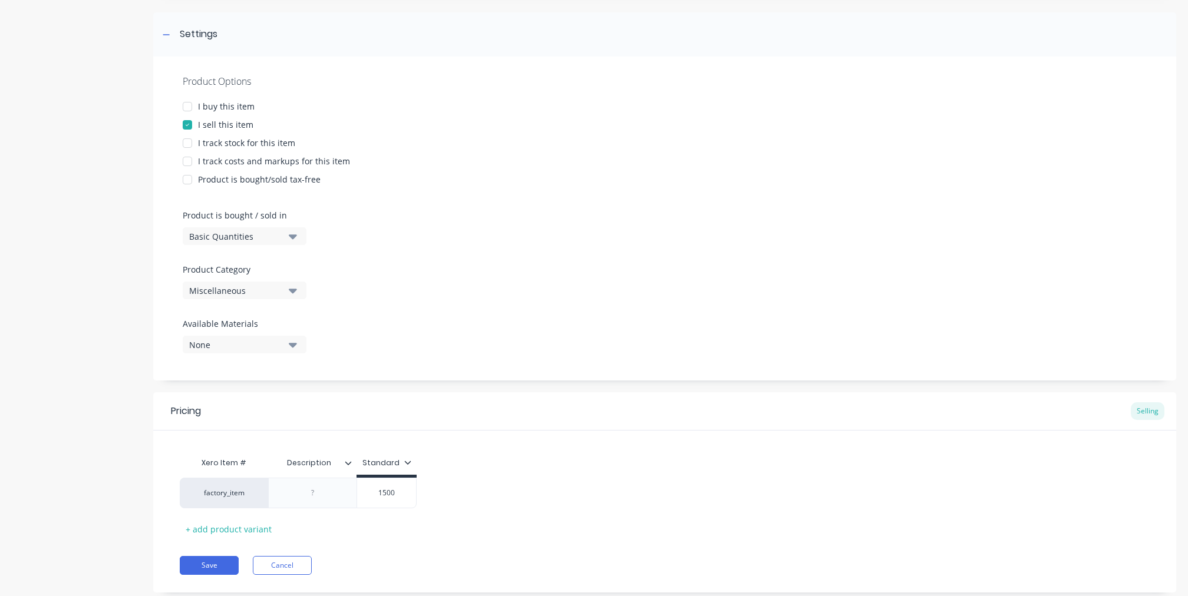
type textarea "x"
type input "150"
click at [119, 451] on div "Product details" at bounding box center [74, 250] width 124 height 722
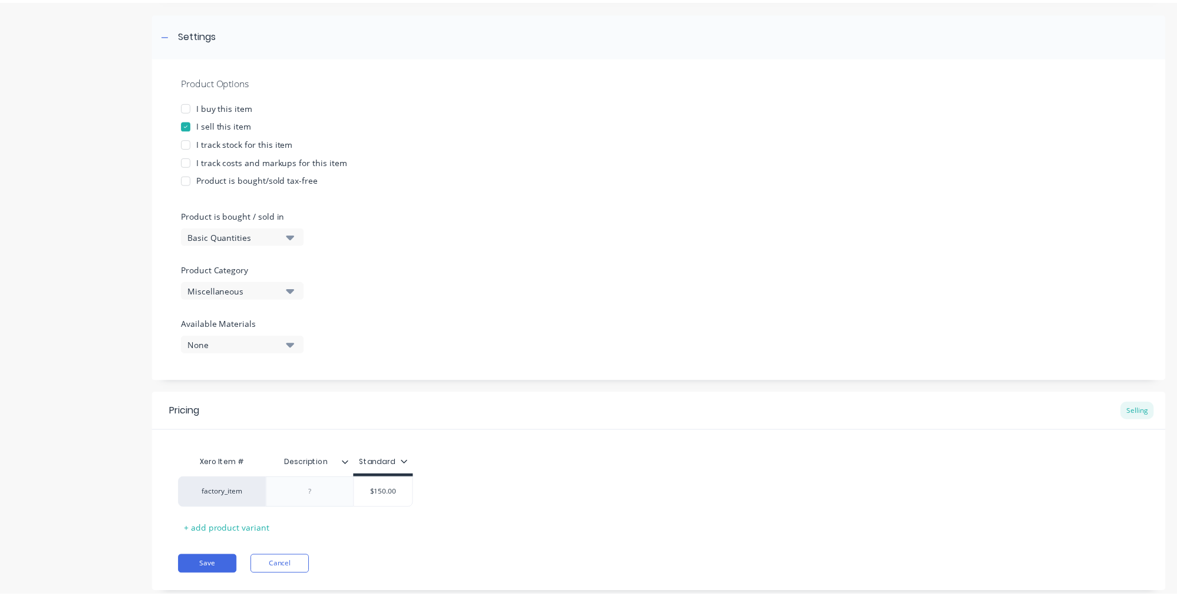
scroll to position [185, 0]
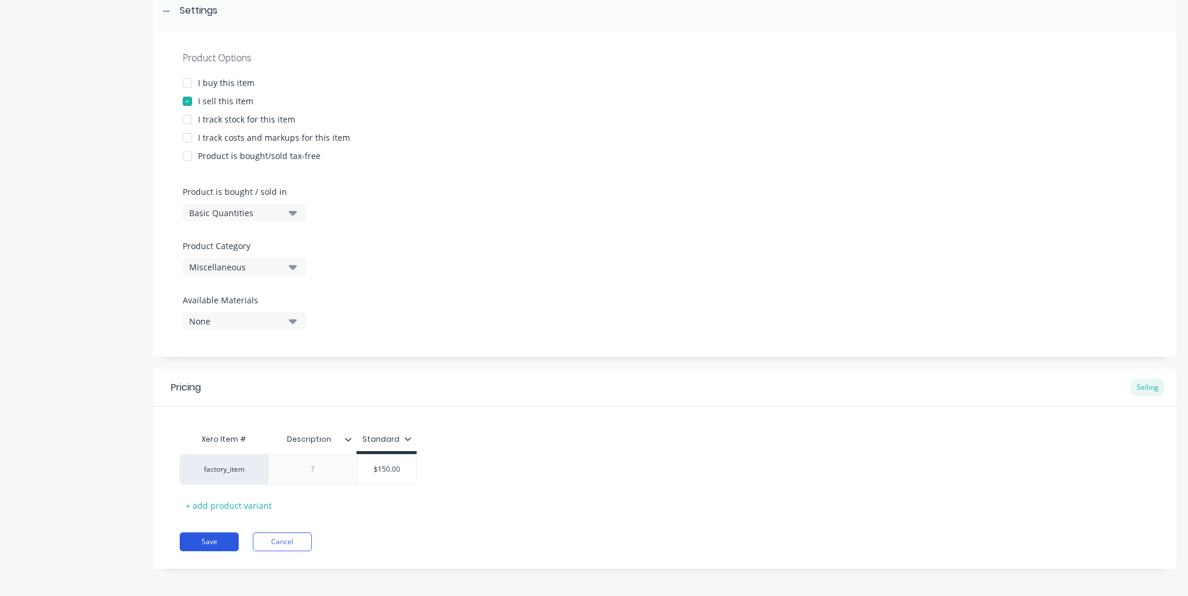
click at [229, 545] on button "Save" at bounding box center [209, 542] width 59 height 19
type textarea "x"
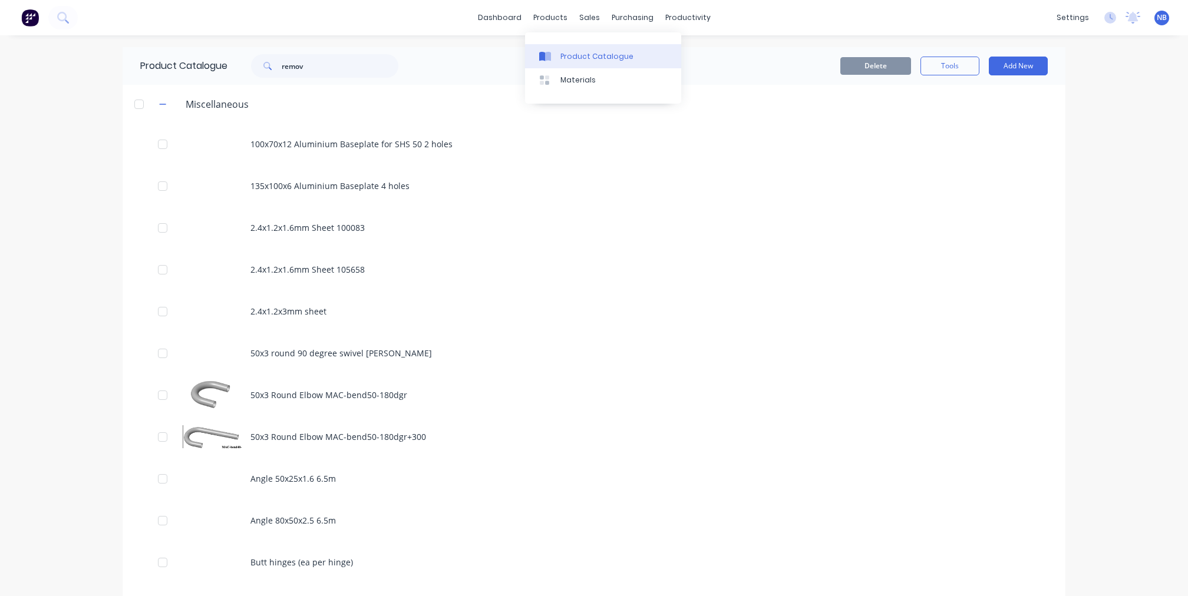
click at [576, 62] on div "Product Catalogue" at bounding box center [596, 56] width 73 height 11
click at [601, 62] on link "Sales Orders" at bounding box center [646, 56] width 156 height 24
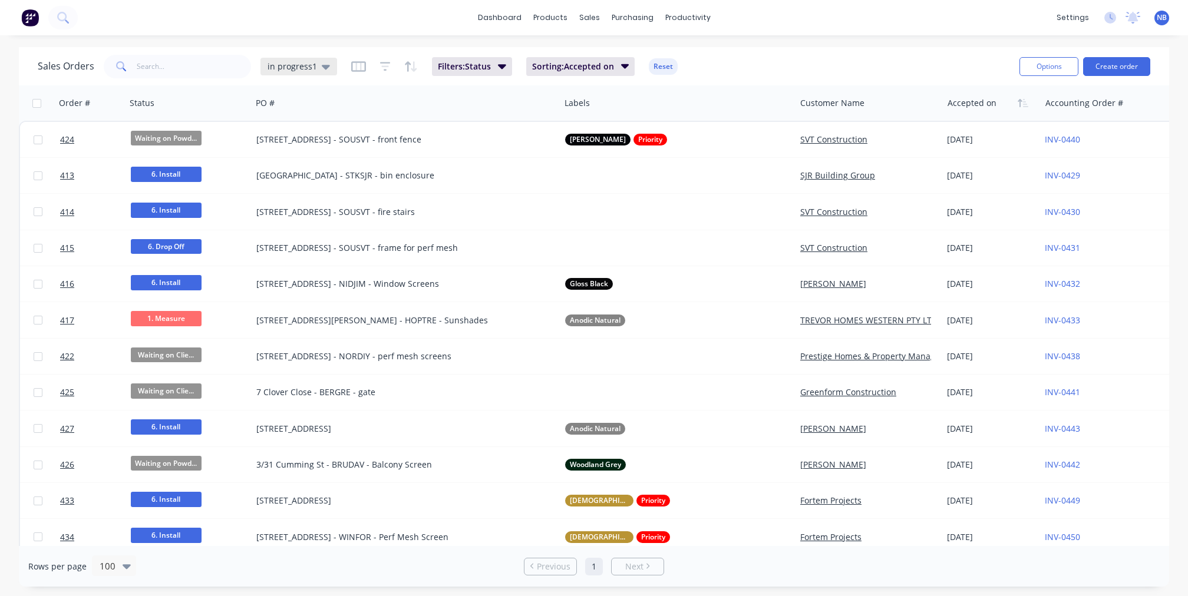
click at [309, 60] on span "in progress1" at bounding box center [291, 66] width 49 height 12
click at [283, 170] on button "None" at bounding box center [331, 167] width 134 height 14
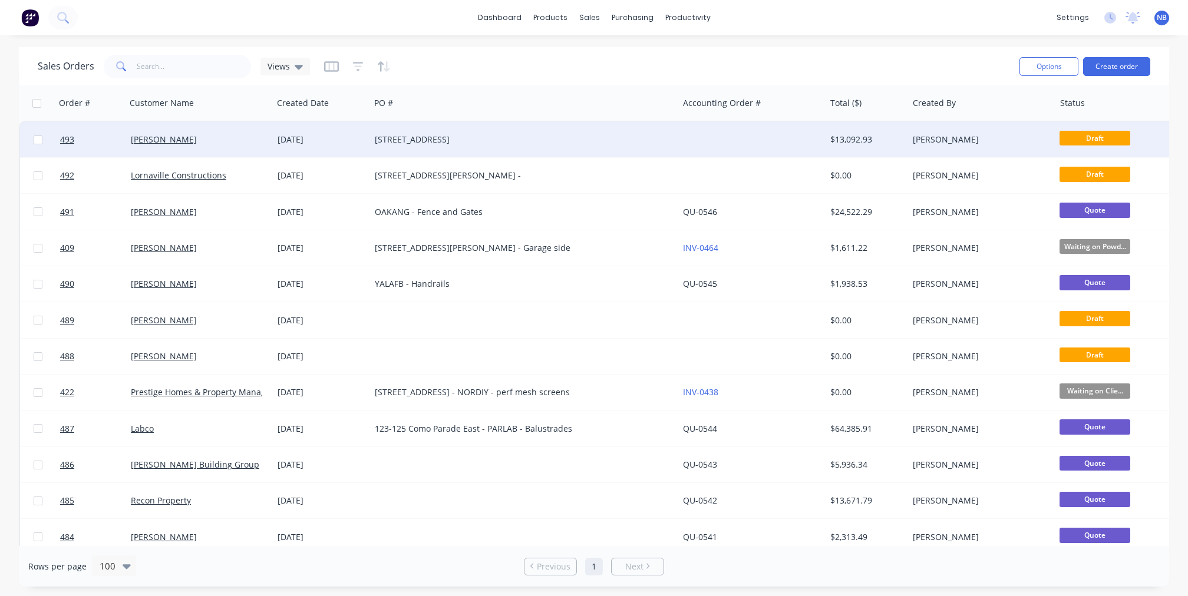
click at [330, 152] on div "[DATE]" at bounding box center [321, 139] width 97 height 35
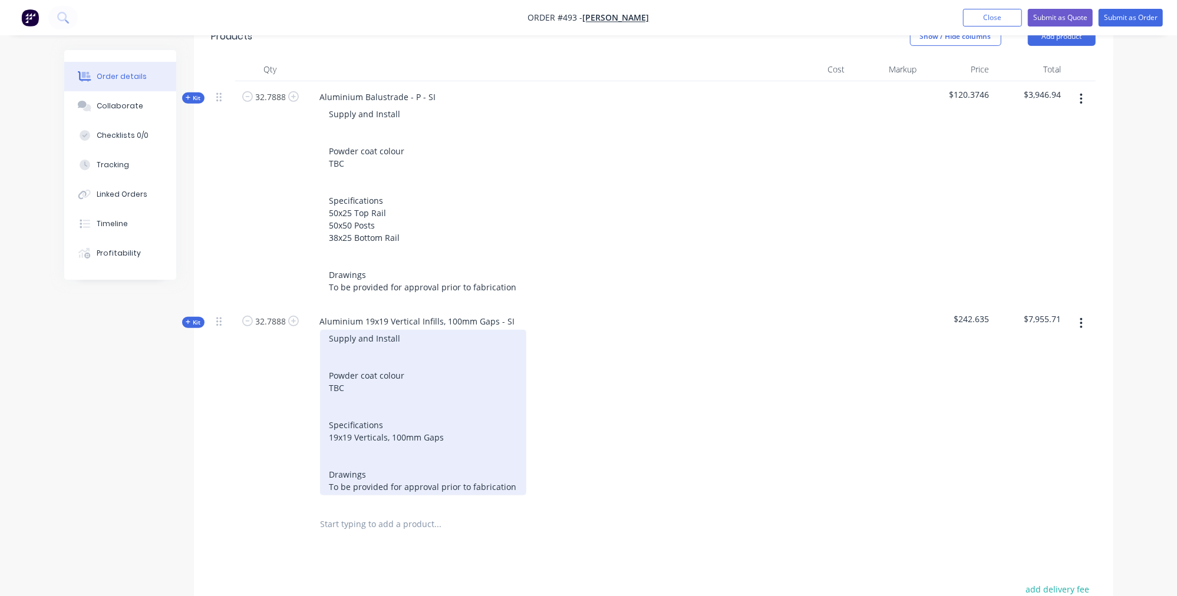
scroll to position [619, 0]
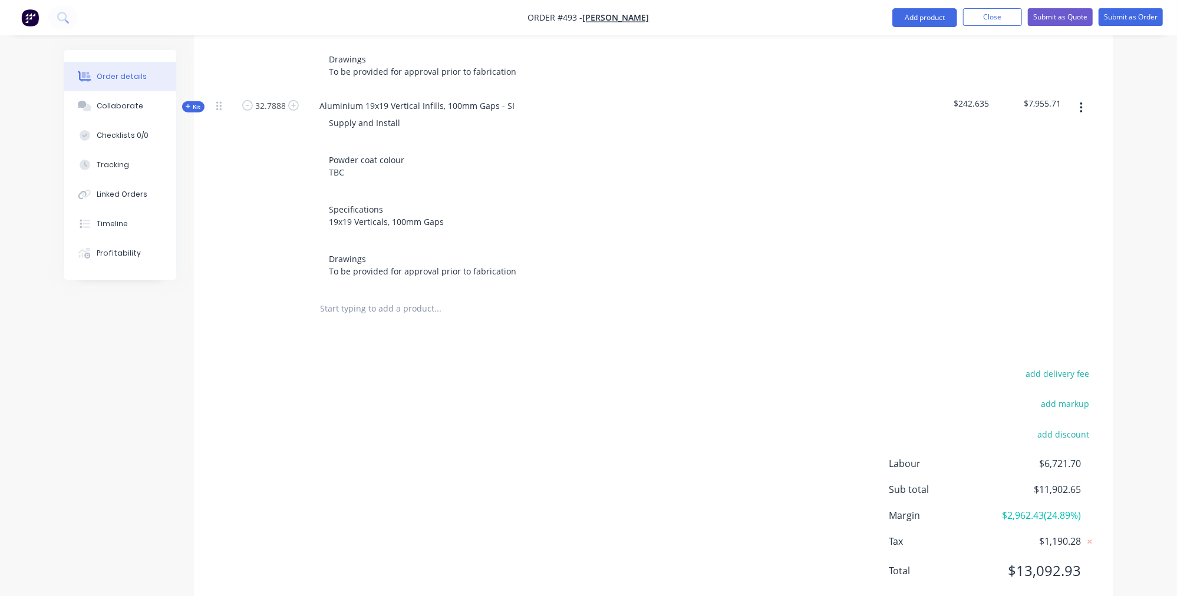
click at [389, 297] on input "text" at bounding box center [438, 309] width 236 height 24
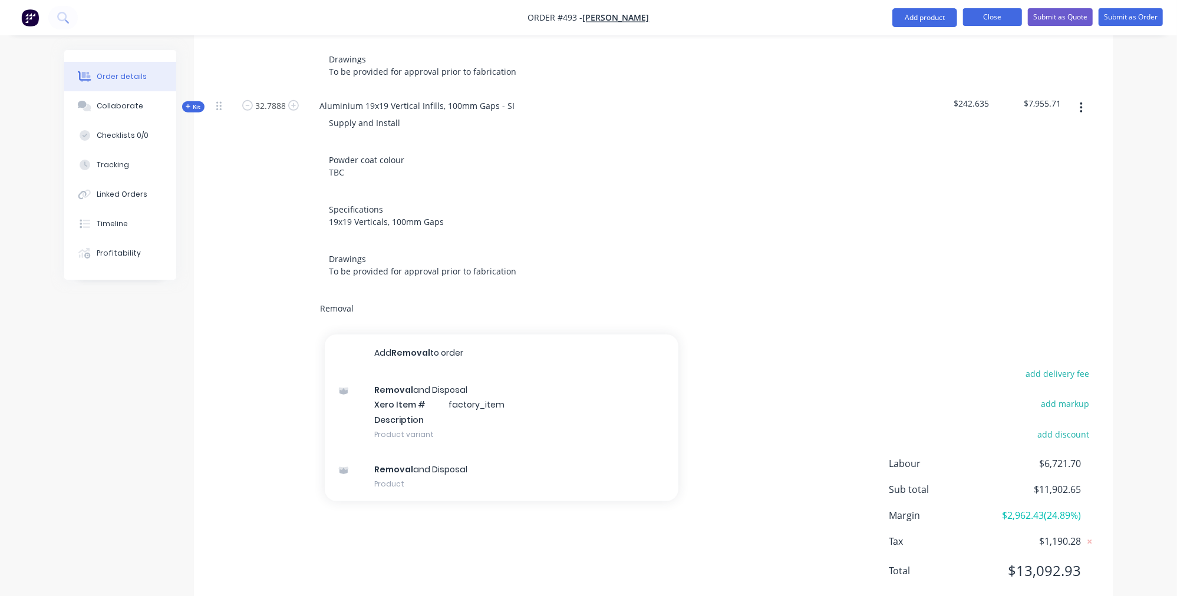
type input "Removal"
click at [1010, 20] on button "Close" at bounding box center [992, 17] width 59 height 18
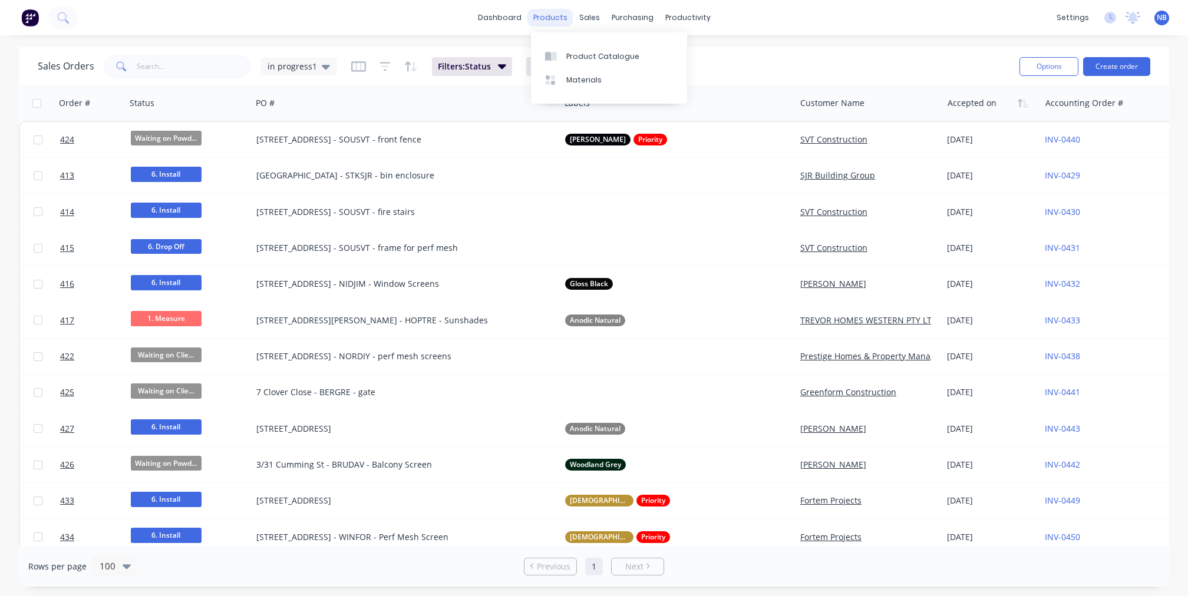
click at [562, 16] on div "products" at bounding box center [550, 18] width 46 height 18
click at [569, 52] on div "Product Catalogue" at bounding box center [602, 56] width 73 height 11
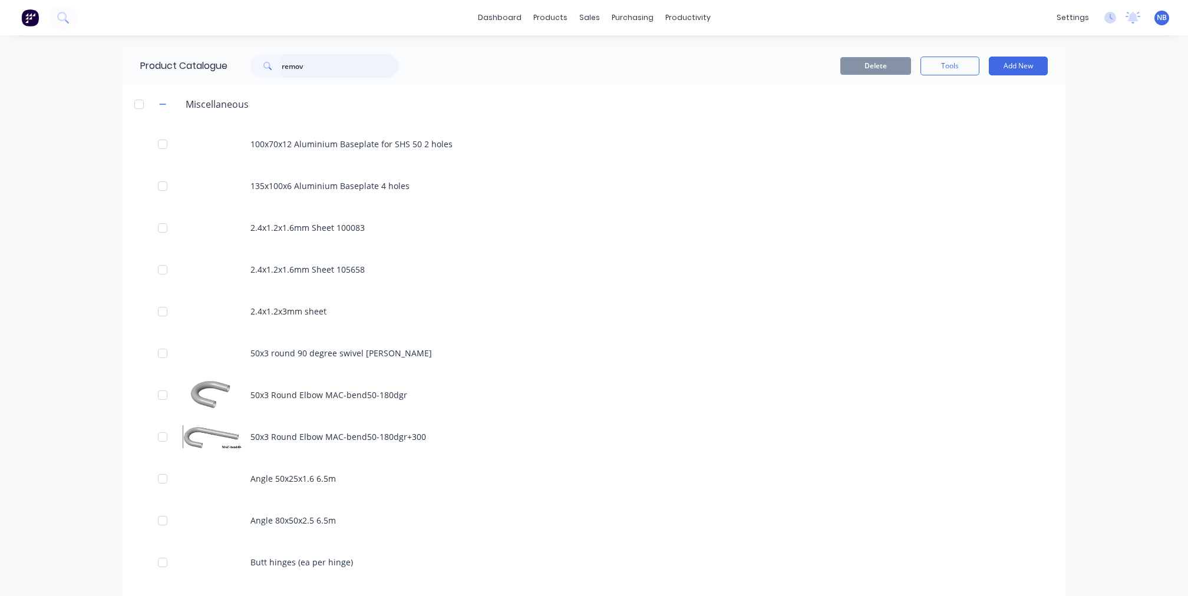
click at [308, 66] on input "remov" at bounding box center [340, 66] width 117 height 24
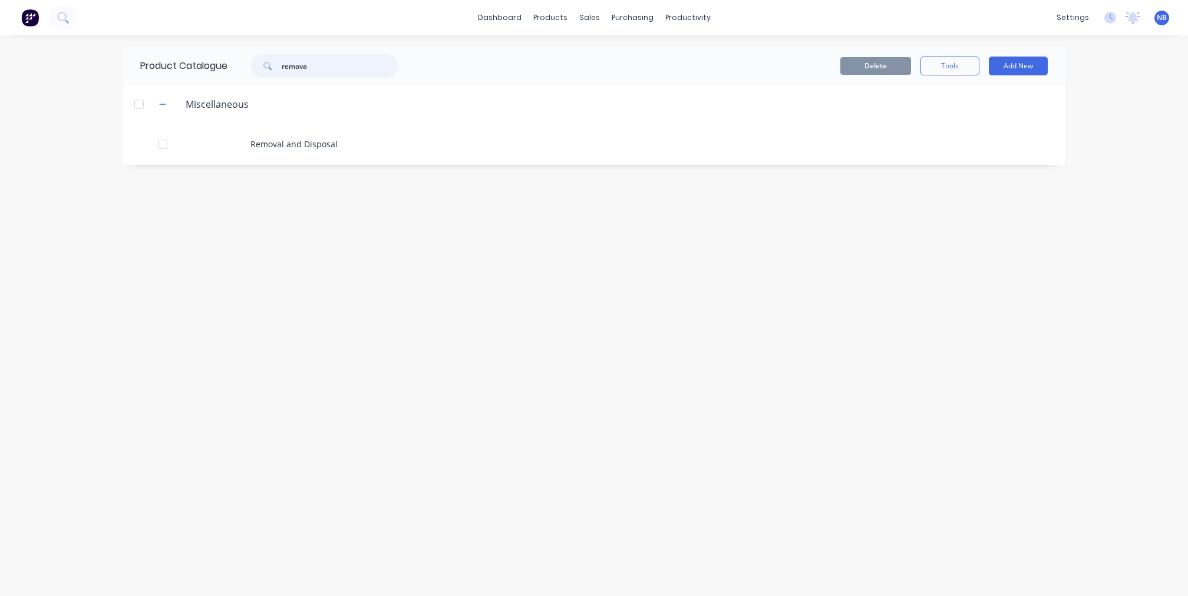
type input "remova"
click at [335, 159] on div "Removal and Disposal" at bounding box center [594, 144] width 943 height 42
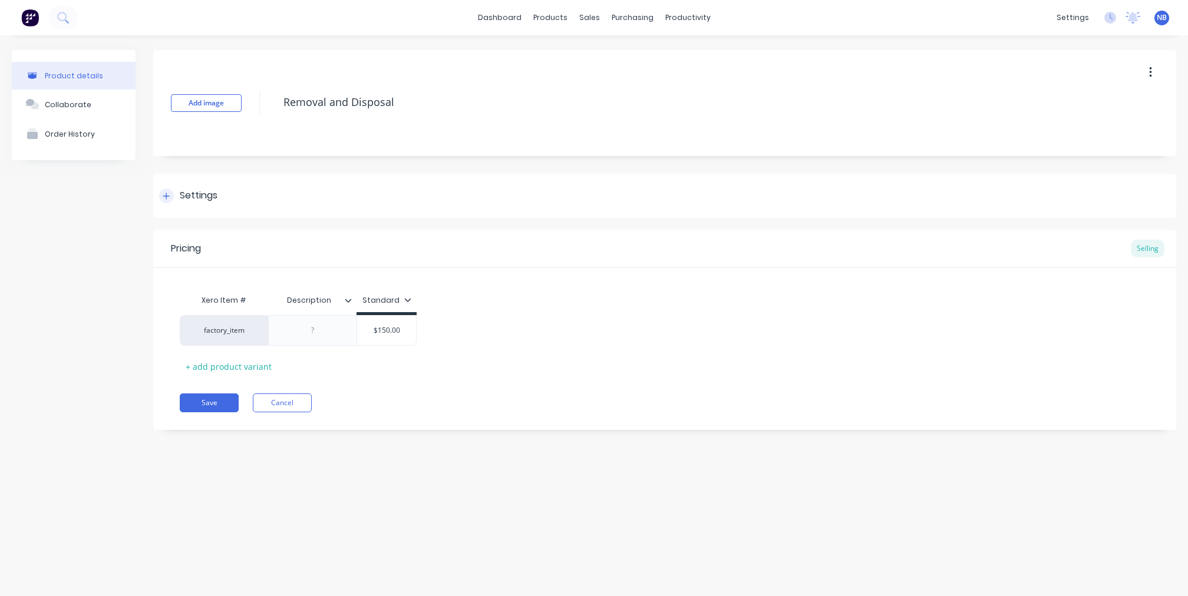
click at [197, 196] on div "Settings" at bounding box center [199, 196] width 38 height 15
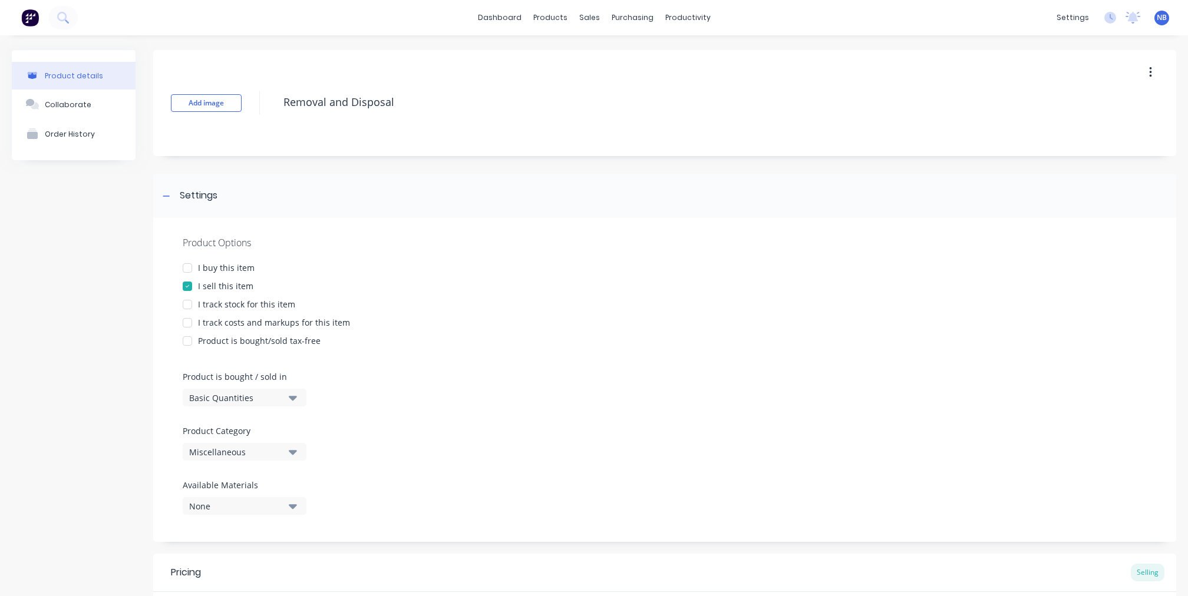
click at [224, 265] on div "I buy this item" at bounding box center [226, 268] width 57 height 12
click at [229, 295] on div "Product Options I buy this item I sell this item I track stock for this item I …" at bounding box center [664, 380] width 1023 height 324
click at [229, 302] on div "I track stock for this item" at bounding box center [246, 304] width 97 height 12
click at [229, 305] on div "I track stock for this item" at bounding box center [246, 304] width 97 height 12
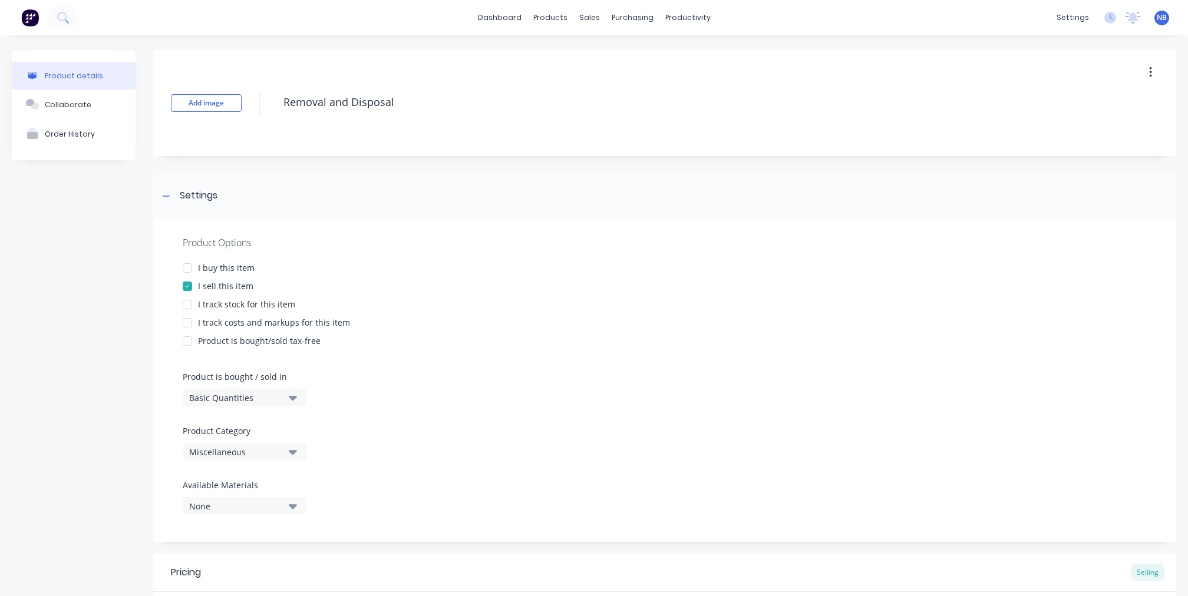
click at [227, 319] on div "I track costs and markups for this item" at bounding box center [274, 322] width 152 height 12
click at [229, 321] on div "I track costs and markups for this item" at bounding box center [274, 322] width 152 height 12
click at [229, 338] on div "Product is bought/sold tax-free" at bounding box center [259, 341] width 123 height 12
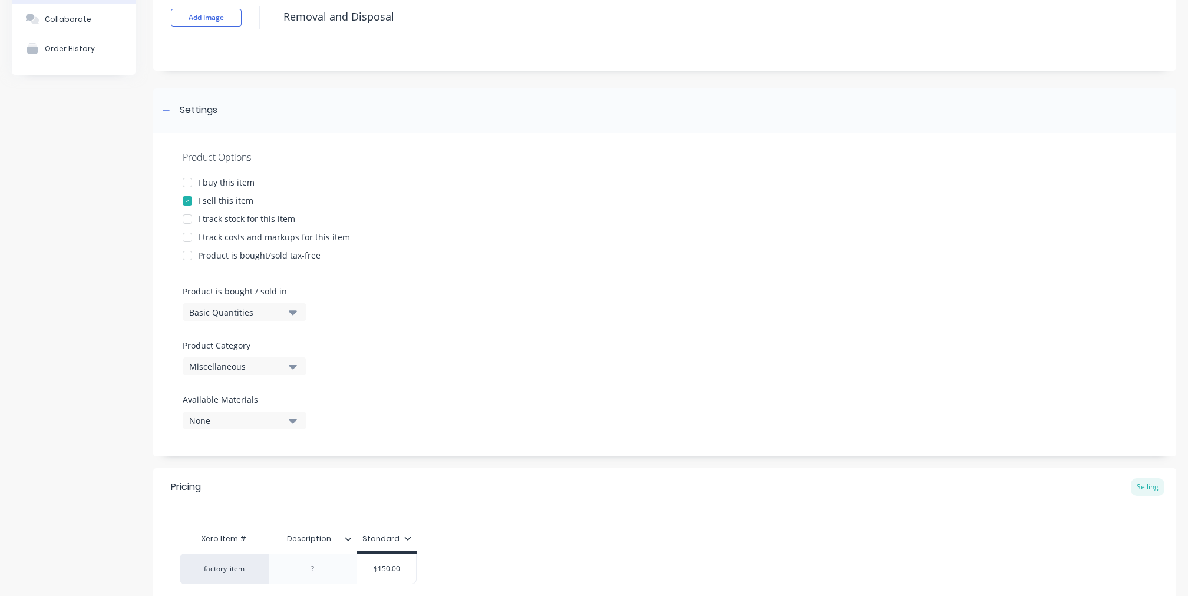
scroll to position [15, 0]
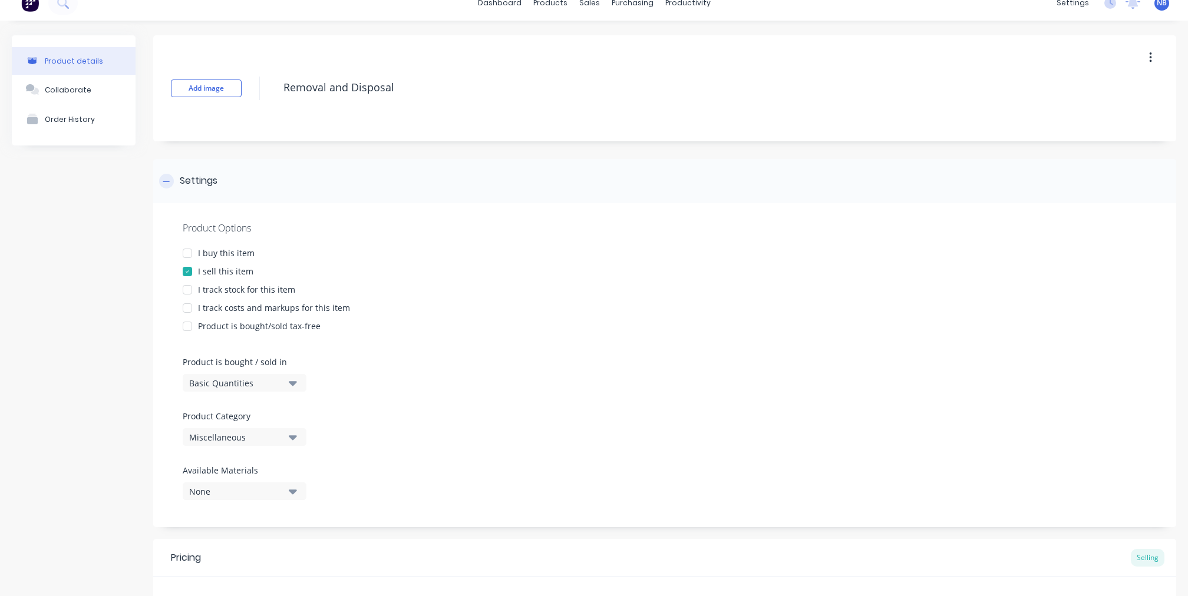
click at [166, 185] on div at bounding box center [166, 181] width 15 height 15
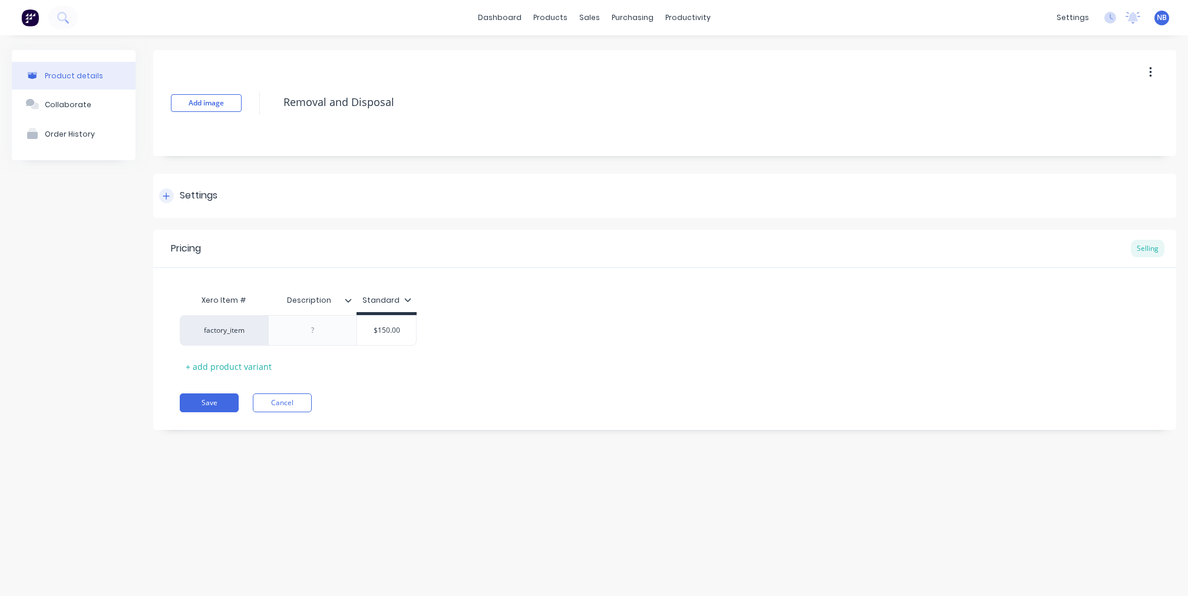
click at [163, 193] on div at bounding box center [166, 196] width 15 height 15
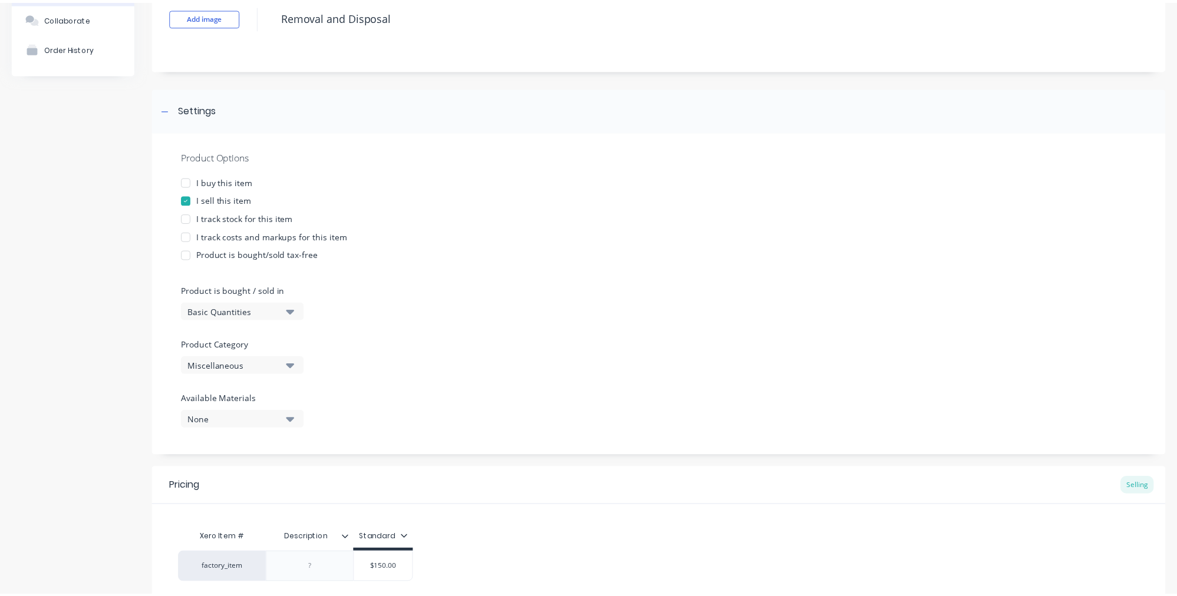
scroll to position [173, 0]
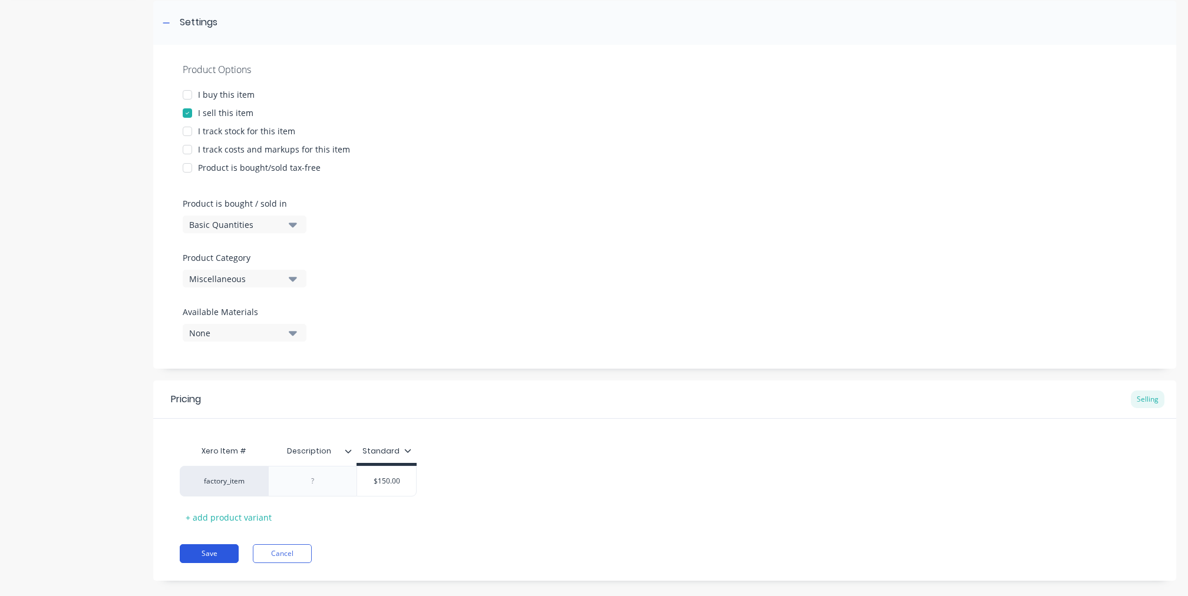
click at [211, 547] on button "Save" at bounding box center [209, 553] width 59 height 19
type textarea "x"
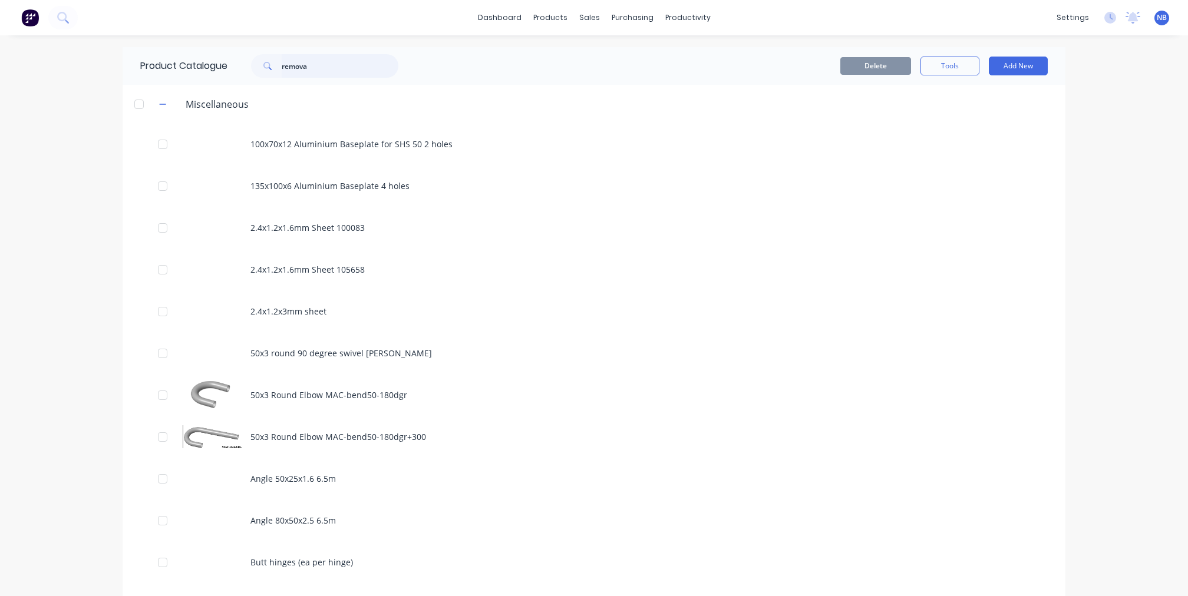
click at [338, 57] on input "remova" at bounding box center [340, 66] width 117 height 24
click at [336, 62] on input "remova" at bounding box center [340, 66] width 117 height 24
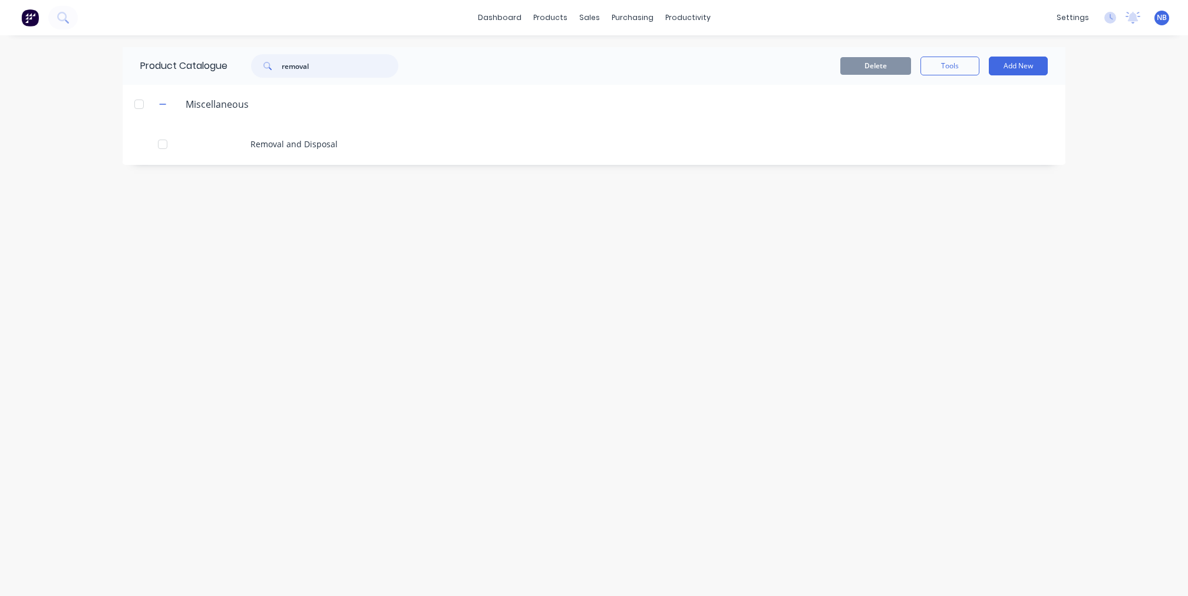
type input "removal"
click at [347, 152] on div "Removal and Disposal" at bounding box center [594, 144] width 943 height 42
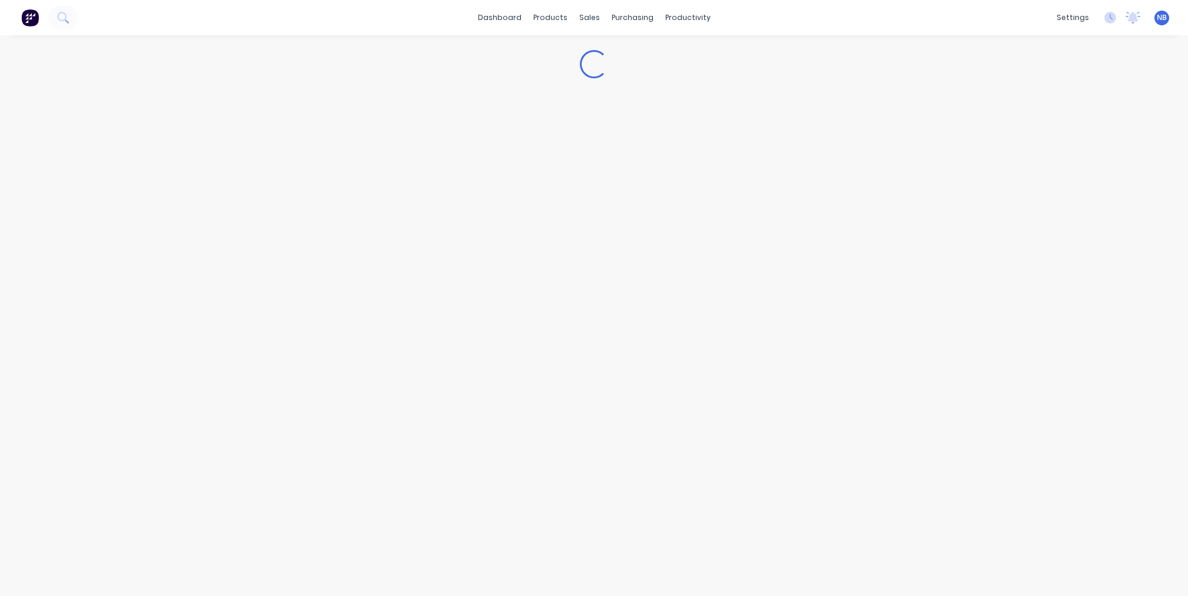
type textarea "x"
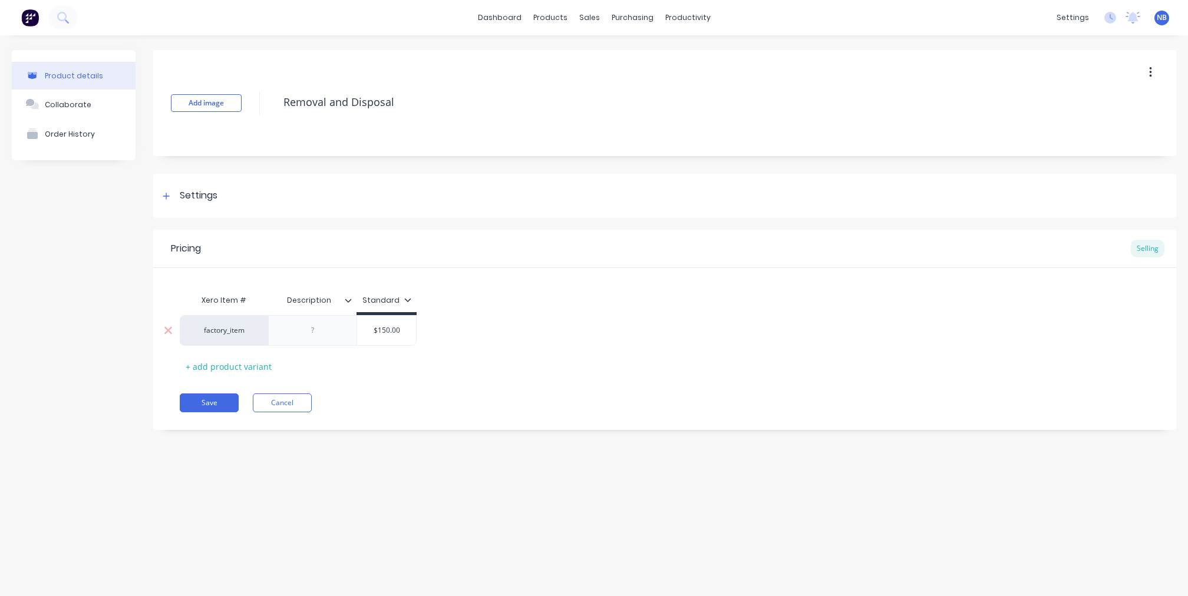
click at [298, 338] on div at bounding box center [312, 330] width 59 height 15
click at [444, 427] on div "Pricing Selling Xero Item # Description Standard factory_item Removal and dispo…" at bounding box center [664, 333] width 1023 height 206
click at [224, 411] on button "Save" at bounding box center [209, 403] width 59 height 19
type textarea "x"
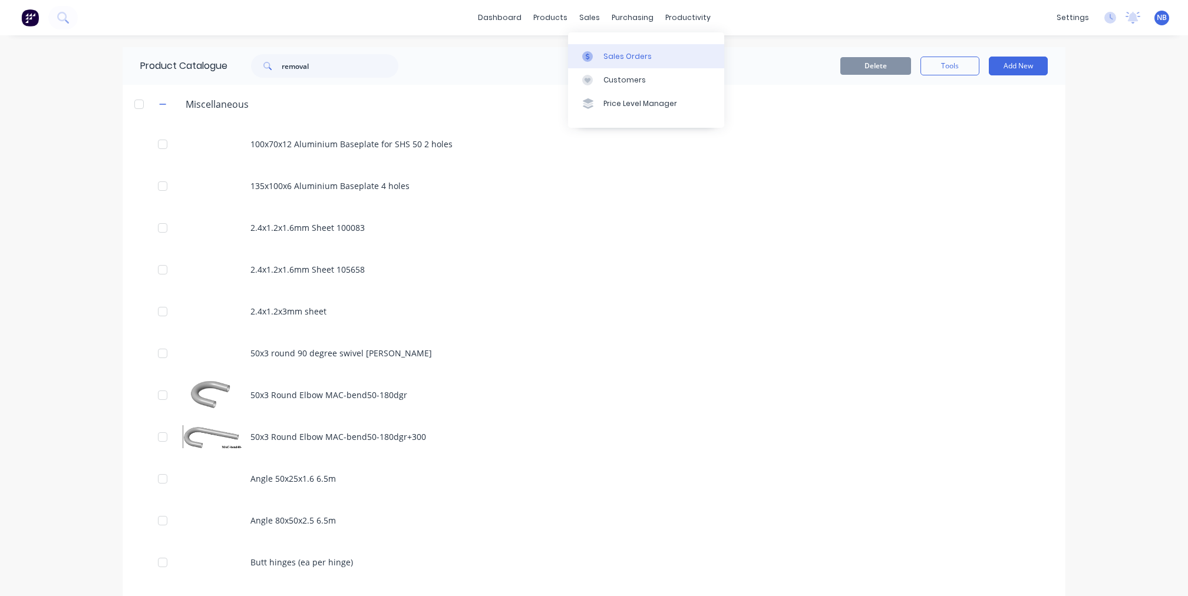
click at [601, 52] on link "Sales Orders" at bounding box center [646, 56] width 156 height 24
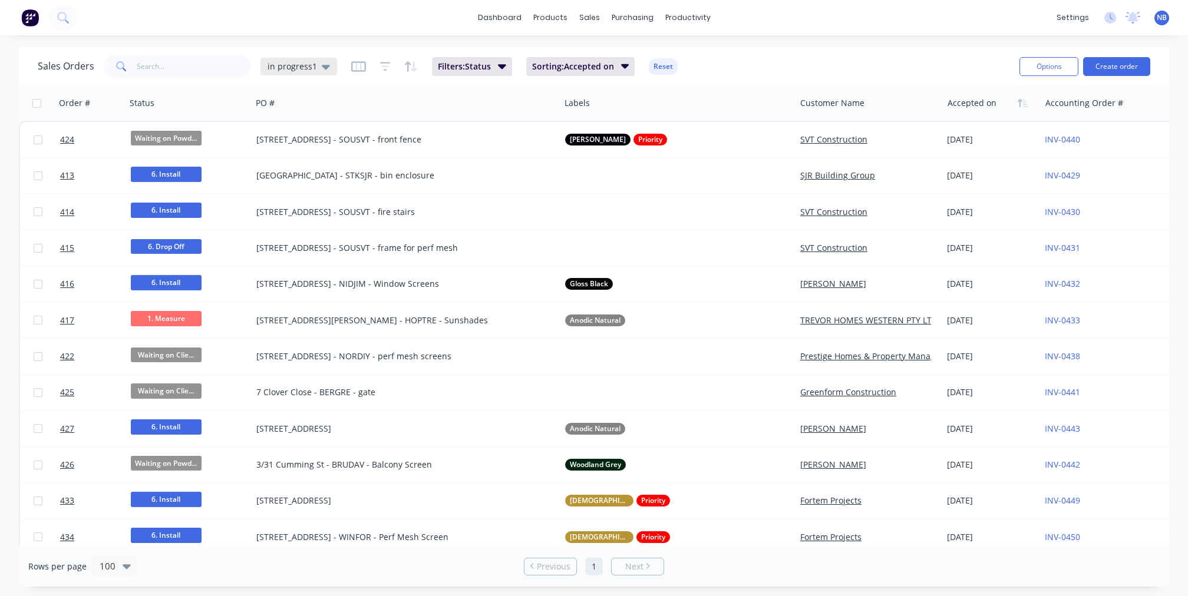
click at [326, 65] on icon at bounding box center [326, 67] width 8 height 5
click at [311, 151] on div "Save new view None edit in progress1 (Default) edit To Invoice edit" at bounding box center [343, 162] width 177 height 145
click at [302, 161] on button "None" at bounding box center [331, 167] width 134 height 14
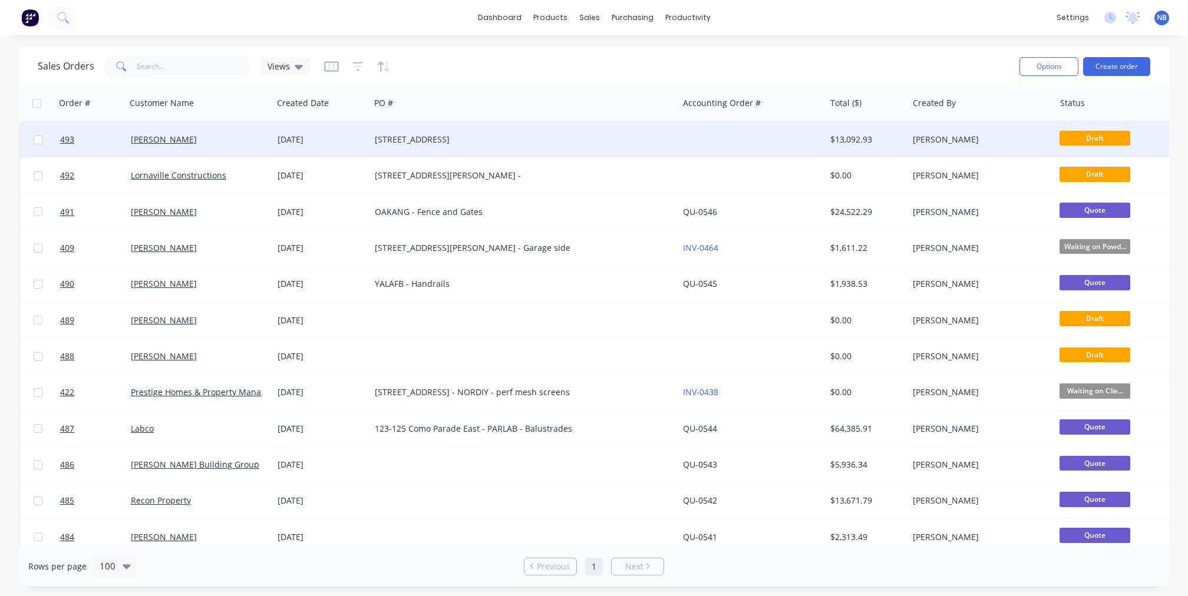
click at [215, 147] on div "[PERSON_NAME]" at bounding box center [199, 139] width 147 height 35
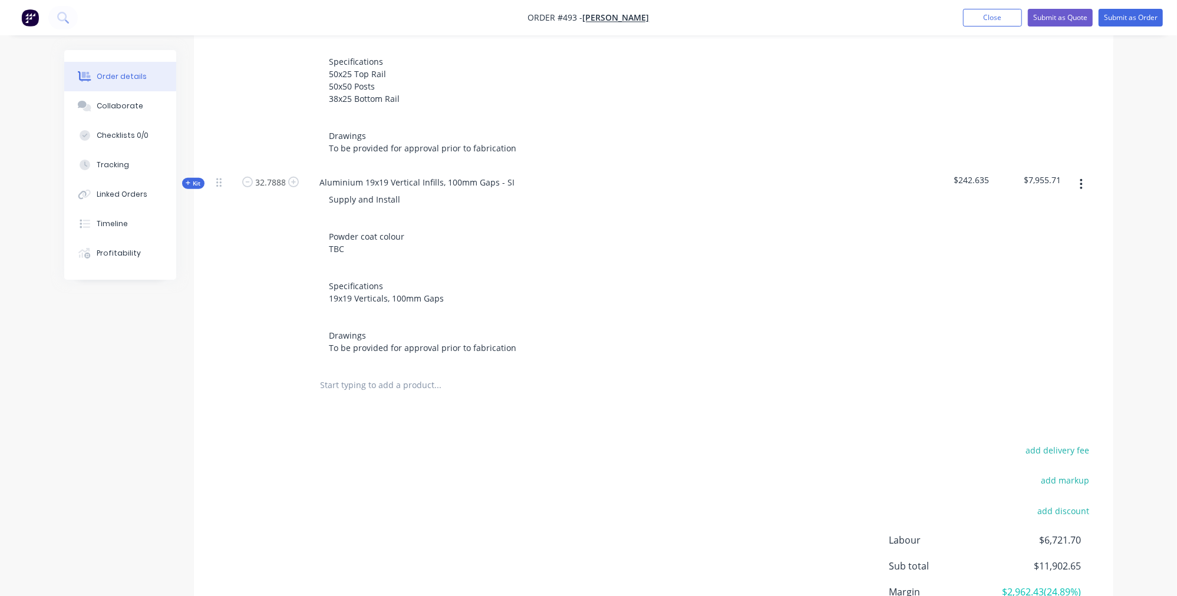
scroll to position [619, 0]
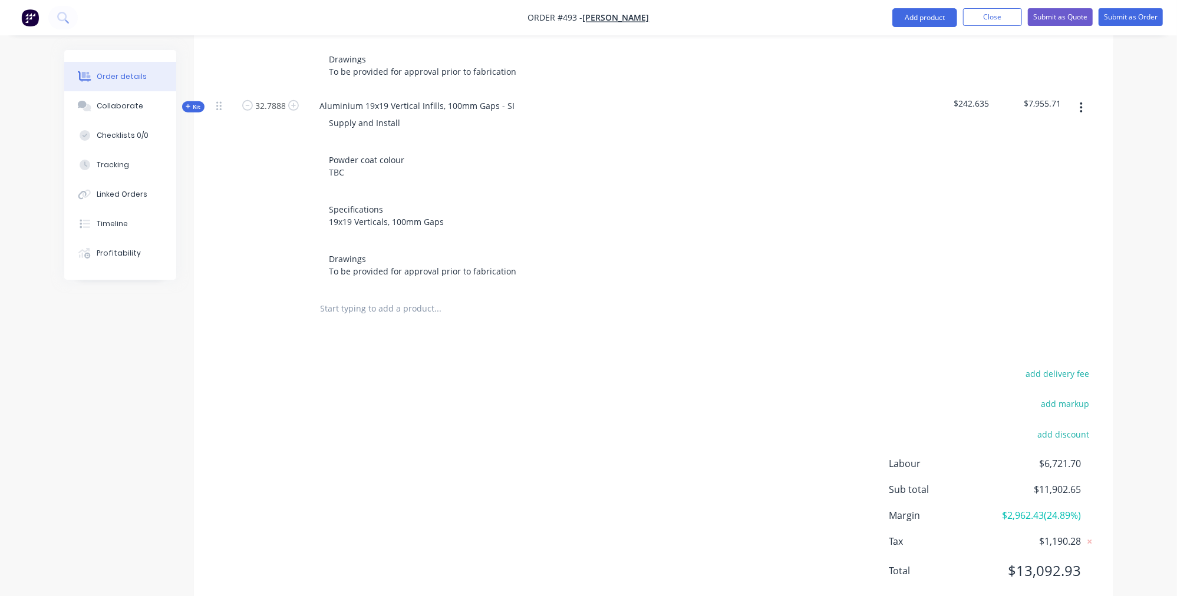
click at [377, 297] on input "text" at bounding box center [438, 309] width 236 height 24
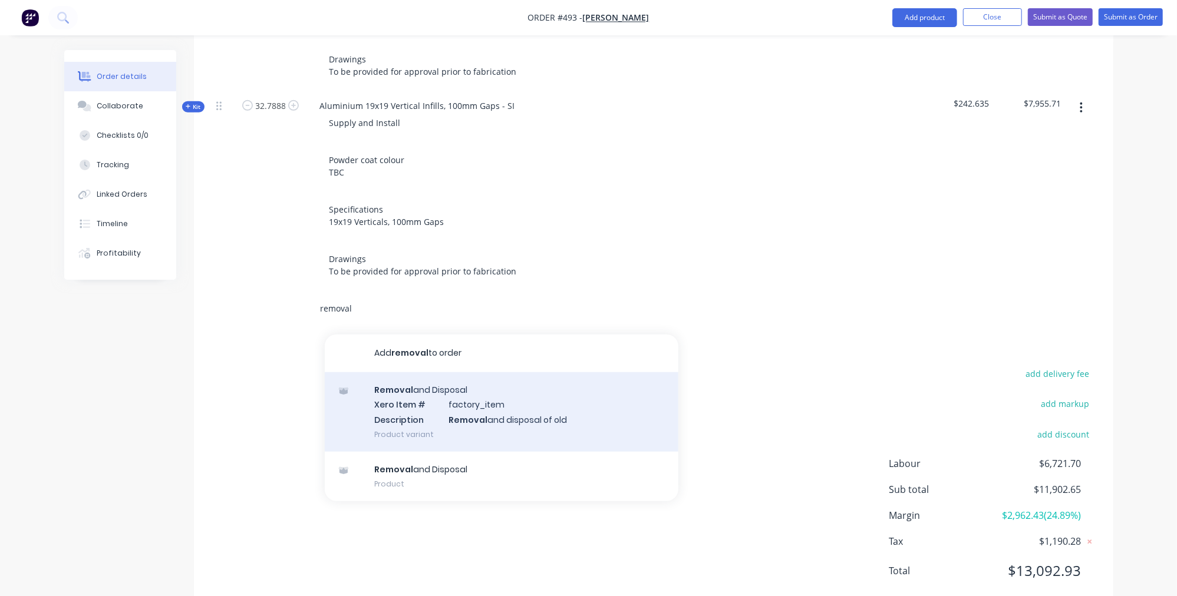
type input "removal"
click at [472, 389] on div "Removal and Disposal Xero Item # factory_item Description Removal and disposal …" at bounding box center [502, 412] width 354 height 80
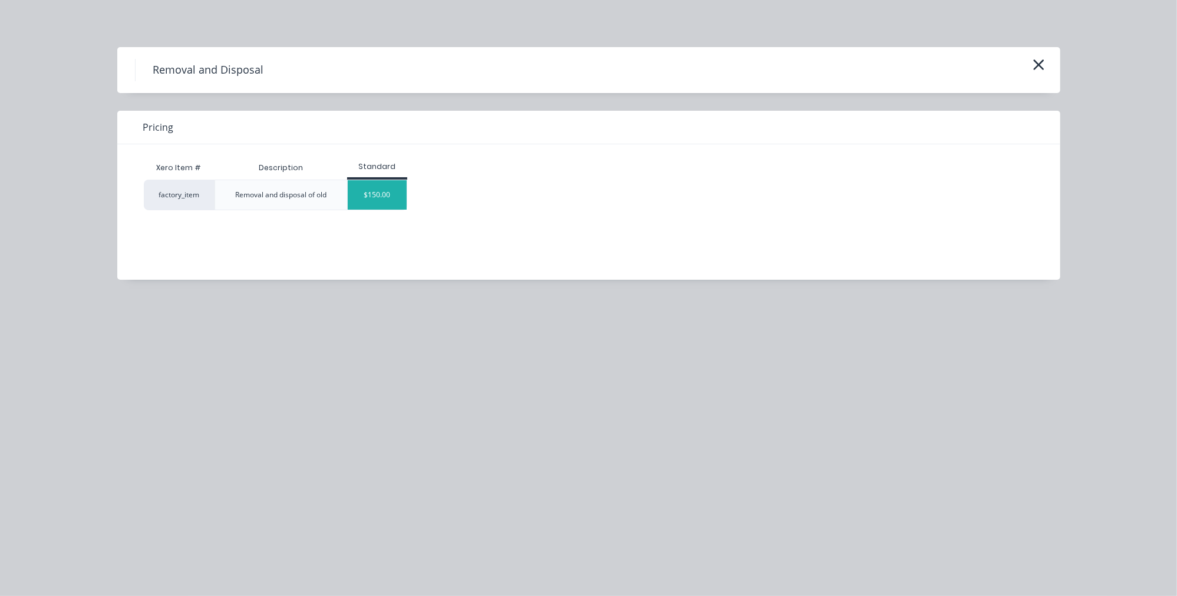
click at [368, 202] on div "$150.00" at bounding box center [377, 194] width 59 height 29
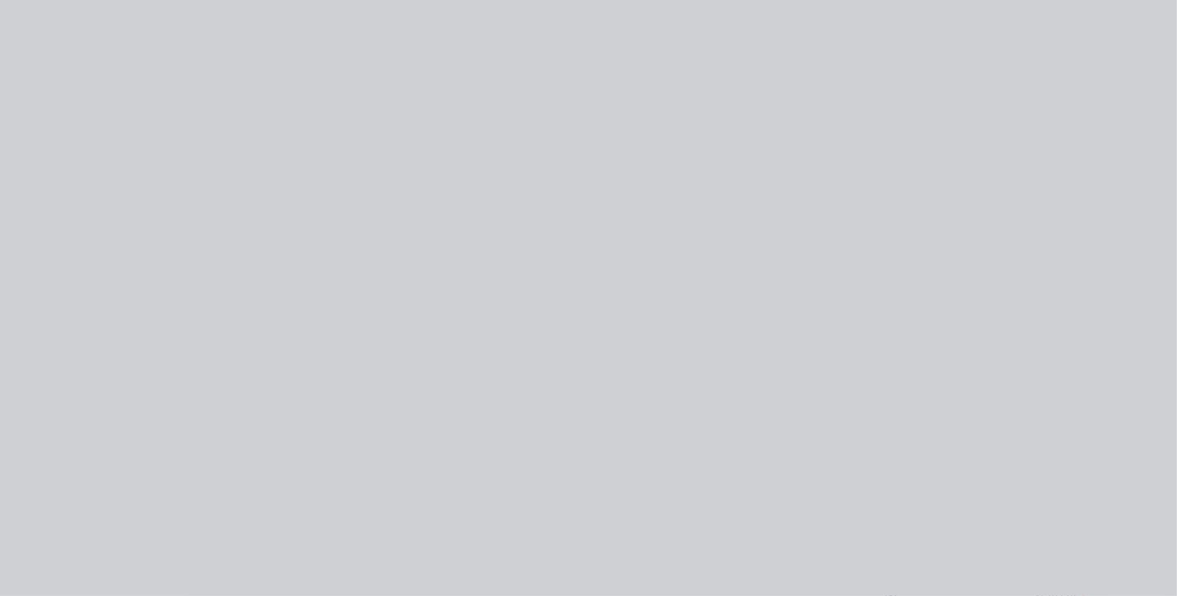
type input "$150.00"
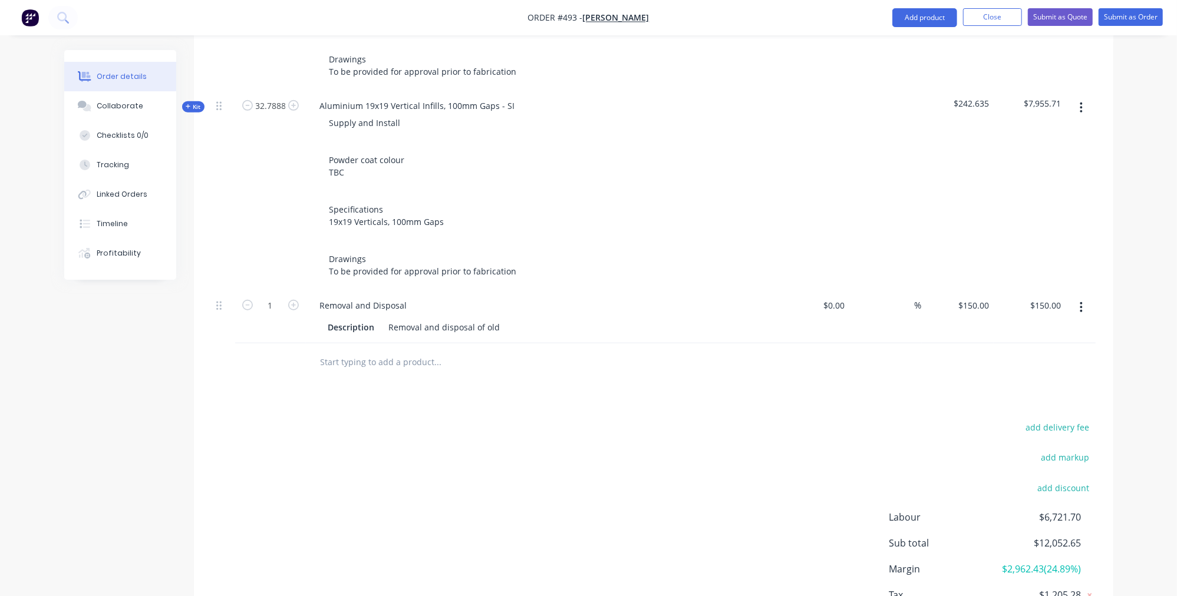
click at [299, 298] on button "button" at bounding box center [293, 304] width 15 height 12
type input "2"
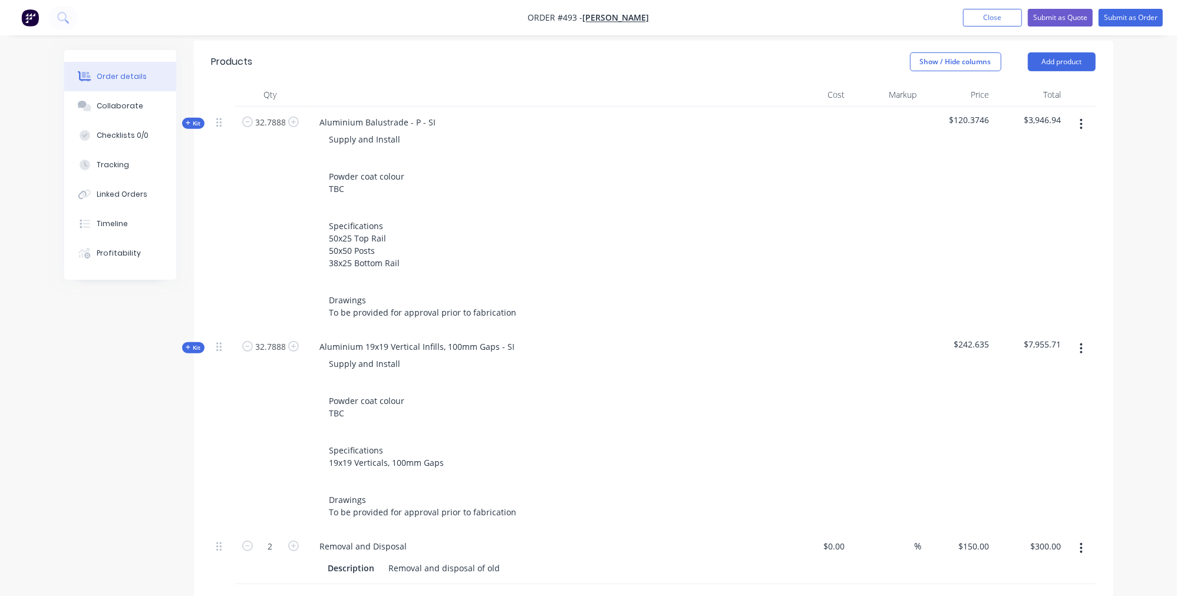
scroll to position [293, 0]
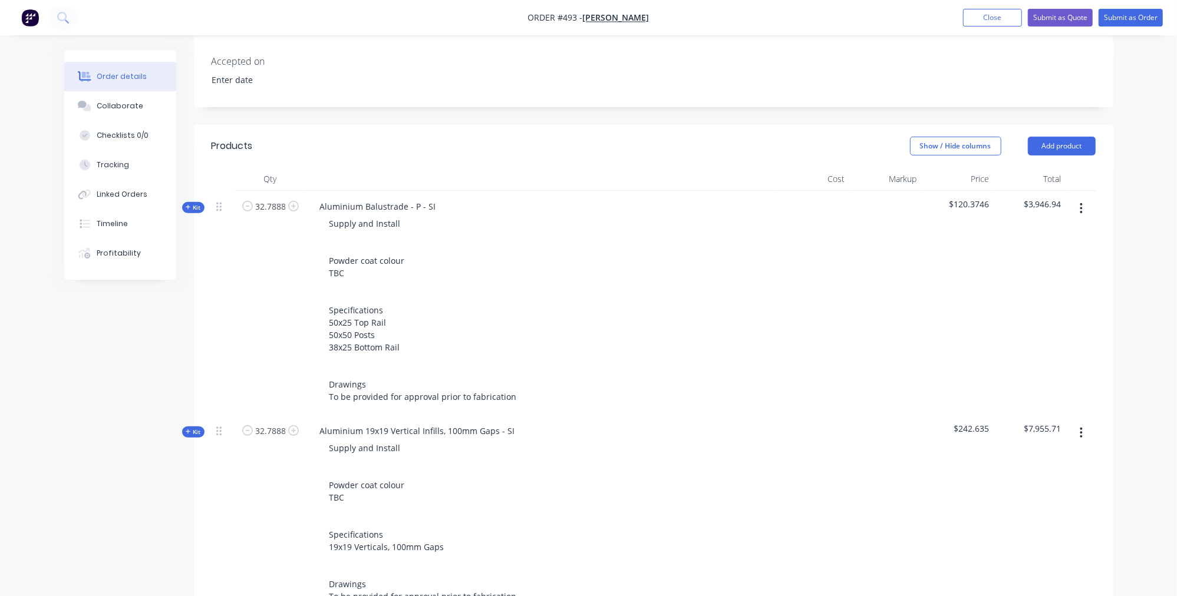
click at [193, 203] on span "Kit" at bounding box center [193, 207] width 15 height 9
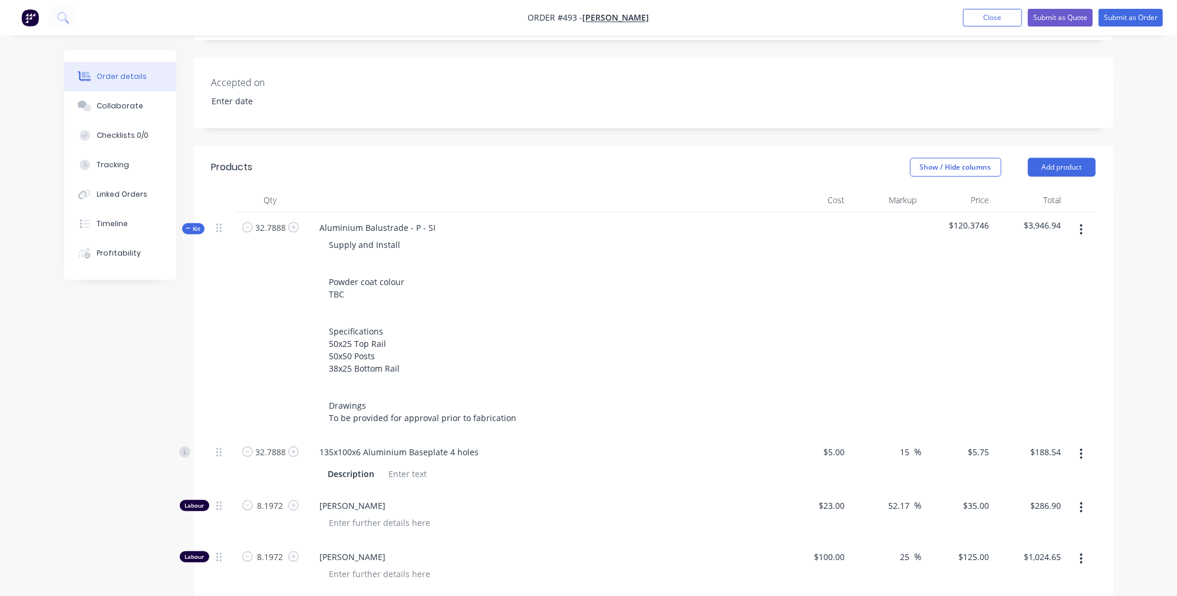
scroll to position [286, 0]
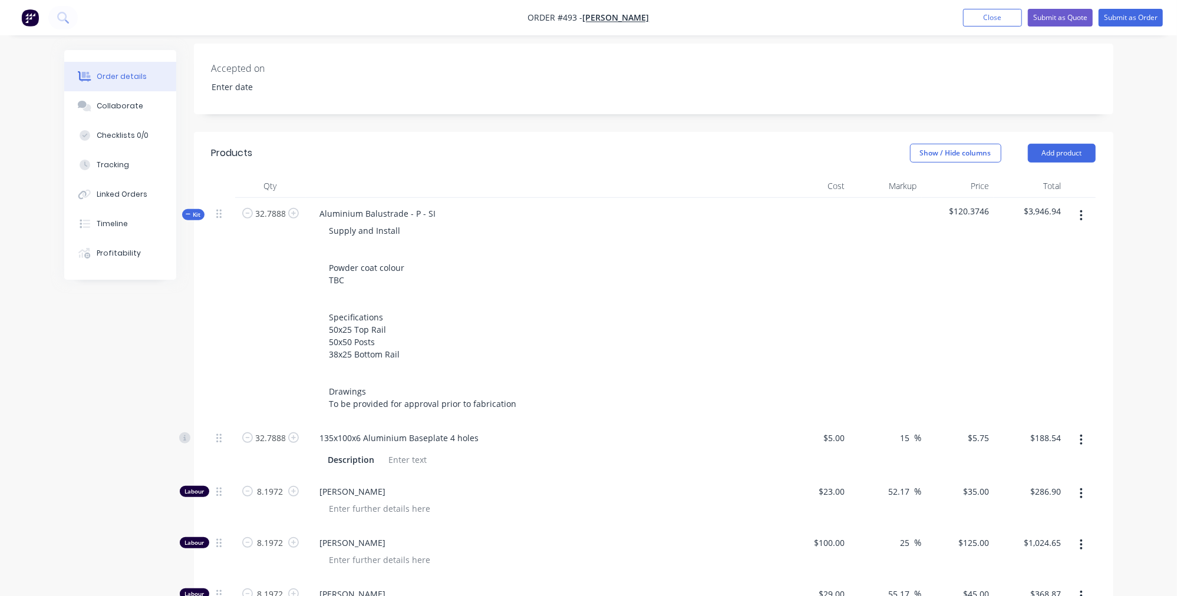
drag, startPoint x: 184, startPoint y: 195, endPoint x: 193, endPoint y: 209, distance: 16.7
click at [186, 210] on span "Kit" at bounding box center [193, 214] width 15 height 9
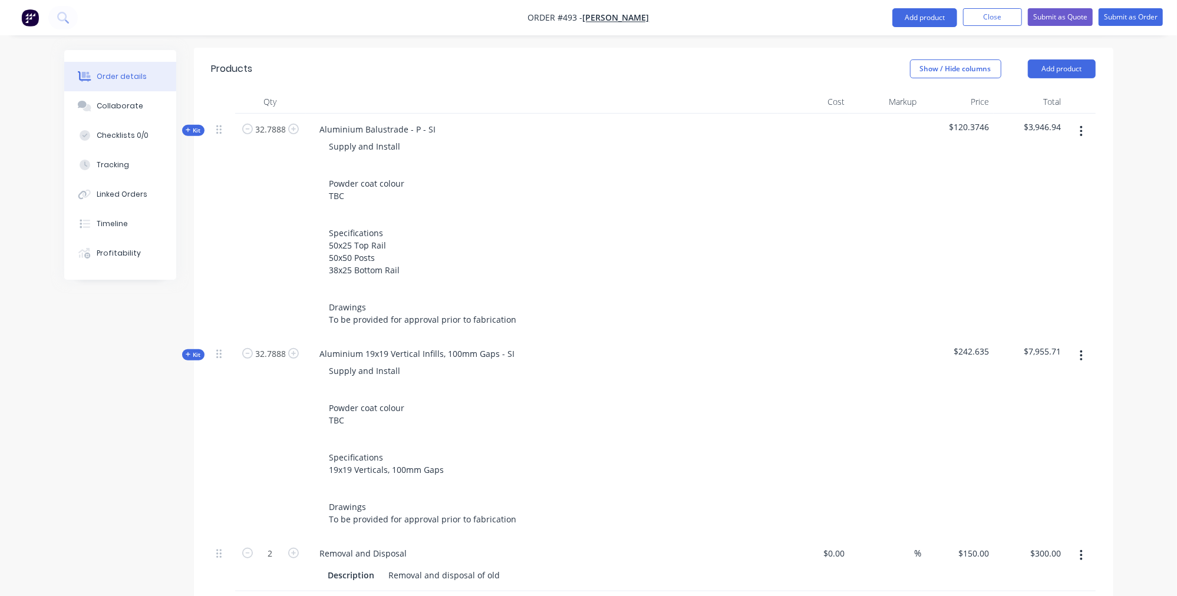
scroll to position [455, 0]
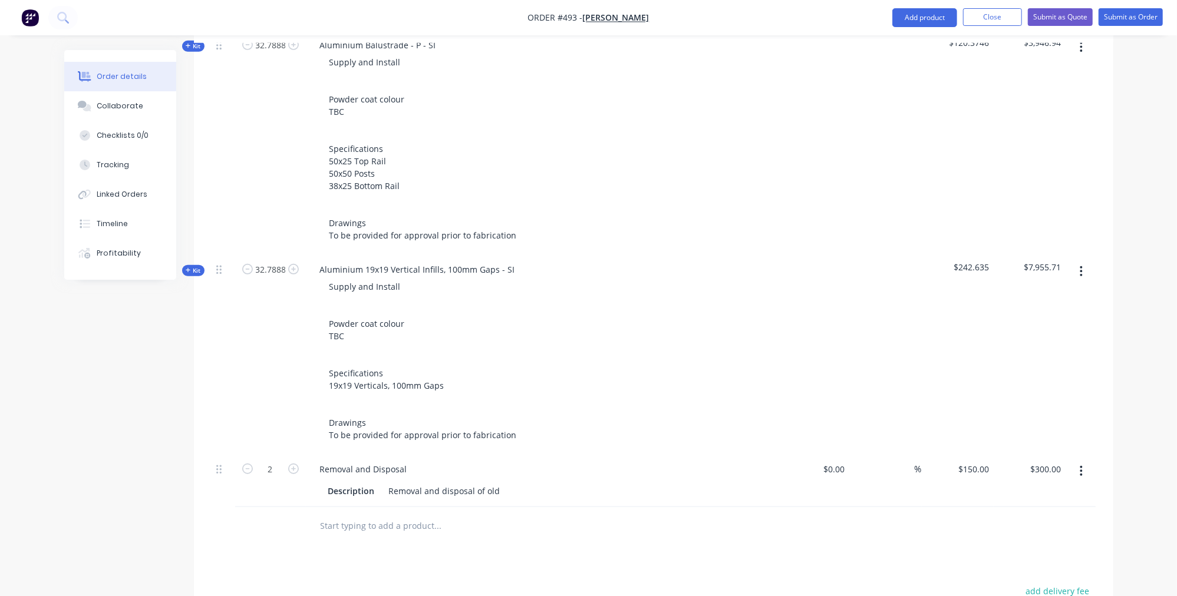
click at [187, 267] on icon "button" at bounding box center [188, 270] width 5 height 6
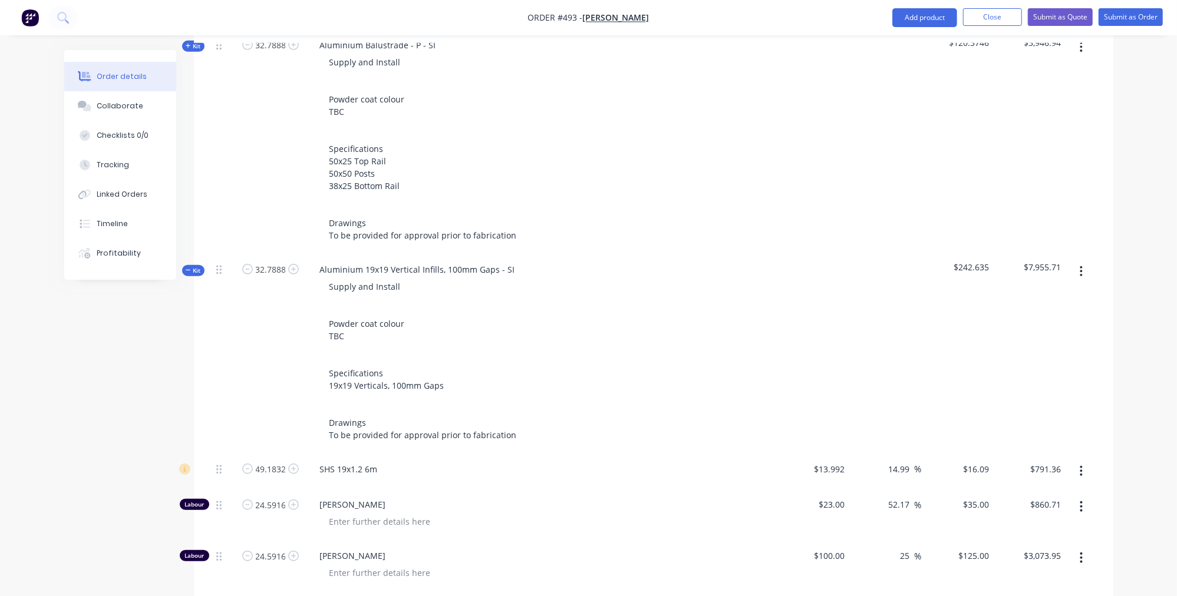
scroll to position [539, 0]
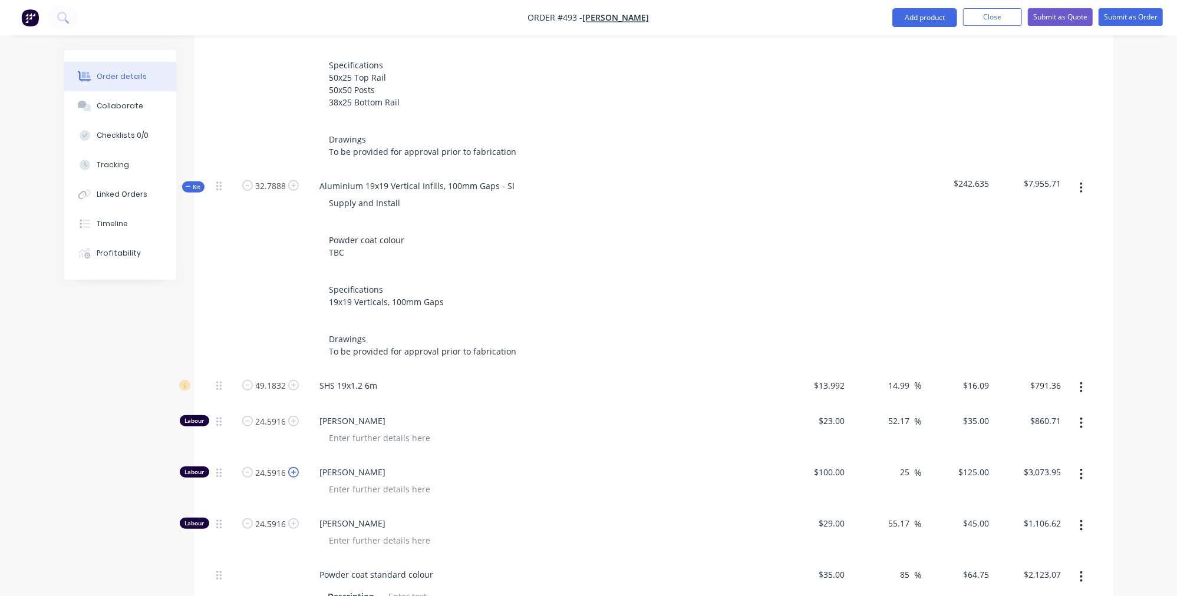
click at [295, 467] on icon "button" at bounding box center [293, 472] width 11 height 11
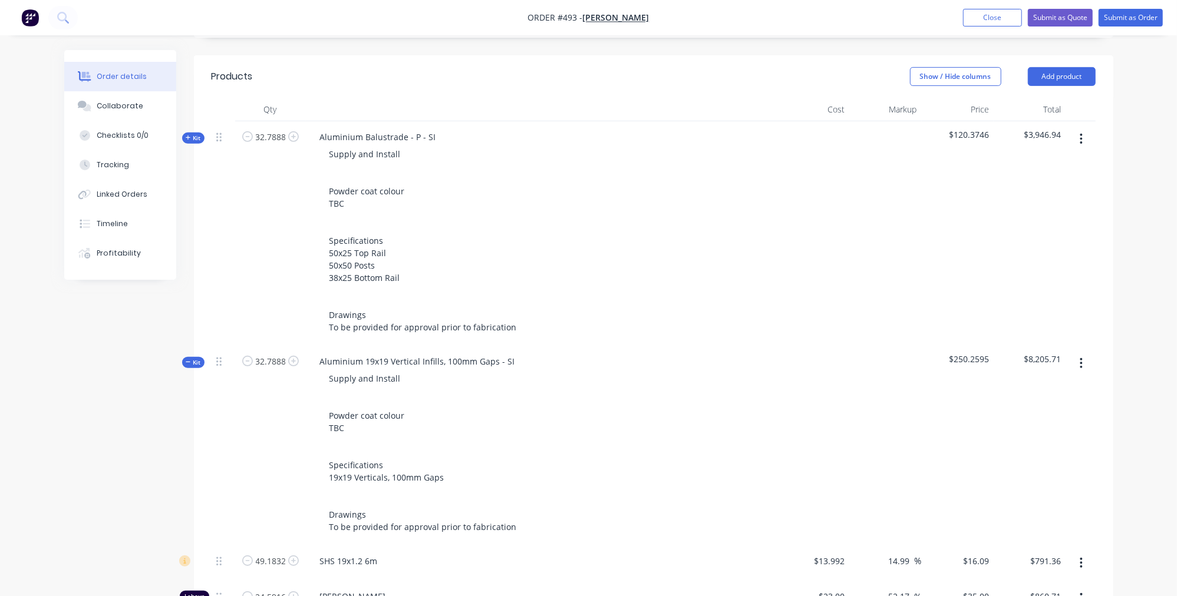
scroll to position [279, 0]
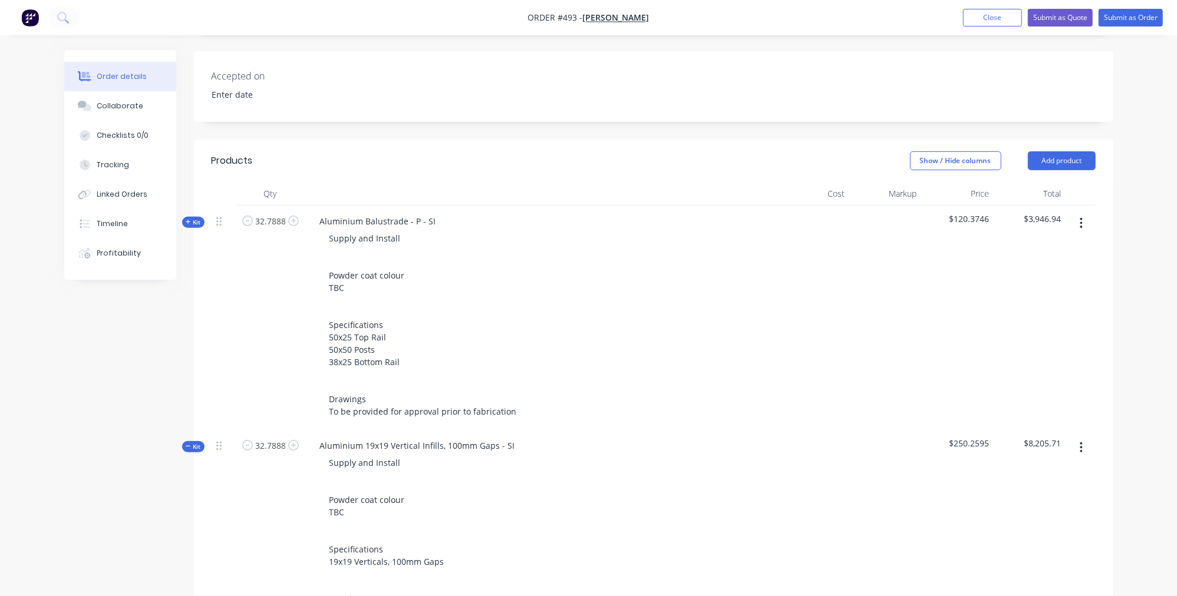
click at [194, 218] on span "Kit" at bounding box center [193, 222] width 15 height 9
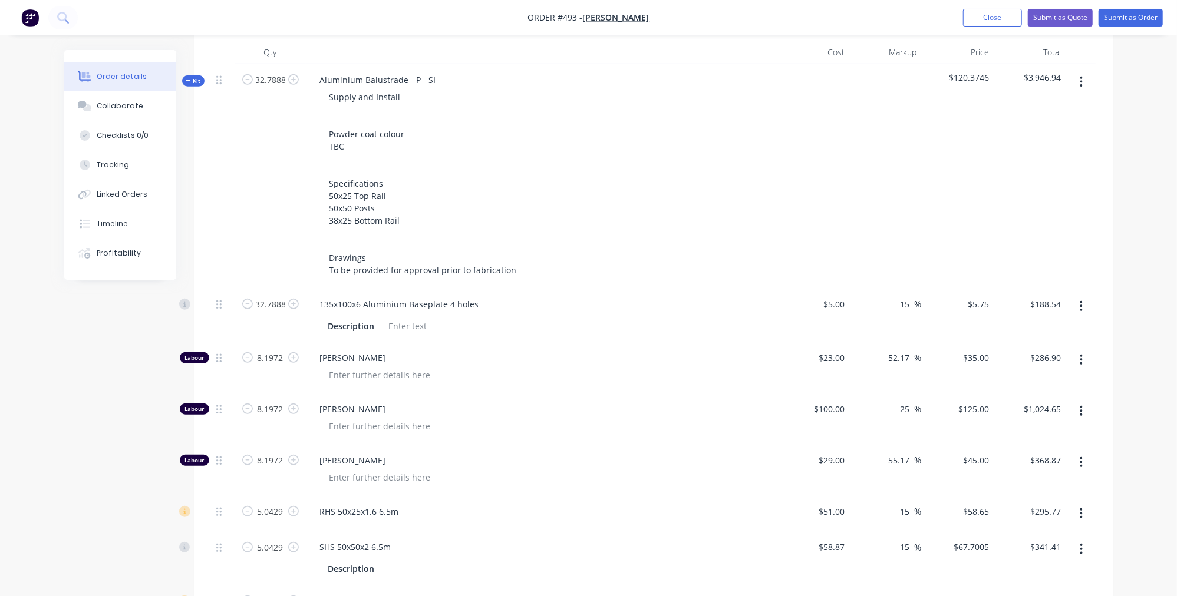
scroll to position [454, 0]
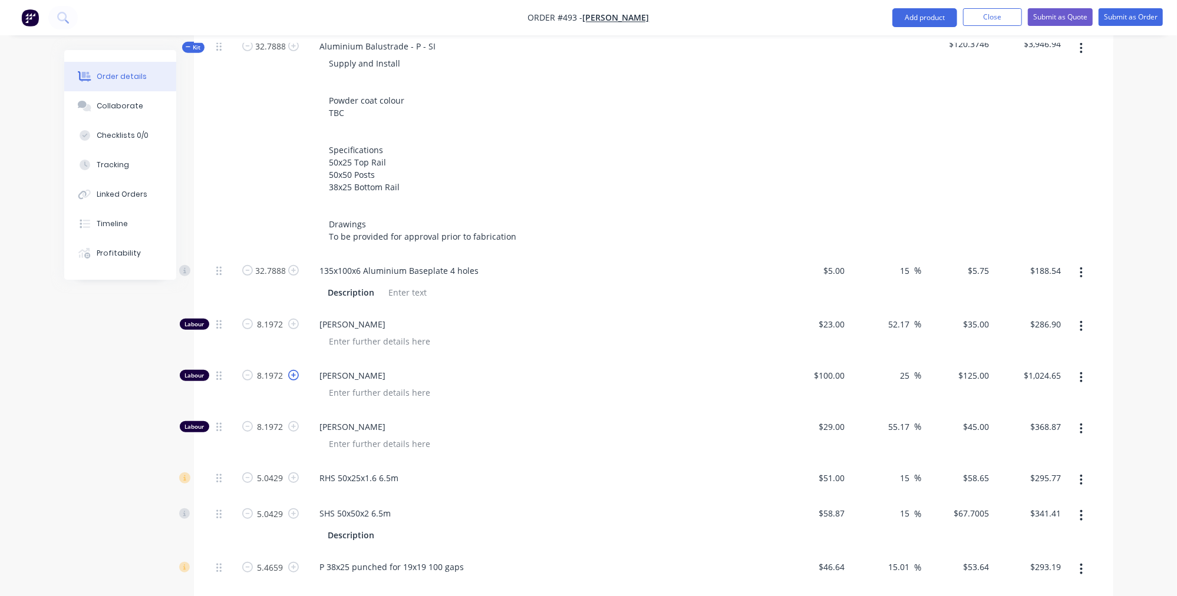
click at [288, 370] on icon "button" at bounding box center [293, 375] width 11 height 11
click at [293, 370] on icon "button" at bounding box center [293, 375] width 11 height 11
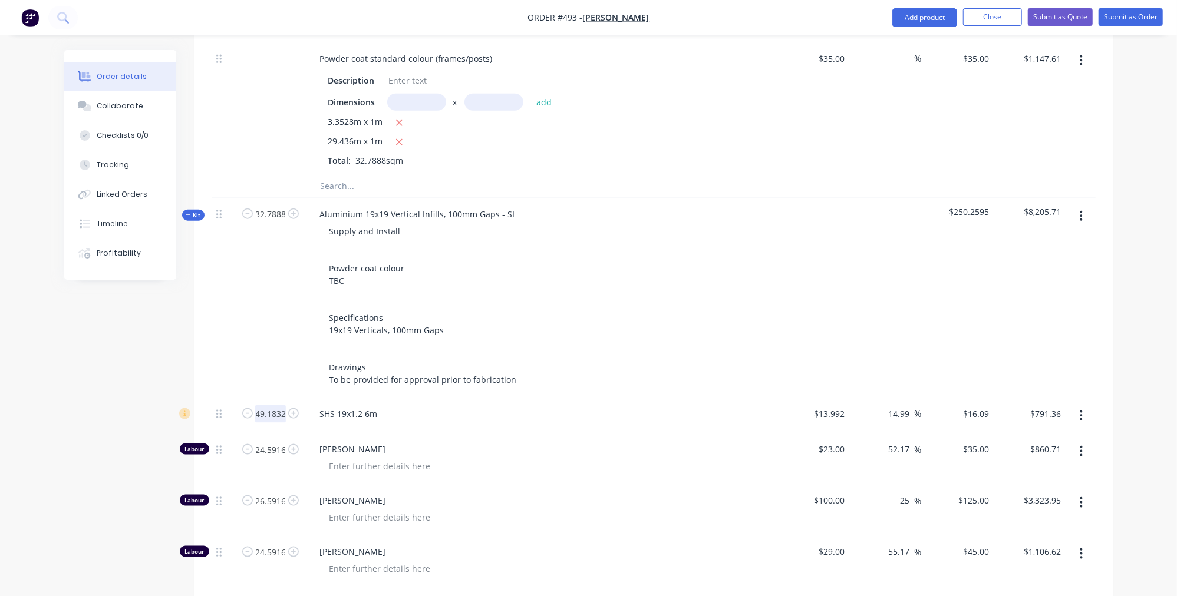
scroll to position [1000, 0]
click at [293, 493] on icon "button" at bounding box center [293, 498] width 11 height 11
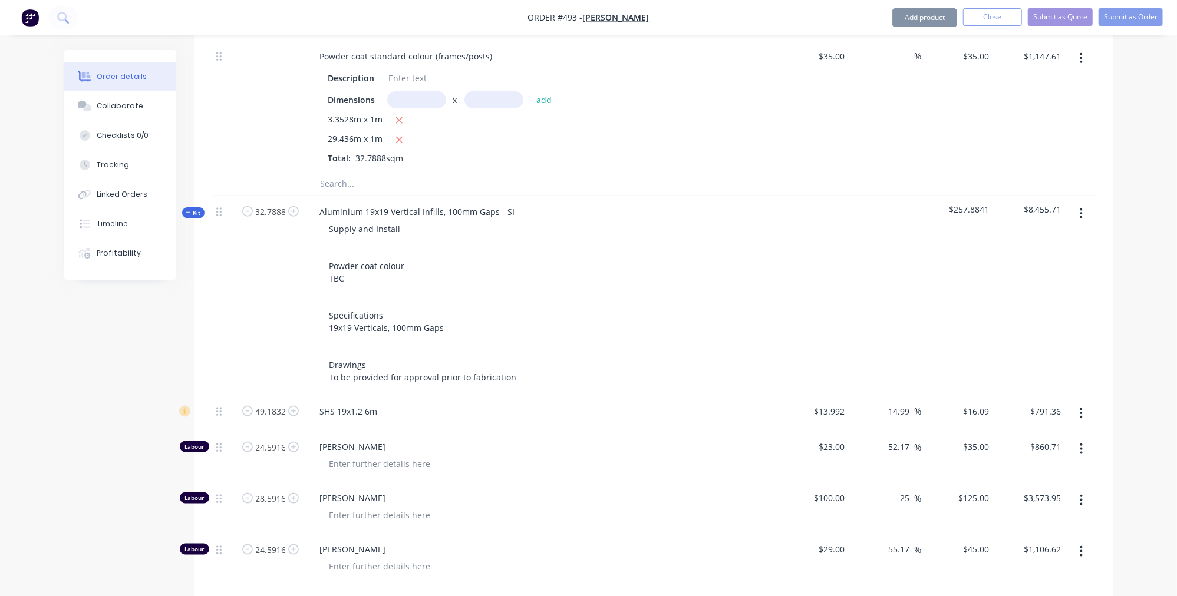
drag, startPoint x: 293, startPoint y: 470, endPoint x: 305, endPoint y: 459, distance: 16.7
click at [293, 493] on icon "button" at bounding box center [293, 498] width 11 height 11
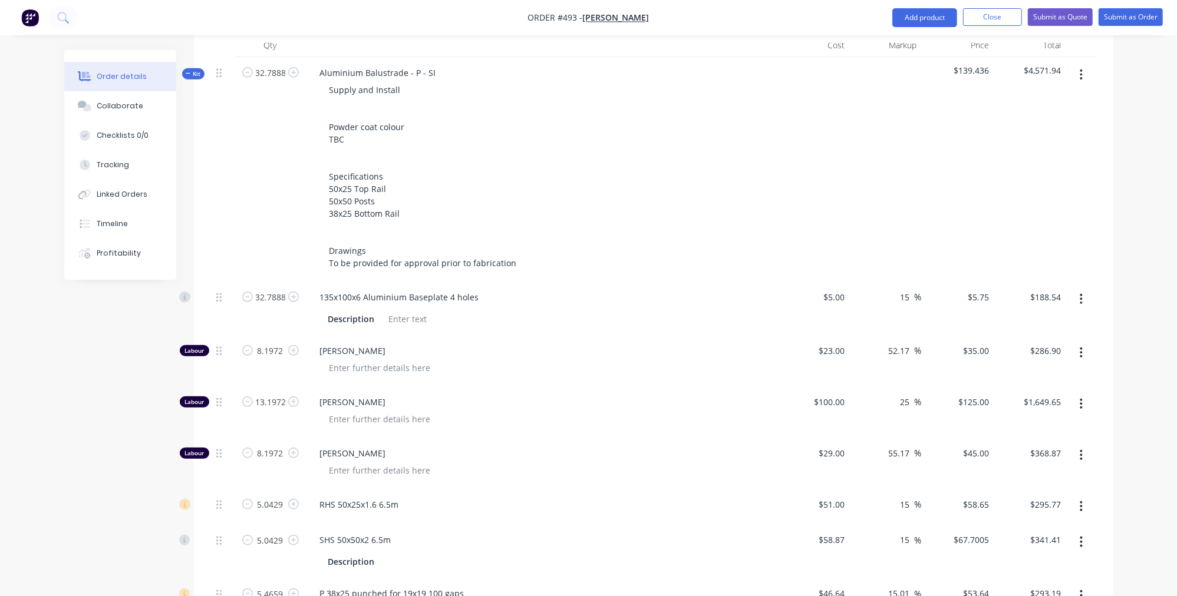
scroll to position [312, 0]
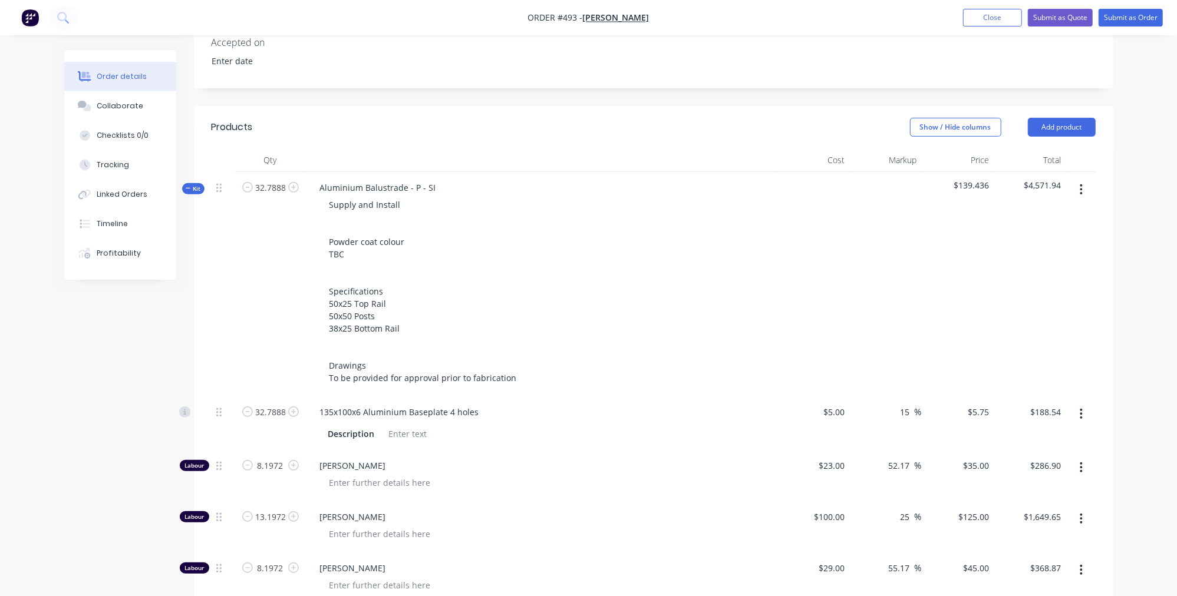
click at [194, 183] on button "Kit" at bounding box center [193, 188] width 22 height 11
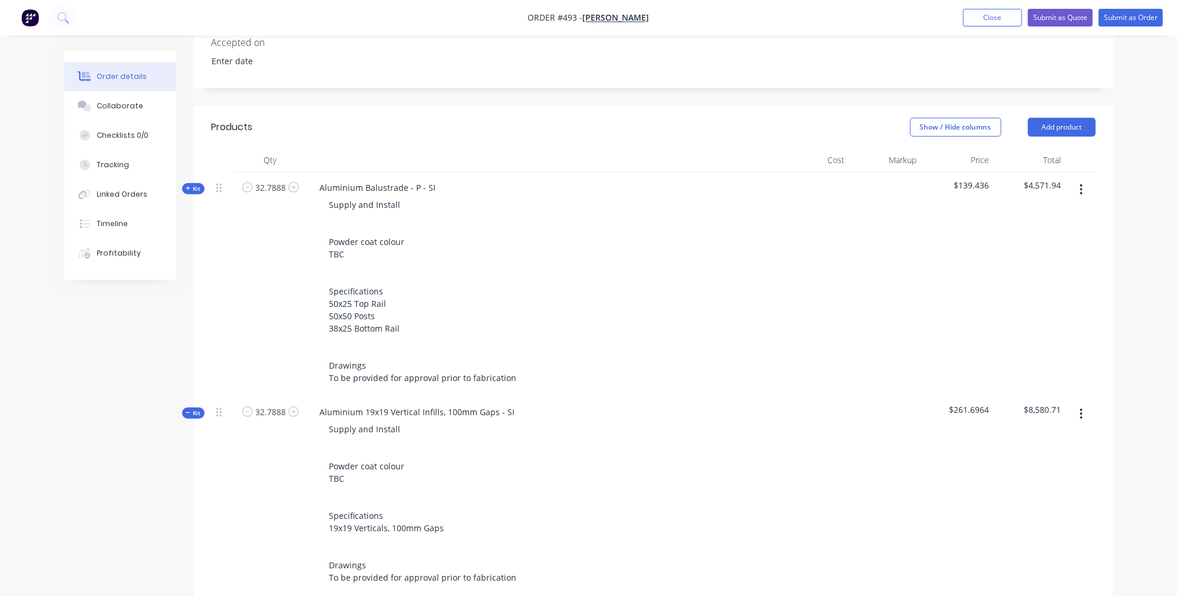
click at [192, 409] on span "Kit" at bounding box center [193, 413] width 15 height 9
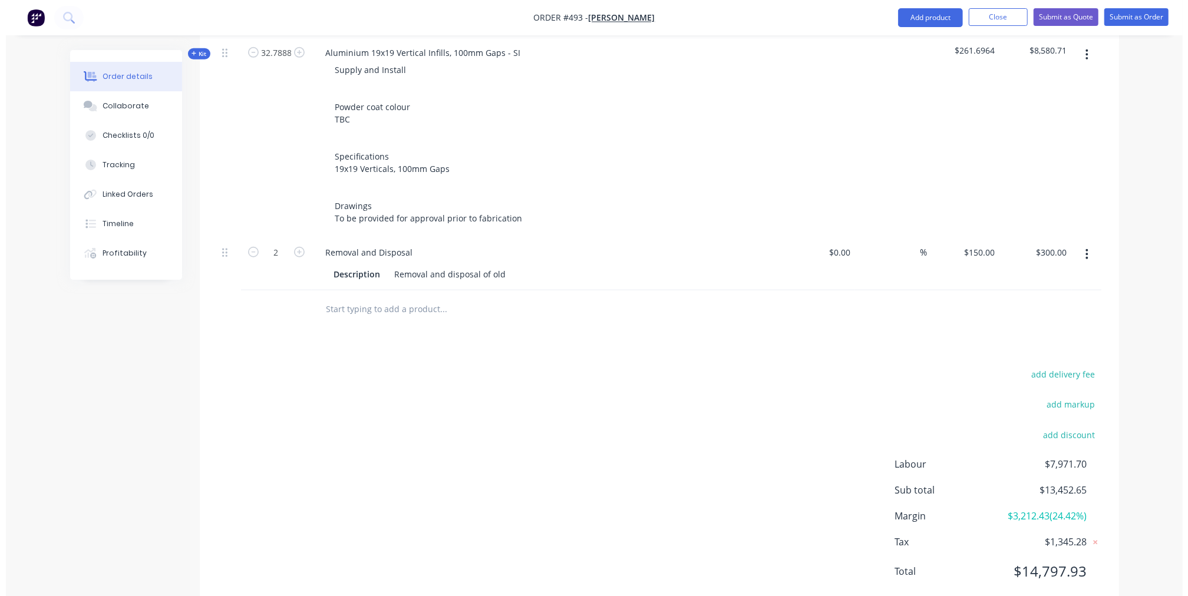
scroll to position [0, 0]
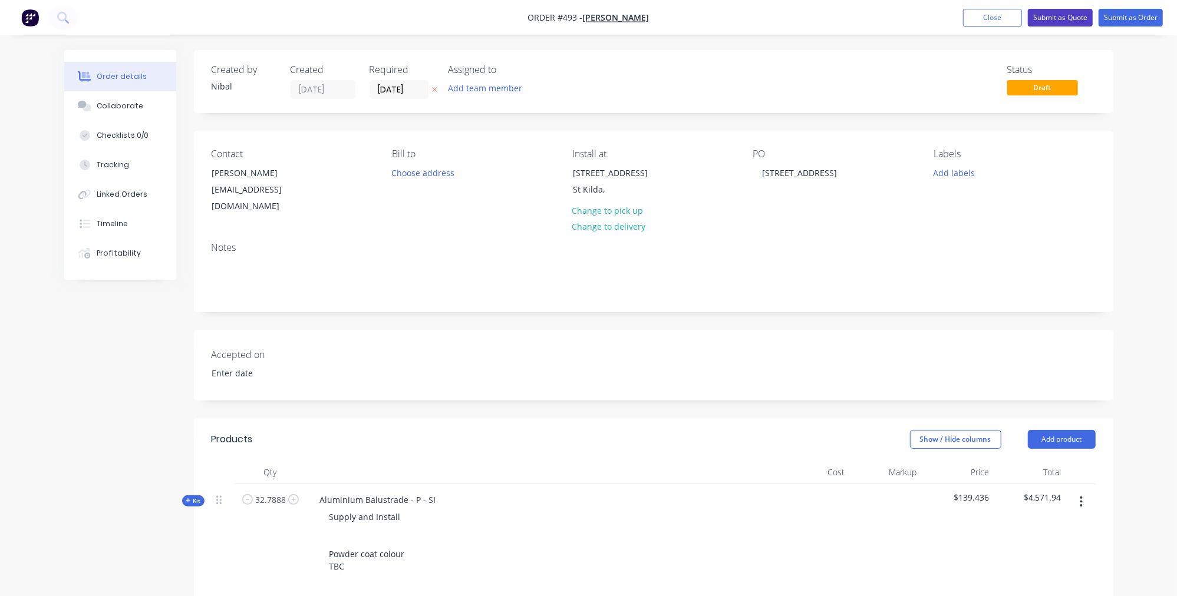
click at [1059, 12] on button "Submit as Quote" at bounding box center [1060, 18] width 65 height 18
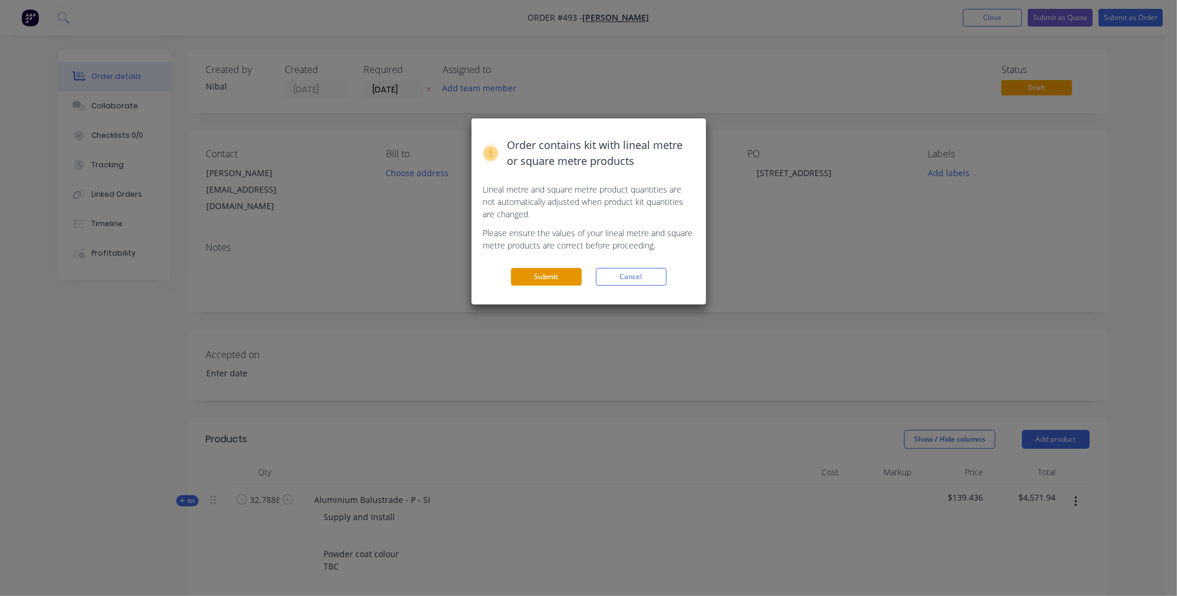
click at [547, 268] on button "Submit" at bounding box center [546, 277] width 71 height 18
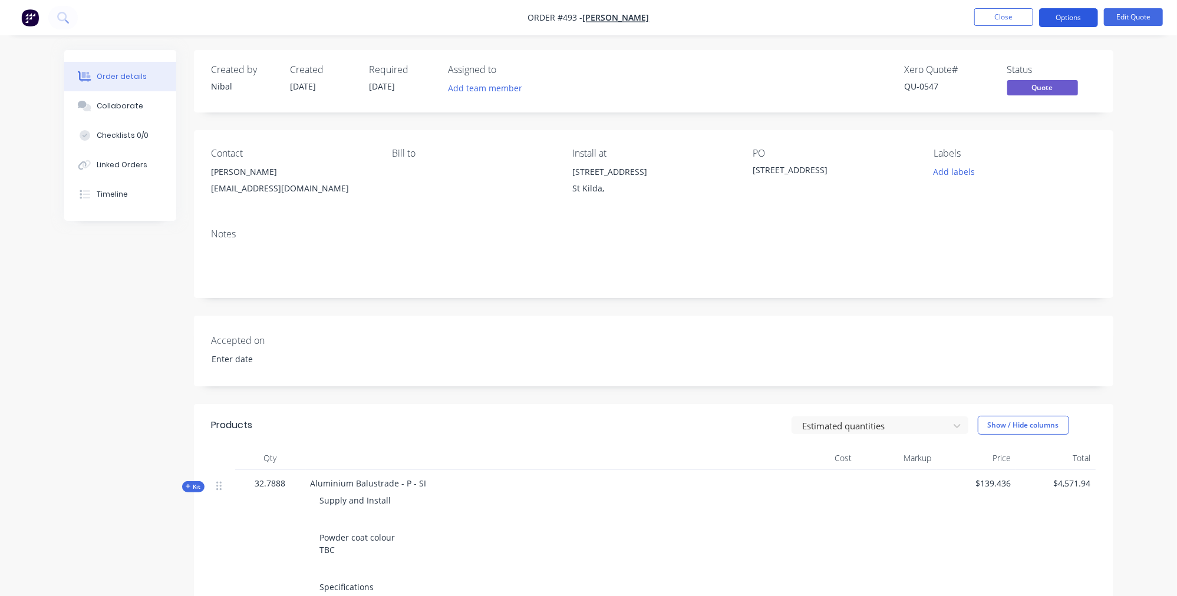
click at [1061, 20] on button "Options" at bounding box center [1068, 17] width 59 height 19
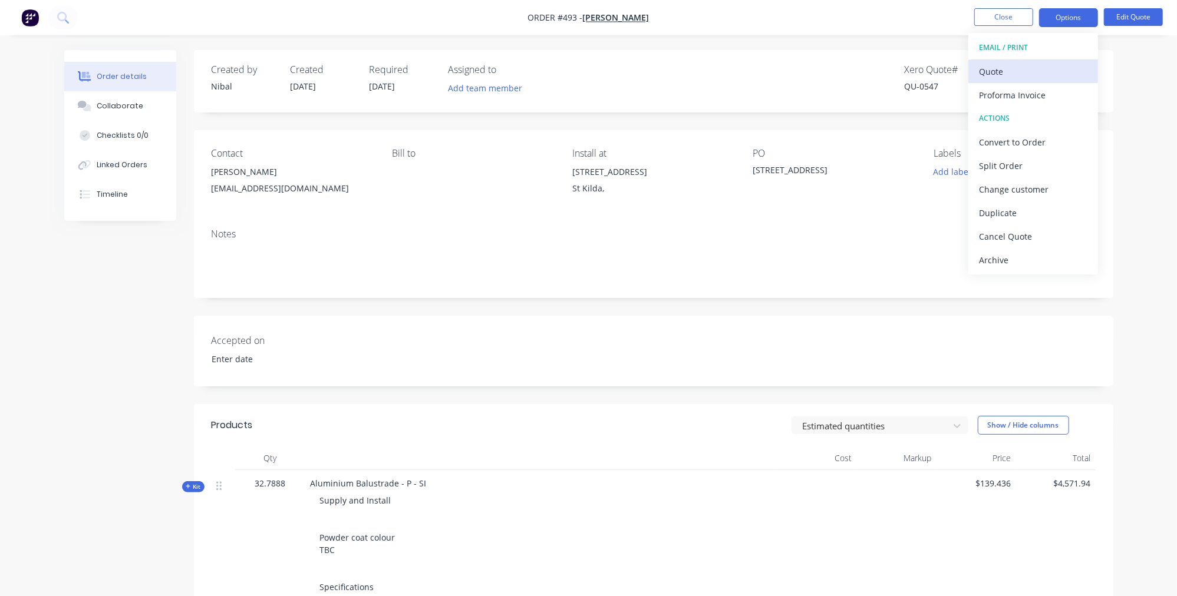
click at [1052, 61] on button "Quote" at bounding box center [1033, 72] width 130 height 24
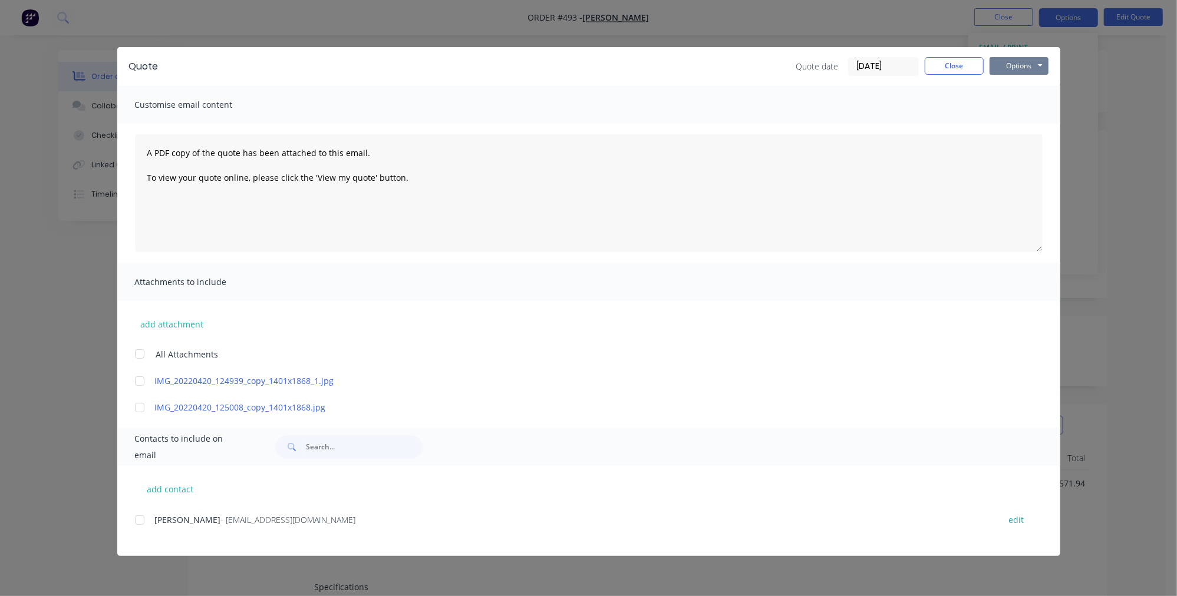
click at [1006, 67] on button "Options" at bounding box center [1018, 66] width 59 height 18
click at [1011, 82] on button "Preview" at bounding box center [1026, 86] width 75 height 19
click at [144, 513] on div at bounding box center [140, 520] width 24 height 24
click at [1026, 62] on button "Options" at bounding box center [1018, 66] width 59 height 18
click at [1026, 128] on button "Email" at bounding box center [1026, 125] width 75 height 19
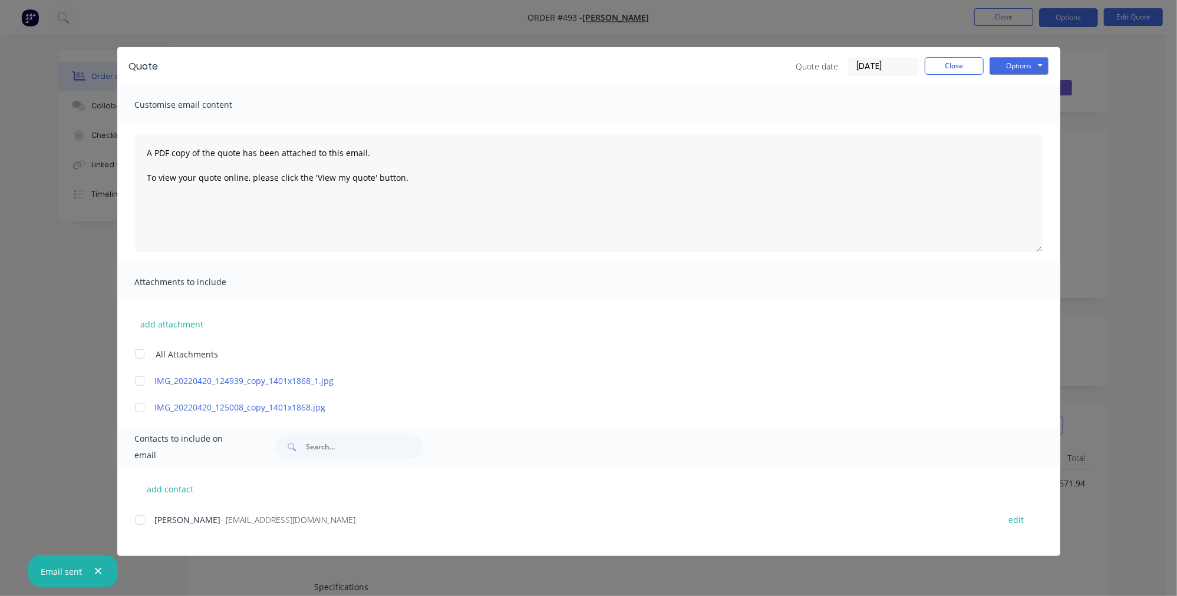
click at [957, 64] on button "Close" at bounding box center [953, 66] width 59 height 18
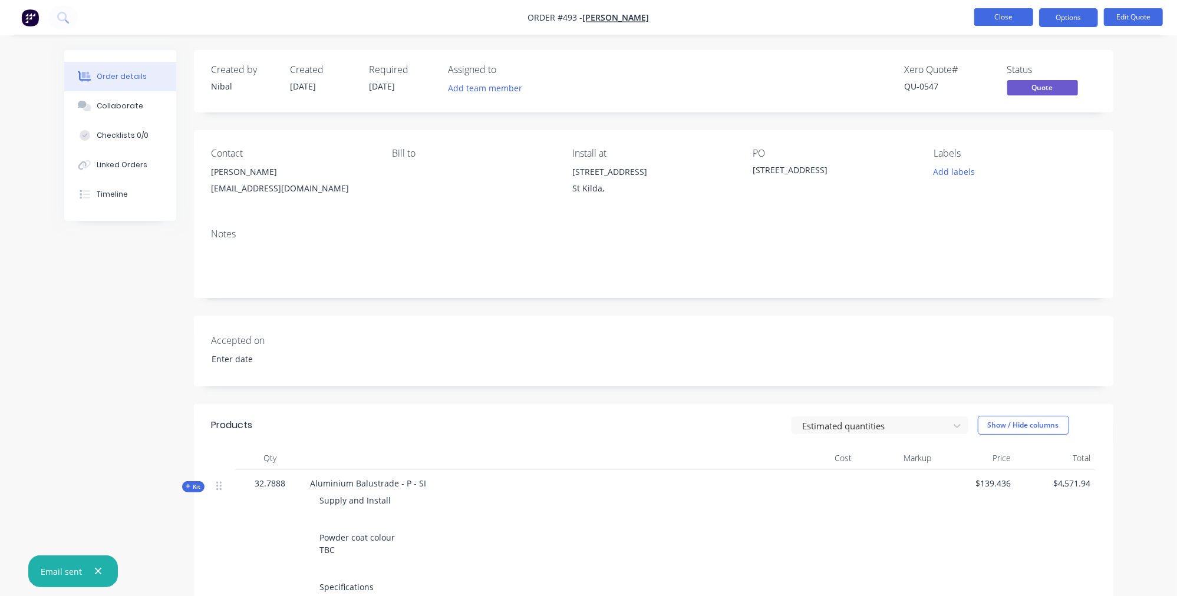
click at [1011, 22] on button "Close" at bounding box center [1003, 17] width 59 height 18
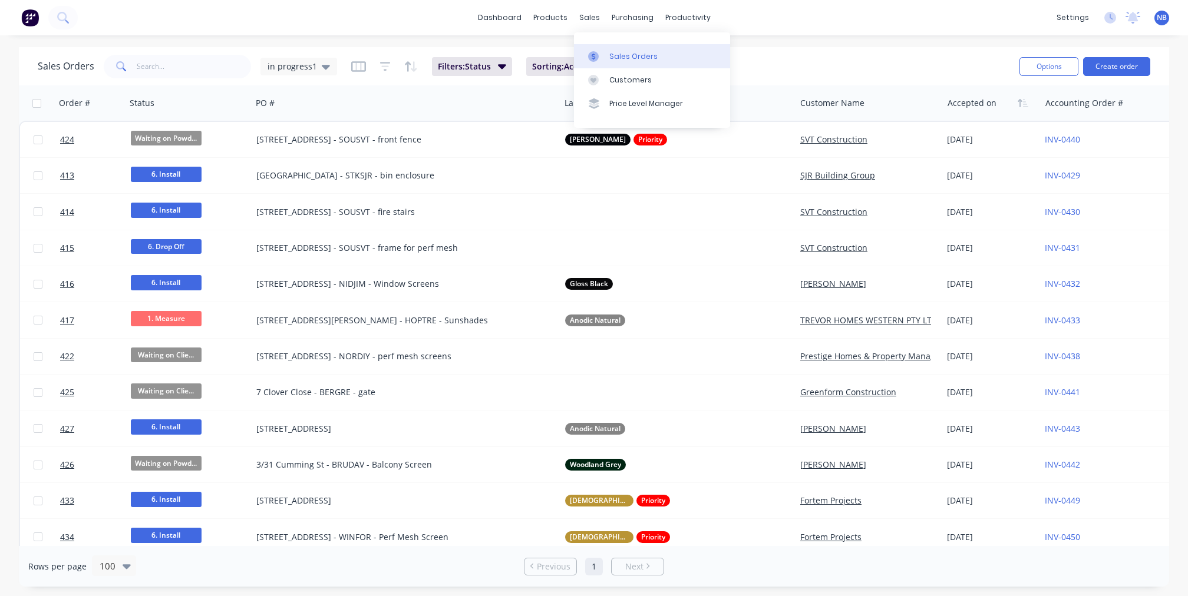
click at [606, 64] on link "Sales Orders" at bounding box center [652, 56] width 156 height 24
click at [341, 74] on div "Sales Orders in progress1 Filters: Status Sorting: Accepted on Reset" at bounding box center [524, 66] width 972 height 29
click at [293, 64] on span "in progress1" at bounding box center [291, 66] width 49 height 12
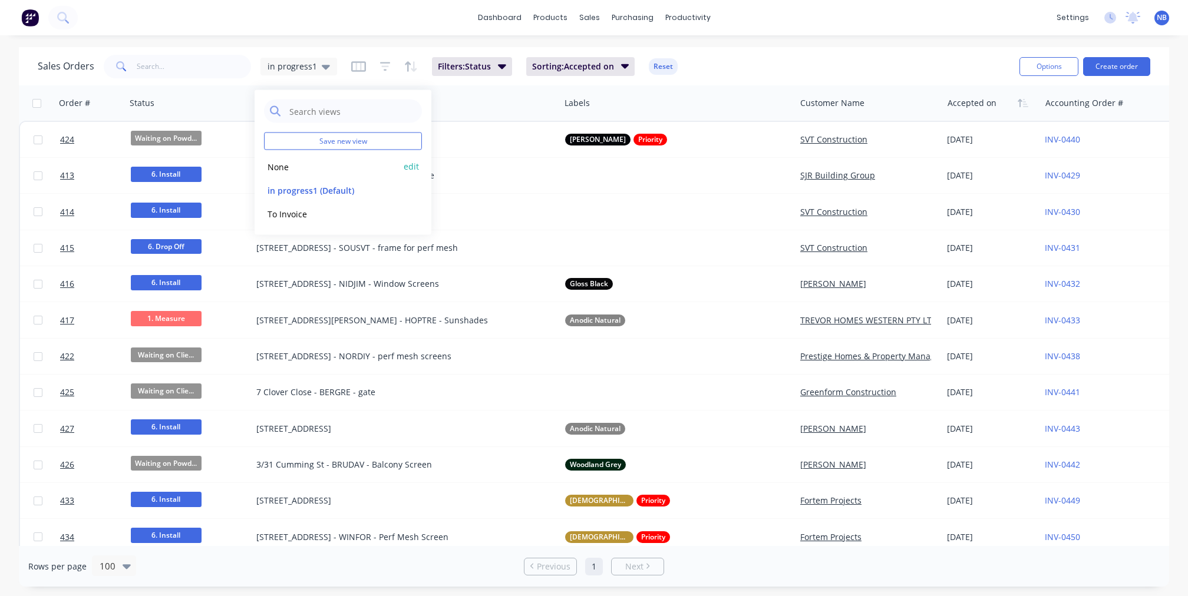
click at [309, 173] on button "None" at bounding box center [331, 167] width 134 height 14
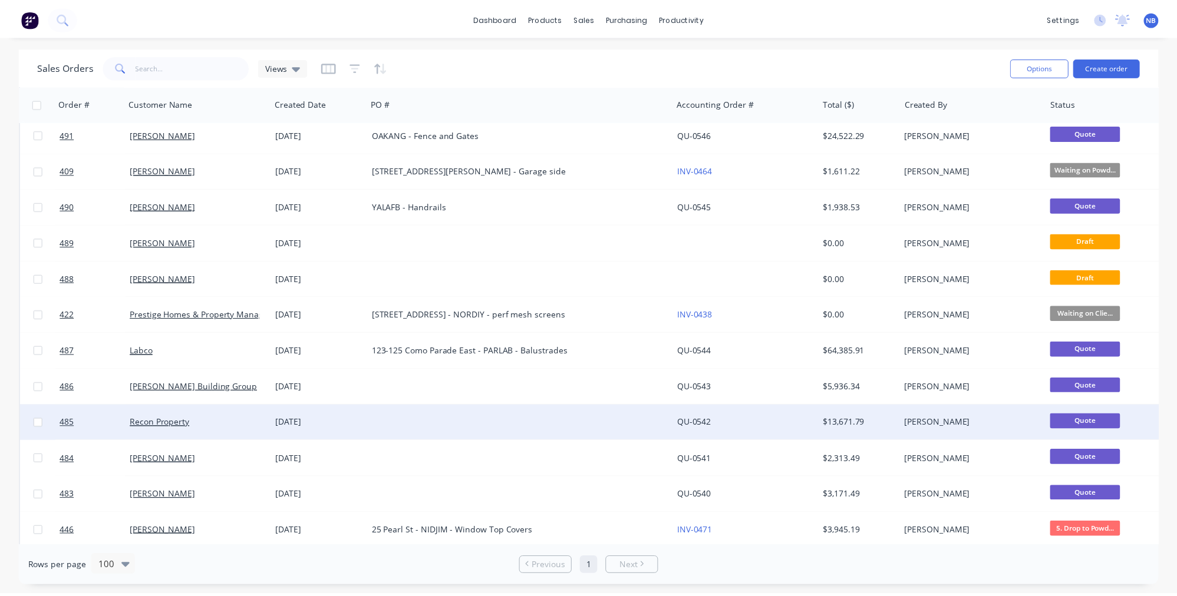
scroll to position [161, 0]
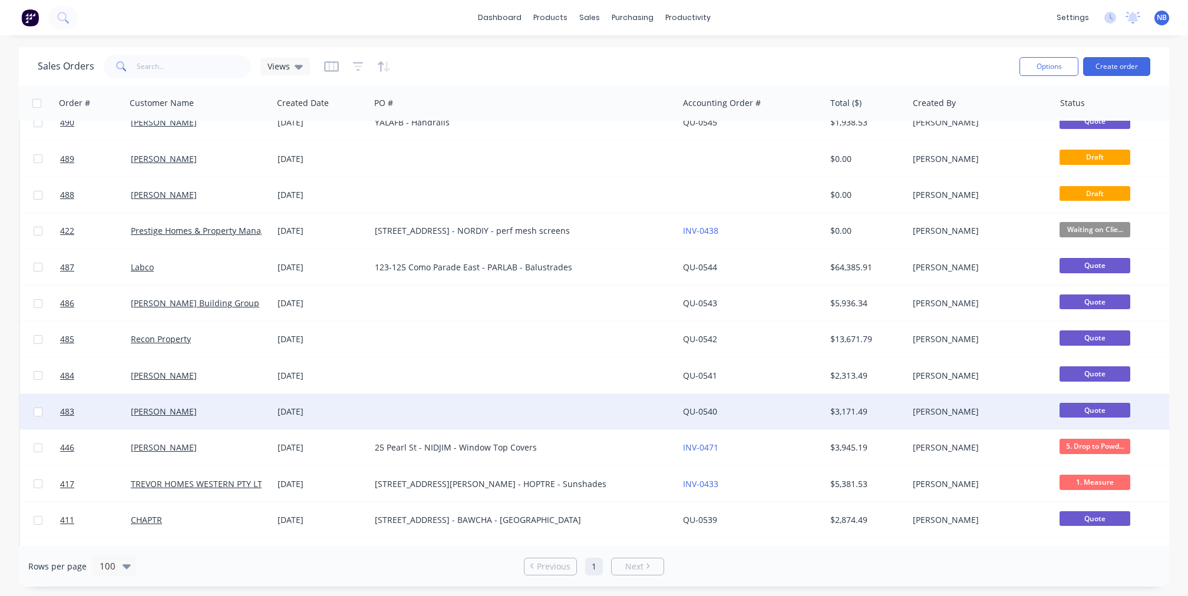
click at [298, 410] on div "[DATE]" at bounding box center [322, 412] width 88 height 12
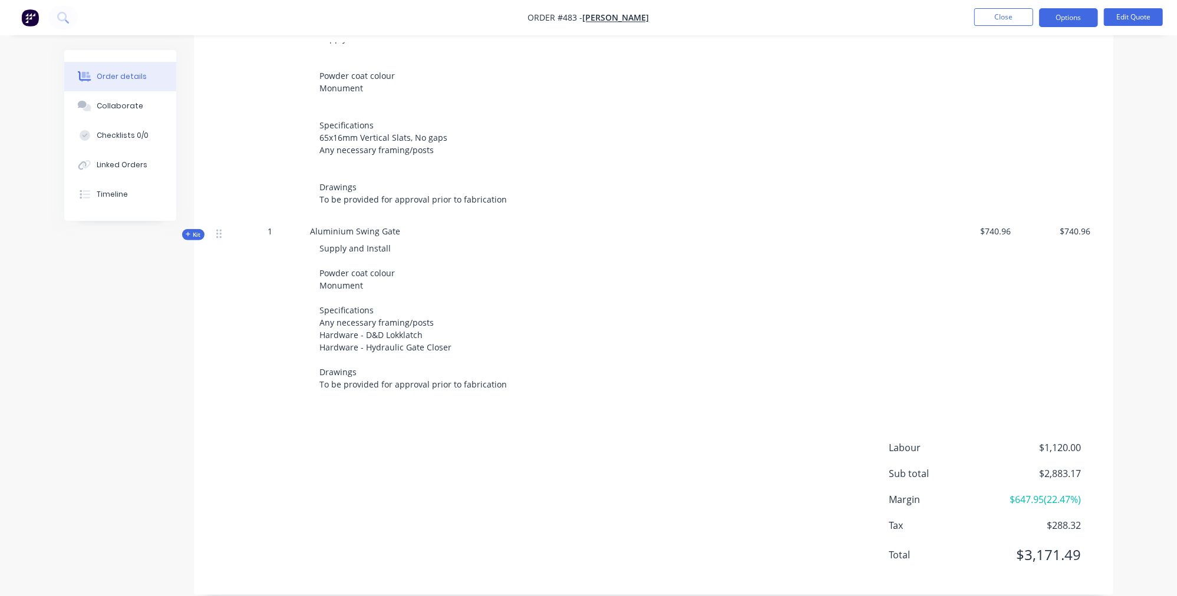
scroll to position [384, 0]
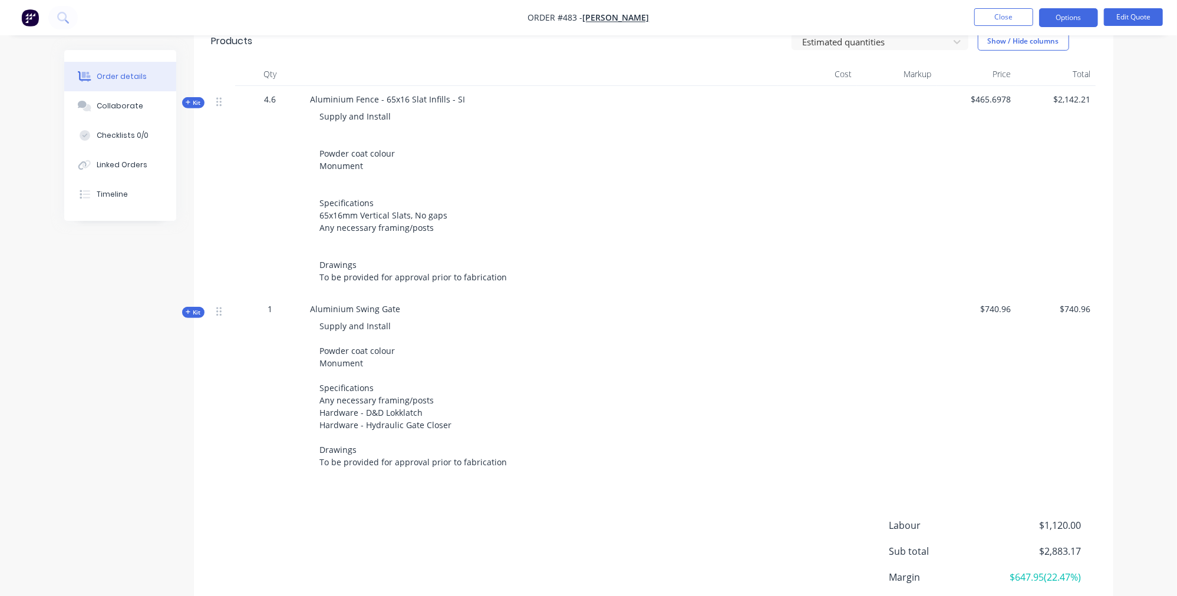
click at [190, 103] on icon "button" at bounding box center [188, 103] width 5 height 6
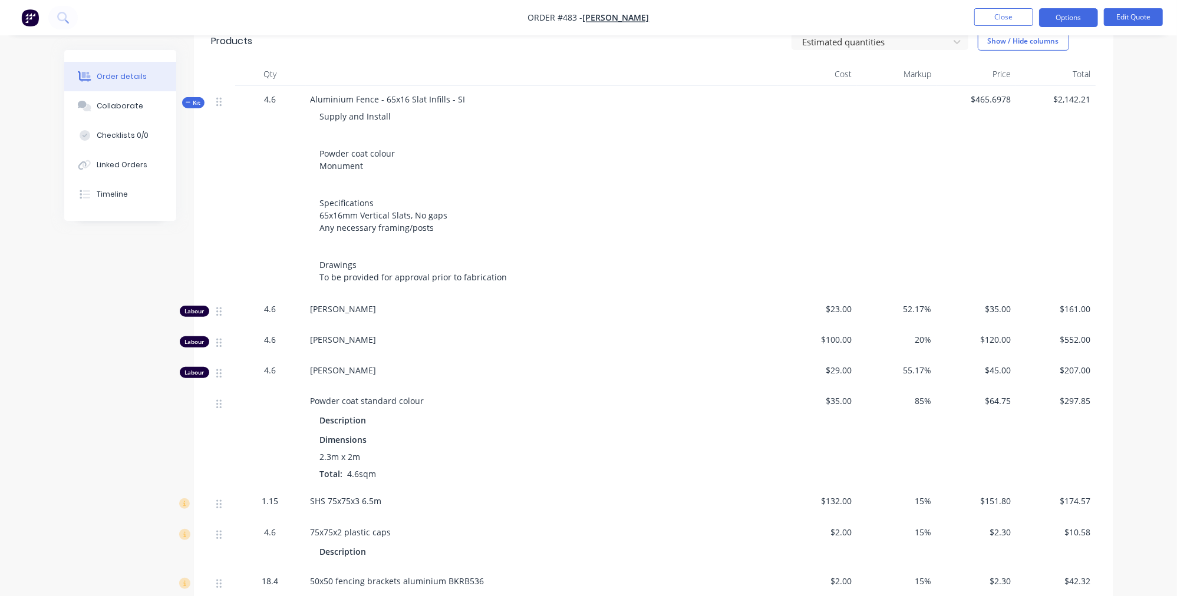
click at [199, 103] on span "Kit" at bounding box center [193, 102] width 15 height 9
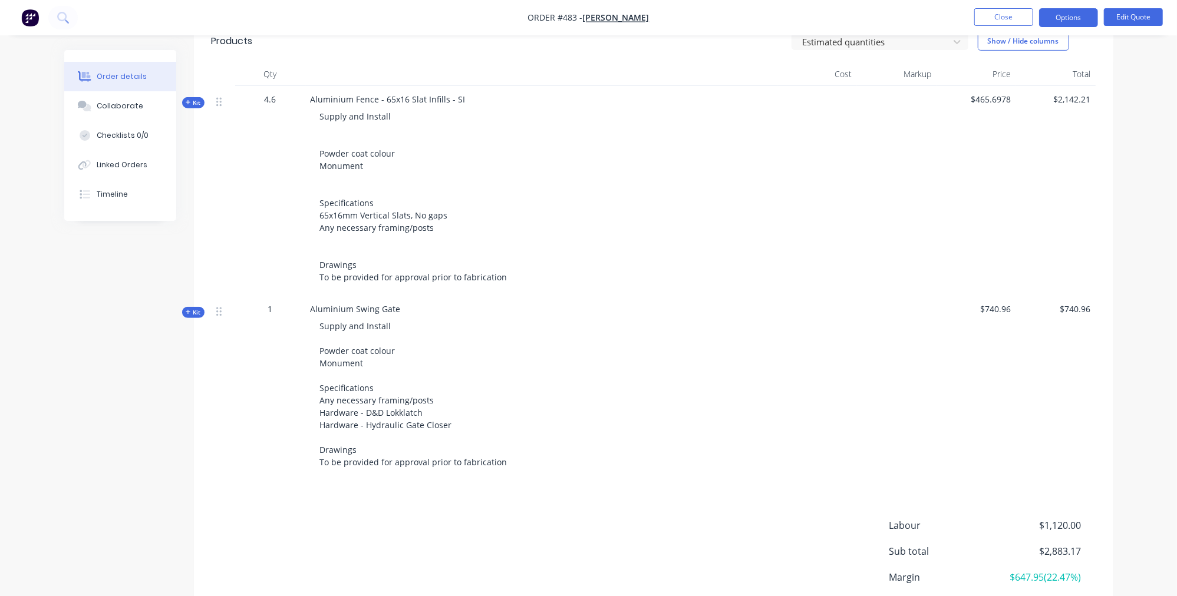
click at [193, 308] on span "Kit" at bounding box center [193, 312] width 15 height 9
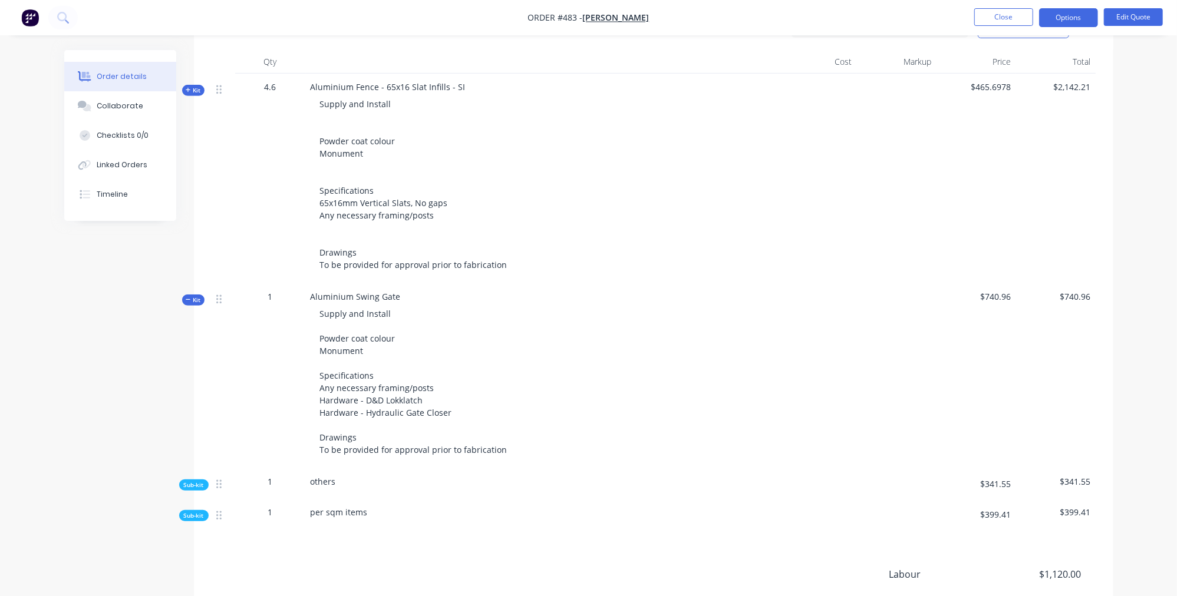
scroll to position [530, 0]
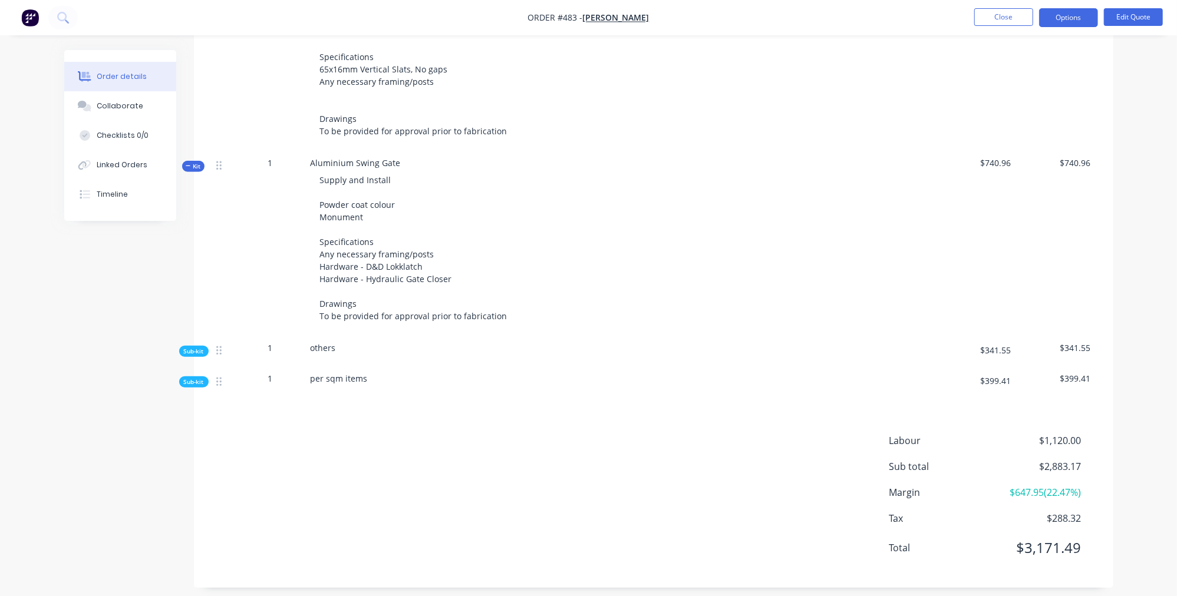
click at [198, 162] on span "Kit" at bounding box center [193, 166] width 15 height 9
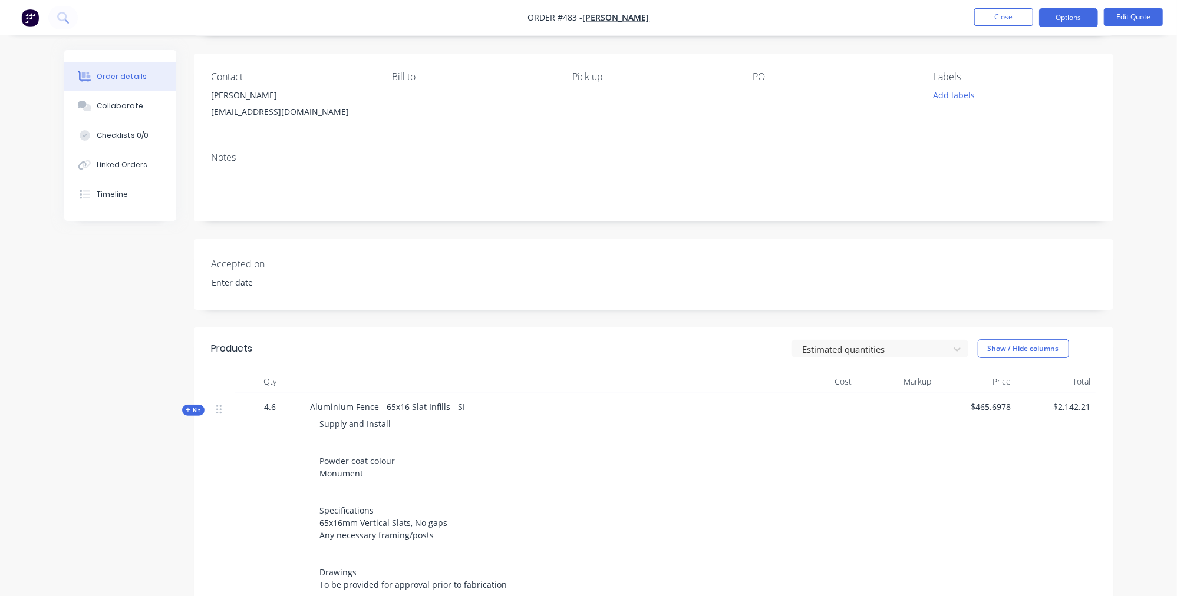
scroll to position [0, 0]
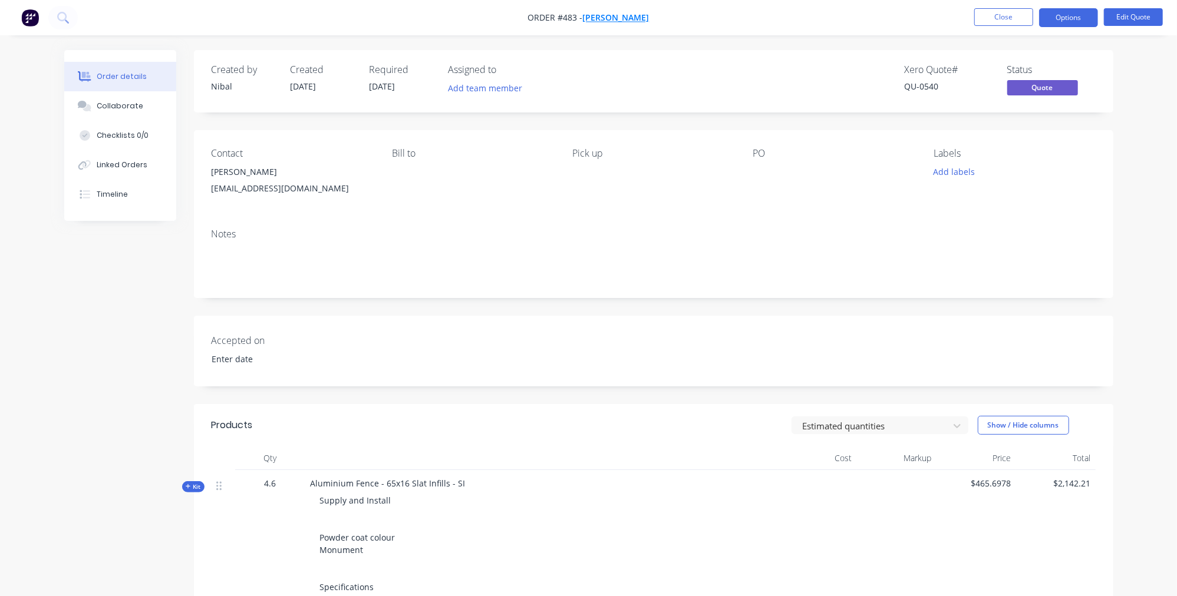
click at [620, 19] on span "[PERSON_NAME]" at bounding box center [616, 17] width 67 height 11
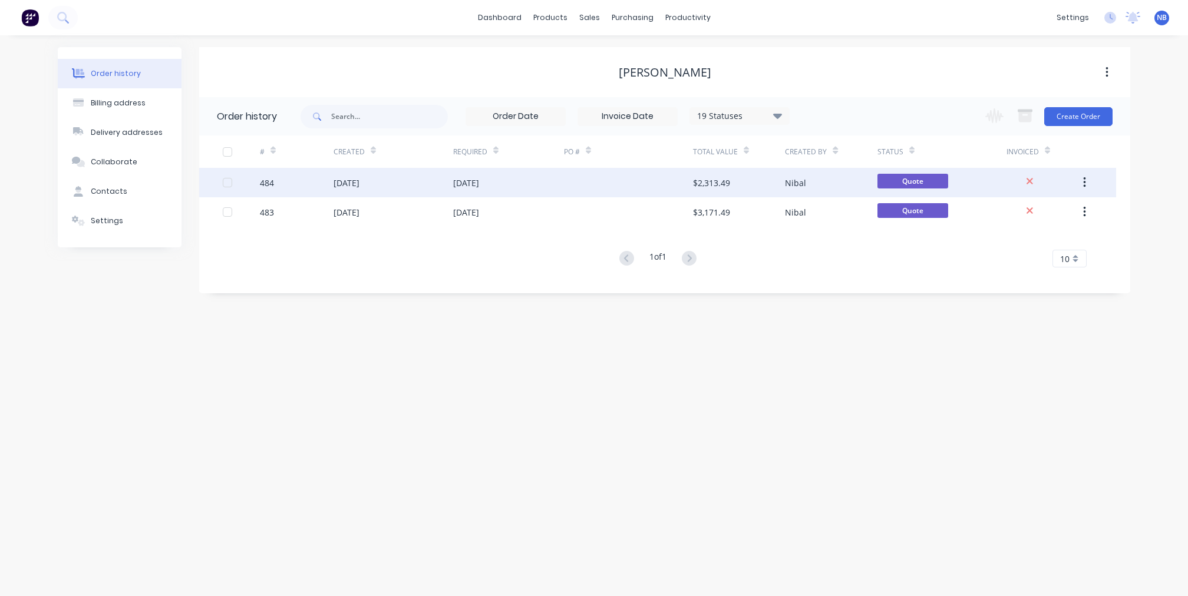
click at [390, 190] on div "[DATE]" at bounding box center [393, 182] width 120 height 29
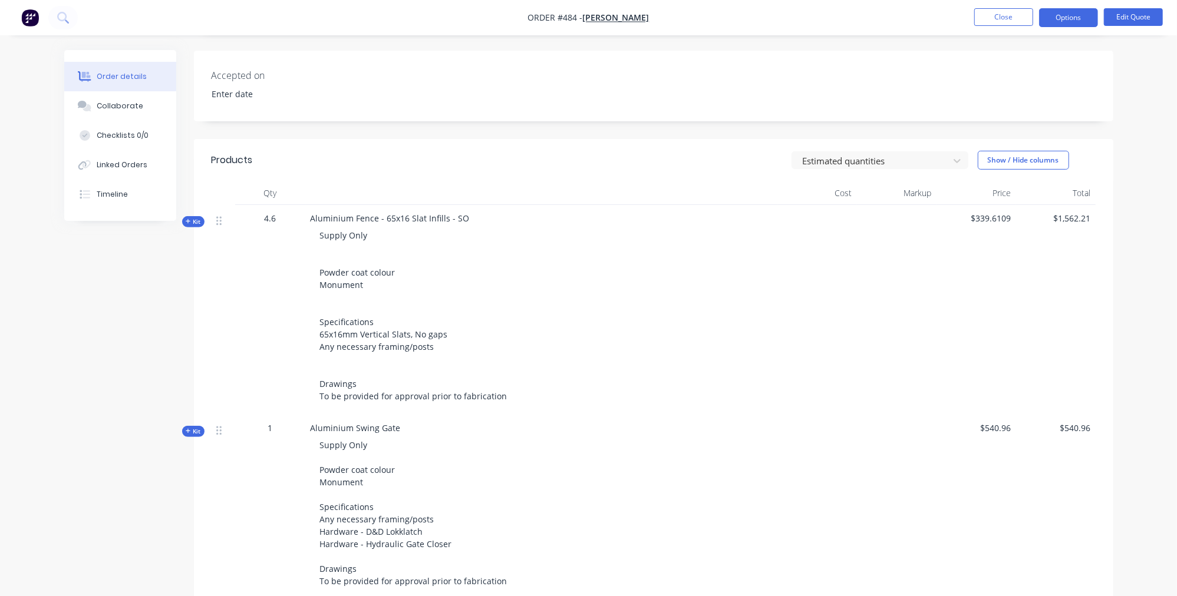
scroll to position [167, 0]
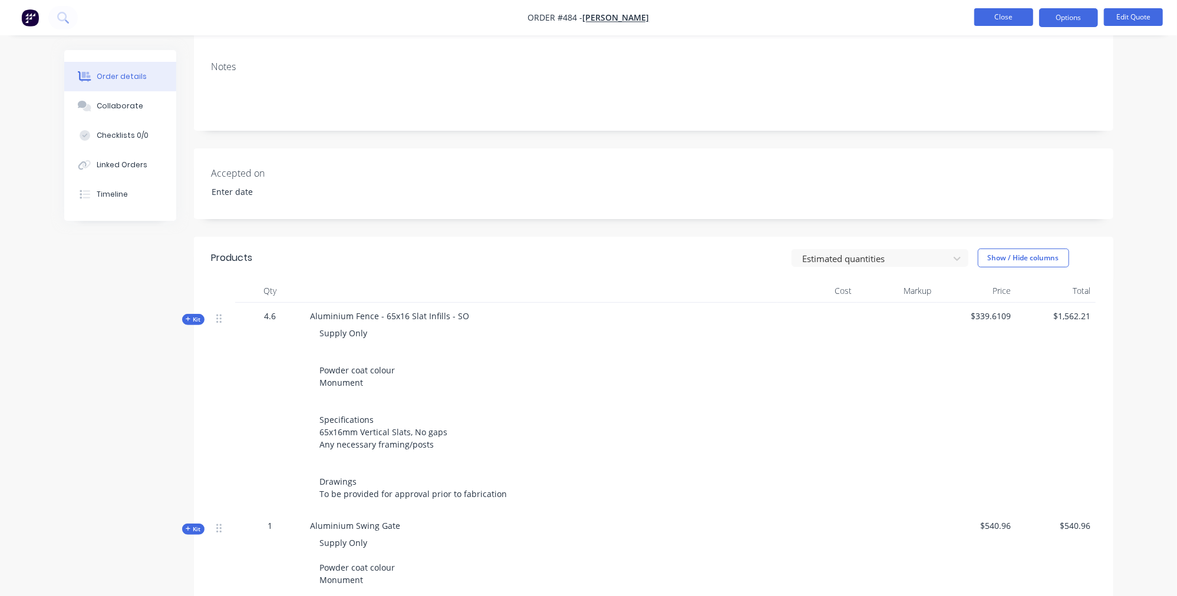
click at [1011, 19] on button "Close" at bounding box center [1003, 17] width 59 height 18
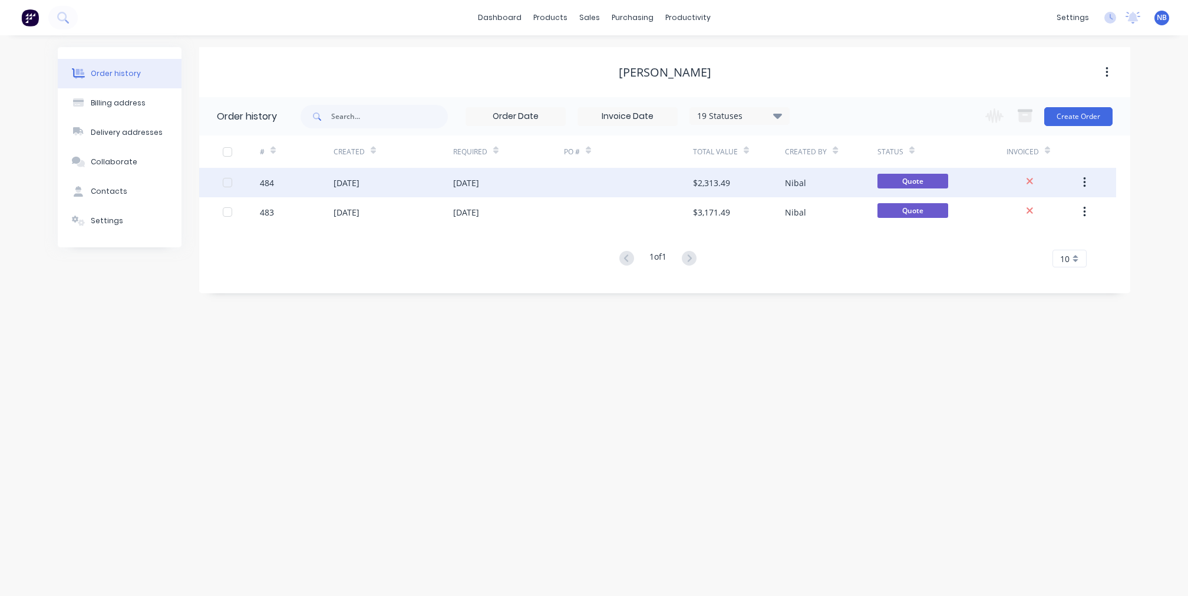
click at [590, 178] on div at bounding box center [628, 182] width 129 height 29
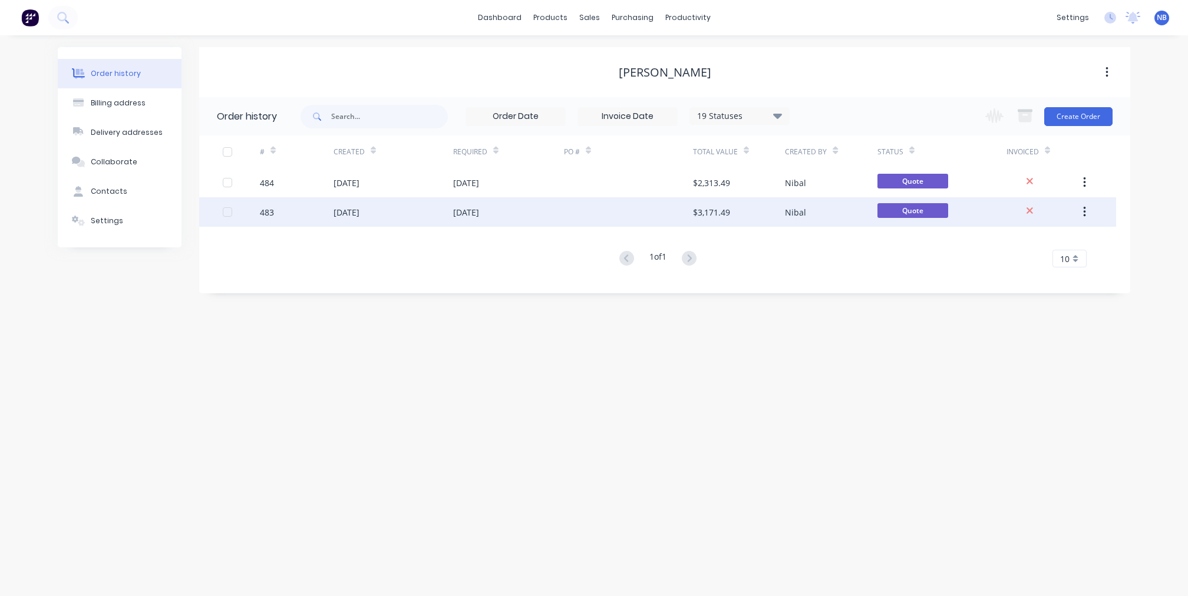
click at [382, 216] on div "[DATE]" at bounding box center [393, 211] width 120 height 29
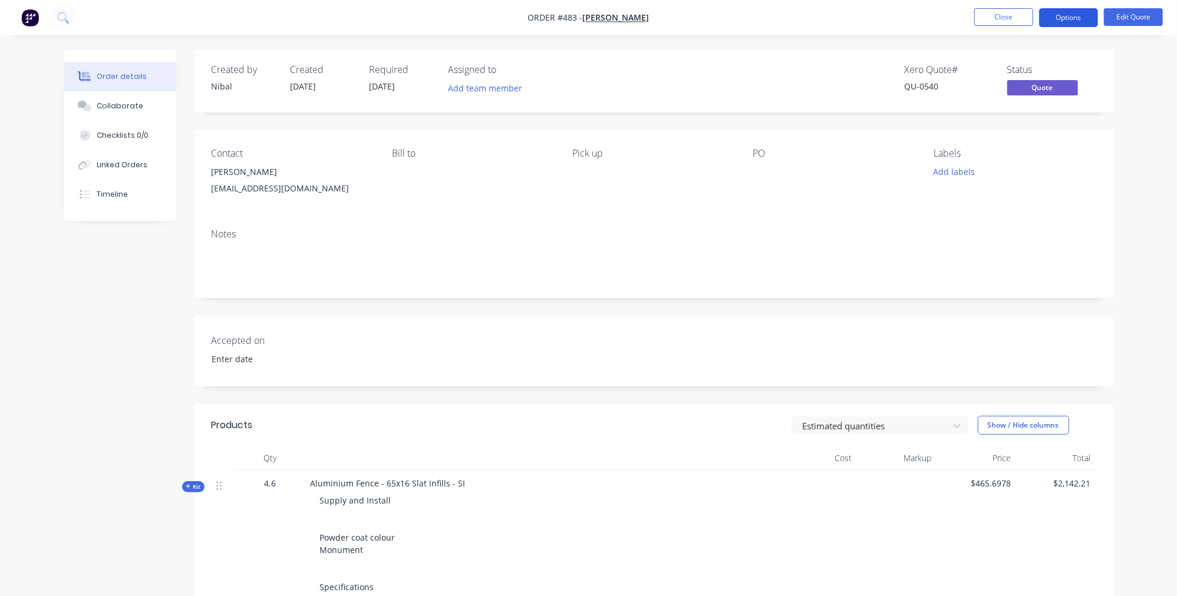
click at [1075, 17] on button "Options" at bounding box center [1068, 17] width 59 height 19
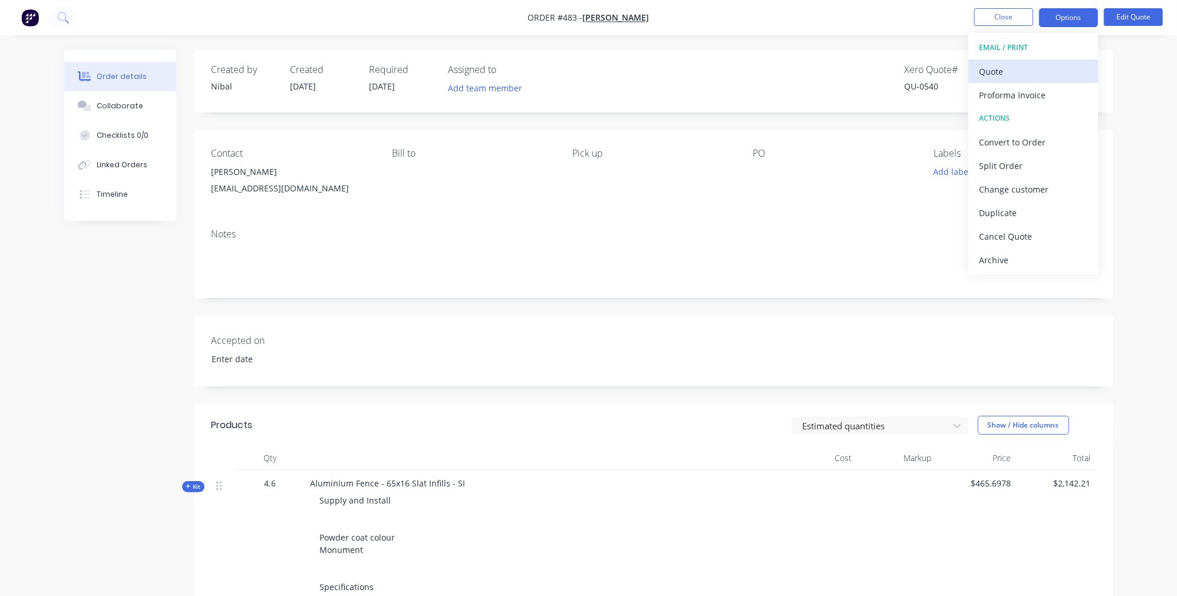
click at [1032, 72] on div "Quote" at bounding box center [1033, 71] width 108 height 17
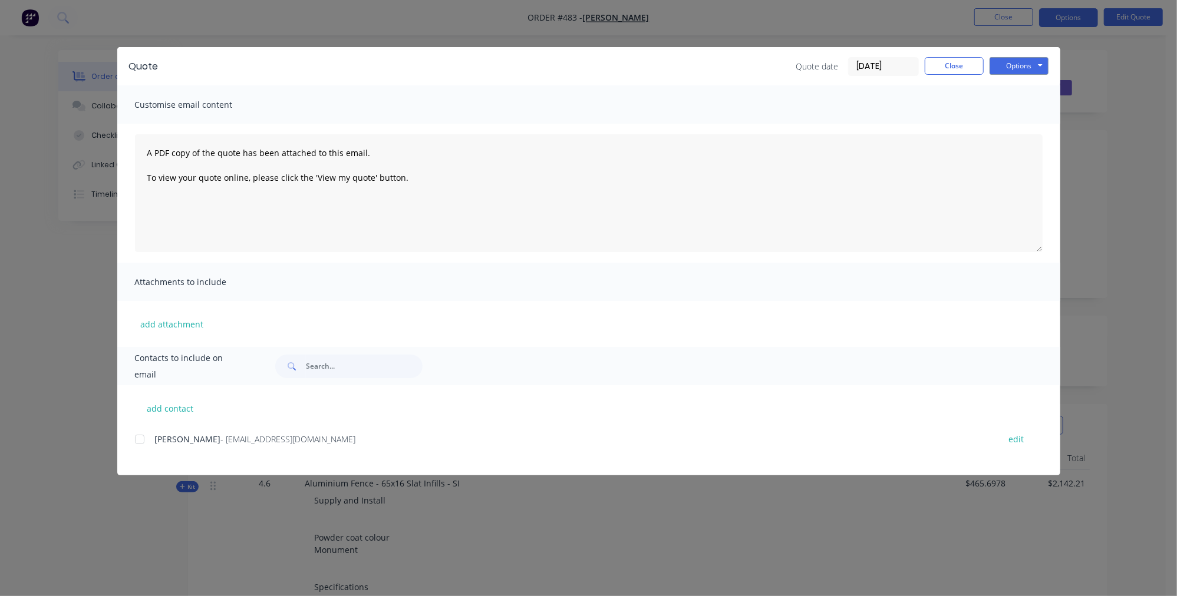
click at [168, 435] on span "[PERSON_NAME]" at bounding box center [188, 439] width 66 height 11
click at [143, 439] on div at bounding box center [140, 440] width 24 height 24
click at [1018, 62] on button "Options" at bounding box center [1018, 66] width 59 height 18
click at [1024, 123] on button "Email" at bounding box center [1026, 125] width 75 height 19
click at [957, 69] on button "Close" at bounding box center [953, 66] width 59 height 18
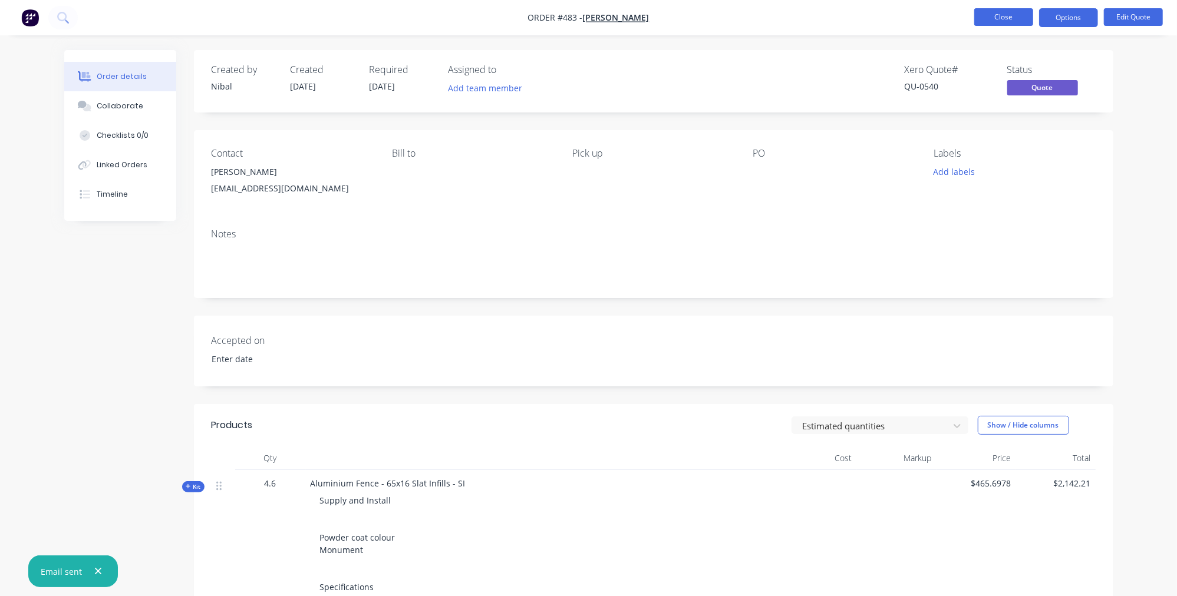
click at [993, 25] on button "Close" at bounding box center [1003, 17] width 59 height 18
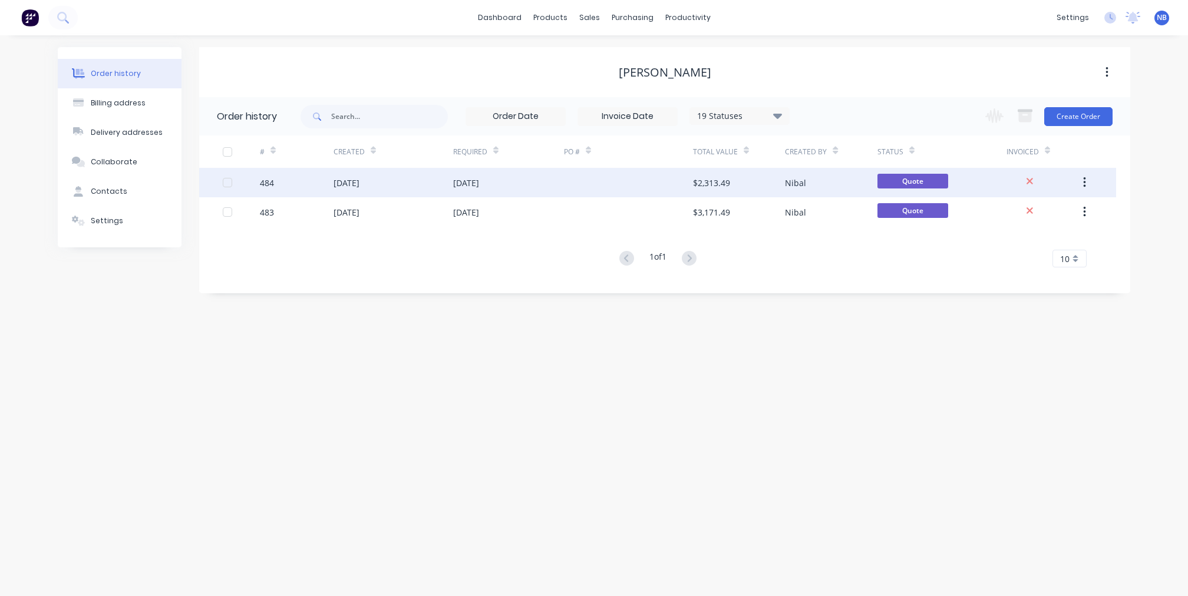
click at [479, 187] on div "[DATE]" at bounding box center [466, 183] width 26 height 12
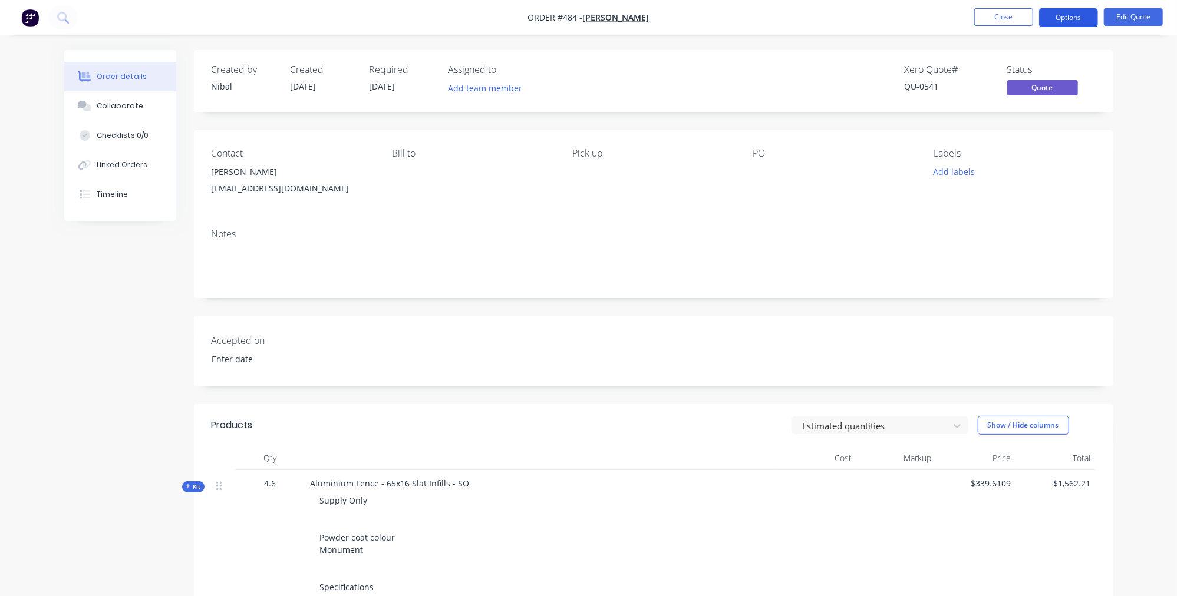
click at [1071, 24] on button "Options" at bounding box center [1068, 17] width 59 height 19
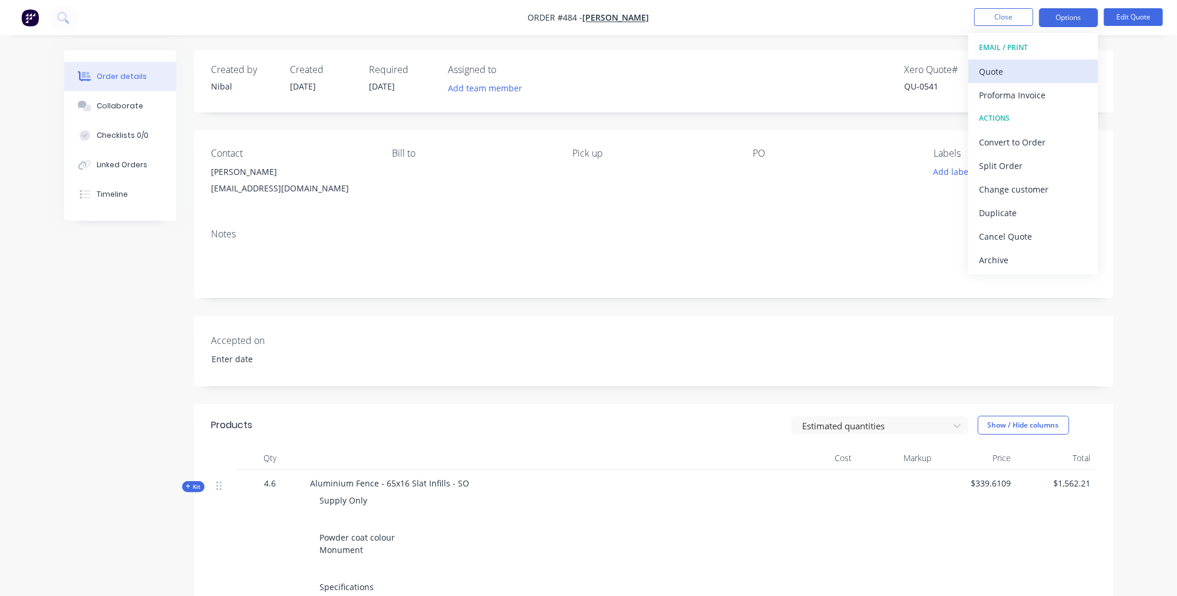
click at [1053, 77] on div "Quote" at bounding box center [1033, 71] width 108 height 17
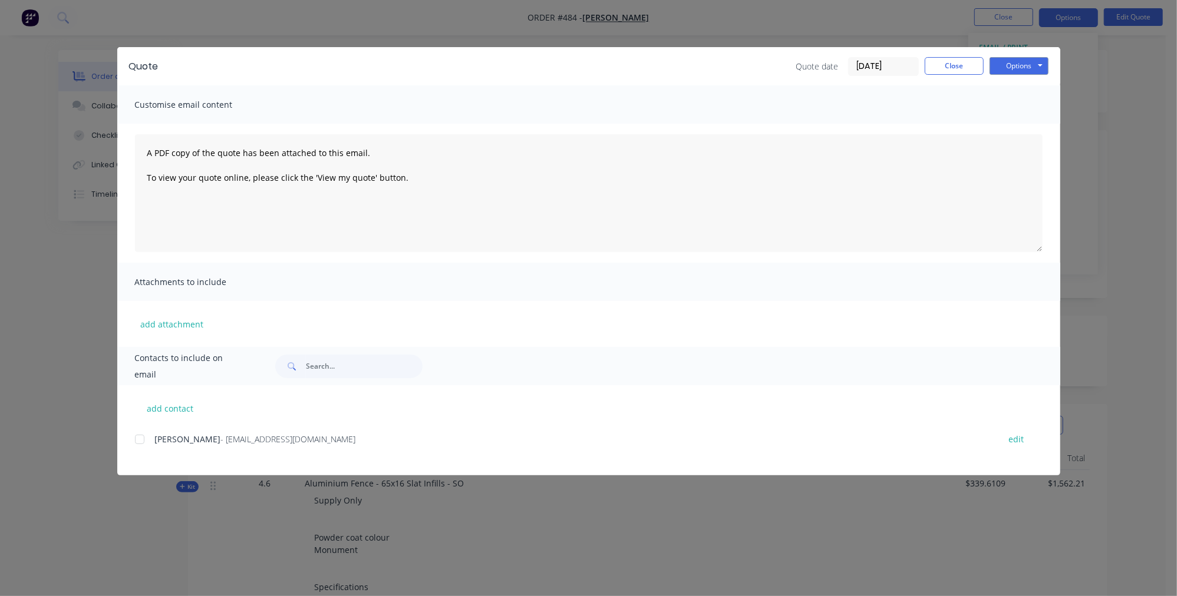
drag, startPoint x: 143, startPoint y: 445, endPoint x: 173, endPoint y: 423, distance: 37.5
click at [143, 445] on div at bounding box center [140, 440] width 24 height 24
click at [1010, 69] on button "Options" at bounding box center [1018, 66] width 59 height 18
click at [1015, 119] on button "Email" at bounding box center [1026, 125] width 75 height 19
click at [960, 68] on button "Close" at bounding box center [953, 66] width 59 height 18
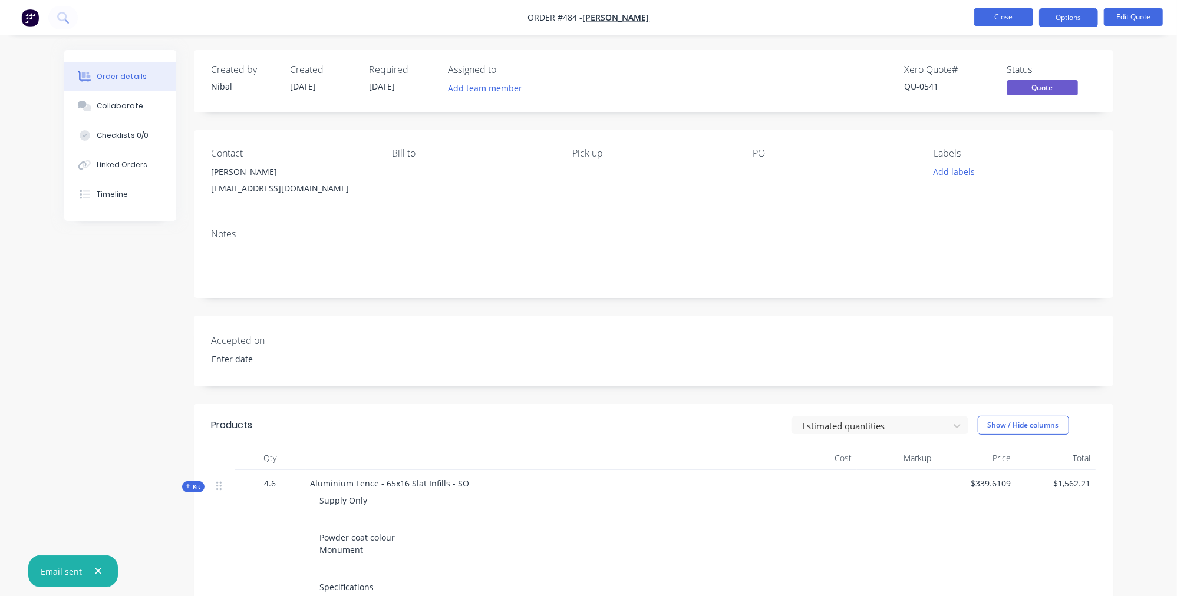
click at [981, 21] on button "Close" at bounding box center [1003, 17] width 59 height 18
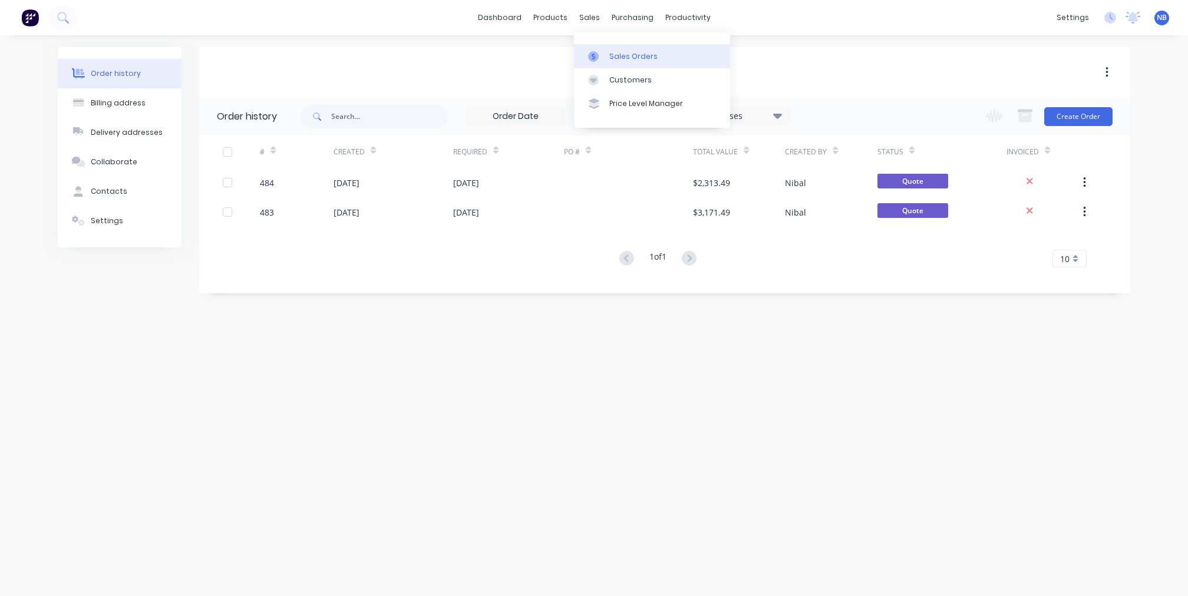
click at [605, 55] on div at bounding box center [597, 56] width 18 height 11
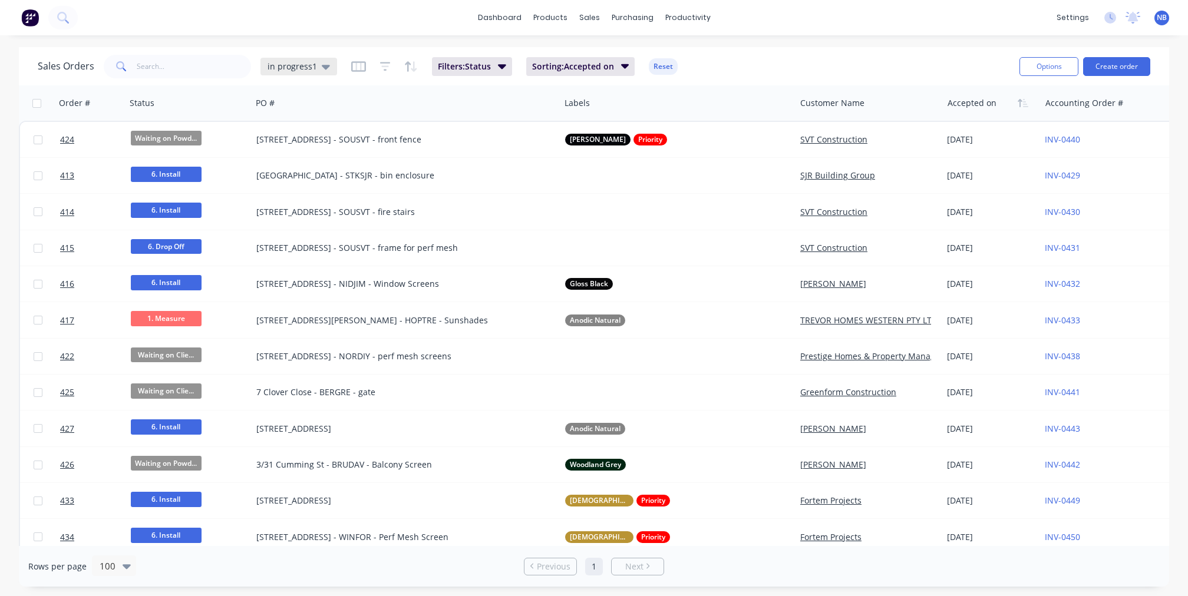
click at [322, 67] on icon at bounding box center [326, 67] width 8 height 5
click at [313, 155] on div "None edit" at bounding box center [343, 167] width 158 height 24
click at [312, 161] on button "None" at bounding box center [331, 167] width 134 height 14
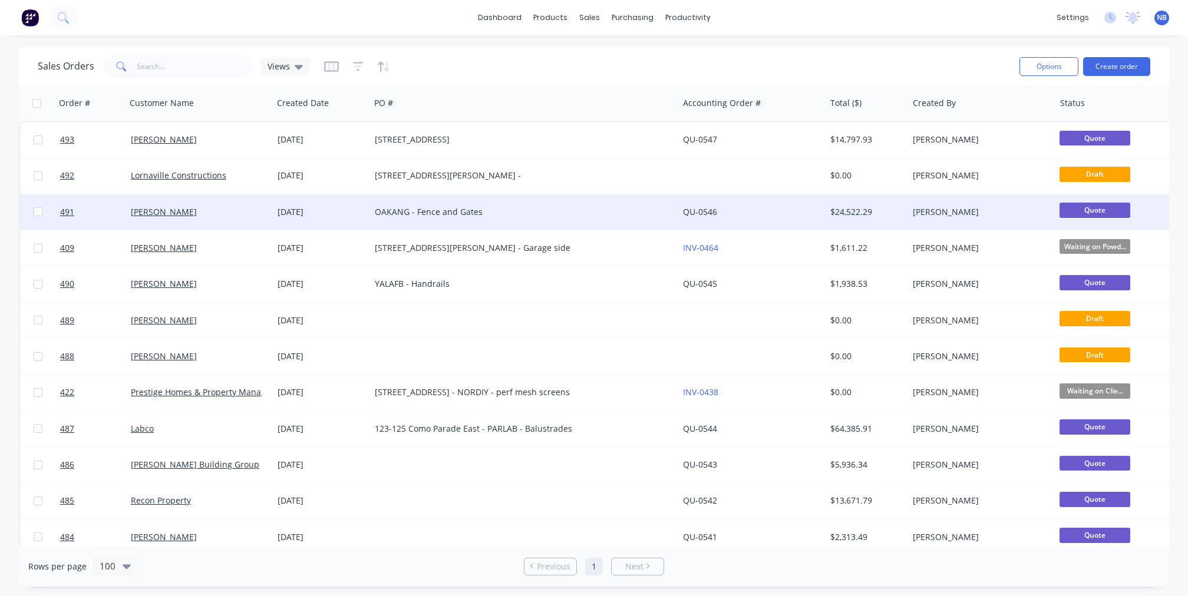
click at [253, 209] on div "[PERSON_NAME]" at bounding box center [196, 212] width 131 height 12
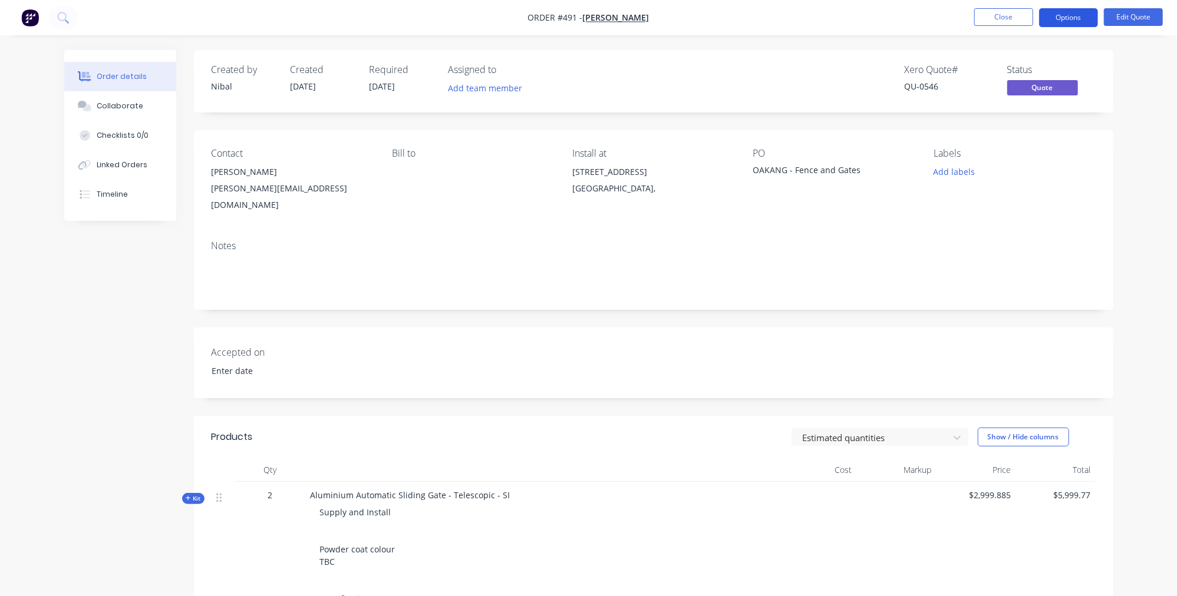
click at [1085, 24] on button "Options" at bounding box center [1068, 17] width 59 height 19
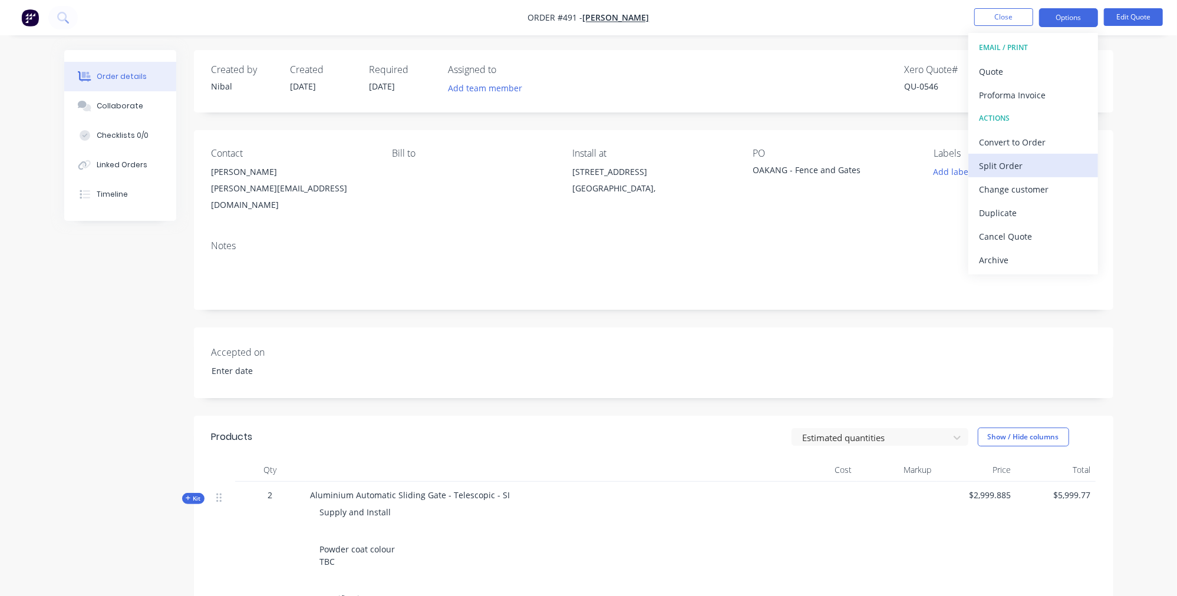
click at [1054, 164] on div "Split Order" at bounding box center [1033, 165] width 108 height 17
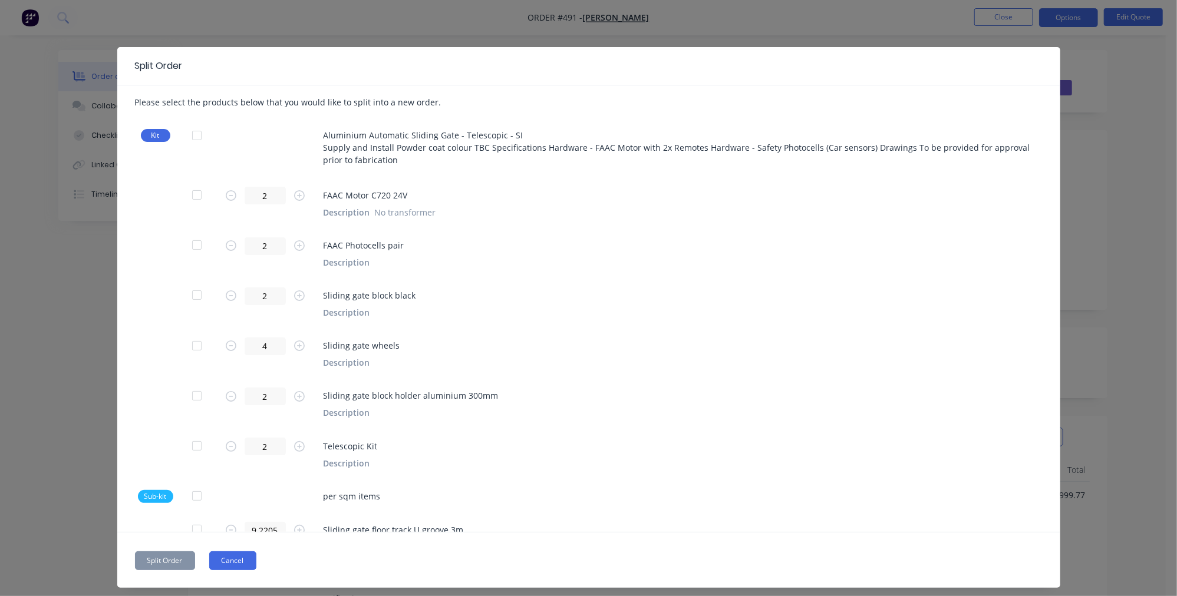
click at [231, 557] on button "Cancel" at bounding box center [232, 560] width 47 height 19
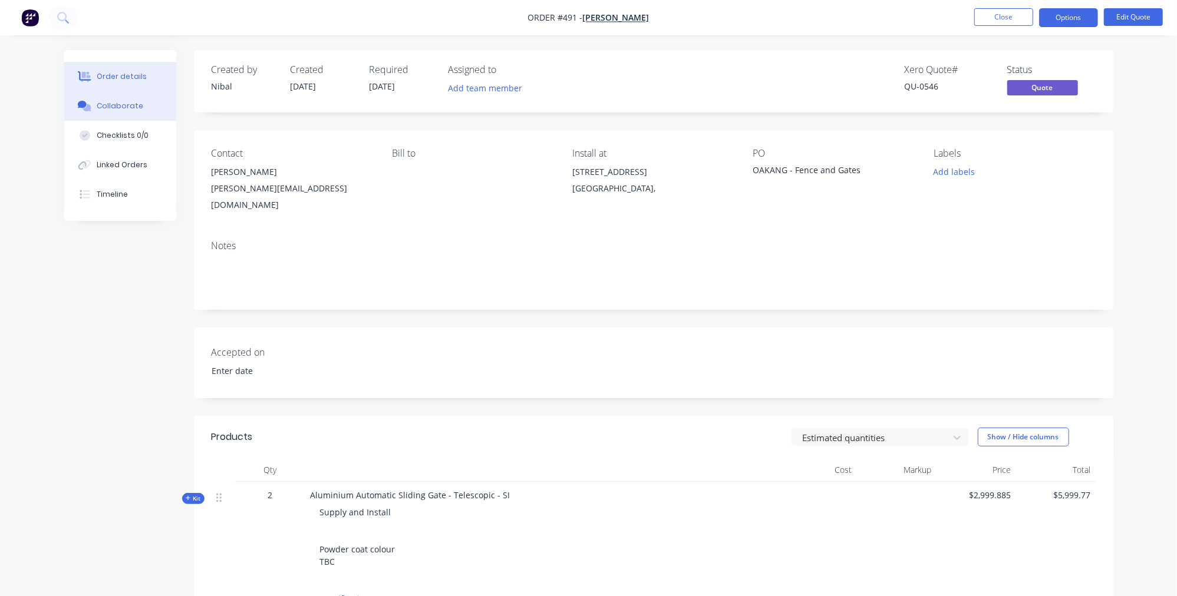
click at [142, 118] on button "Collaborate" at bounding box center [120, 105] width 112 height 29
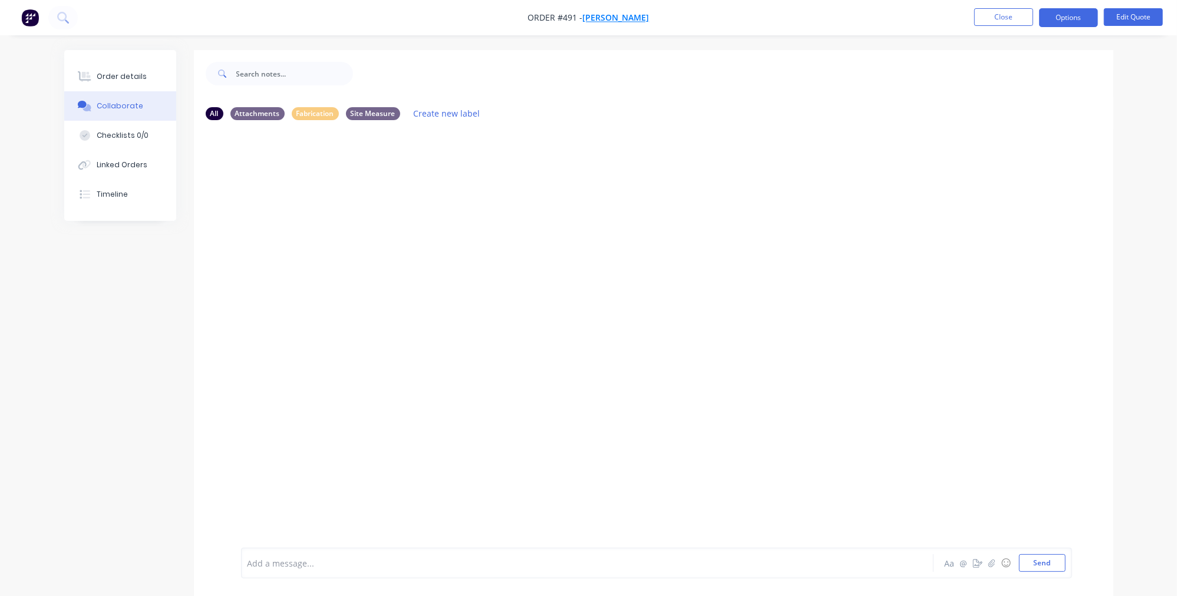
click at [600, 13] on span "[PERSON_NAME]" at bounding box center [616, 17] width 67 height 11
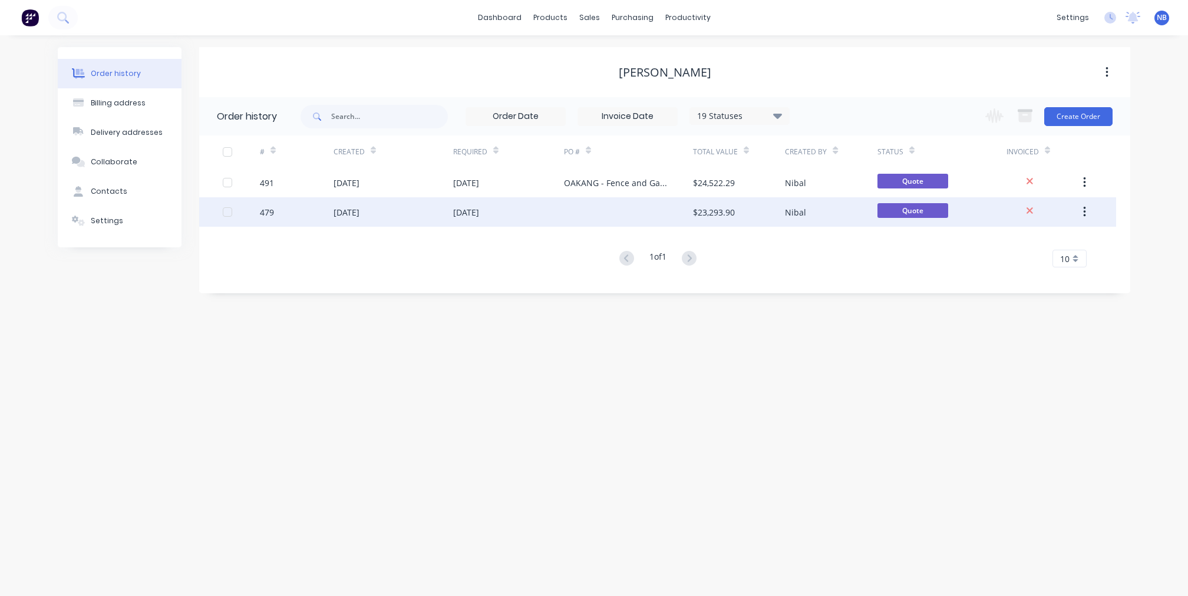
click at [387, 216] on div "[DATE]" at bounding box center [393, 211] width 120 height 29
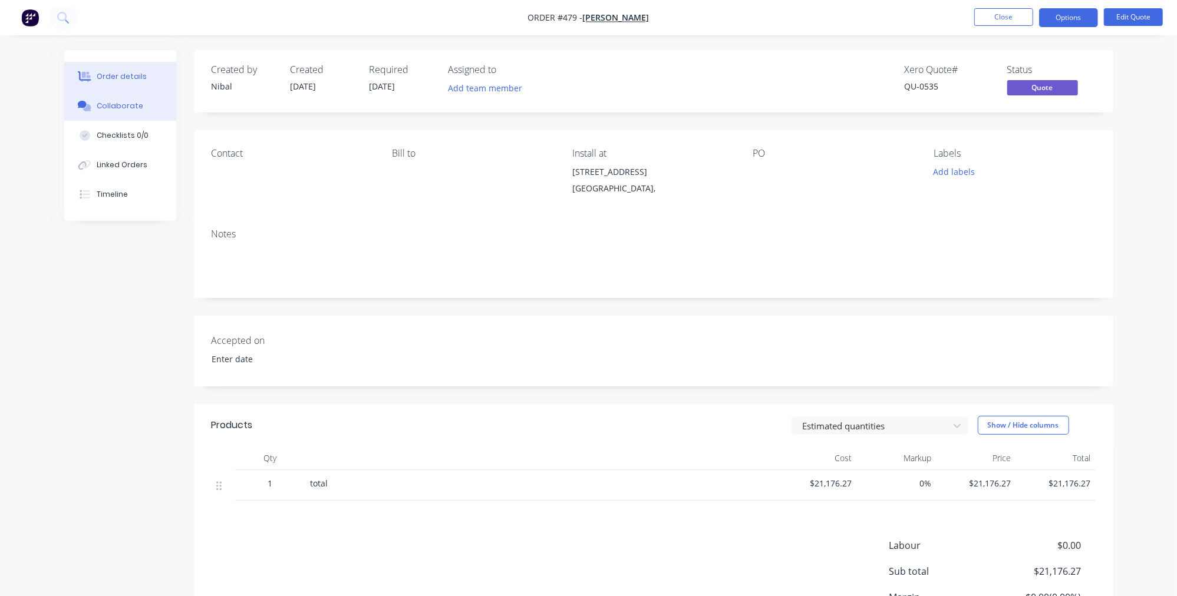
click at [142, 108] on button "Collaborate" at bounding box center [120, 105] width 112 height 29
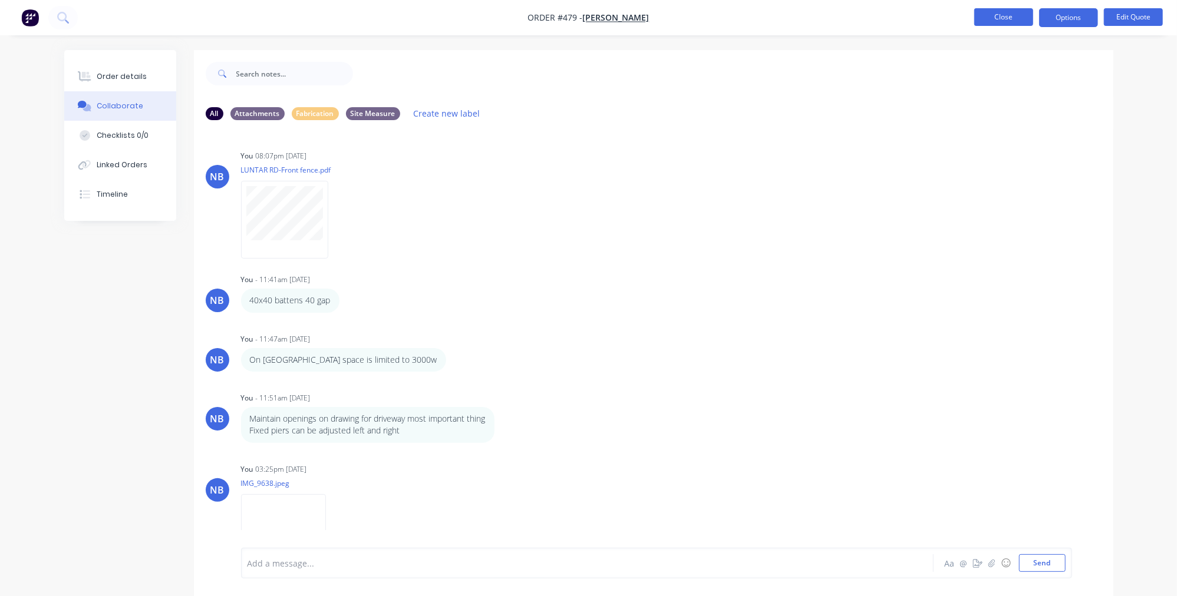
click at [1003, 13] on button "Close" at bounding box center [1003, 17] width 59 height 18
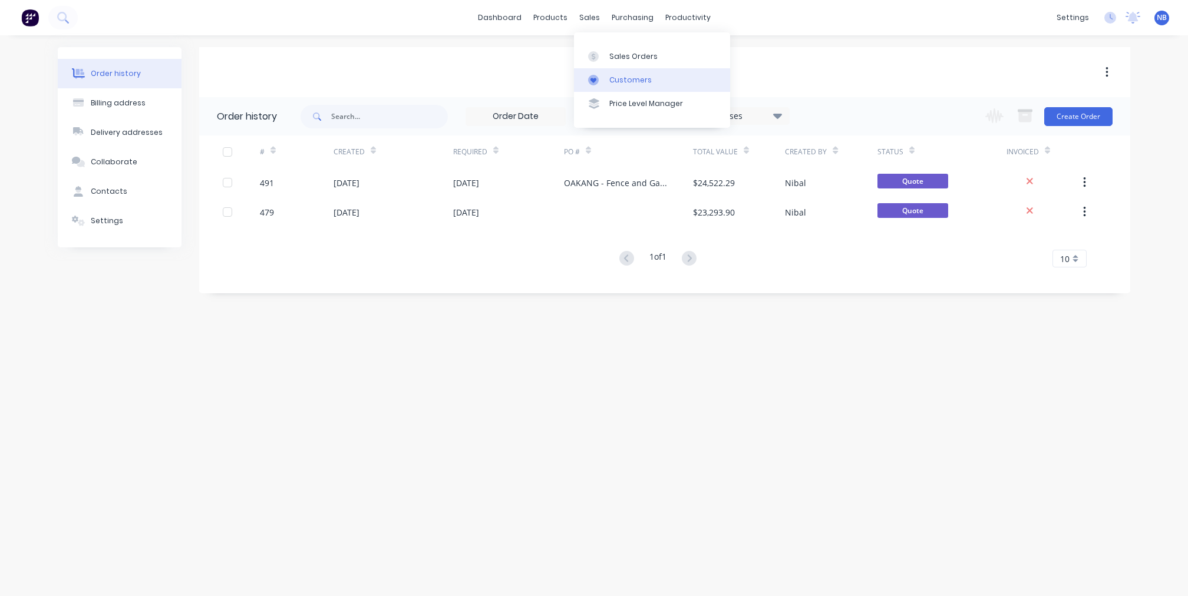
click at [613, 76] on link "Customers" at bounding box center [652, 80] width 156 height 24
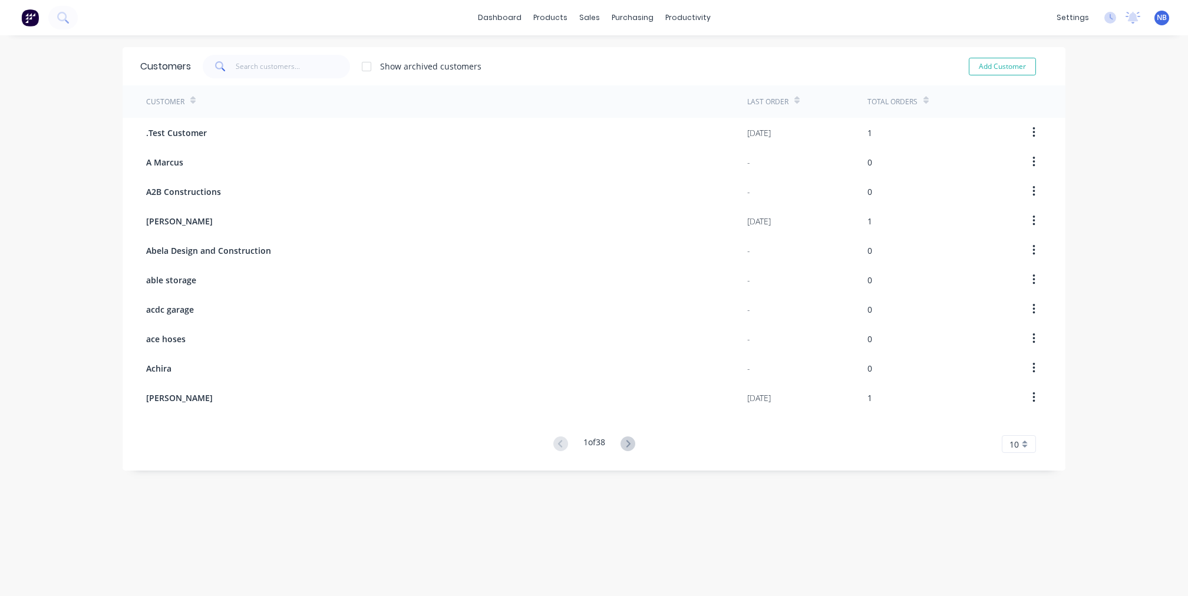
click at [1011, 57] on div "Add Customer" at bounding box center [993, 67] width 107 height 24
click at [1012, 60] on button "Add Customer" at bounding box center [1002, 67] width 67 height 18
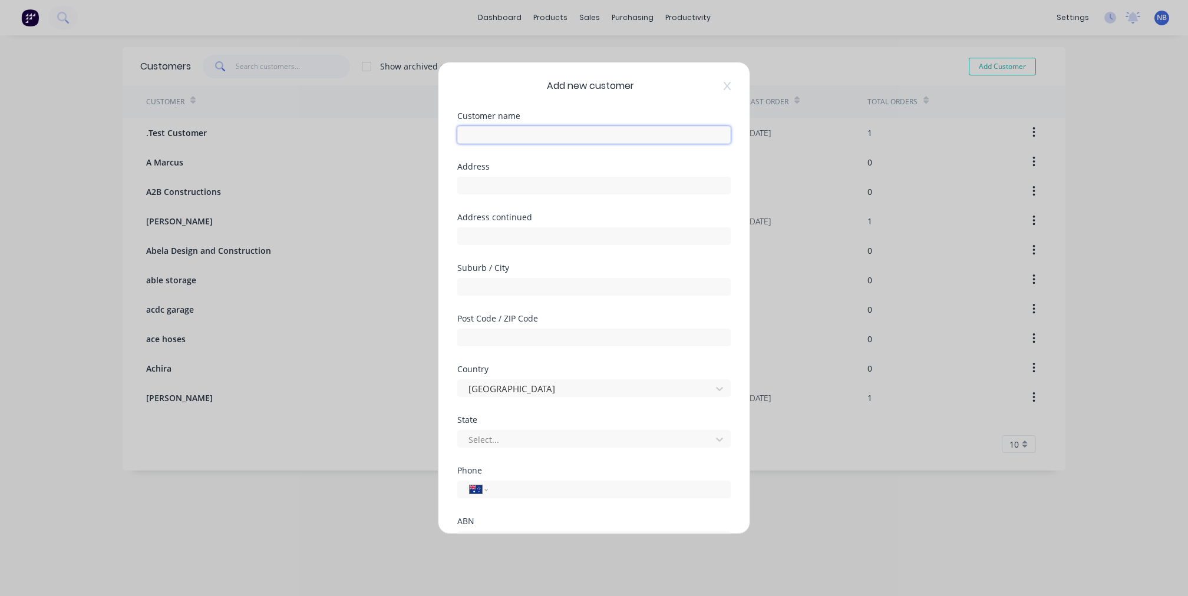
paste input "Construction Management Works"
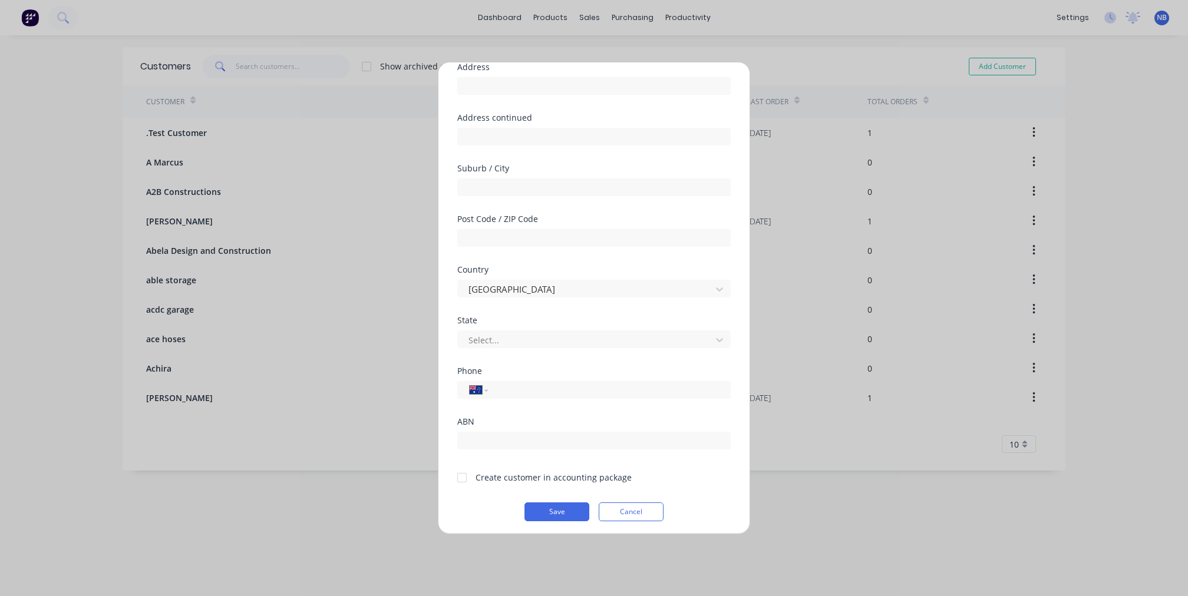
click at [541, 474] on div "Create customer in accounting package" at bounding box center [553, 477] width 156 height 12
click at [457, 476] on div at bounding box center [462, 478] width 24 height 24
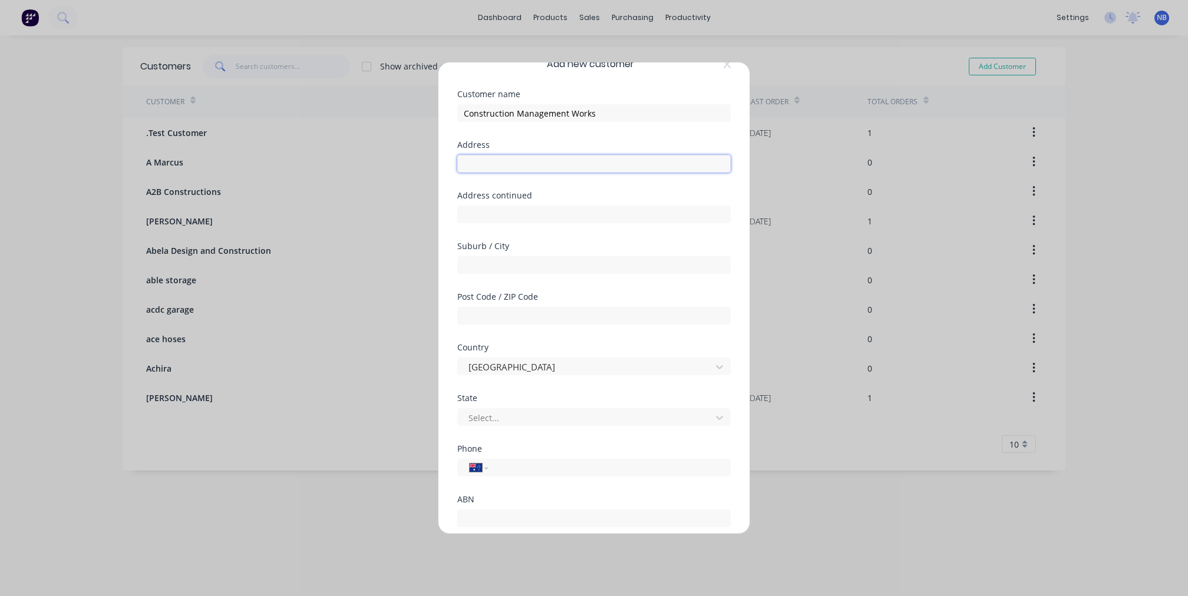
paste input "[STREET_ADDRESS]"
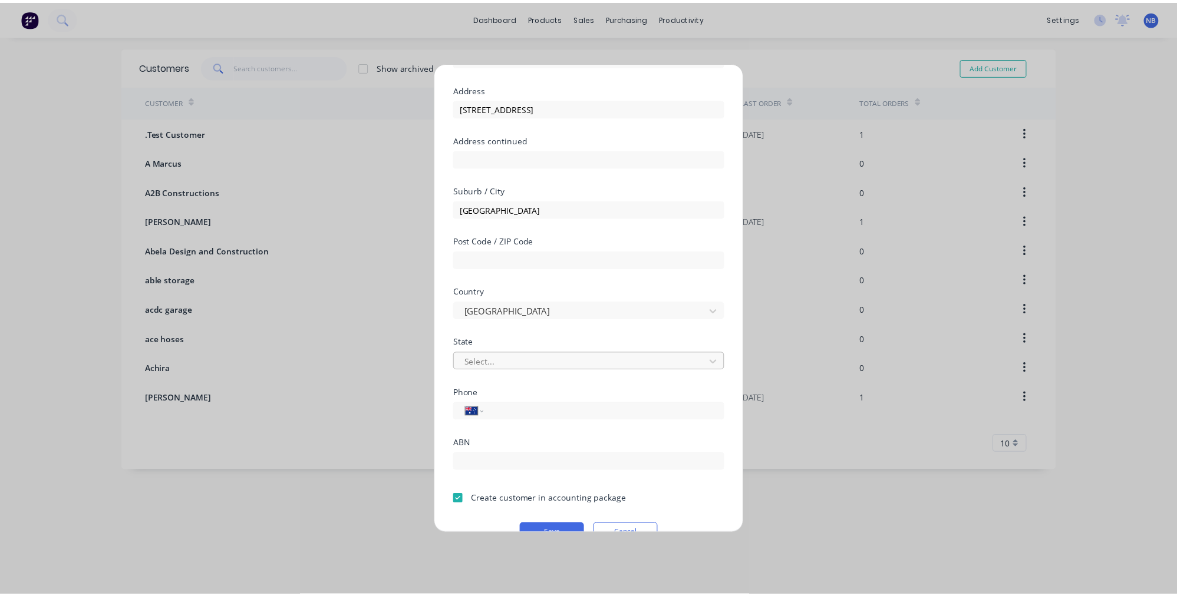
scroll to position [100, 0]
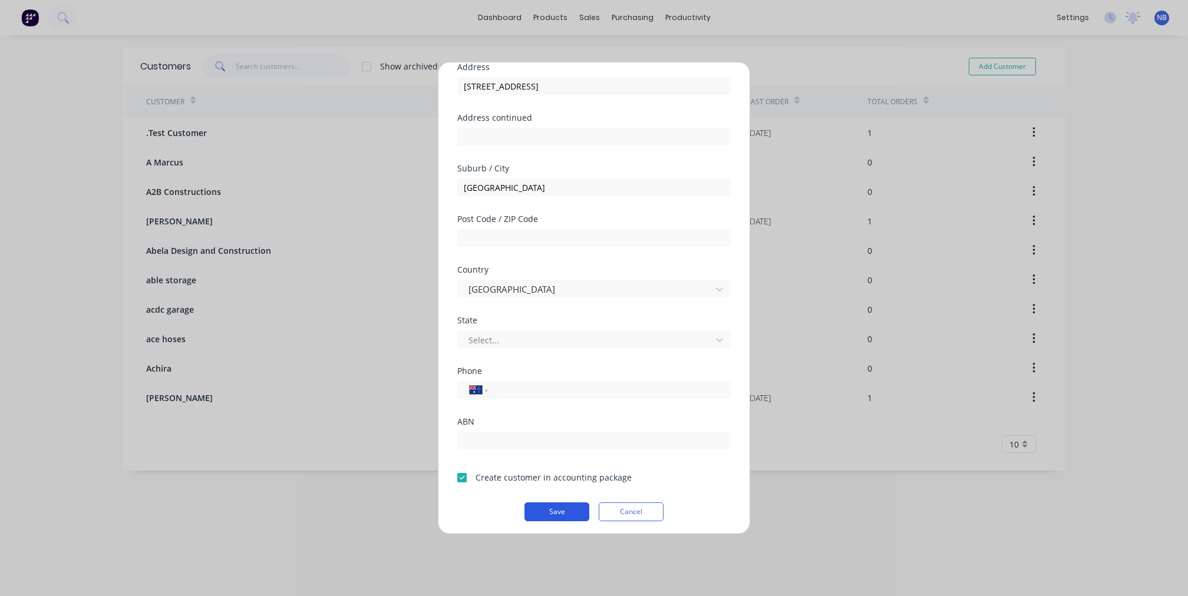
click at [556, 509] on button "Save" at bounding box center [556, 512] width 65 height 19
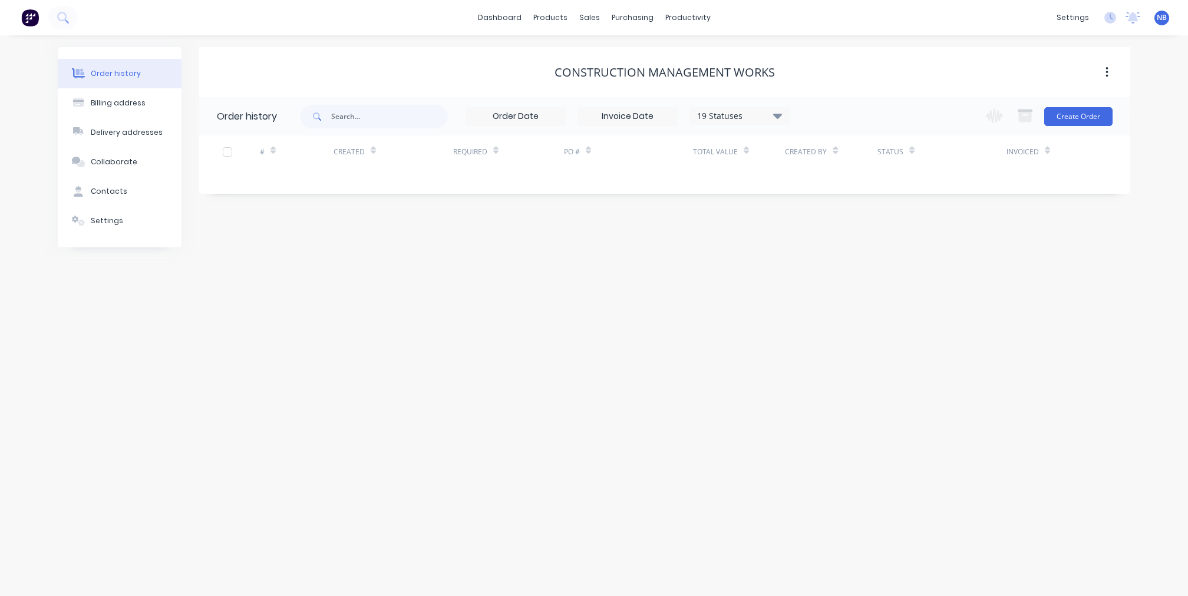
click at [1096, 76] on button "button" at bounding box center [1107, 72] width 28 height 21
click at [1108, 67] on icon "button" at bounding box center [1106, 72] width 3 height 13
click at [618, 55] on div "Sales Orders" at bounding box center [633, 56] width 48 height 11
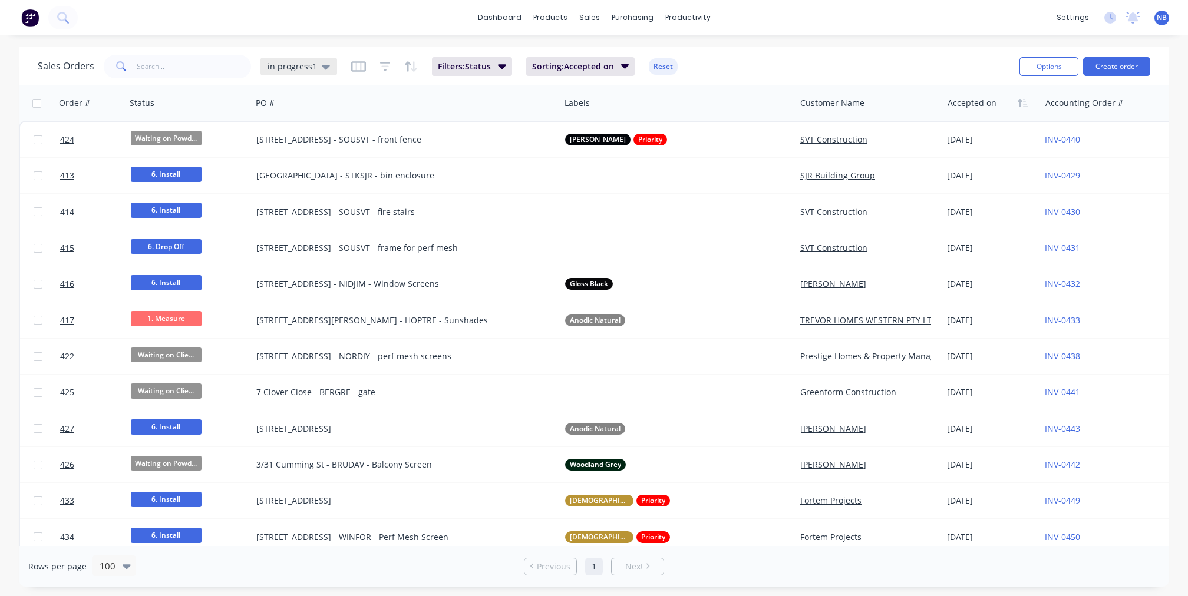
click at [328, 74] on div "in progress1" at bounding box center [298, 67] width 77 height 18
click at [293, 172] on button "None" at bounding box center [331, 167] width 134 height 14
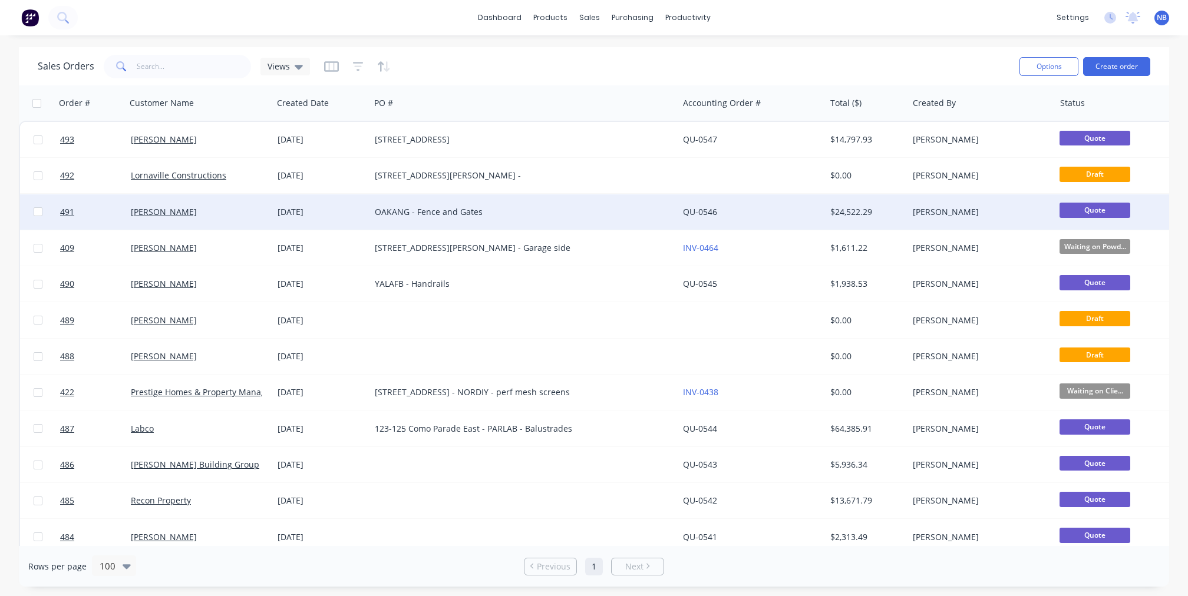
click at [220, 215] on div "[PERSON_NAME]" at bounding box center [196, 212] width 131 height 12
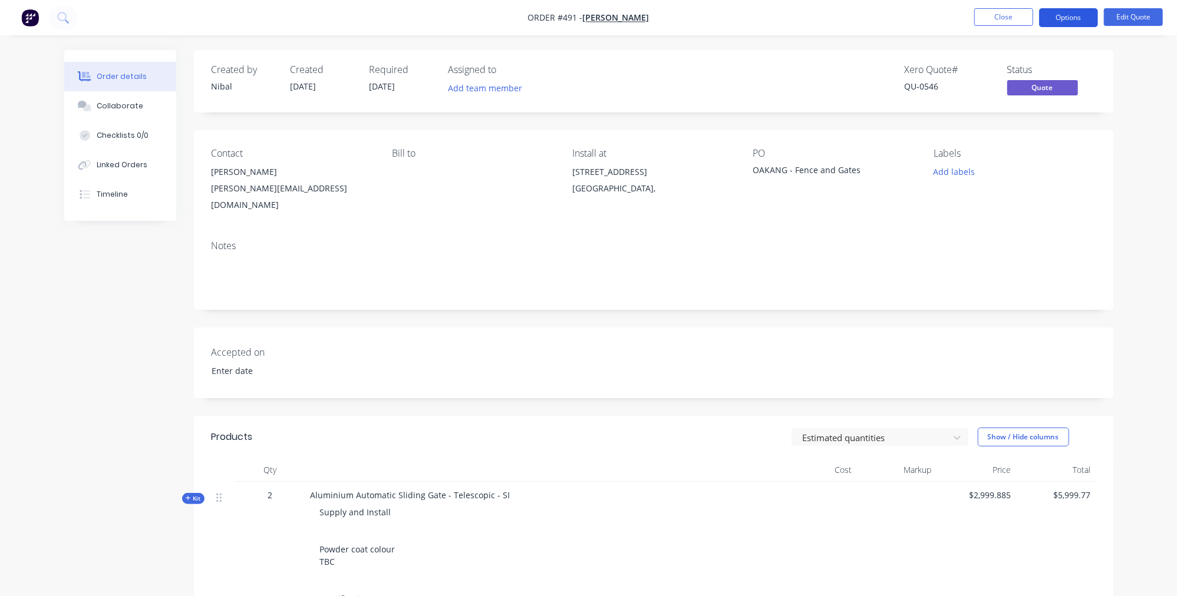
click at [1052, 22] on button "Options" at bounding box center [1068, 17] width 59 height 19
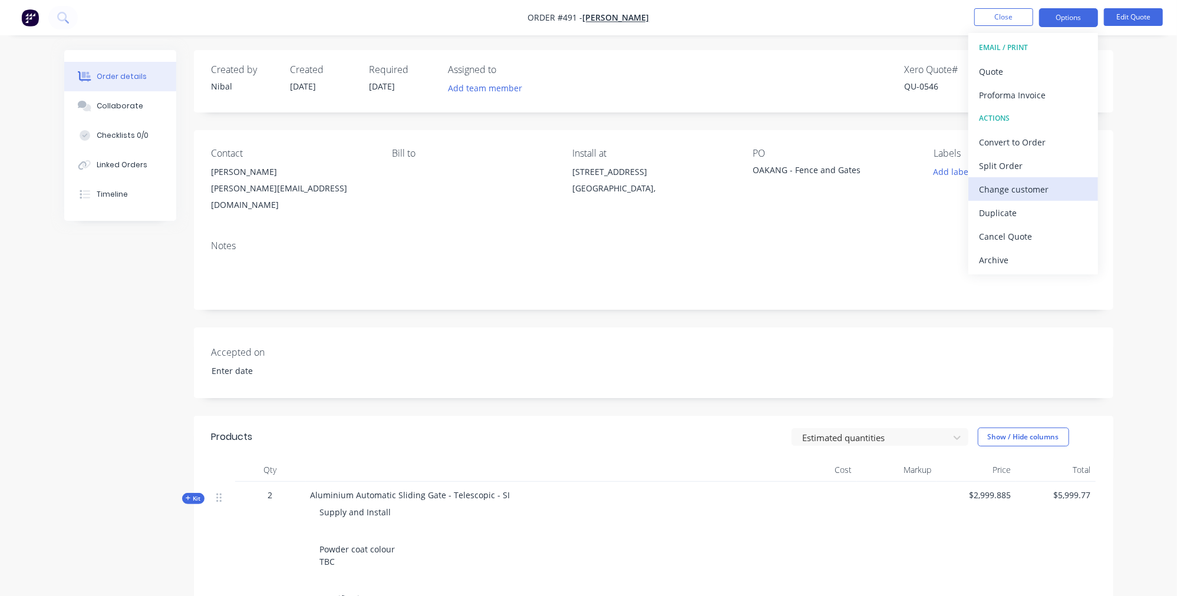
click at [1035, 187] on div "Change customer" at bounding box center [1033, 189] width 108 height 17
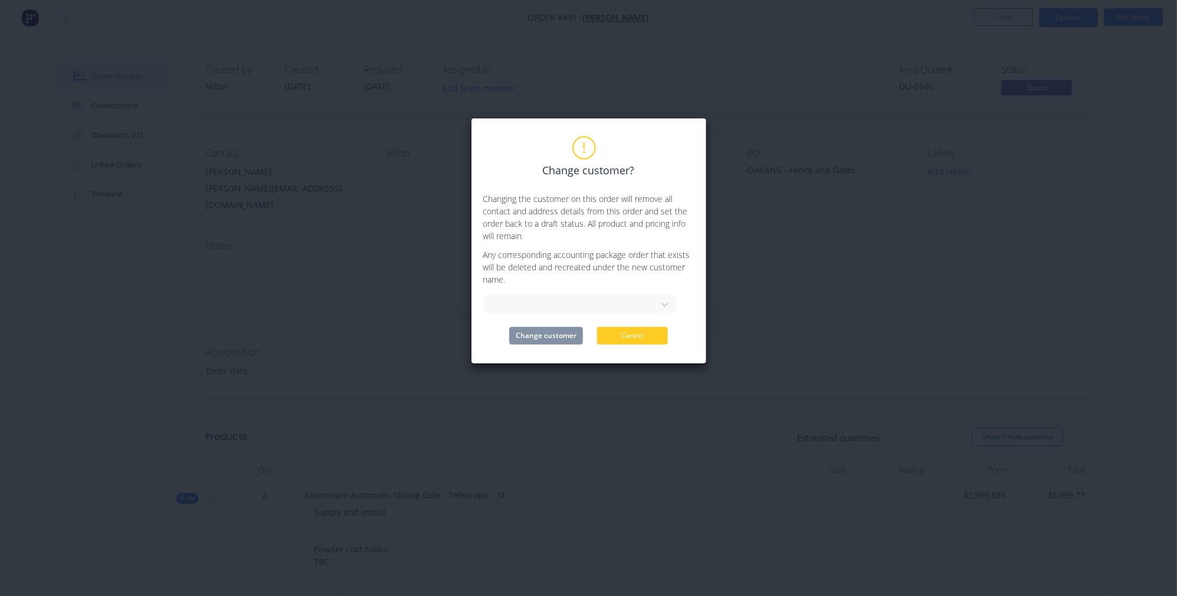
click at [609, 330] on button "Cancel" at bounding box center [632, 336] width 71 height 18
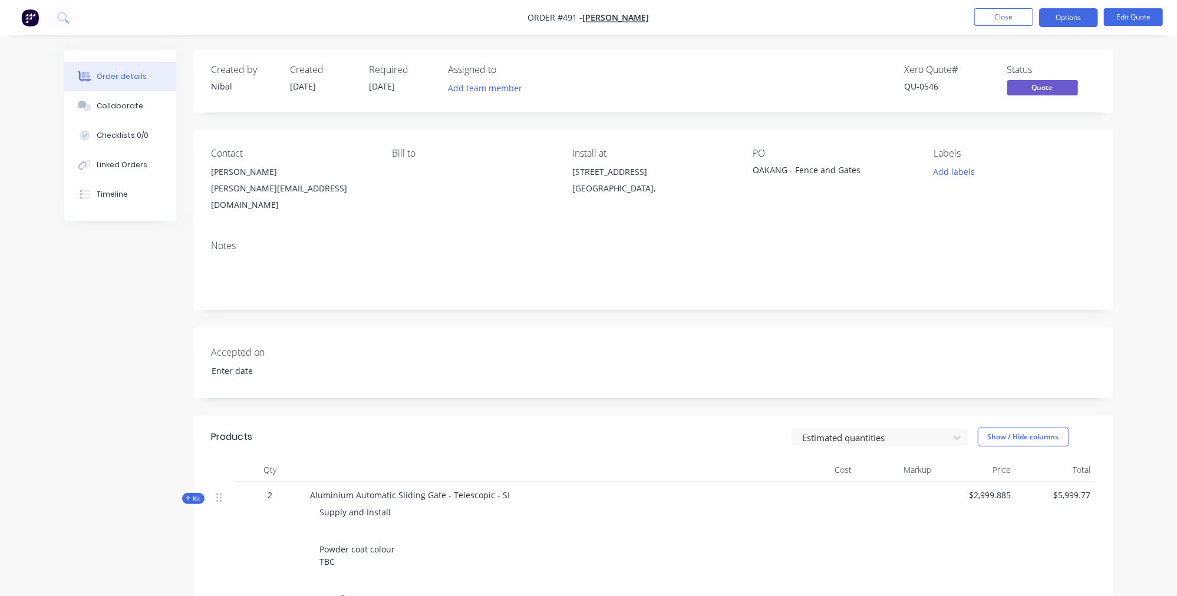
click at [614, 175] on div "[STREET_ADDRESS]" at bounding box center [652, 172] width 161 height 16
click at [616, 165] on div "[STREET_ADDRESS]" at bounding box center [652, 172] width 161 height 16
click at [828, 173] on div "OAKANG - Fence and Gates" at bounding box center [826, 172] width 147 height 16
drag, startPoint x: 571, startPoint y: 172, endPoint x: 629, endPoint y: 192, distance: 61.7
click at [629, 192] on div "Contact Angelo [EMAIL_ADDRESS][DOMAIN_NAME] Bill to Install at [STREET_ADDRESS]…" at bounding box center [653, 180] width 919 height 101
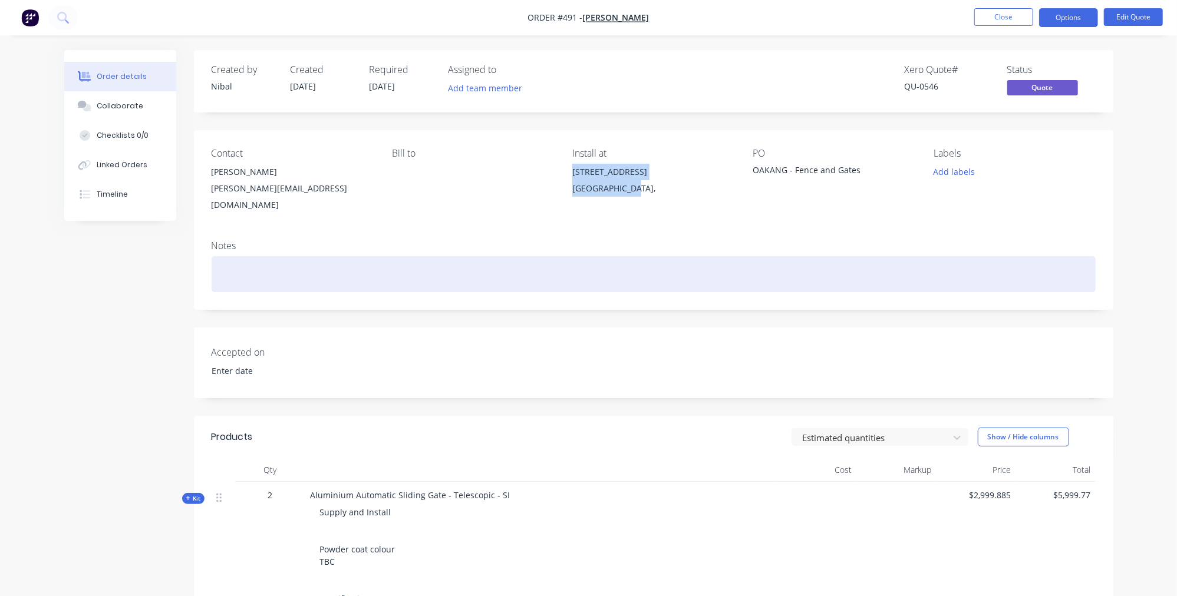
copy div "[STREET_ADDRESS]"
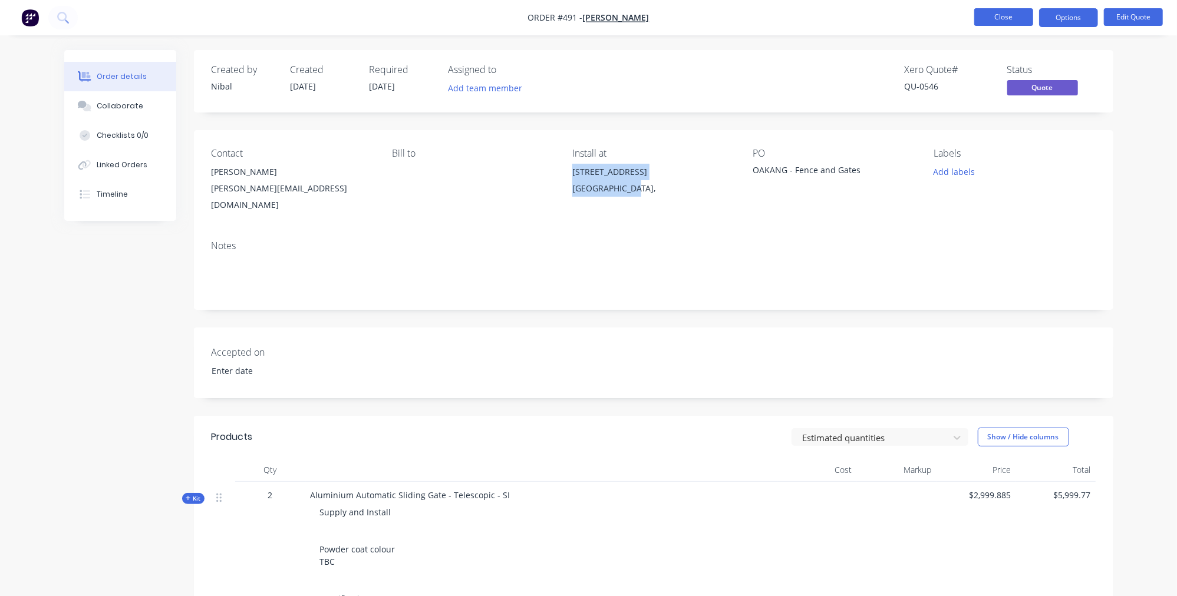
click at [1019, 17] on button "Close" at bounding box center [1003, 17] width 59 height 18
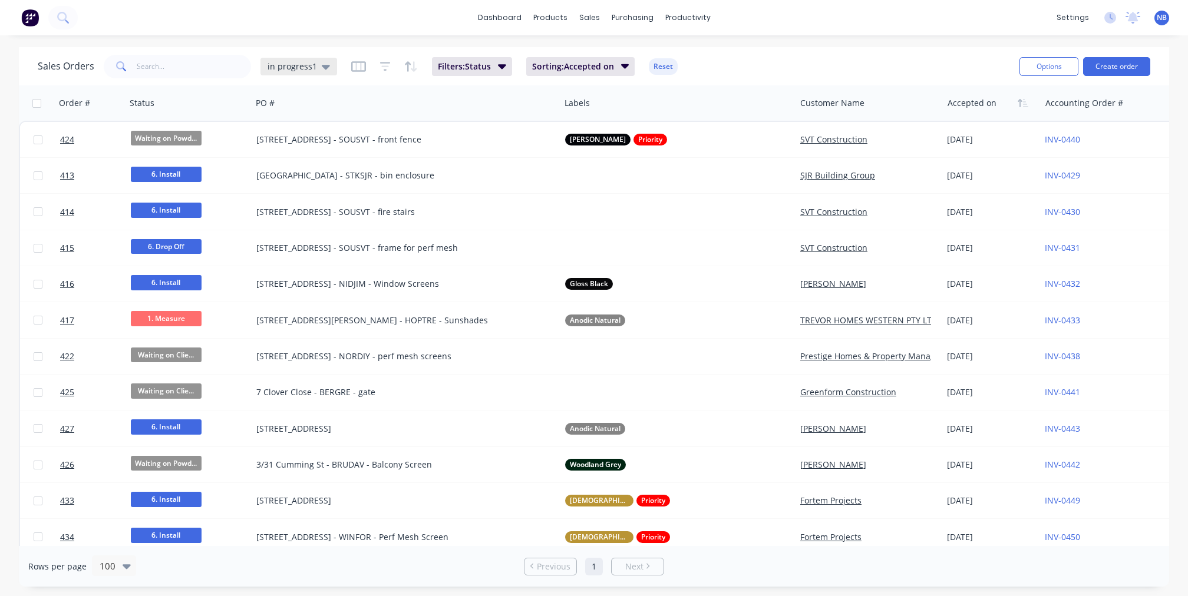
click at [289, 60] on div "in progress1" at bounding box center [298, 67] width 77 height 18
click at [300, 174] on div "None edit" at bounding box center [343, 167] width 158 height 24
click at [288, 161] on button "None" at bounding box center [331, 167] width 134 height 14
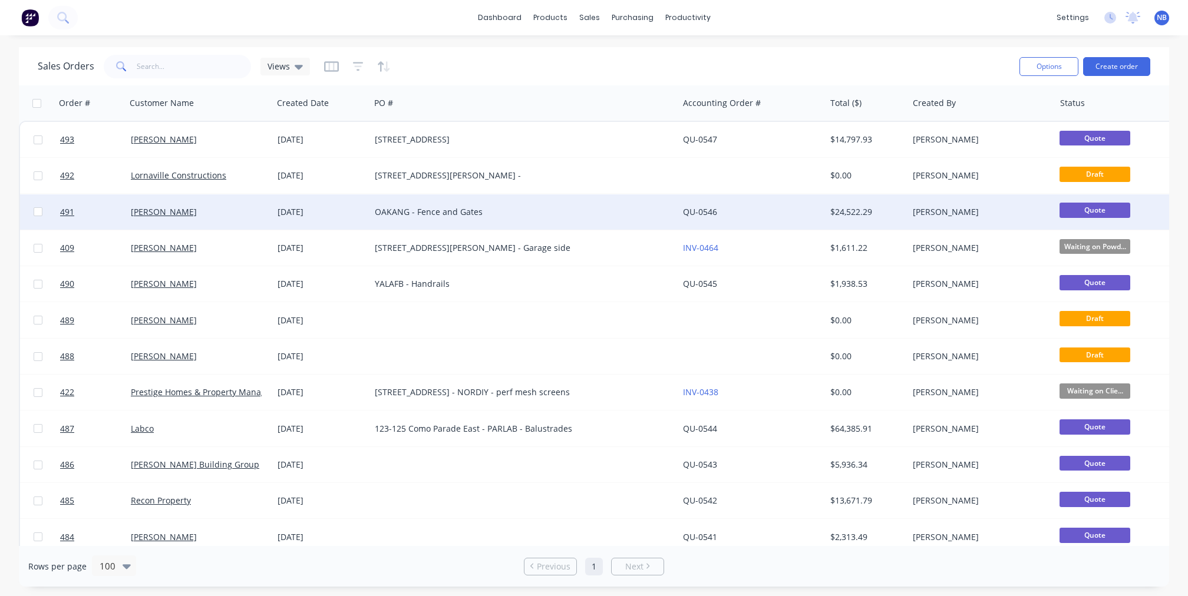
click at [255, 223] on div "[PERSON_NAME]" at bounding box center [199, 211] width 147 height 35
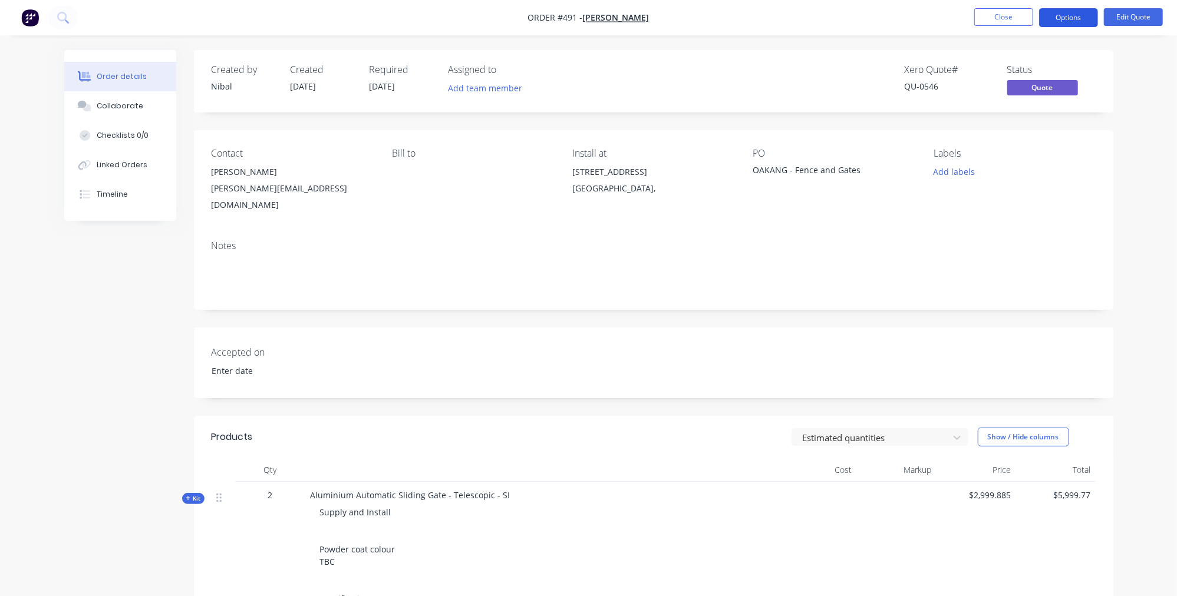
click at [1052, 16] on button "Options" at bounding box center [1068, 17] width 59 height 19
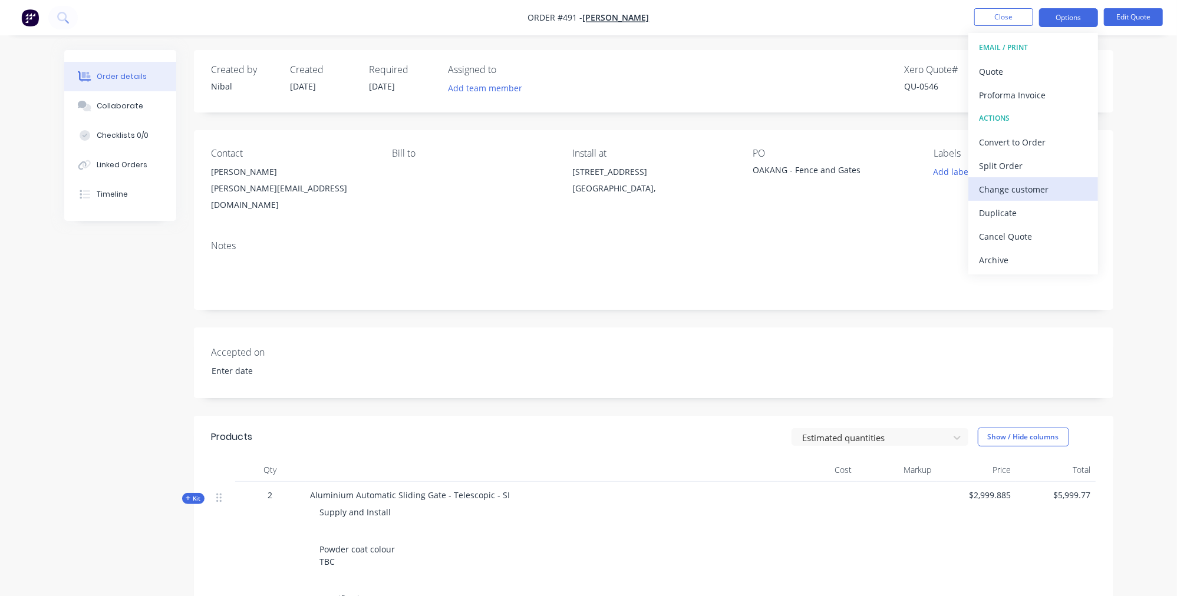
click at [1037, 194] on div "Change customer" at bounding box center [1033, 189] width 108 height 17
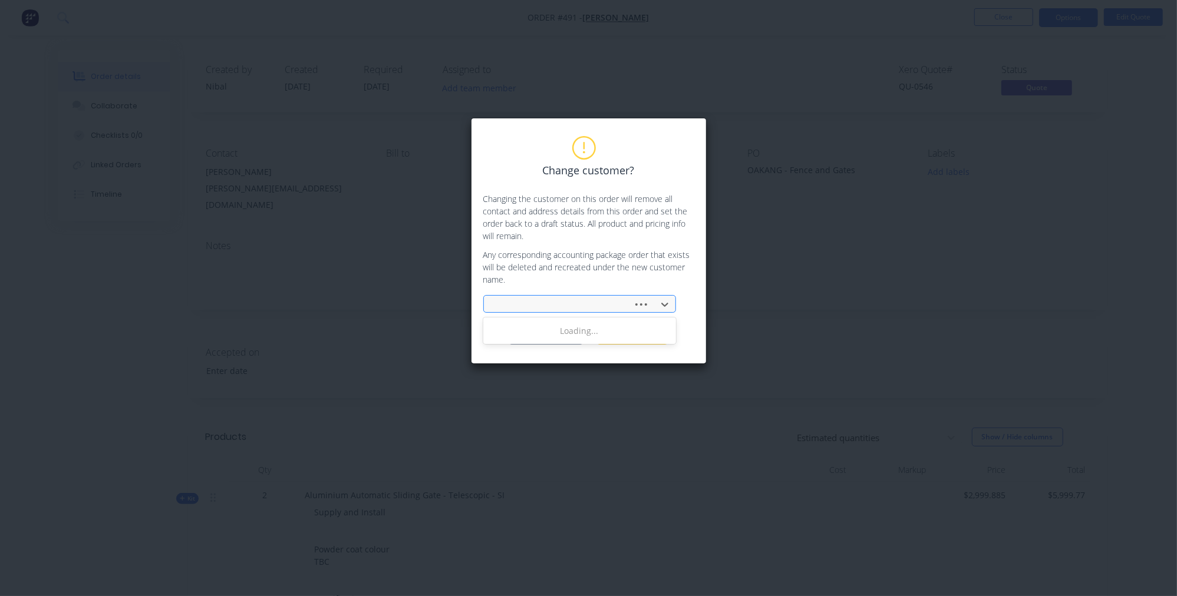
click at [554, 298] on div at bounding box center [560, 305] width 134 height 15
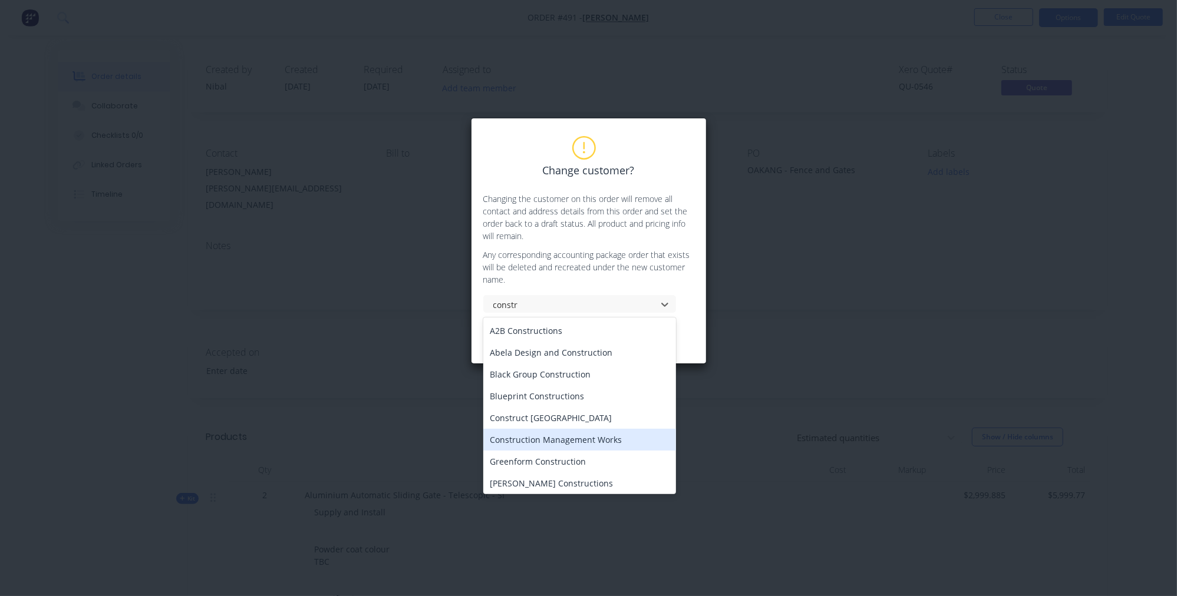
click at [575, 436] on div "Construction Management Works" at bounding box center [579, 440] width 193 height 22
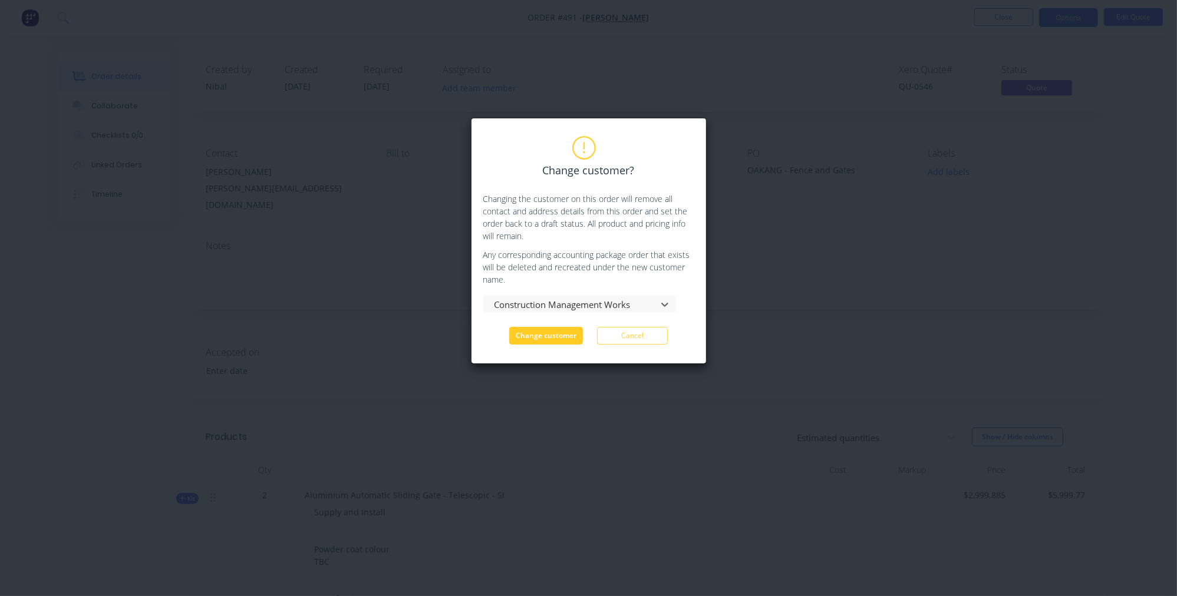
click at [567, 335] on button "Change customer" at bounding box center [546, 336] width 74 height 18
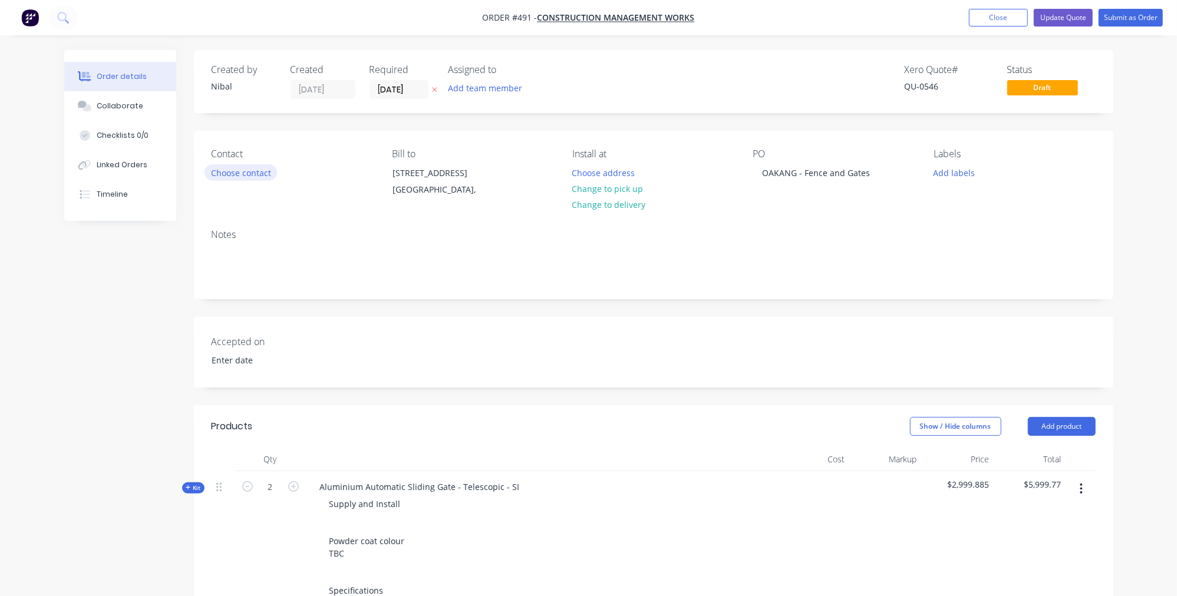
click at [264, 174] on button "Choose contact" at bounding box center [240, 172] width 72 height 16
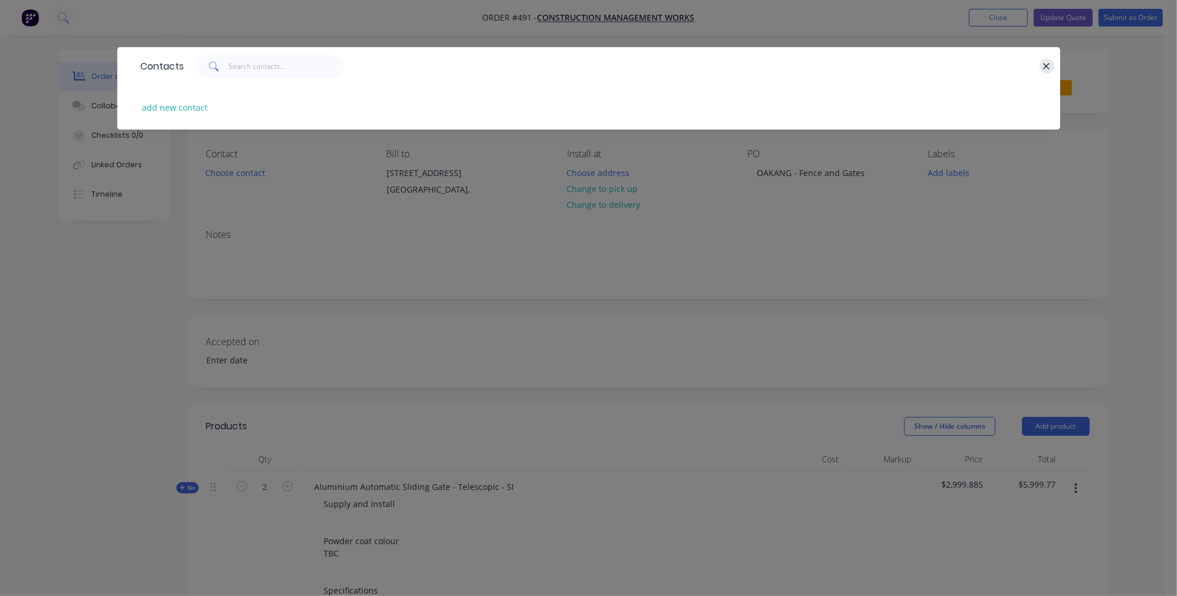
click at [1045, 62] on icon "button" at bounding box center [1046, 66] width 8 height 11
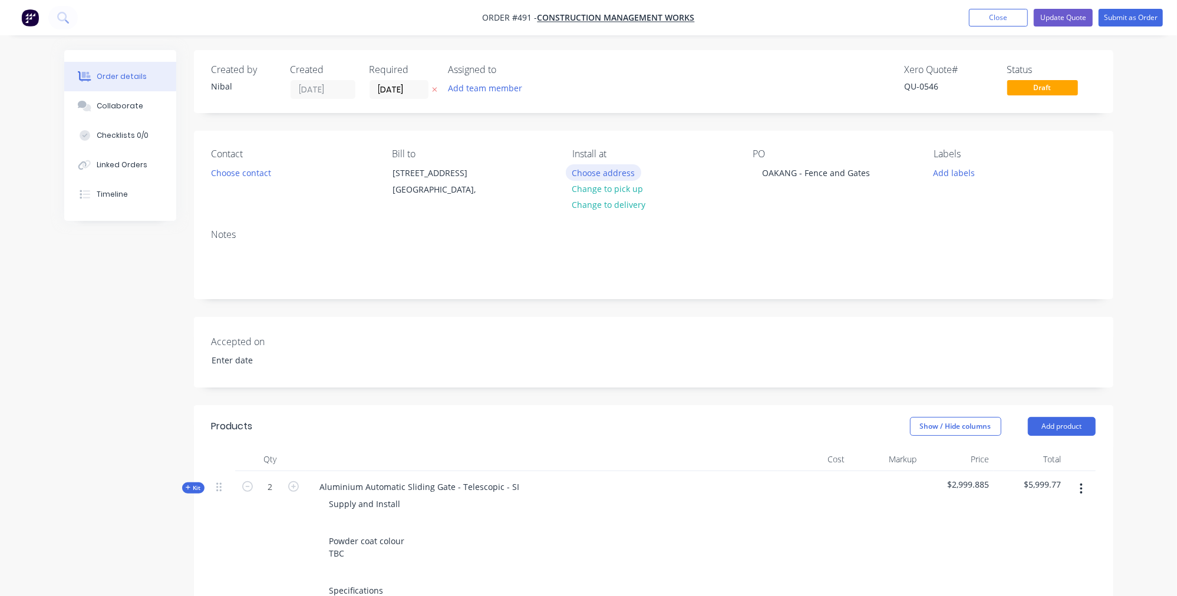
click at [602, 173] on button "Choose address" at bounding box center [603, 172] width 75 height 16
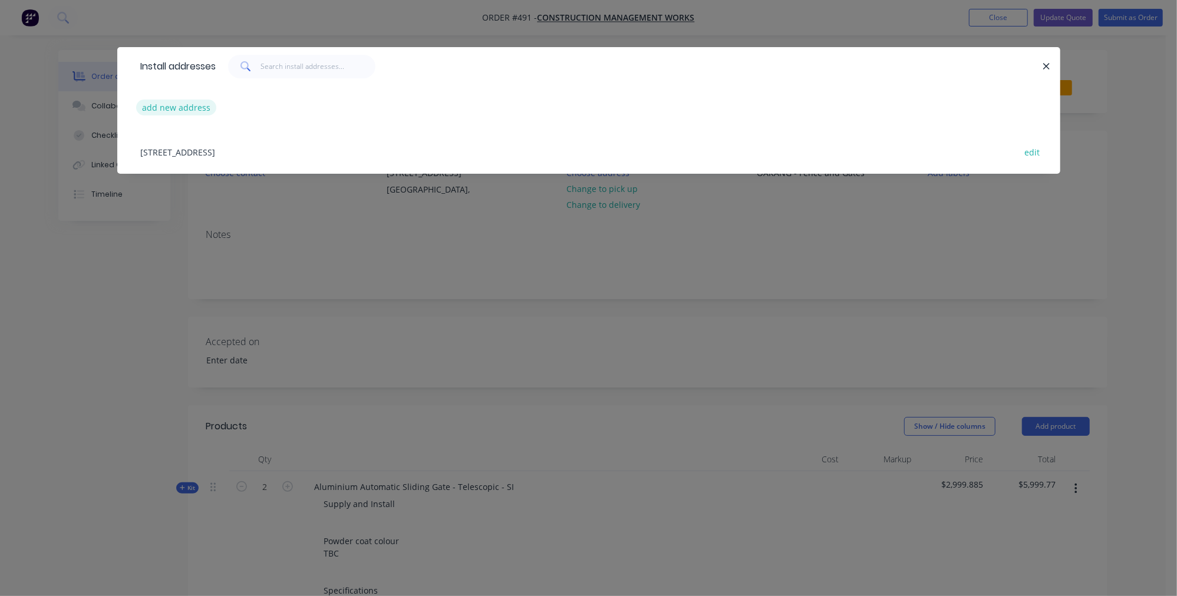
click at [167, 104] on button "add new address" at bounding box center [176, 108] width 81 height 16
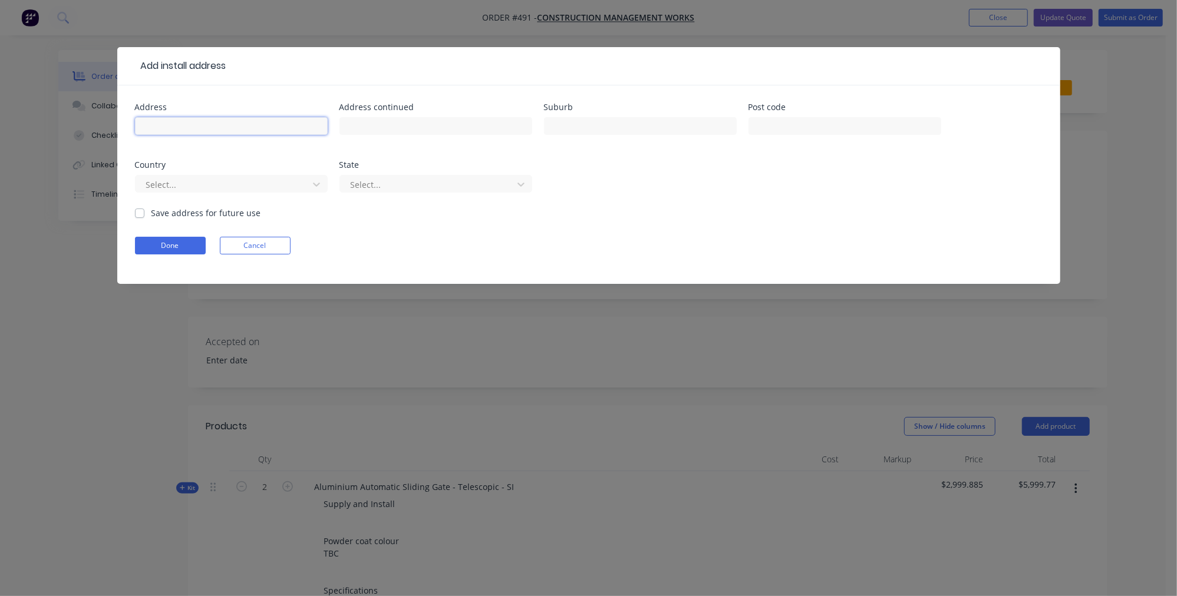
paste input "[STREET_ADDRESS]"
drag, startPoint x: 271, startPoint y: 127, endPoint x: 199, endPoint y: 126, distance: 72.5
click at [199, 126] on input "[STREET_ADDRESS]" at bounding box center [231, 126] width 193 height 18
paste input "[GEOGRAPHIC_DATA]"
click at [151, 212] on label "Save address for future use" at bounding box center [206, 213] width 110 height 12
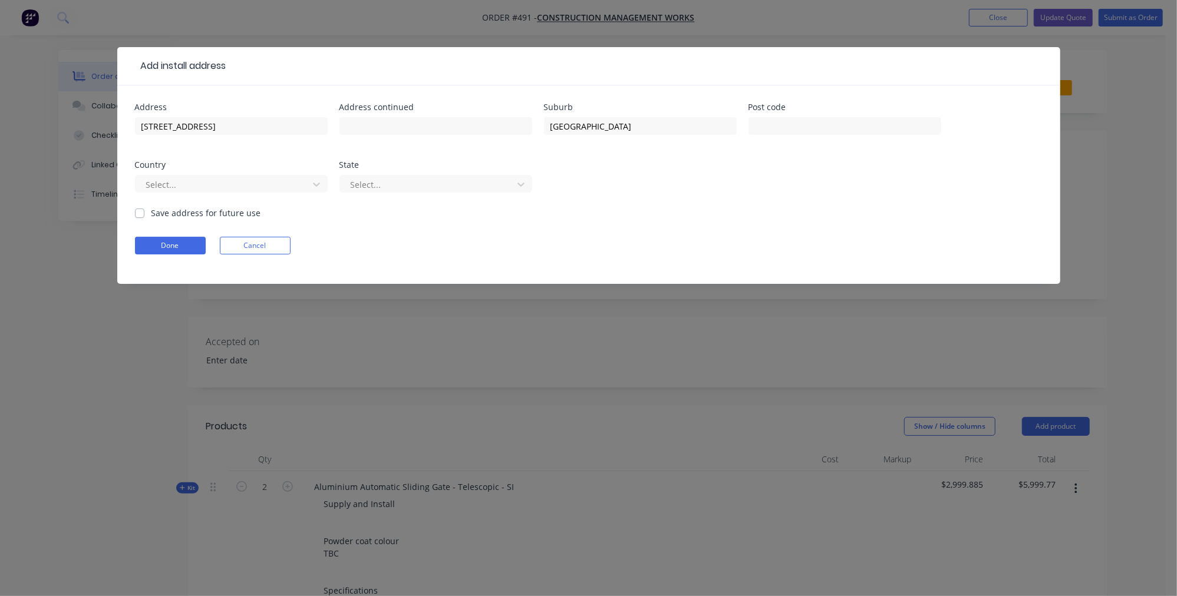
click at [140, 212] on input "Save address for future use" at bounding box center [139, 212] width 9 height 11
click at [141, 239] on button "Done" at bounding box center [170, 246] width 71 height 18
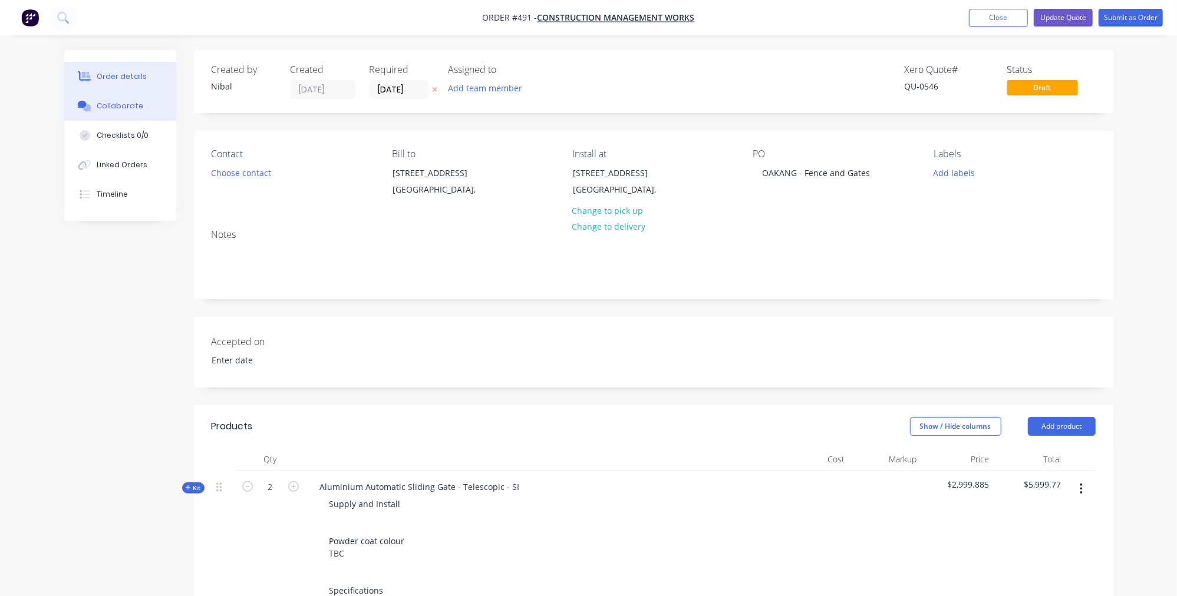
click at [133, 111] on div "Collaborate" at bounding box center [120, 106] width 47 height 11
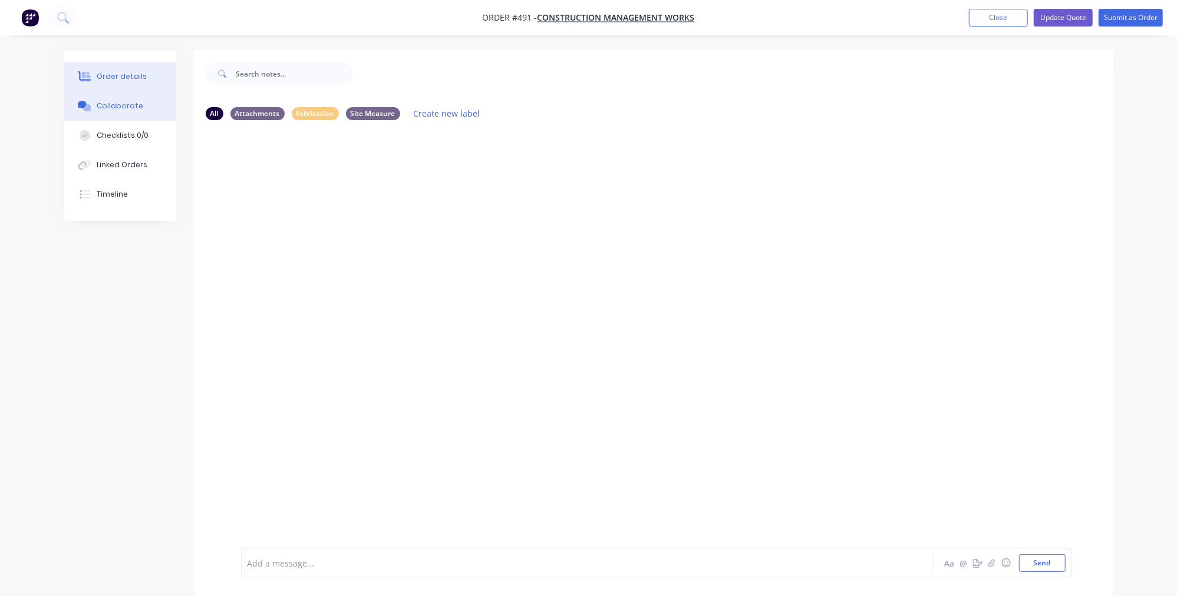
click at [135, 85] on button "Order details" at bounding box center [120, 76] width 112 height 29
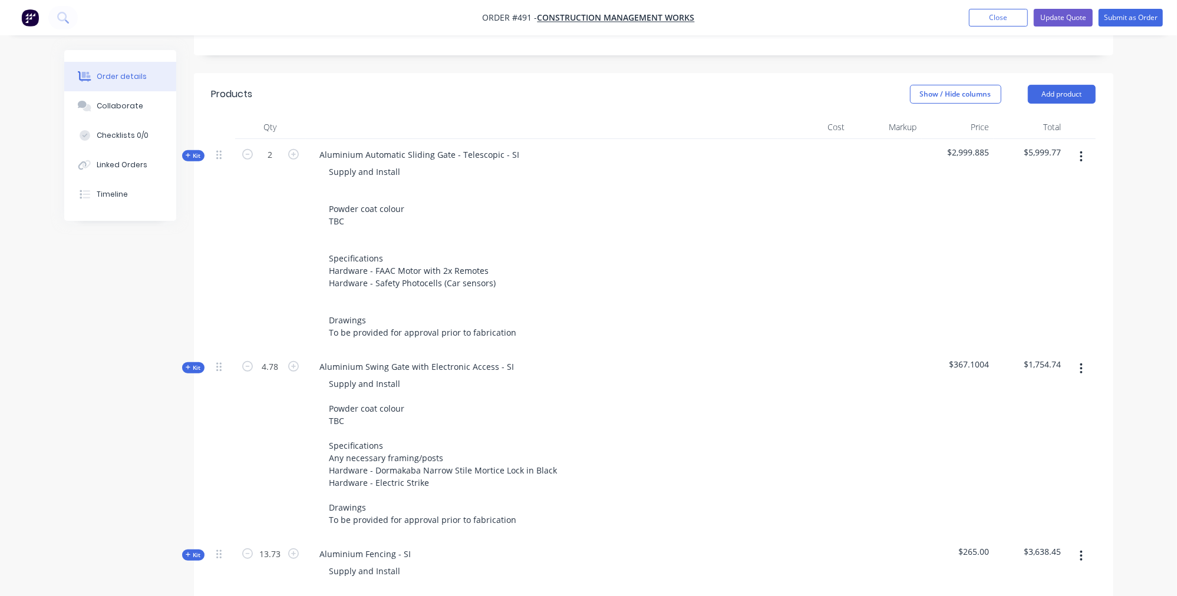
scroll to position [323, 0]
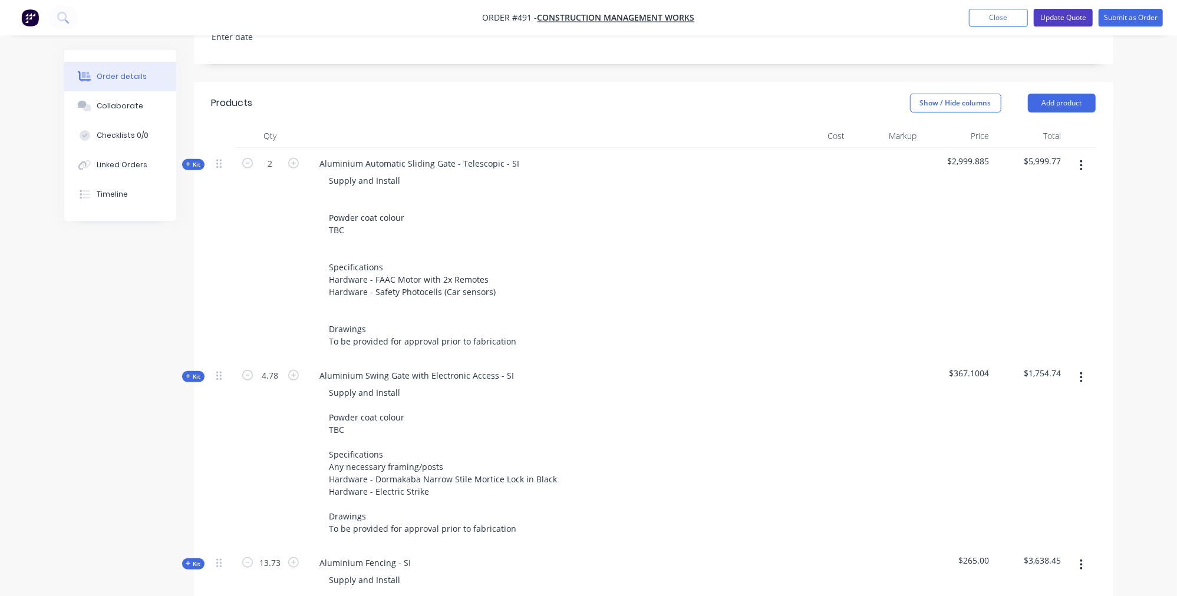
click at [1059, 22] on button "Update Quote" at bounding box center [1062, 18] width 59 height 18
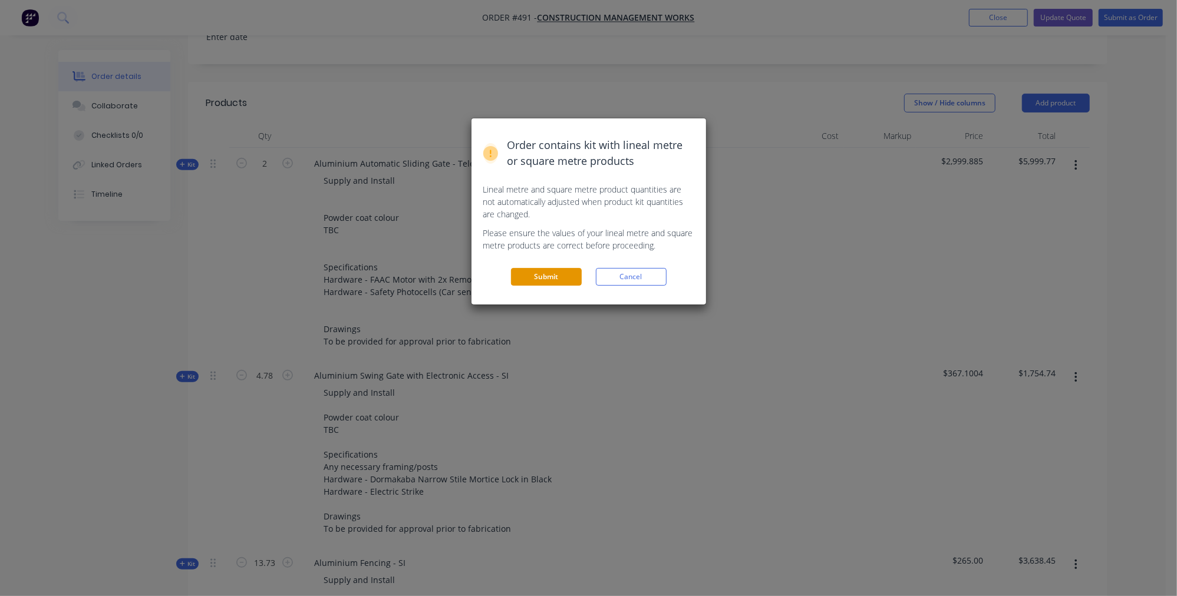
click at [554, 275] on button "Submit" at bounding box center [546, 277] width 71 height 18
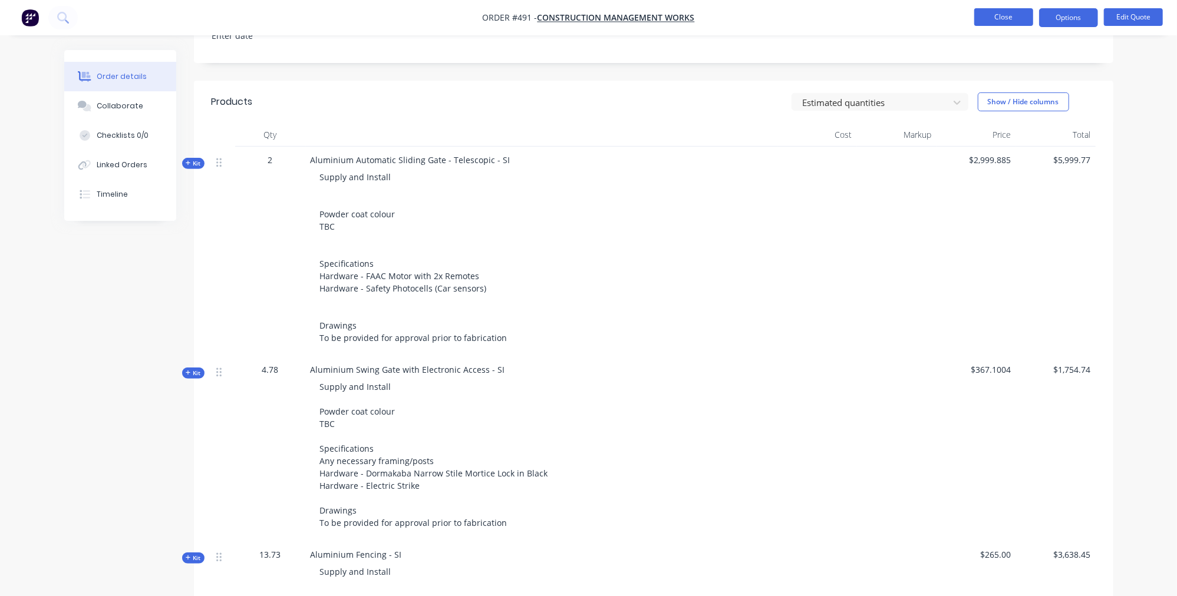
click at [991, 23] on button "Close" at bounding box center [1003, 17] width 59 height 18
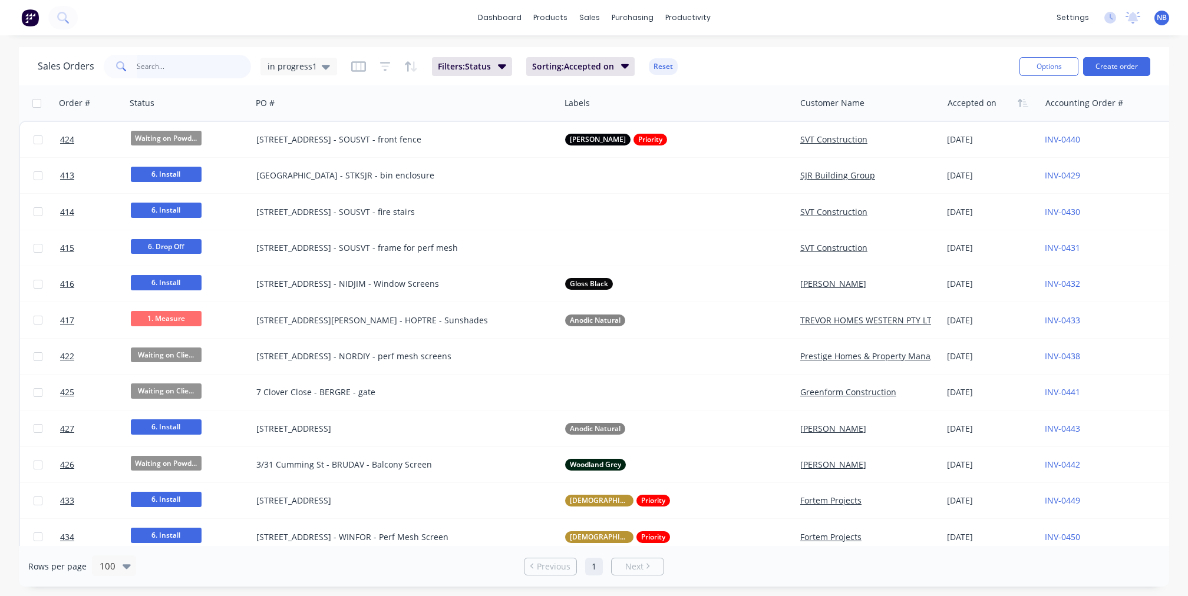
click at [157, 64] on input "text" at bounding box center [194, 67] width 115 height 24
click at [57, 20] on icon at bounding box center [62, 17] width 11 height 11
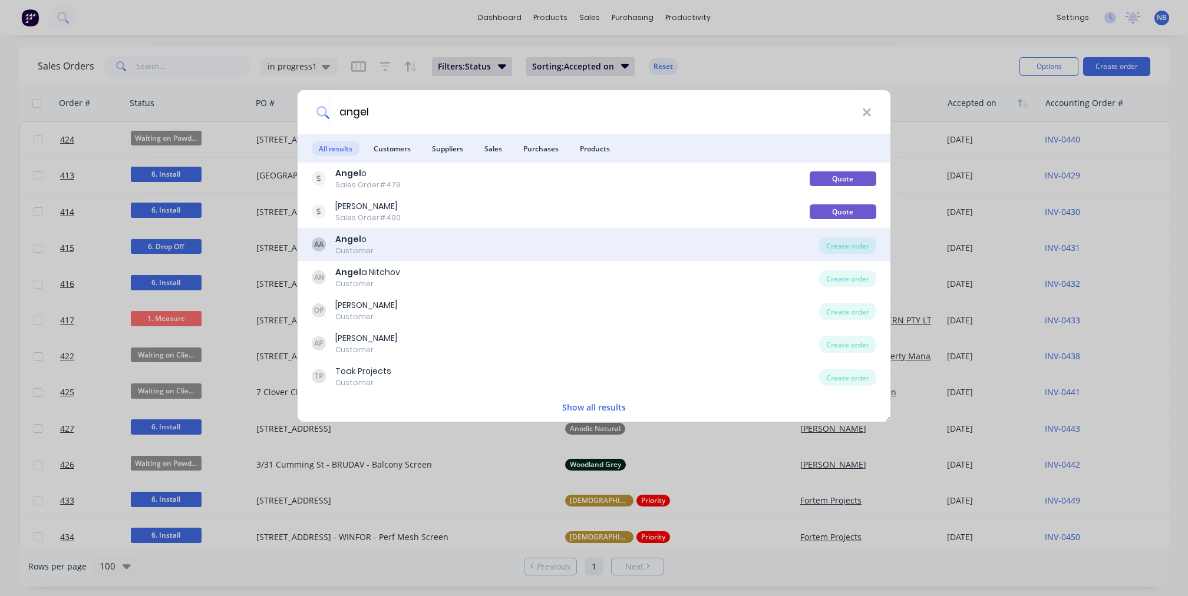
click at [424, 244] on div "AA Angel o Customer" at bounding box center [565, 244] width 507 height 23
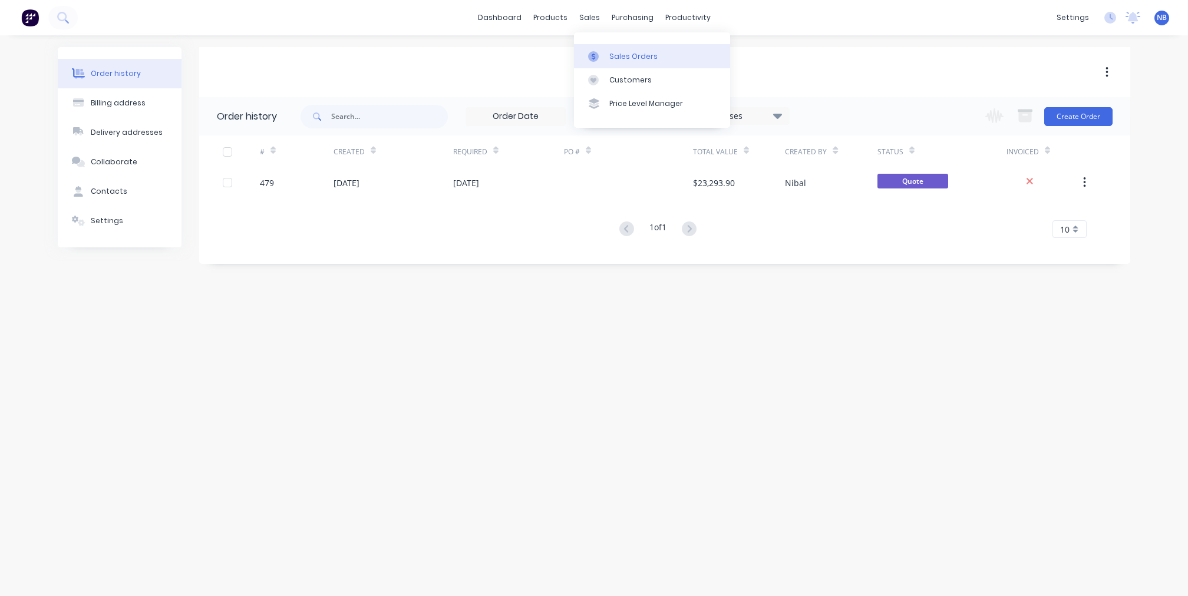
click at [613, 53] on div "Sales Orders" at bounding box center [633, 56] width 48 height 11
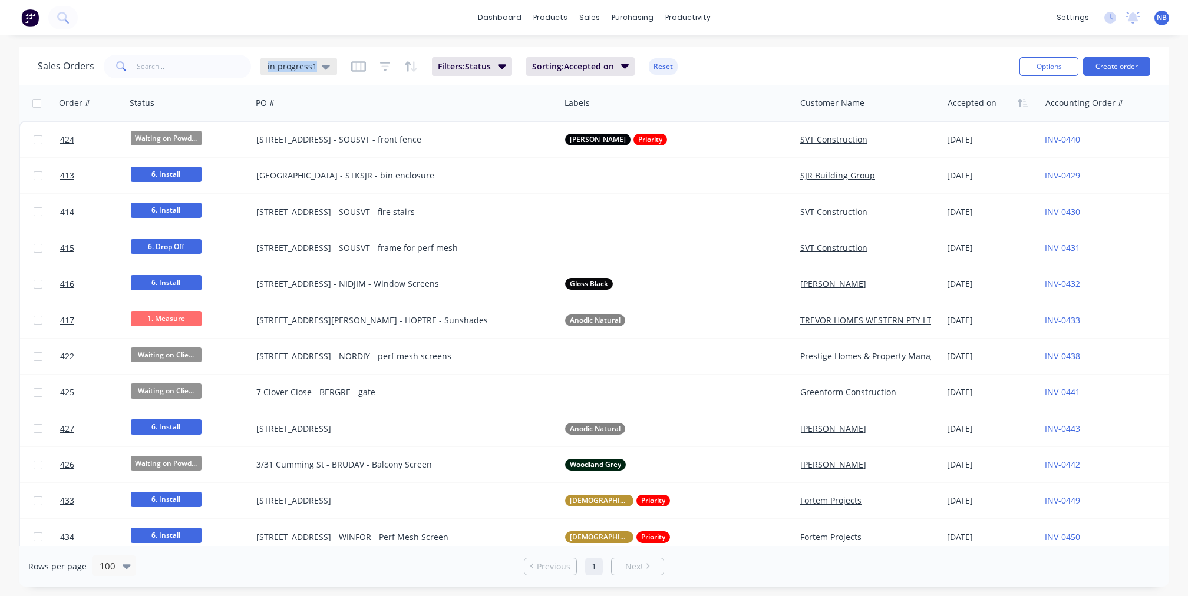
click at [316, 64] on div "in progress1" at bounding box center [298, 66] width 62 height 11
click at [299, 161] on button "None" at bounding box center [331, 167] width 134 height 14
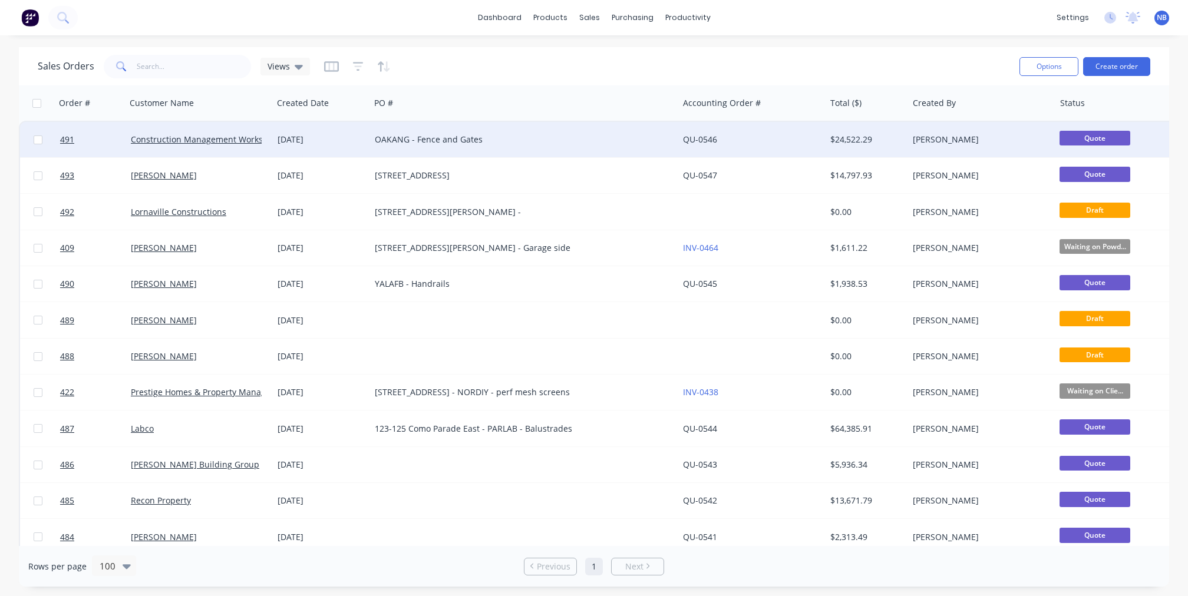
click at [343, 149] on div "[DATE]" at bounding box center [321, 139] width 97 height 35
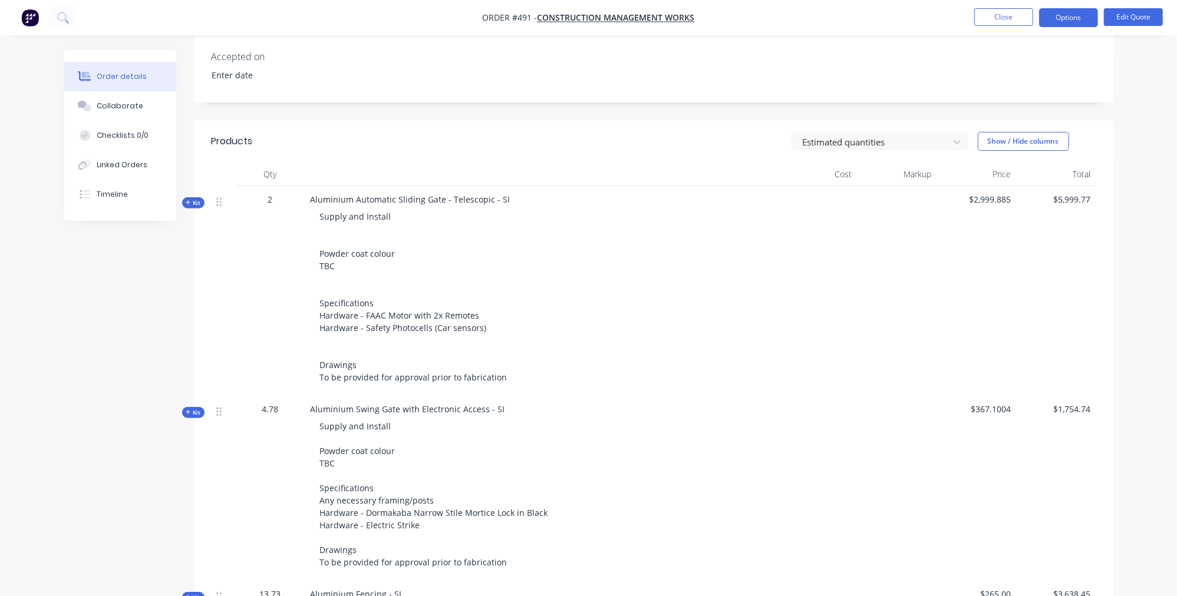
scroll to position [172, 0]
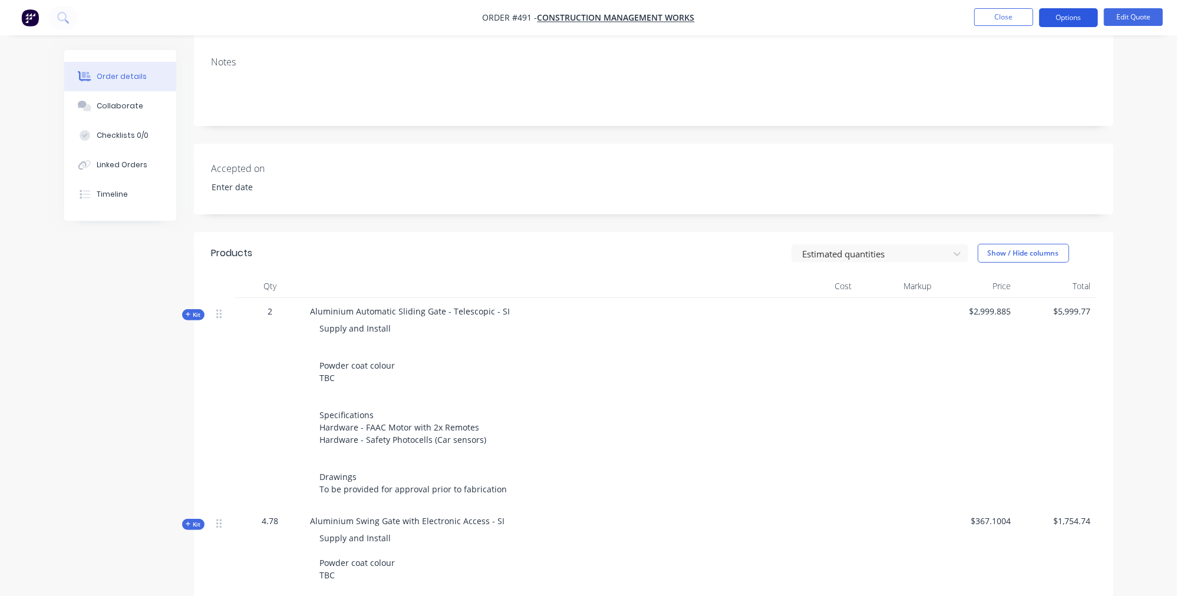
click at [1063, 12] on button "Options" at bounding box center [1068, 17] width 59 height 19
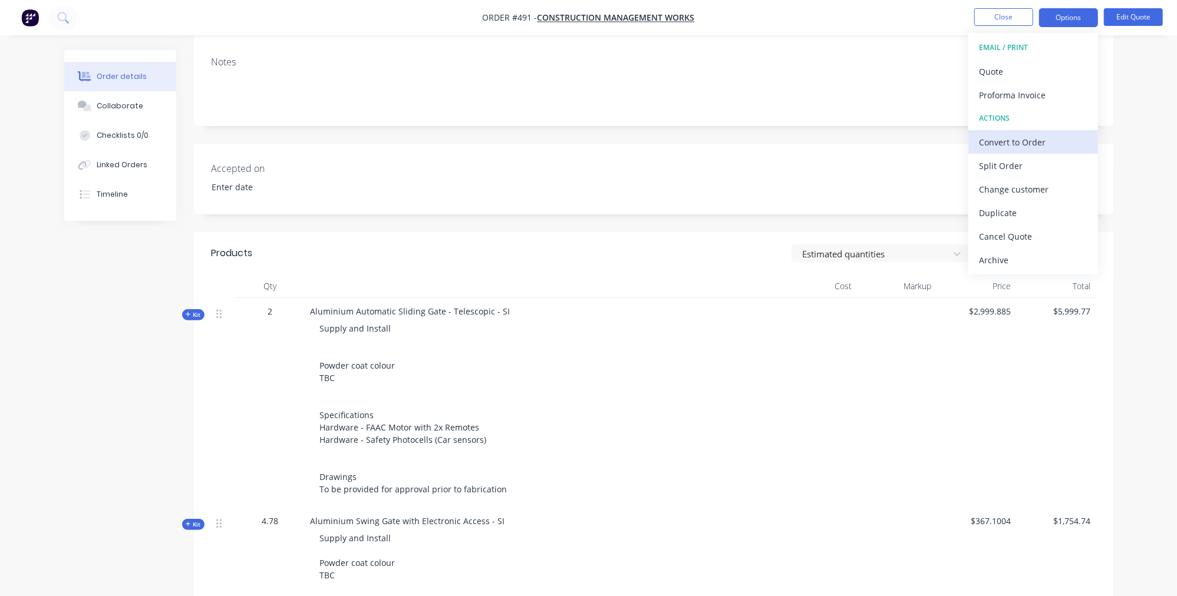
click at [1051, 146] on div "Convert to Order" at bounding box center [1033, 142] width 108 height 17
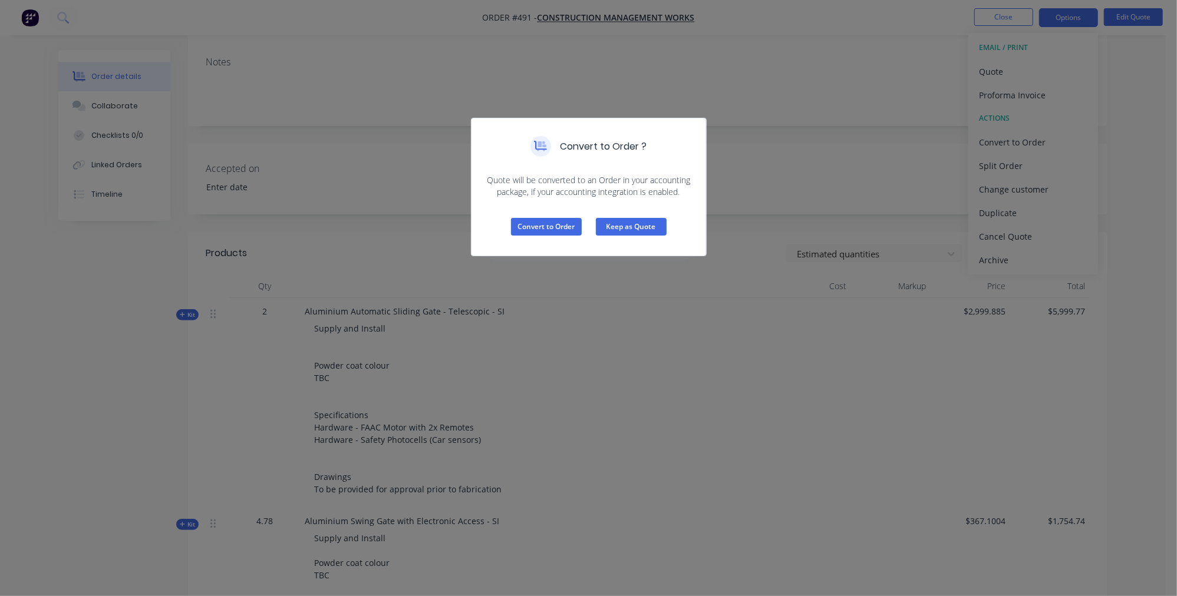
click at [648, 225] on button "Keep as Quote" at bounding box center [631, 227] width 71 height 18
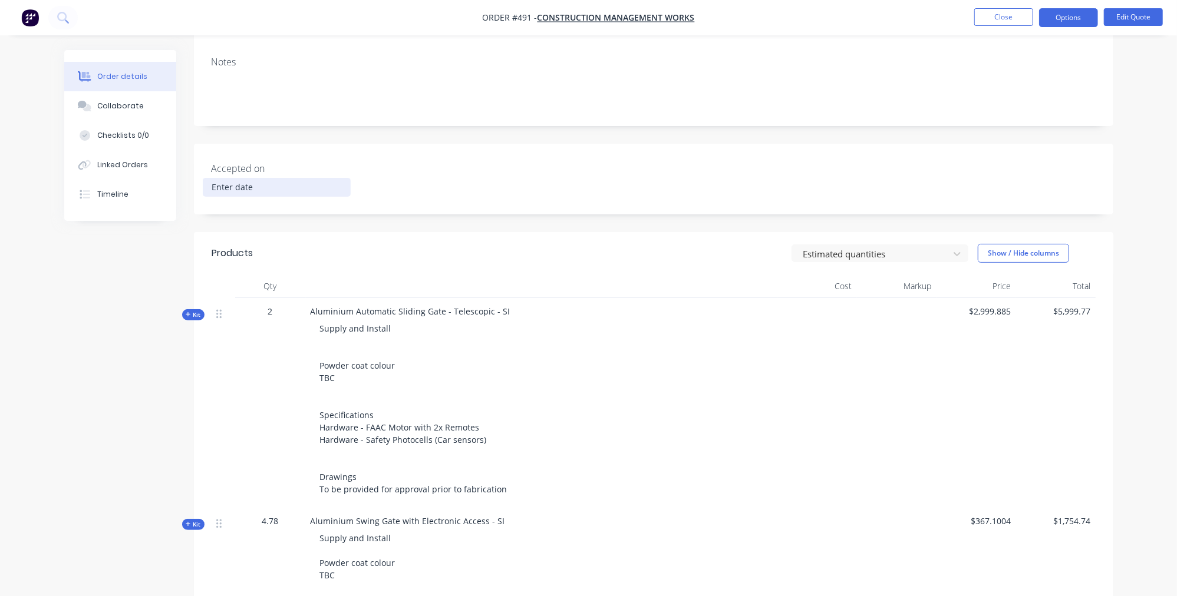
click at [220, 190] on input at bounding box center [276, 188] width 147 height 18
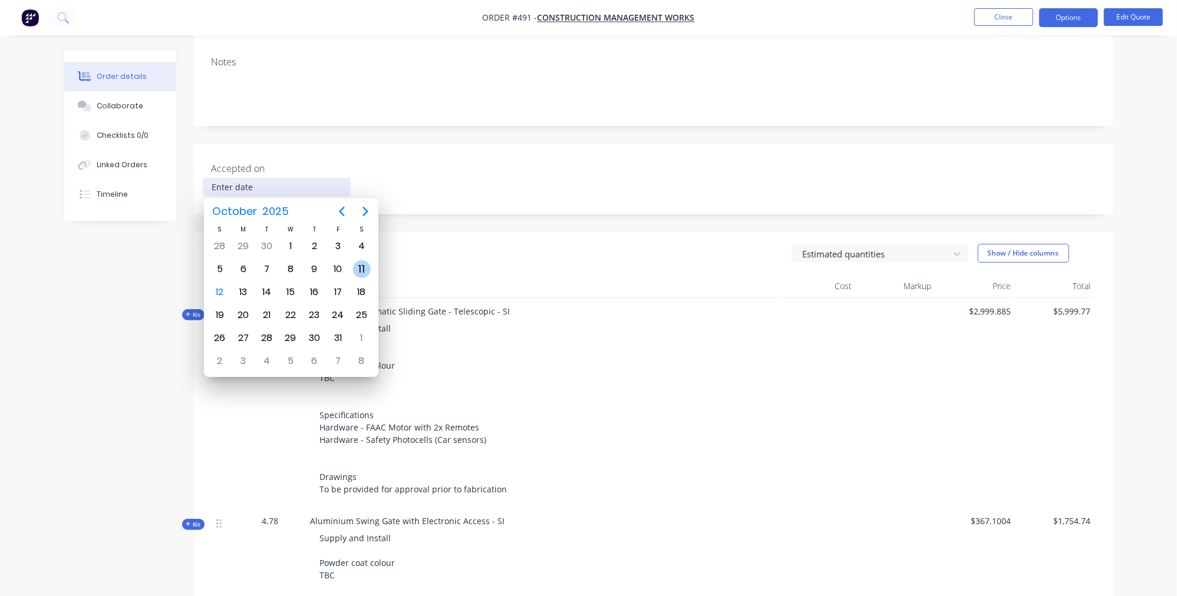
click at [359, 274] on div "11" at bounding box center [362, 269] width 18 height 18
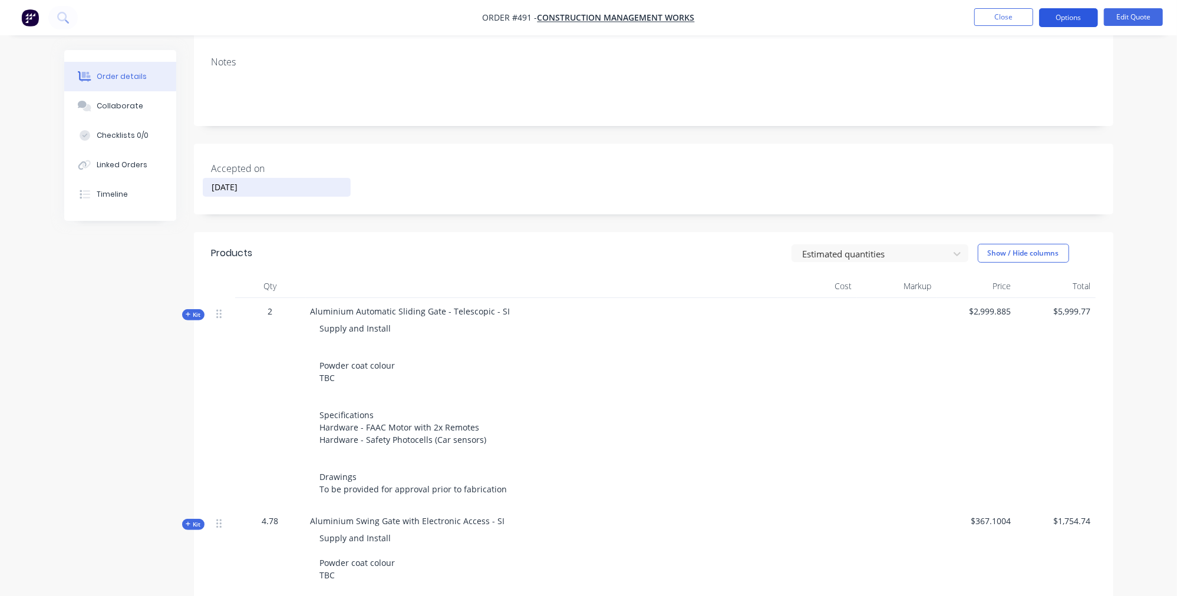
click at [1079, 22] on button "Options" at bounding box center [1068, 17] width 59 height 19
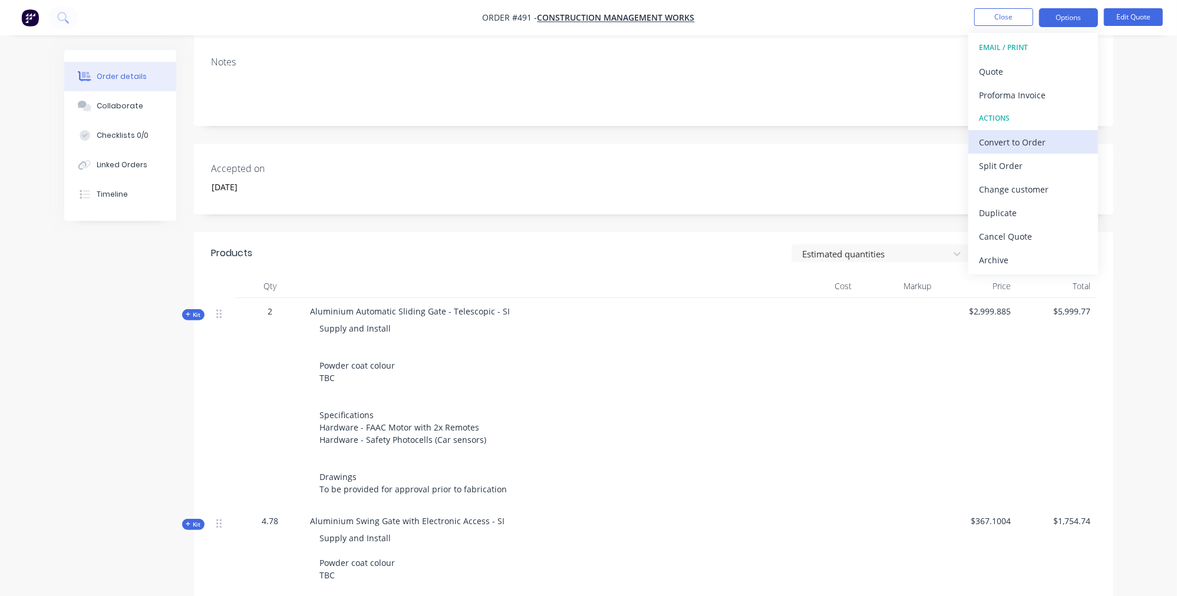
click at [1023, 142] on div "Convert to Order" at bounding box center [1033, 142] width 108 height 17
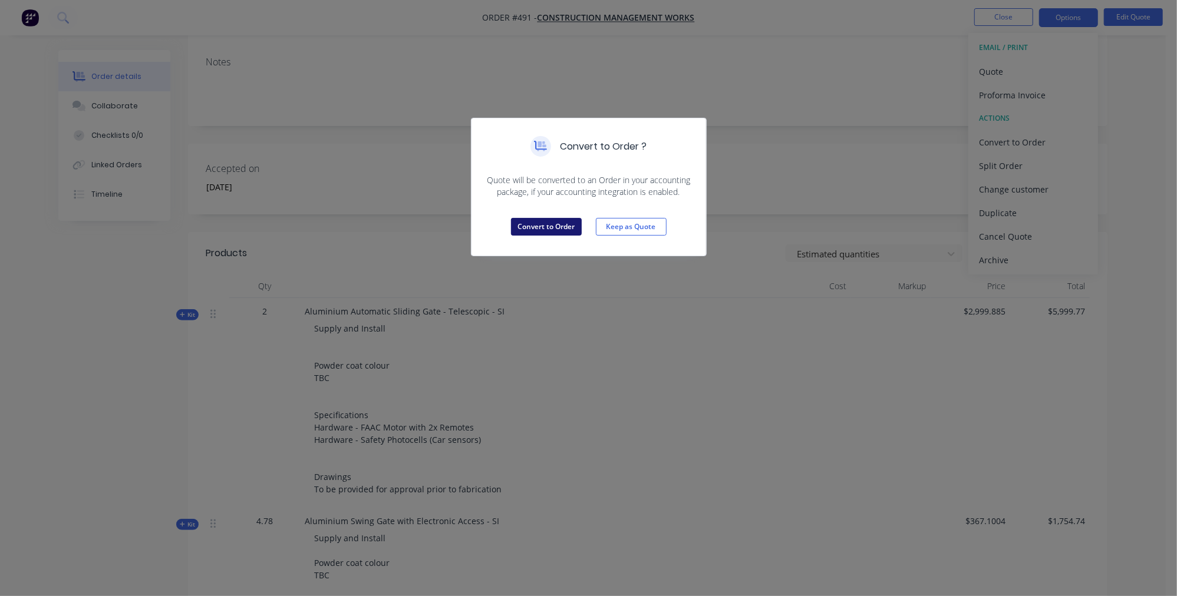
click at [524, 222] on button "Convert to Order" at bounding box center [546, 227] width 71 height 18
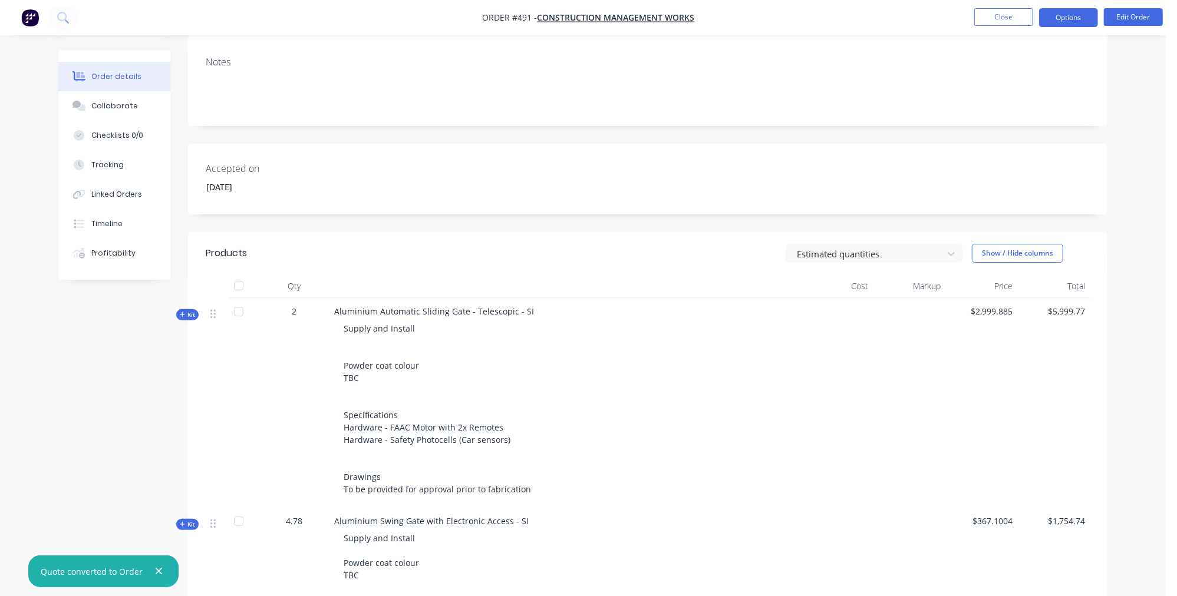
click at [1077, 19] on button "Options" at bounding box center [1068, 17] width 59 height 19
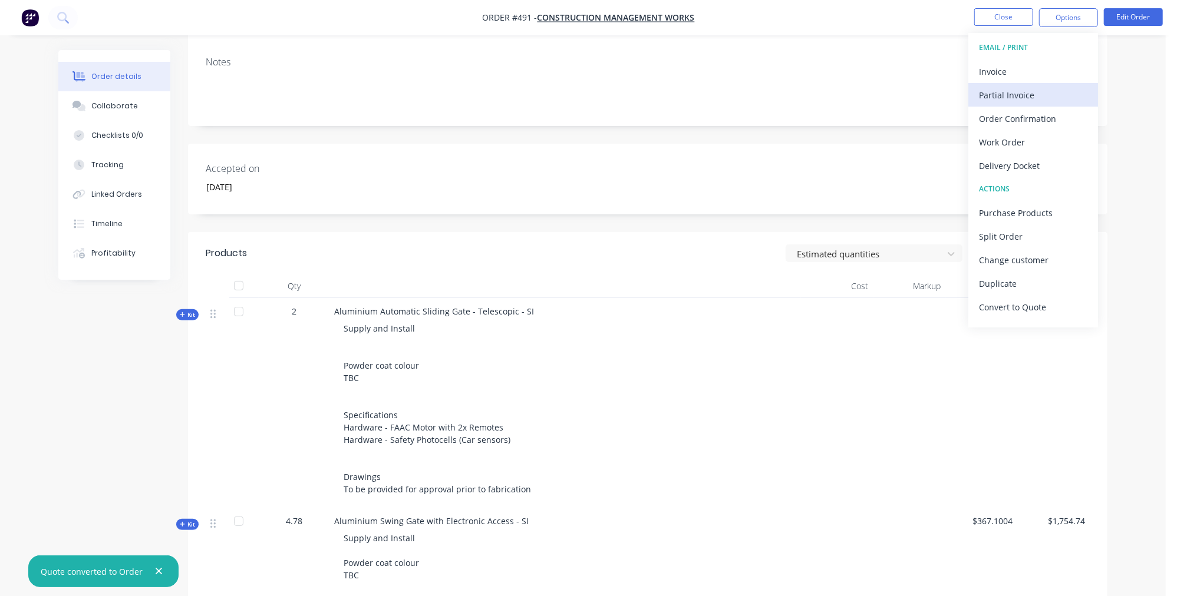
click at [1031, 100] on div "Partial Invoice" at bounding box center [1033, 95] width 108 height 17
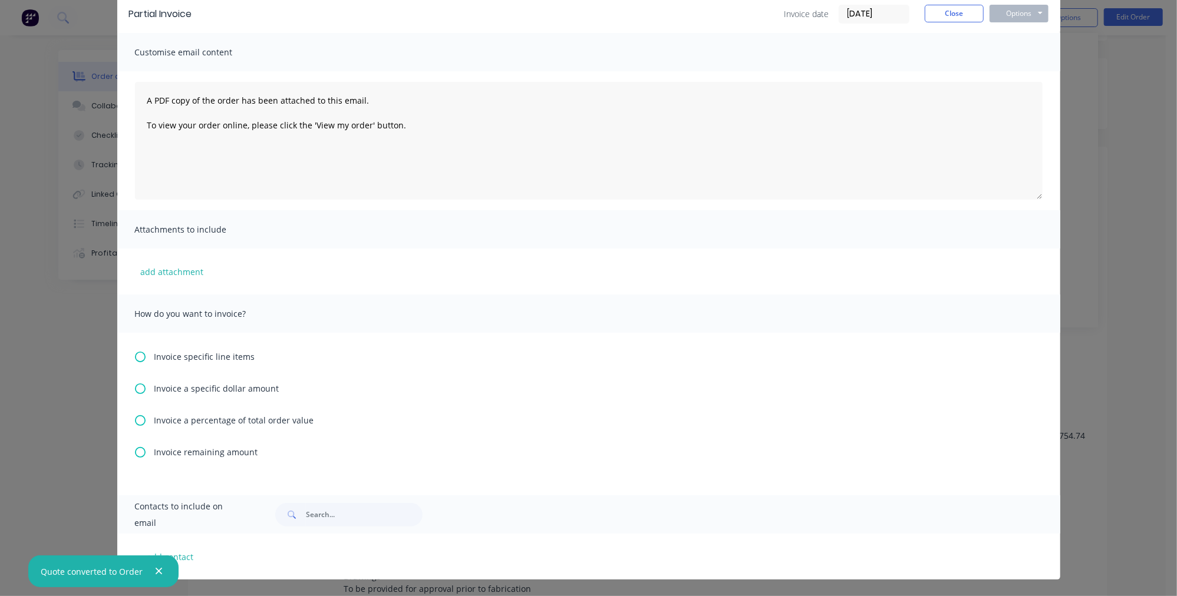
scroll to position [285, 0]
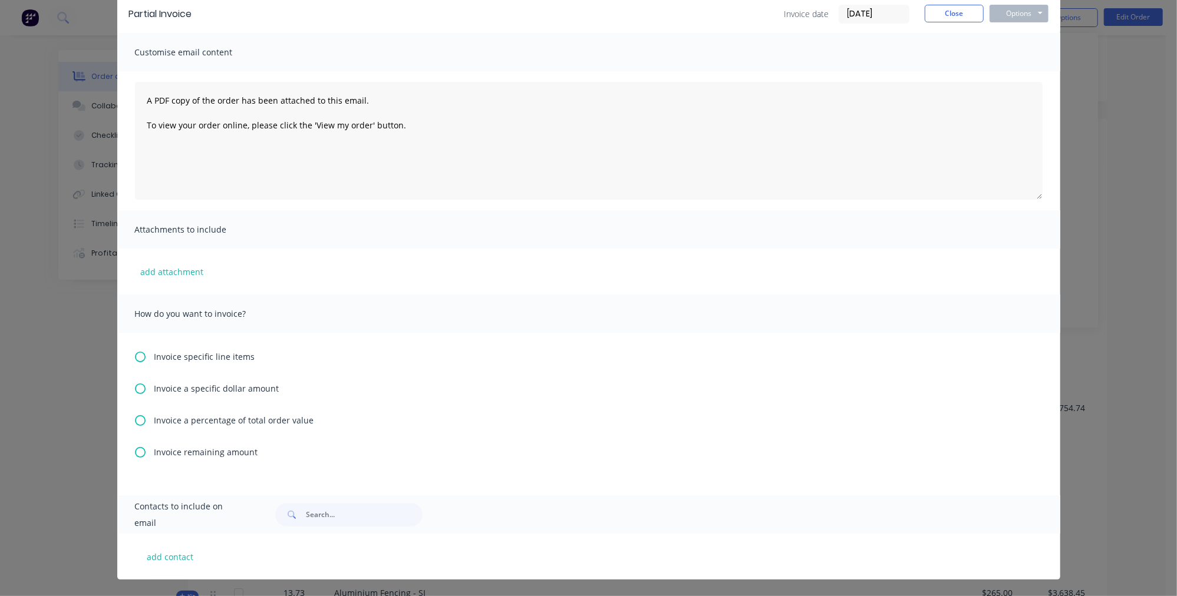
click at [200, 415] on span "Invoice a percentage of total order value" at bounding box center [234, 420] width 160 height 12
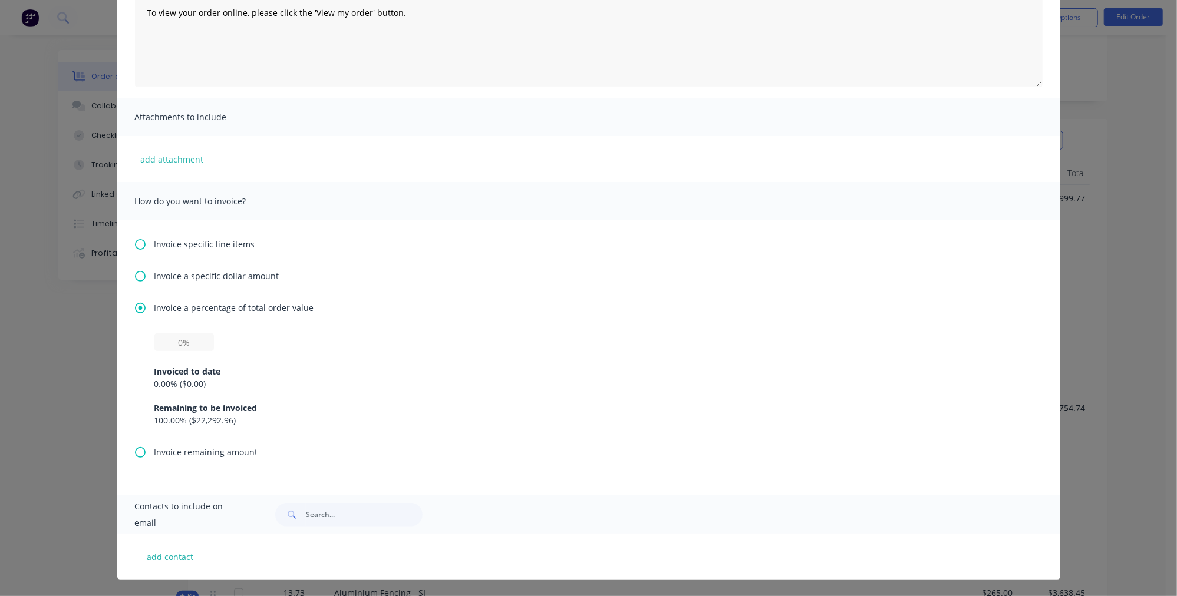
scroll to position [397, 0]
click at [192, 336] on input "text" at bounding box center [184, 342] width 60 height 18
click at [569, 333] on div "Invoice a percentage of total order value 30% Invoiced to date 0.00 % ( $0.00 )…" at bounding box center [588, 374] width 907 height 144
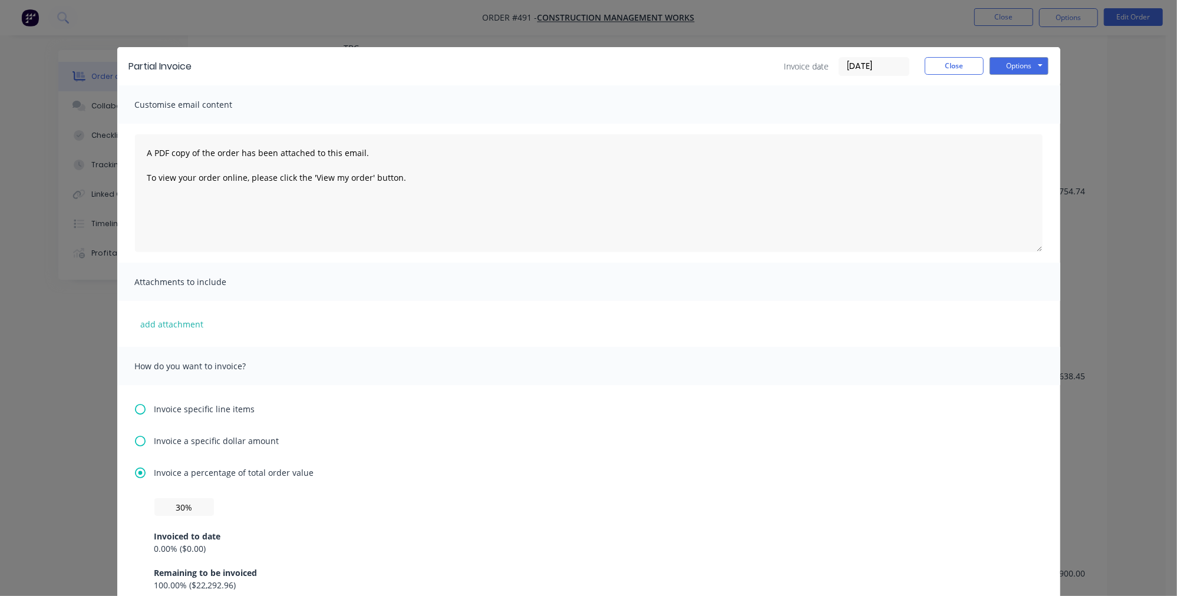
scroll to position [0, 0]
click at [969, 67] on button "Close" at bounding box center [953, 66] width 59 height 18
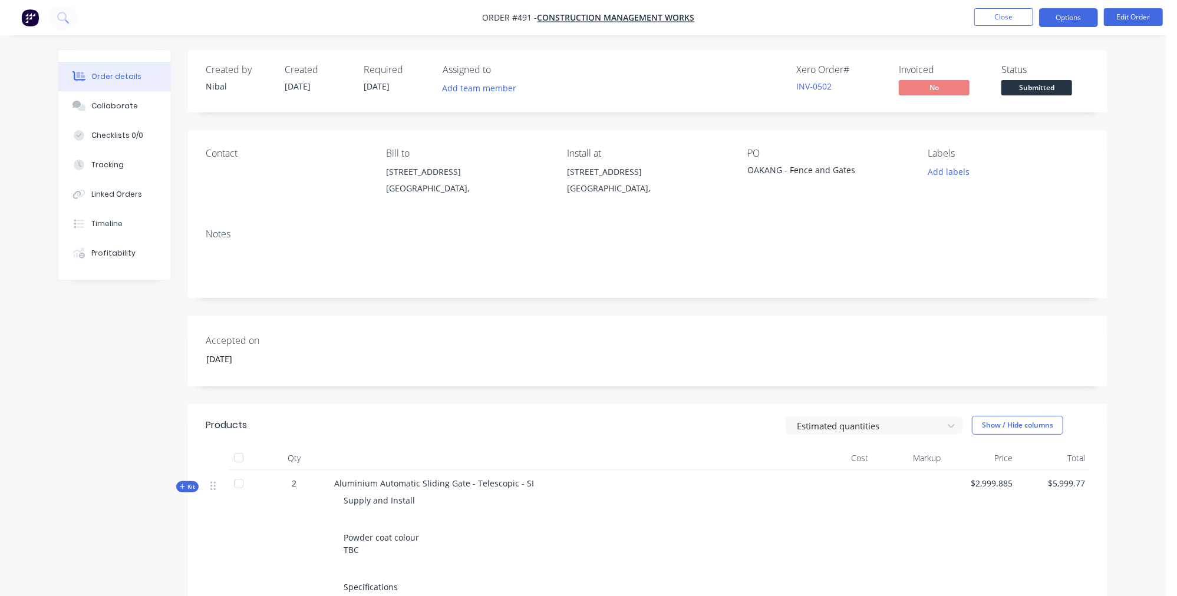
click at [1068, 15] on button "Options" at bounding box center [1068, 17] width 59 height 19
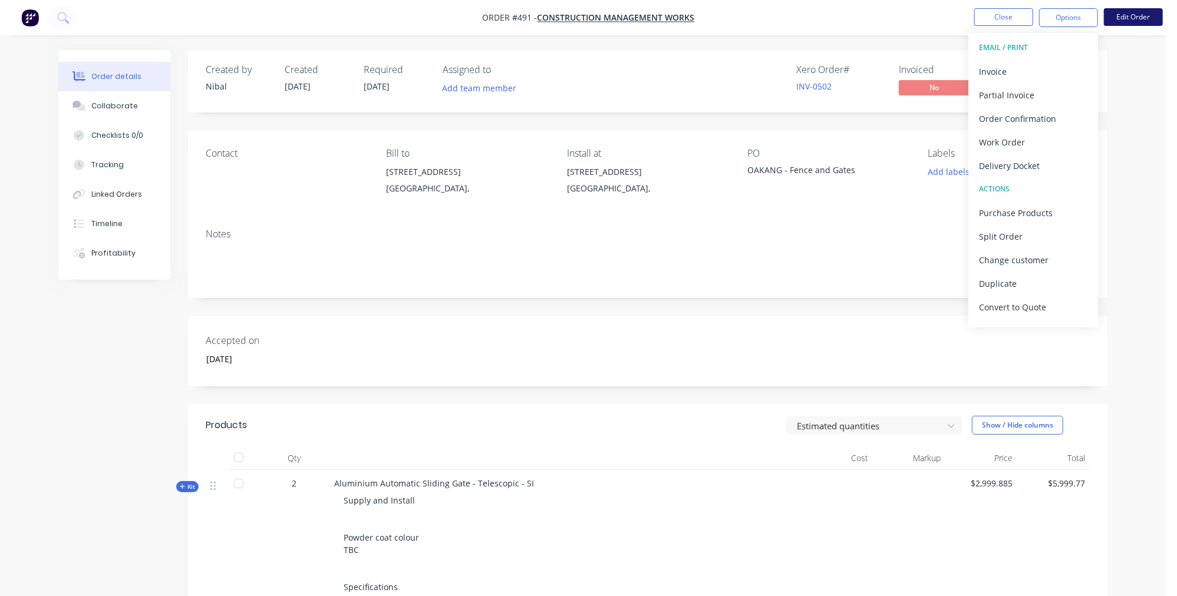
click at [1125, 12] on button "Edit Order" at bounding box center [1133, 17] width 59 height 18
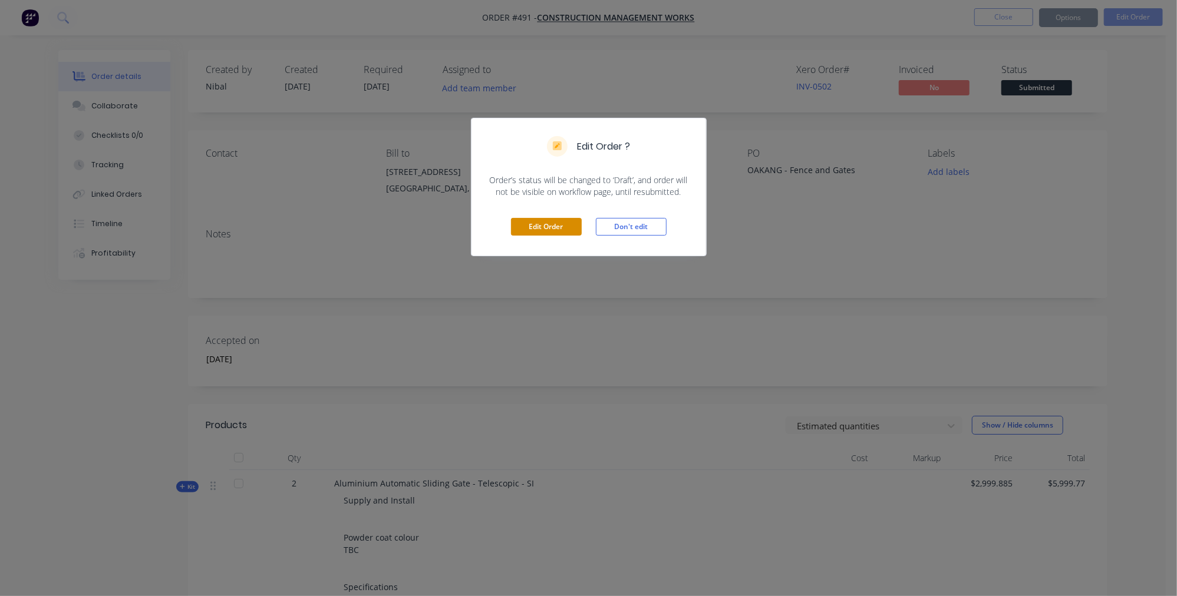
click at [539, 230] on button "Edit Order" at bounding box center [546, 227] width 71 height 18
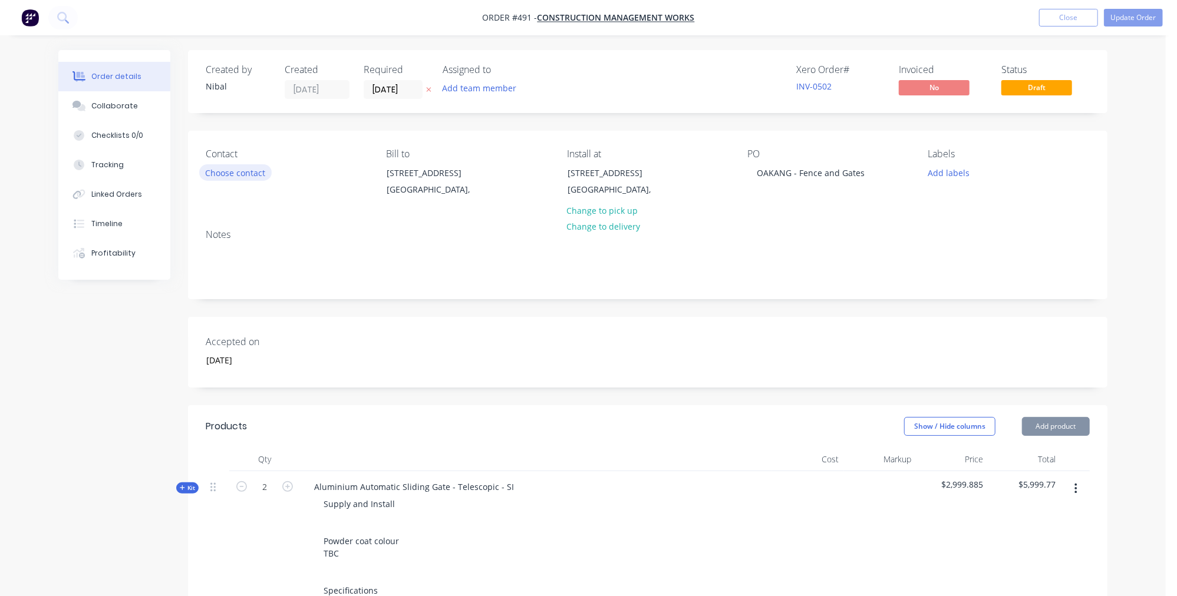
click at [253, 179] on button "Choose contact" at bounding box center [235, 172] width 72 height 16
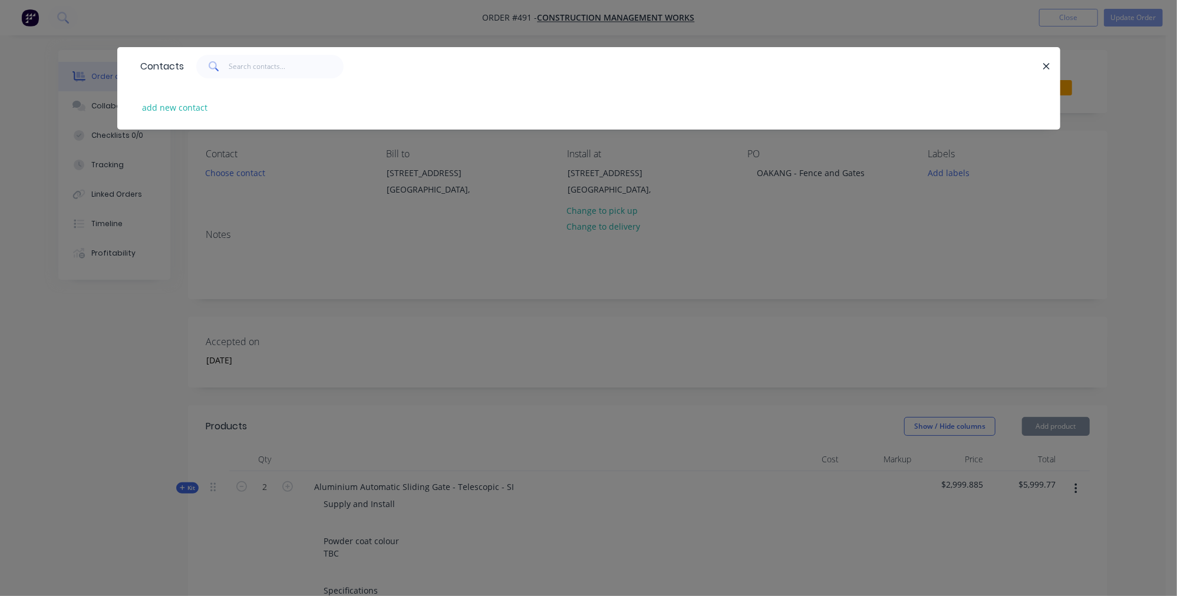
click at [176, 118] on div "add new contact" at bounding box center [588, 107] width 907 height 44
click at [203, 105] on button "add new contact" at bounding box center [175, 108] width 78 height 16
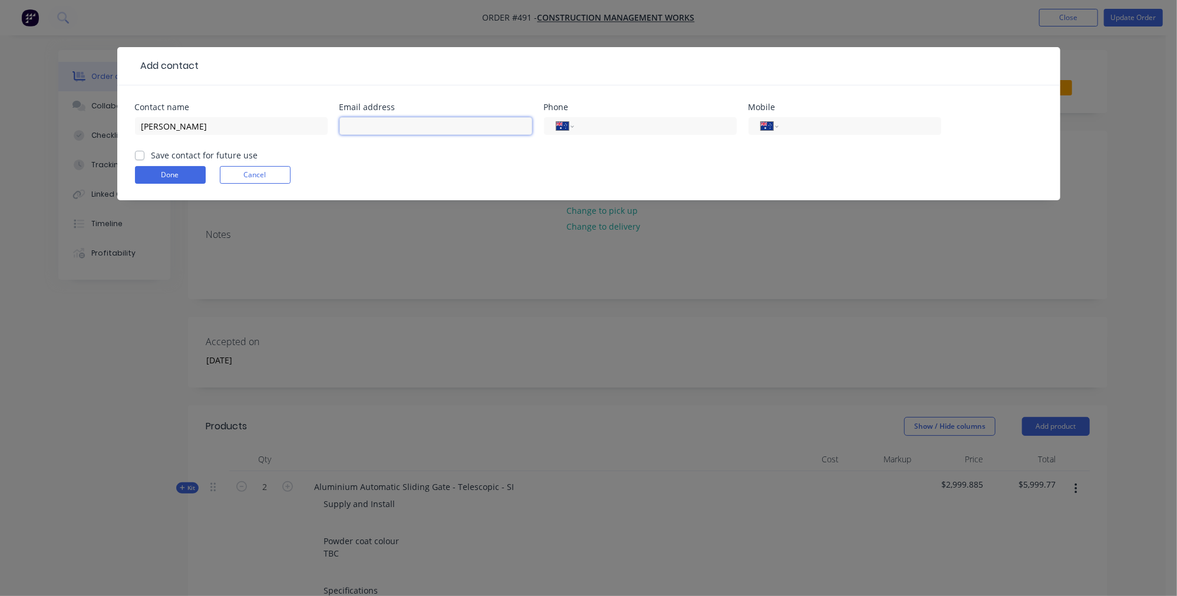
paste input "[PERSON_NAME][EMAIL_ADDRESS][DOMAIN_NAME]"
click at [203, 154] on label "Save contact for future use" at bounding box center [204, 155] width 107 height 12
click at [144, 154] on input "Save contact for future use" at bounding box center [139, 154] width 9 height 11
click at [182, 179] on button "Done" at bounding box center [170, 175] width 71 height 18
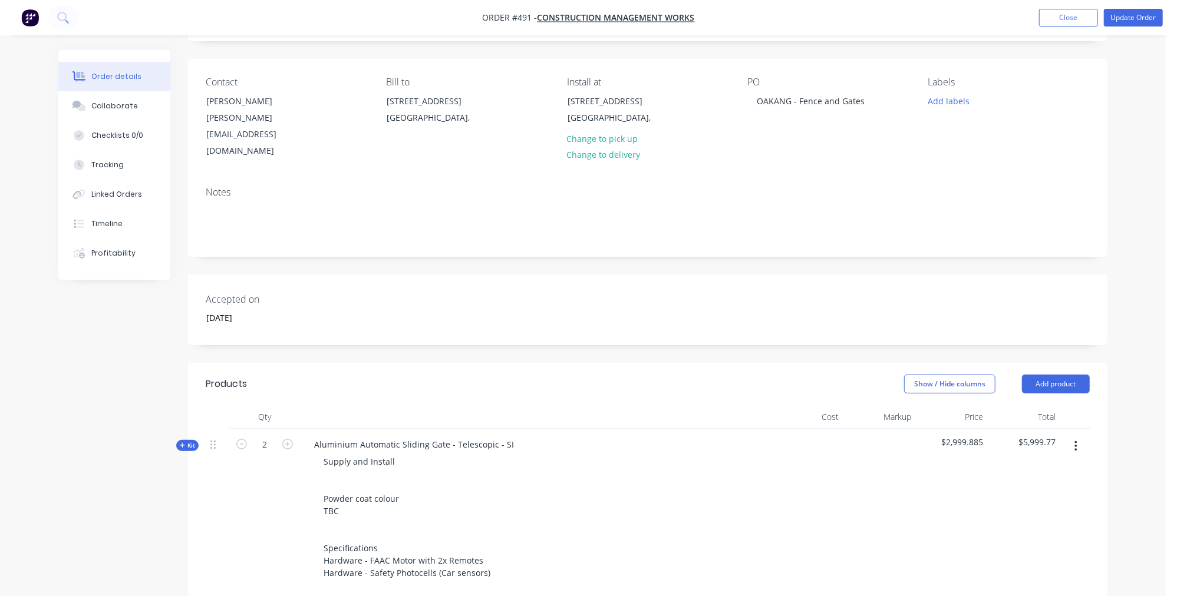
scroll to position [78, 0]
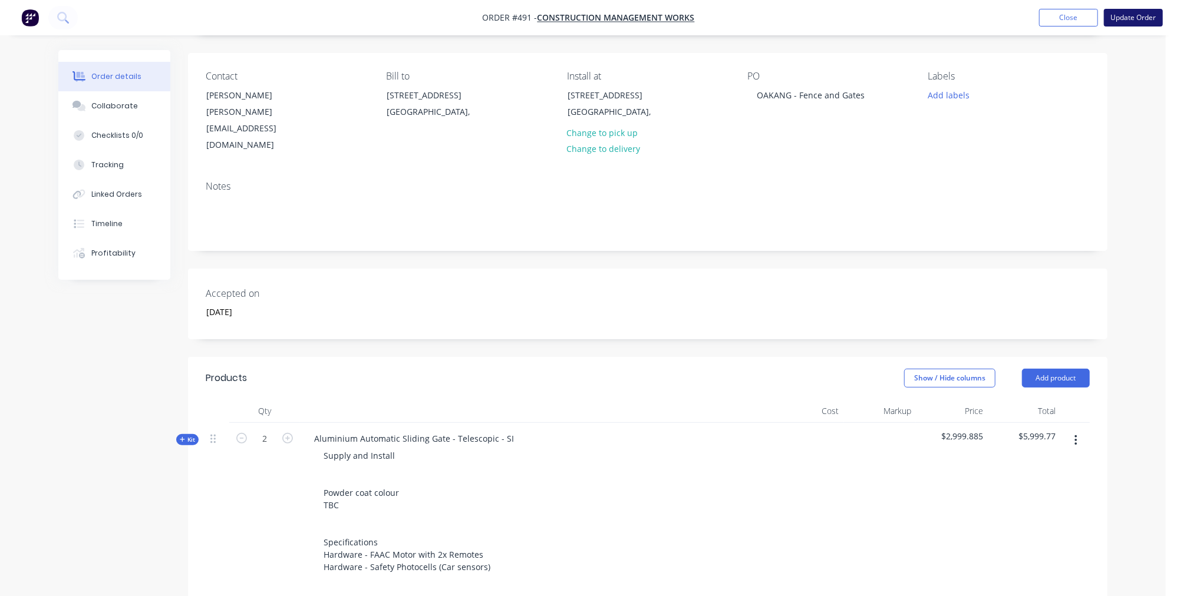
click at [1117, 21] on button "Update Order" at bounding box center [1133, 18] width 59 height 18
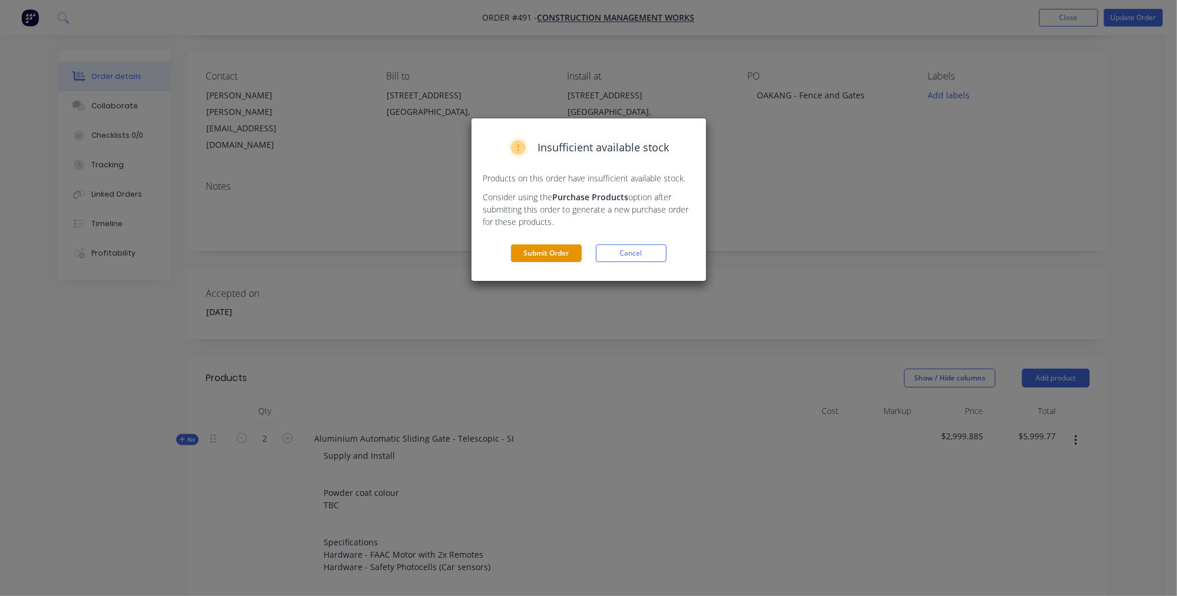
click at [545, 253] on button "Submit Order" at bounding box center [546, 254] width 71 height 18
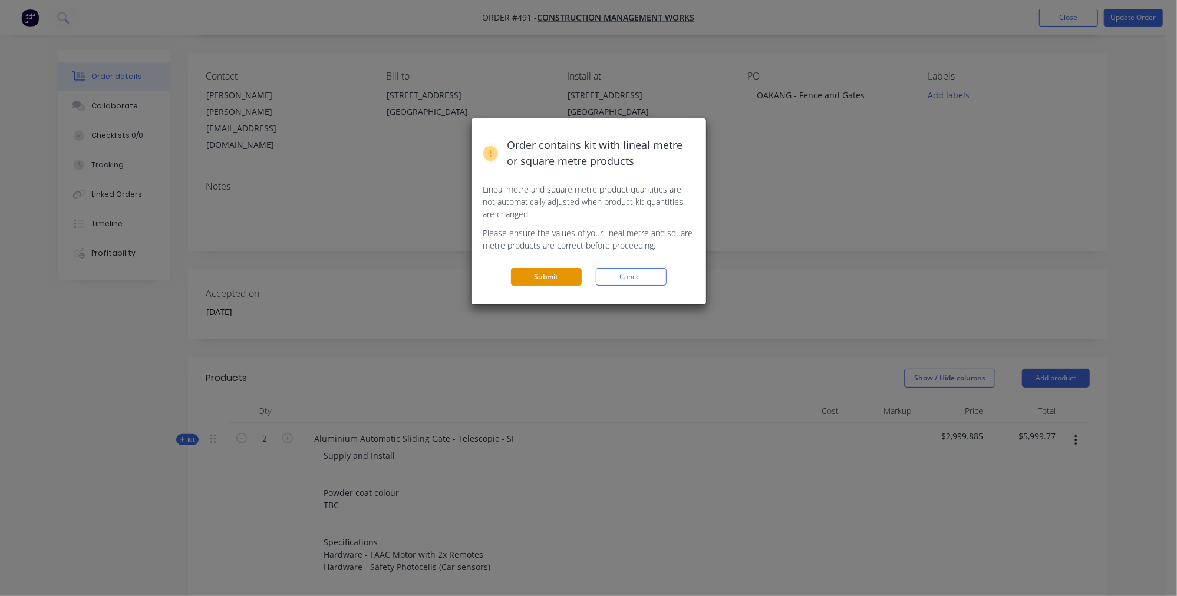
click at [554, 269] on button "Submit" at bounding box center [546, 277] width 71 height 18
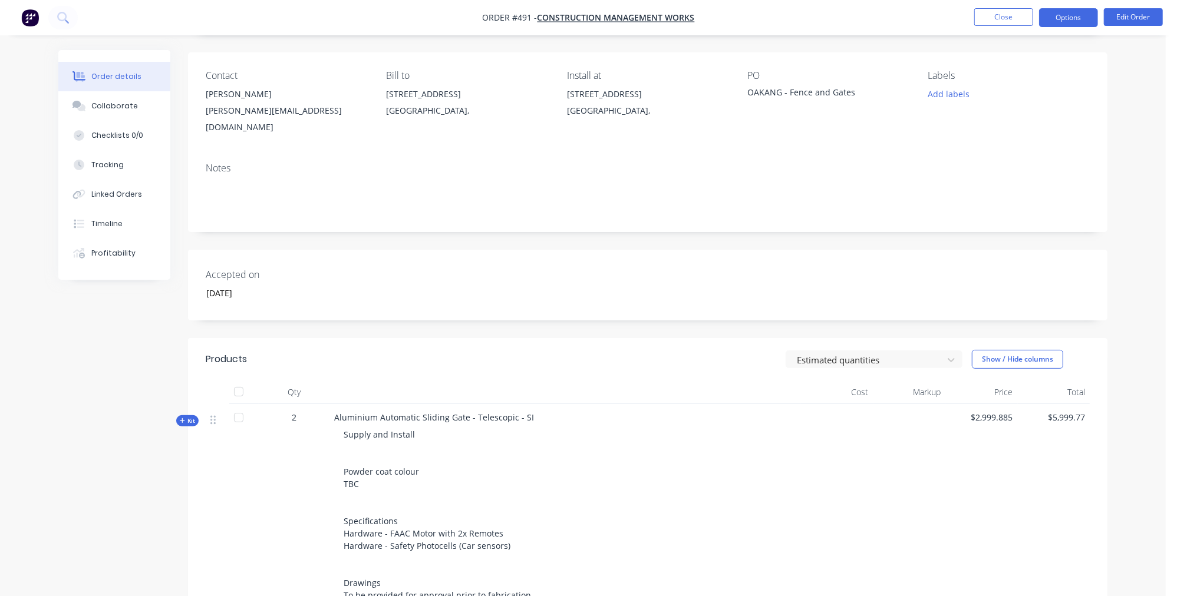
click at [1075, 19] on button "Options" at bounding box center [1068, 17] width 59 height 19
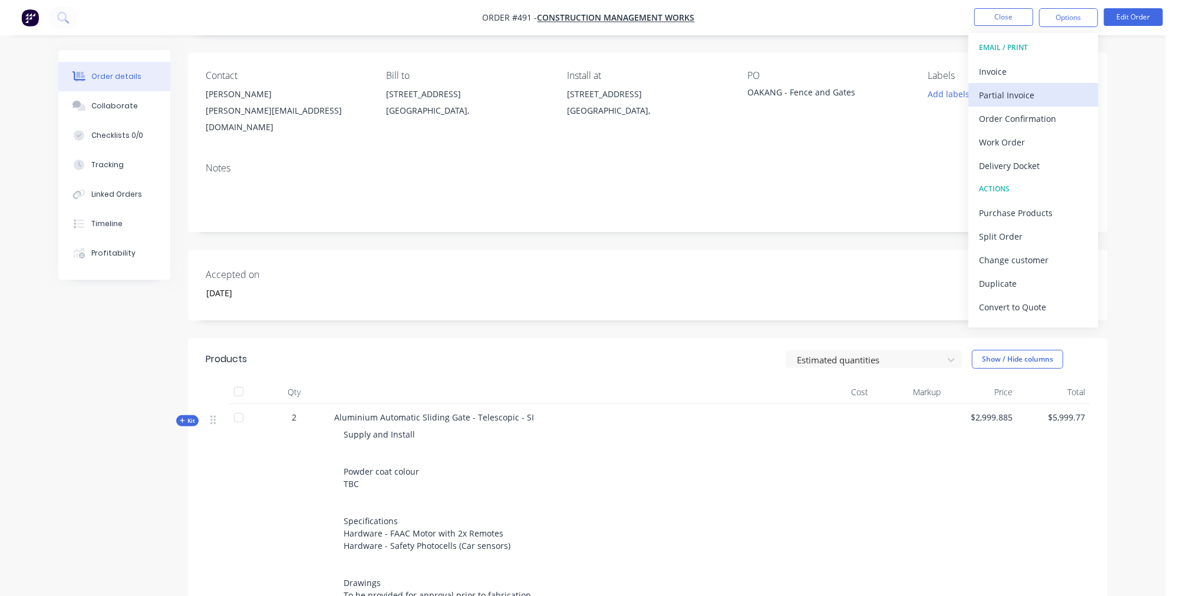
click at [1026, 97] on div "Partial Invoice" at bounding box center [1033, 95] width 108 height 17
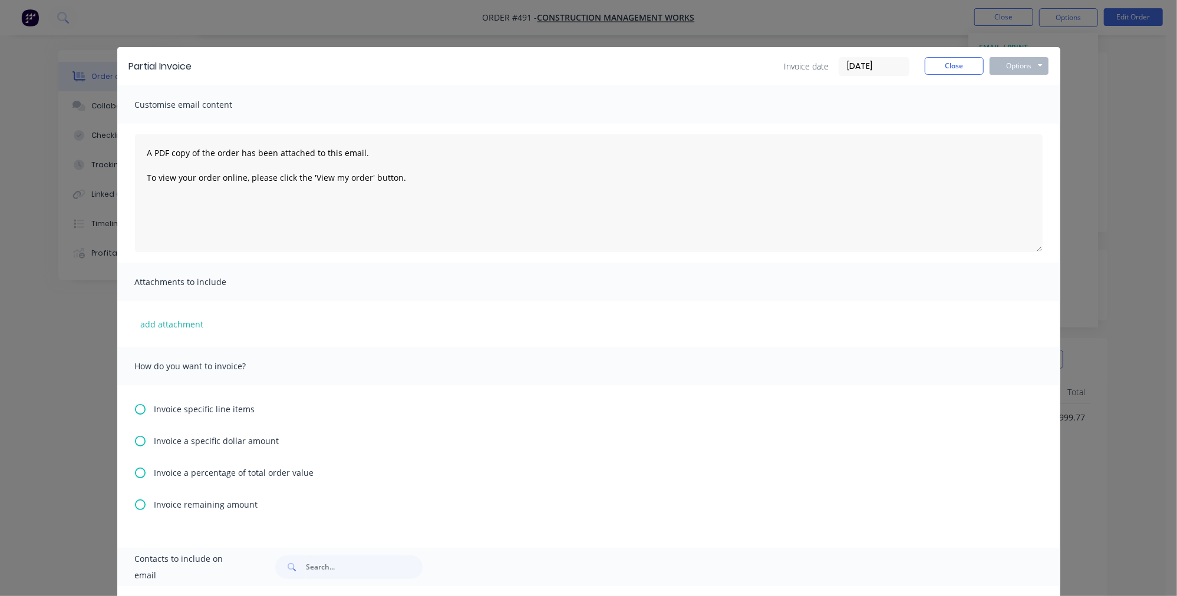
drag, startPoint x: 186, startPoint y: 469, endPoint x: 186, endPoint y: 491, distance: 21.8
click at [186, 469] on div "Invoice specific line items Invoice a specific dollar amount Invoice a percenta…" at bounding box center [588, 466] width 943 height 163
click at [194, 479] on span "Invoice a percentage of total order value" at bounding box center [234, 473] width 160 height 12
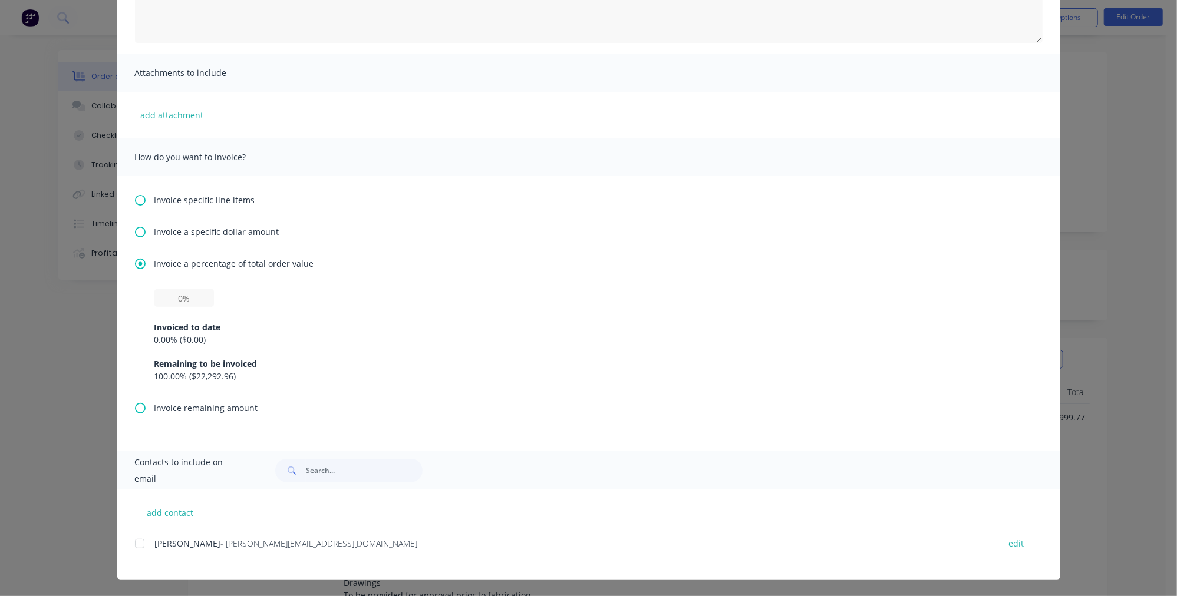
scroll to position [183, 0]
click at [187, 302] on input "text" at bounding box center [184, 298] width 60 height 18
click at [467, 316] on div "Invoiced to date 0.00 % ( $0.00 ) Remaining to be invoiced 100.00 % ( $22,292.9…" at bounding box center [588, 344] width 868 height 75
click at [128, 545] on div "add contact Shammi - [EMAIL_ADDRESS][DOMAIN_NAME] edit" at bounding box center [588, 535] width 943 height 90
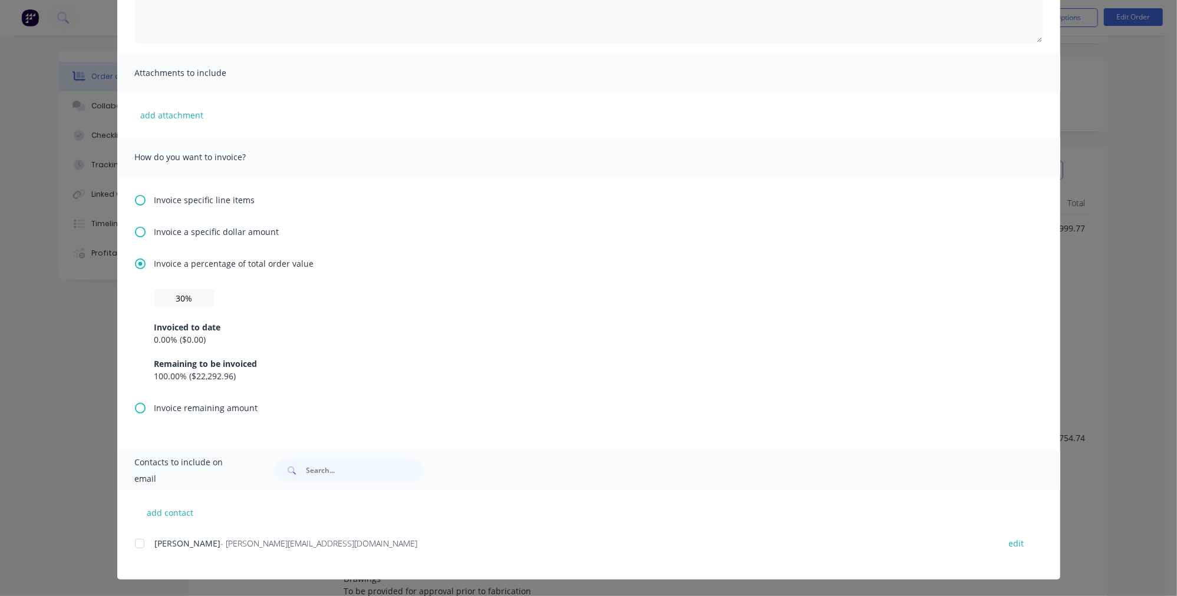
click at [134, 546] on div at bounding box center [140, 544] width 24 height 24
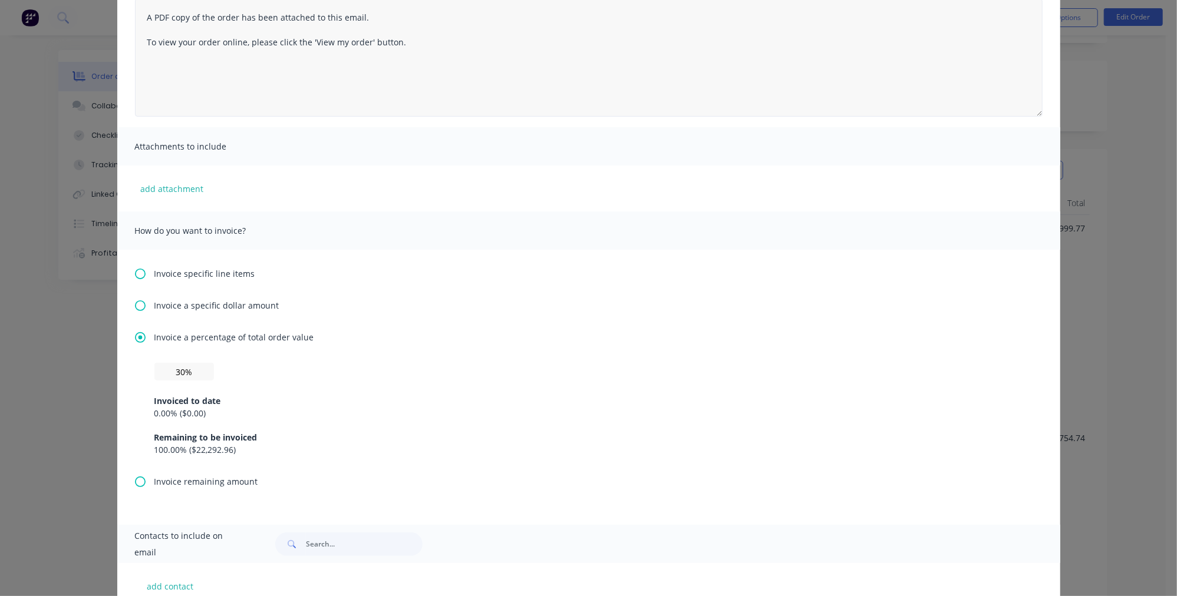
scroll to position [0, 0]
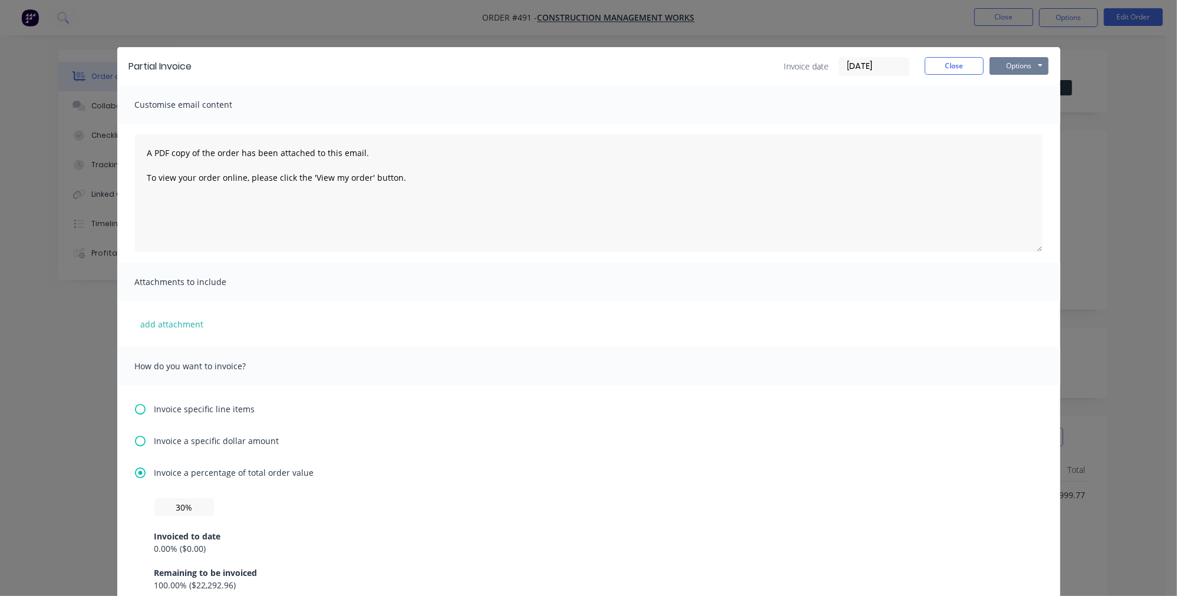
click at [1003, 59] on button "Options" at bounding box center [1018, 66] width 59 height 18
click at [1026, 92] on button "Preview" at bounding box center [1026, 86] width 75 height 19
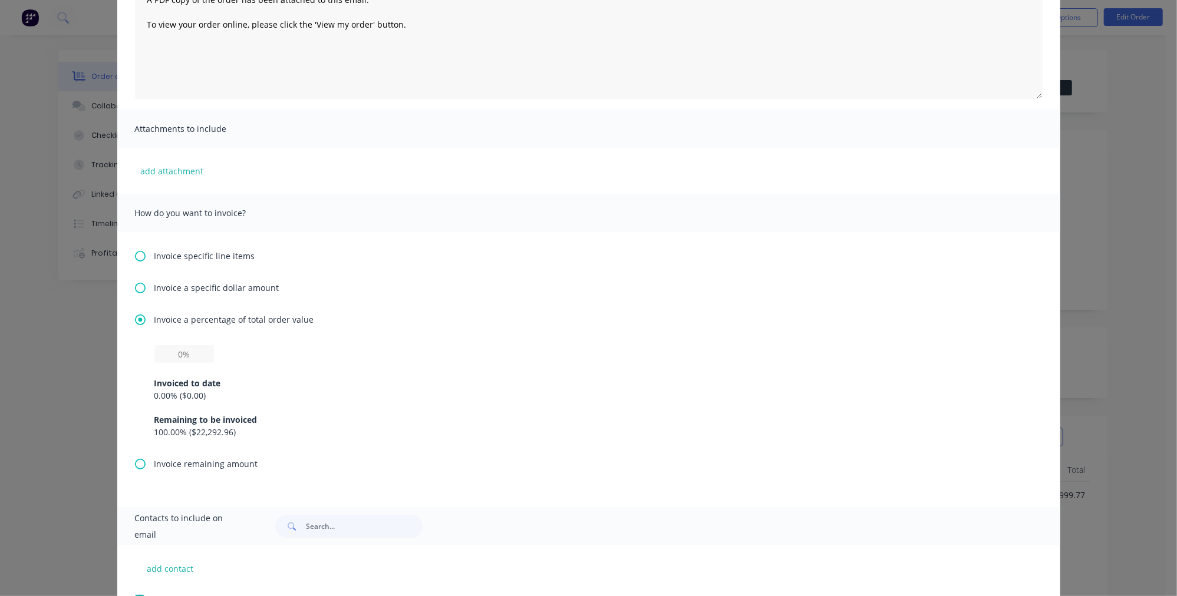
scroll to position [177, 0]
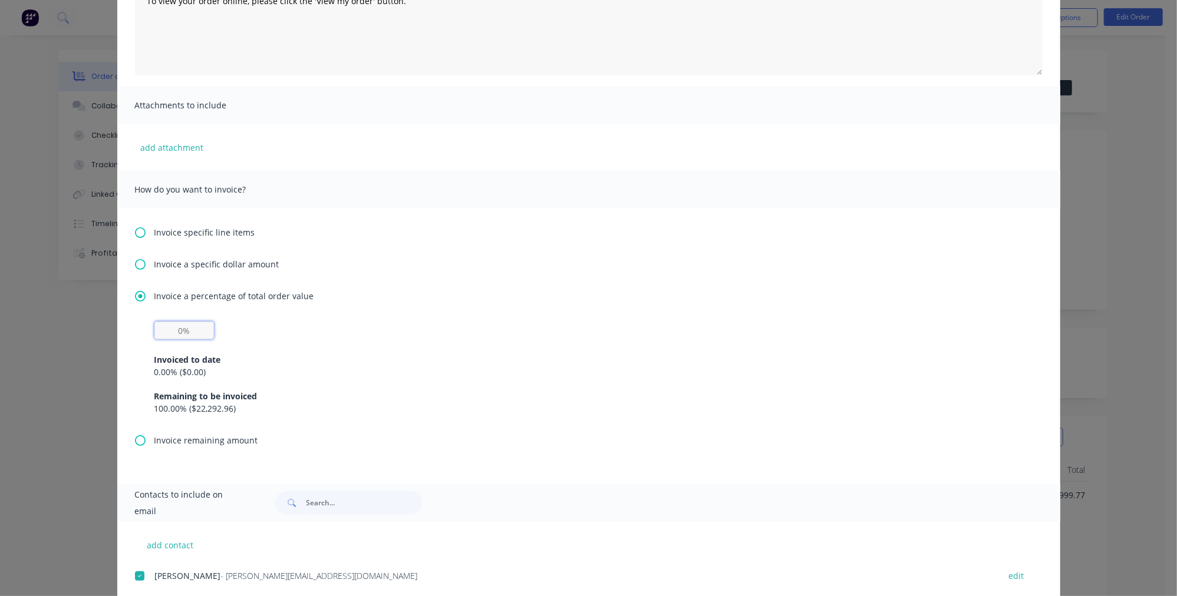
click at [171, 328] on input "text" at bounding box center [184, 331] width 60 height 18
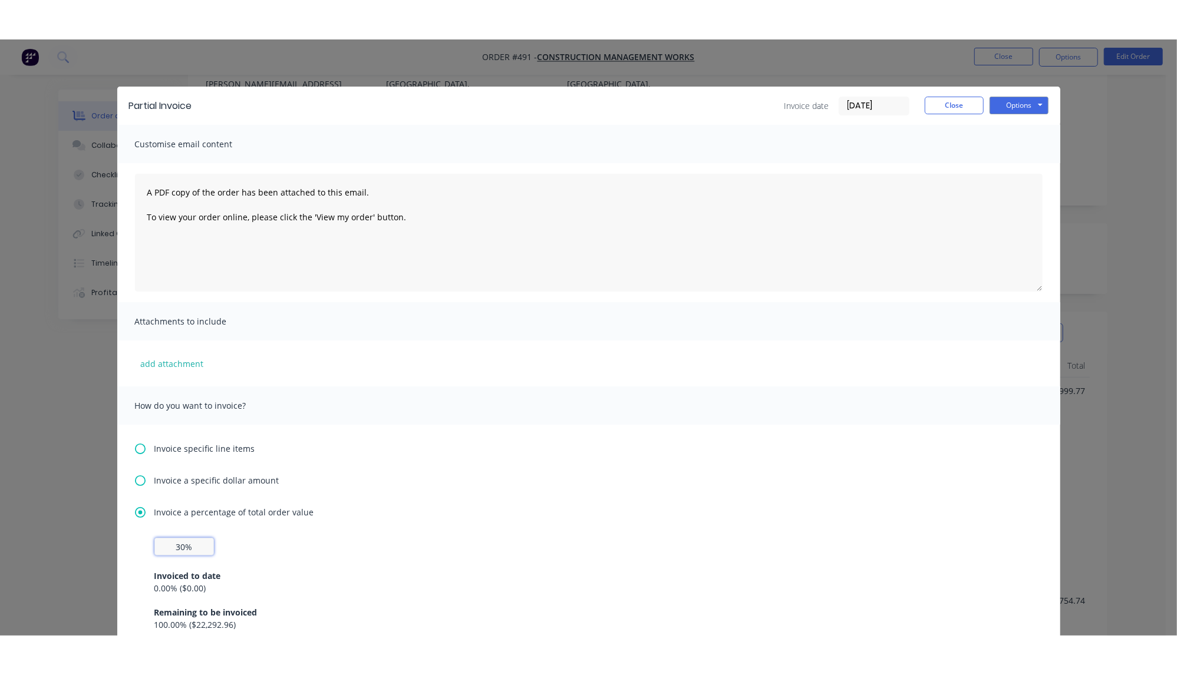
scroll to position [0, 0]
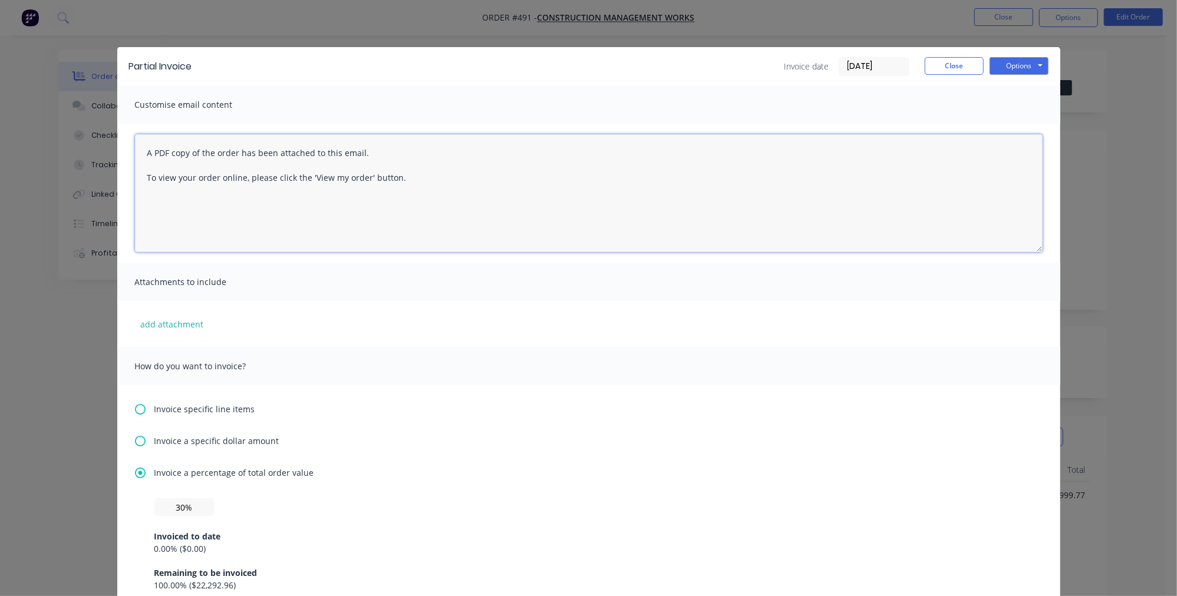
click at [140, 146] on textarea "A PDF copy of the order has been attached to this email. To view your order onl…" at bounding box center [588, 193] width 907 height 118
click at [156, 151] on textarea "A PDF copy of the order has been attached to this email. To view your order onl…" at bounding box center [588, 193] width 907 height 118
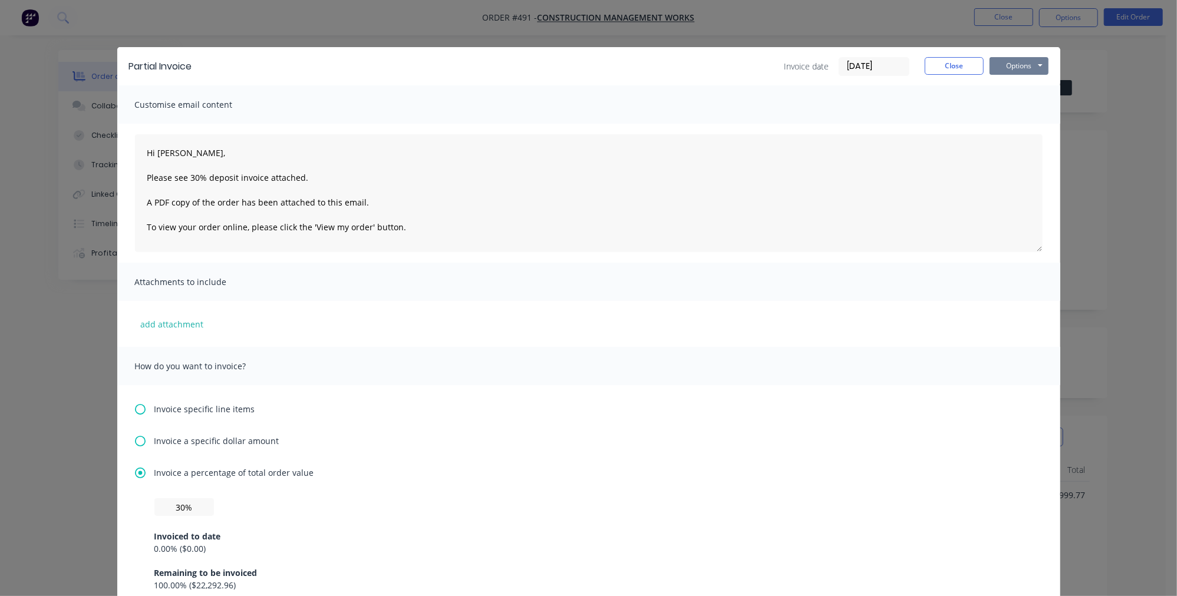
click at [1004, 66] on button "Options" at bounding box center [1018, 66] width 59 height 18
click at [1031, 104] on button "Print" at bounding box center [1026, 106] width 75 height 19
click at [950, 64] on button "Close" at bounding box center [953, 66] width 59 height 18
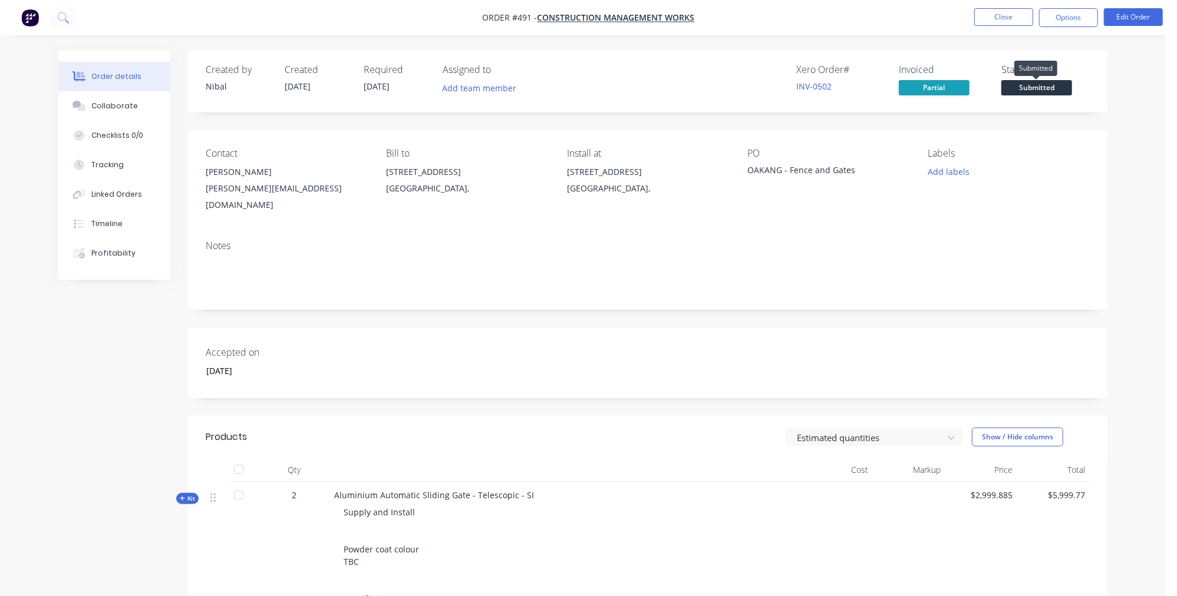
click at [1031, 88] on span "Submitted" at bounding box center [1036, 87] width 71 height 15
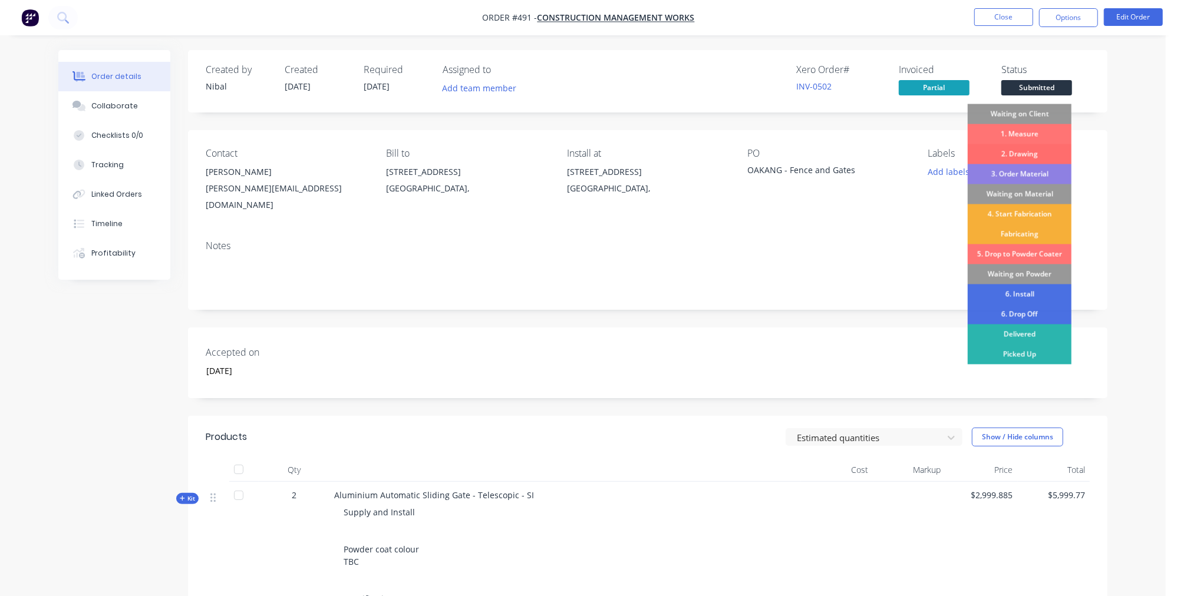
click at [1031, 154] on div "2. Drawing" at bounding box center [1019, 154] width 104 height 20
